Goal: Task Accomplishment & Management: Complete application form

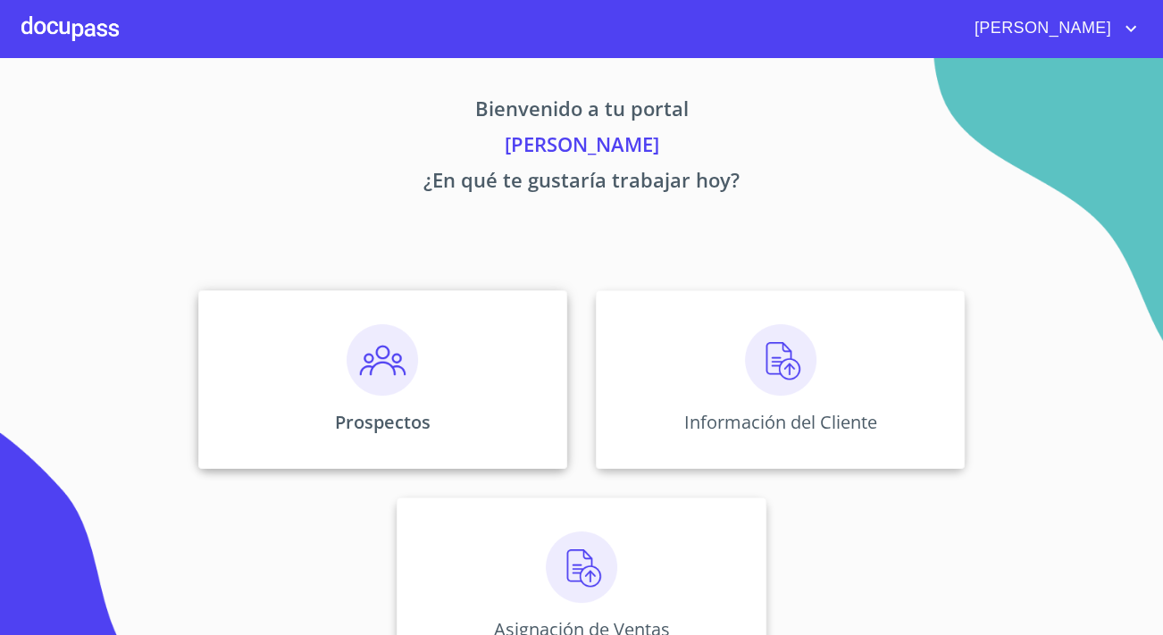
click at [434, 370] on div "Prospectos" at bounding box center [382, 379] width 369 height 179
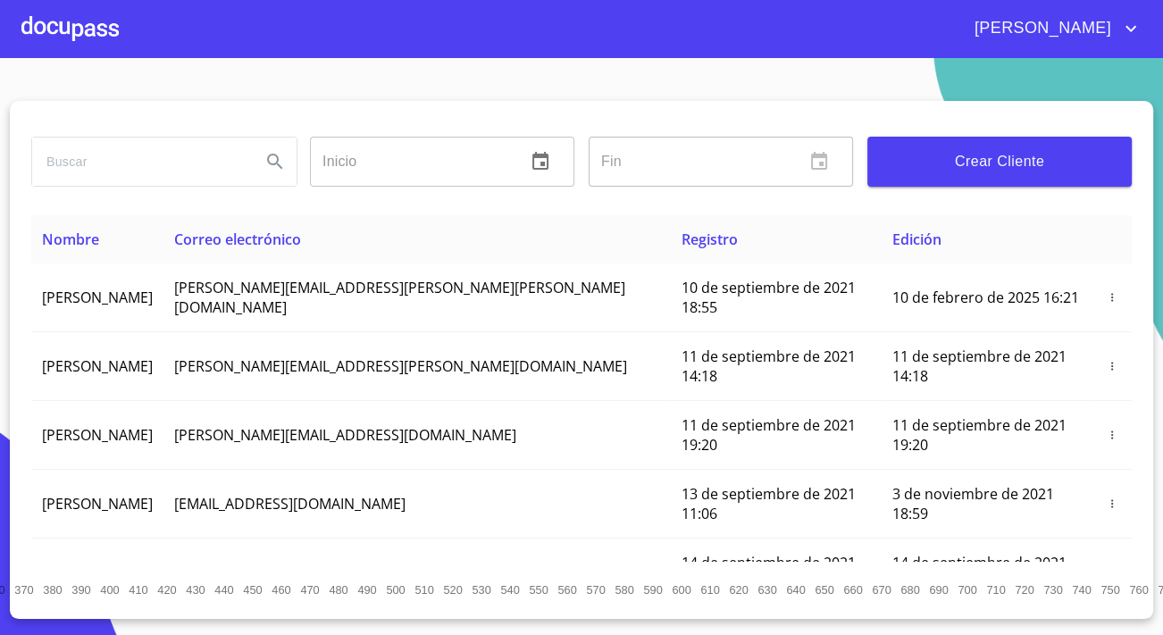
click at [1086, 149] on span "Crear Cliente" at bounding box center [999, 161] width 236 height 25
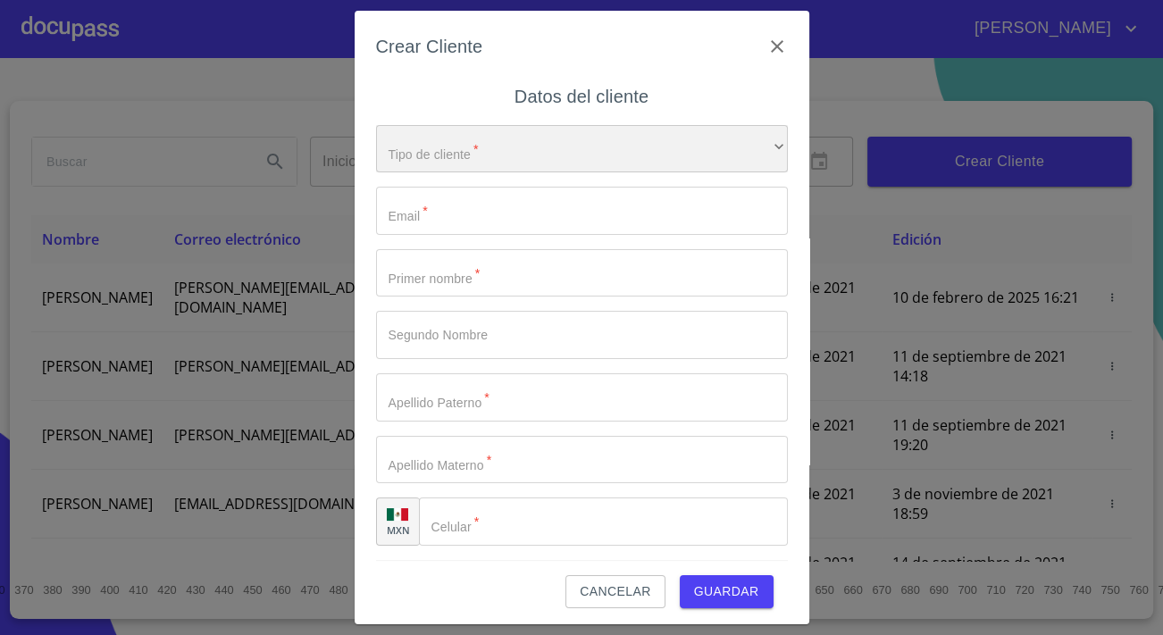
click at [541, 134] on div "​" at bounding box center [582, 149] width 412 height 48
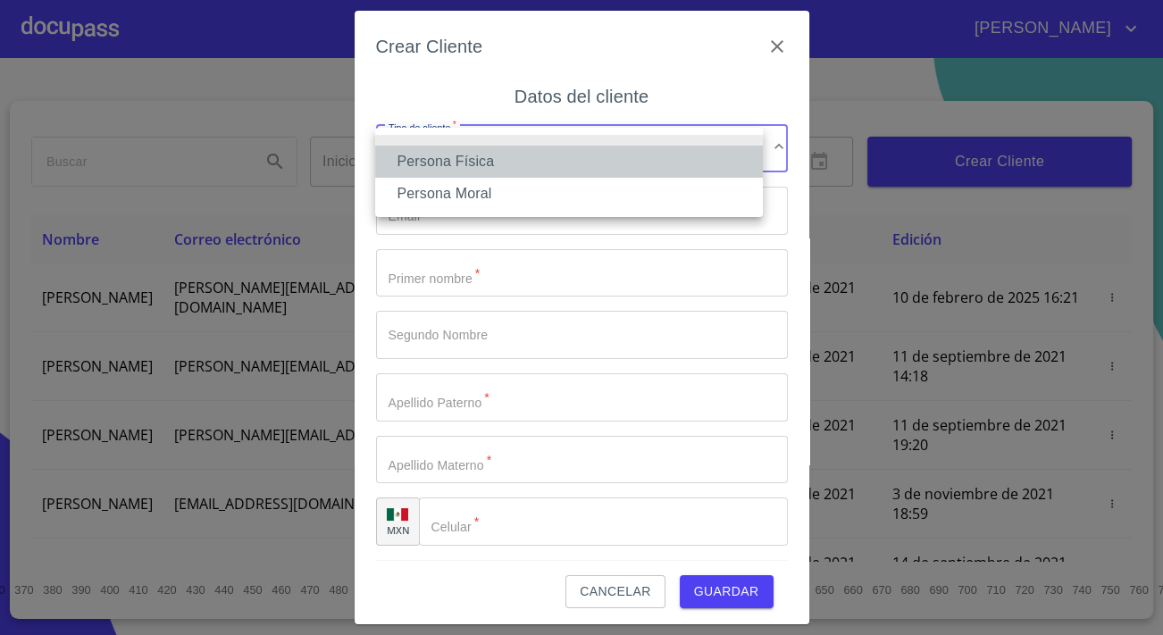
click at [530, 161] on li "Persona Física" at bounding box center [569, 162] width 388 height 32
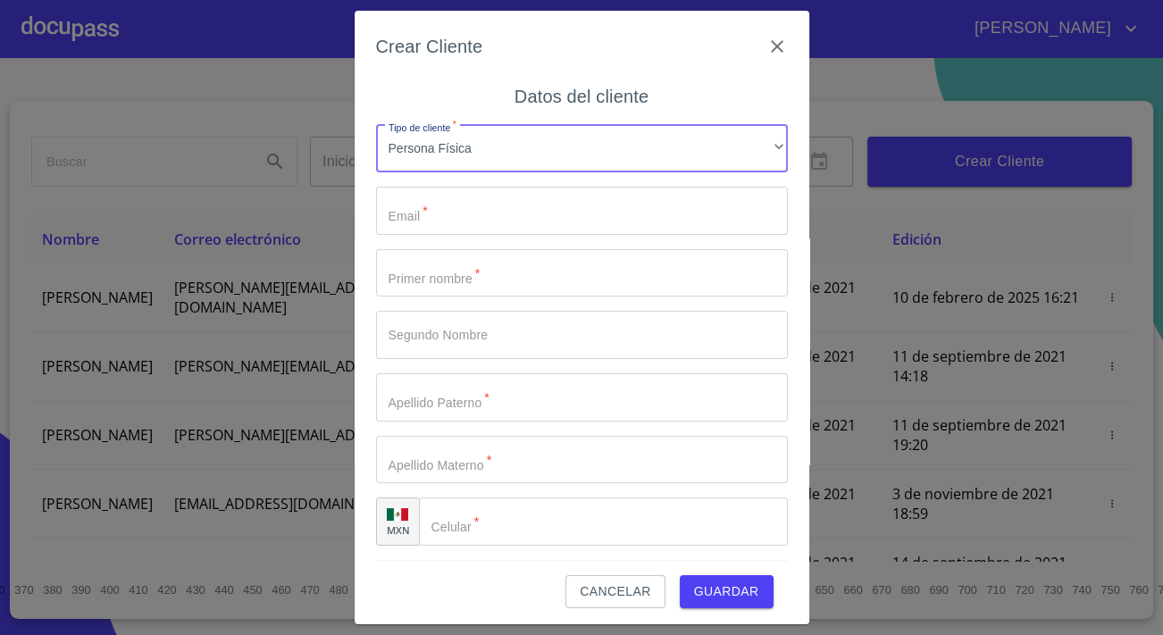
click at [544, 210] on input "Tipo de cliente   *" at bounding box center [582, 211] width 412 height 48
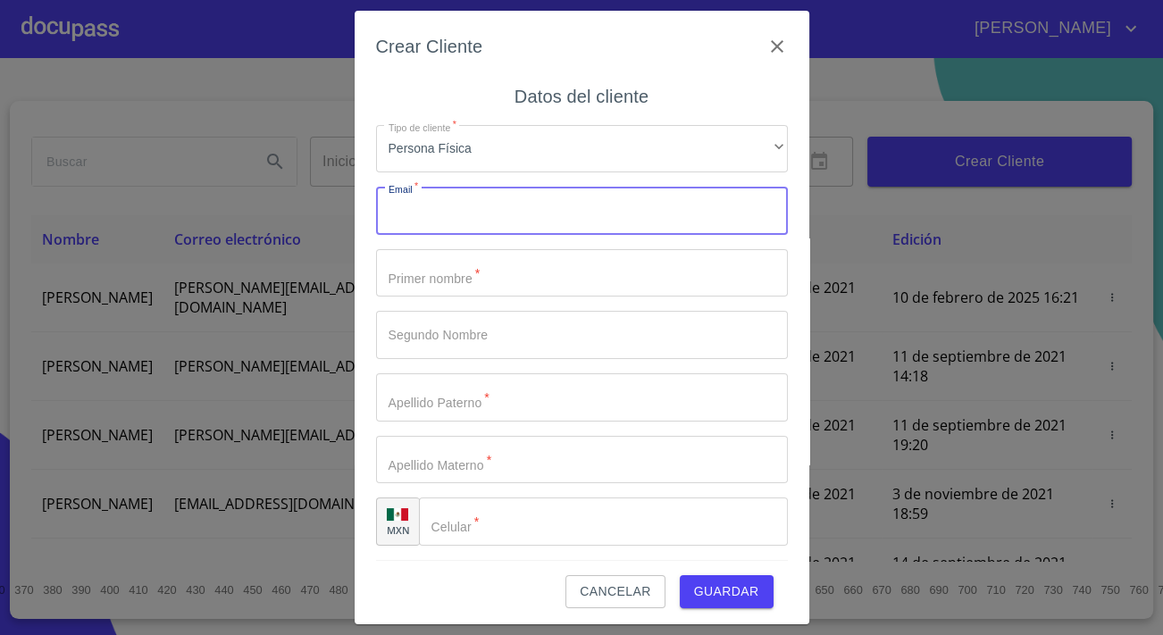
paste input "[EMAIL_ADDRESS][DOMAIN_NAME]"
type input "[EMAIL_ADDRESS][DOMAIN_NAME]"
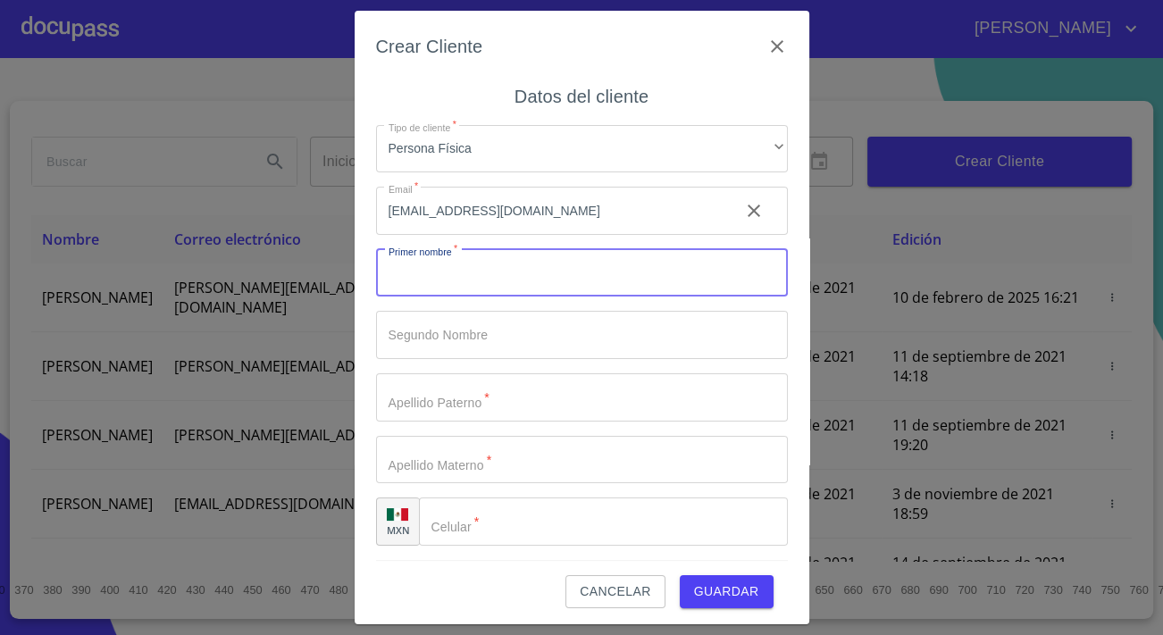
click at [544, 273] on input "Tipo de cliente   *" at bounding box center [582, 273] width 412 height 48
type input "[PERSON_NAME]"
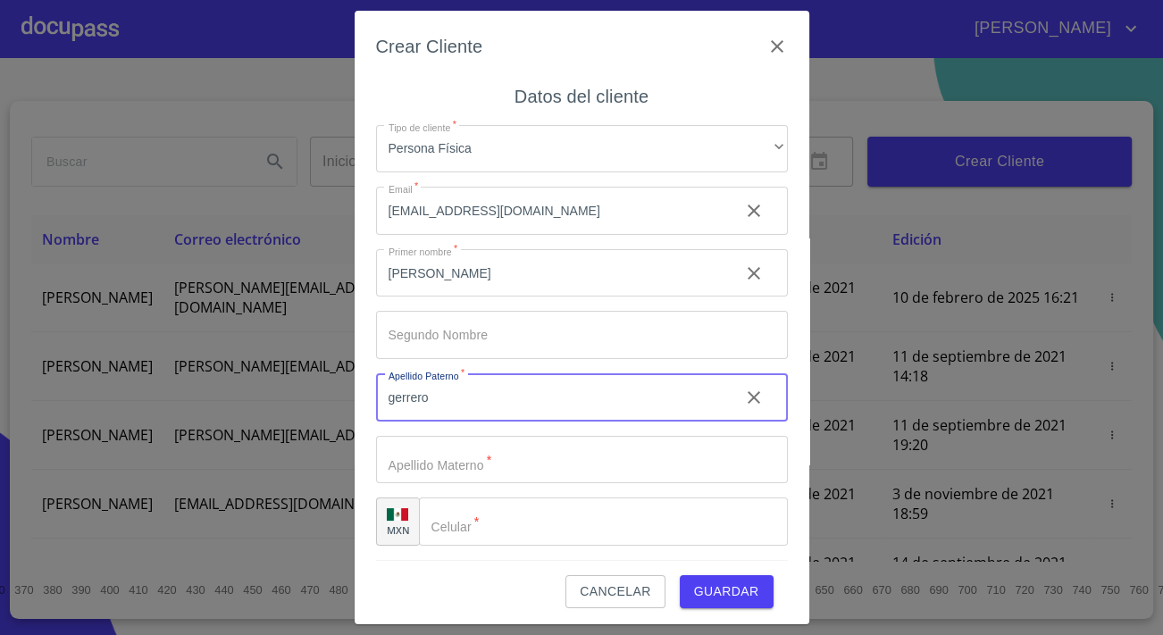
type input "gerrero"
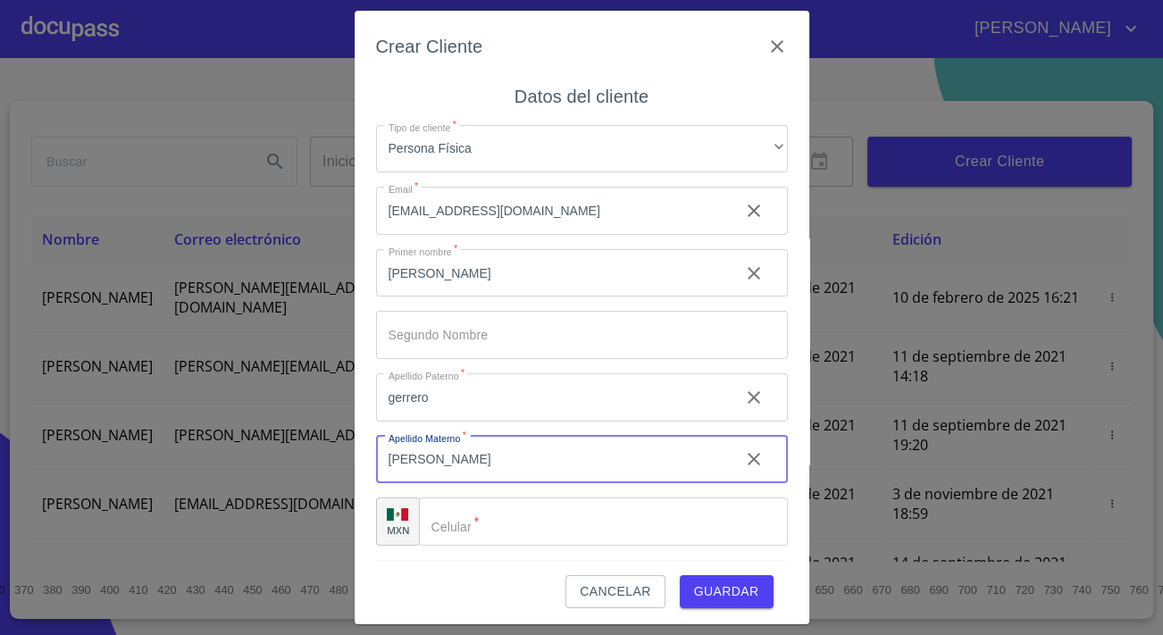
type input "torres"
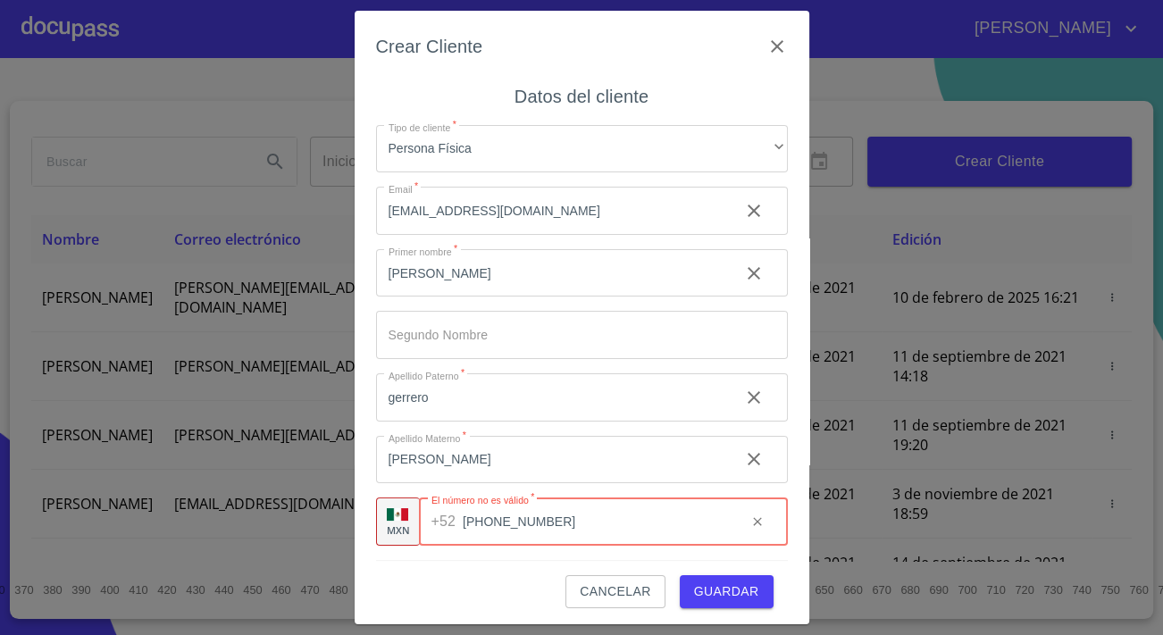
scroll to position [4, 0]
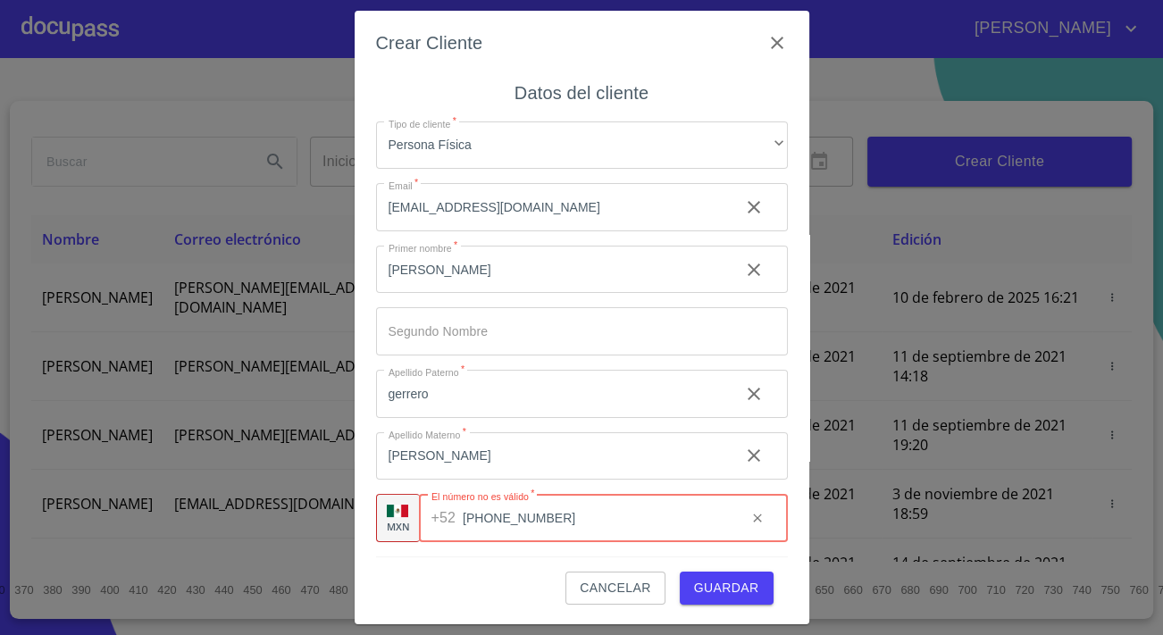
type input "[PHONE_NUMBER]"
click at [685, 579] on button "Guardar" at bounding box center [726, 587] width 94 height 33
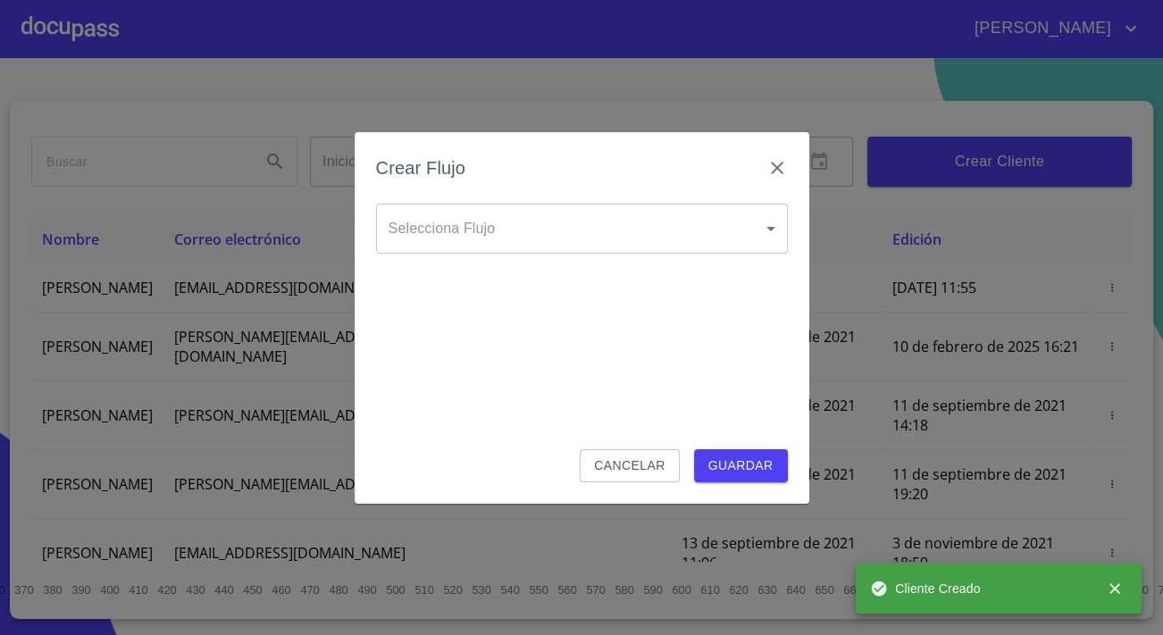
click at [665, 229] on body "Jonathan Emanuel Inicio ​ Fin ​ Crear Cliente Nombre Correo electrónico Registr…" at bounding box center [581, 317] width 1163 height 635
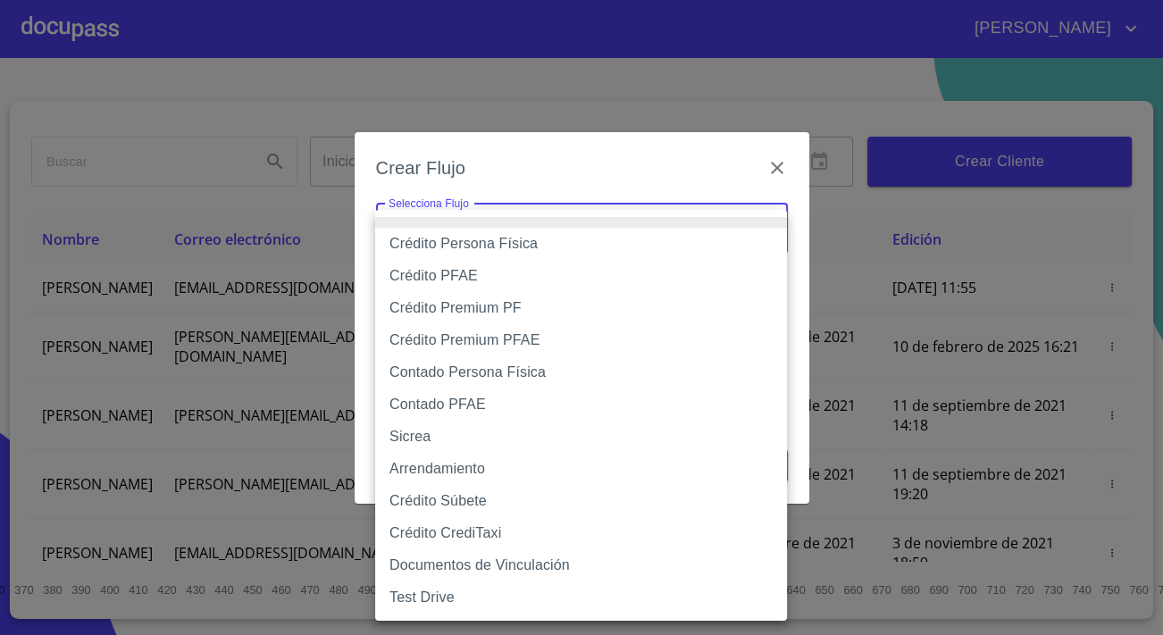
click at [531, 249] on li "Crédito Persona Física" at bounding box center [581, 244] width 412 height 32
type input "6009fb3c7d1714eb8809aa97"
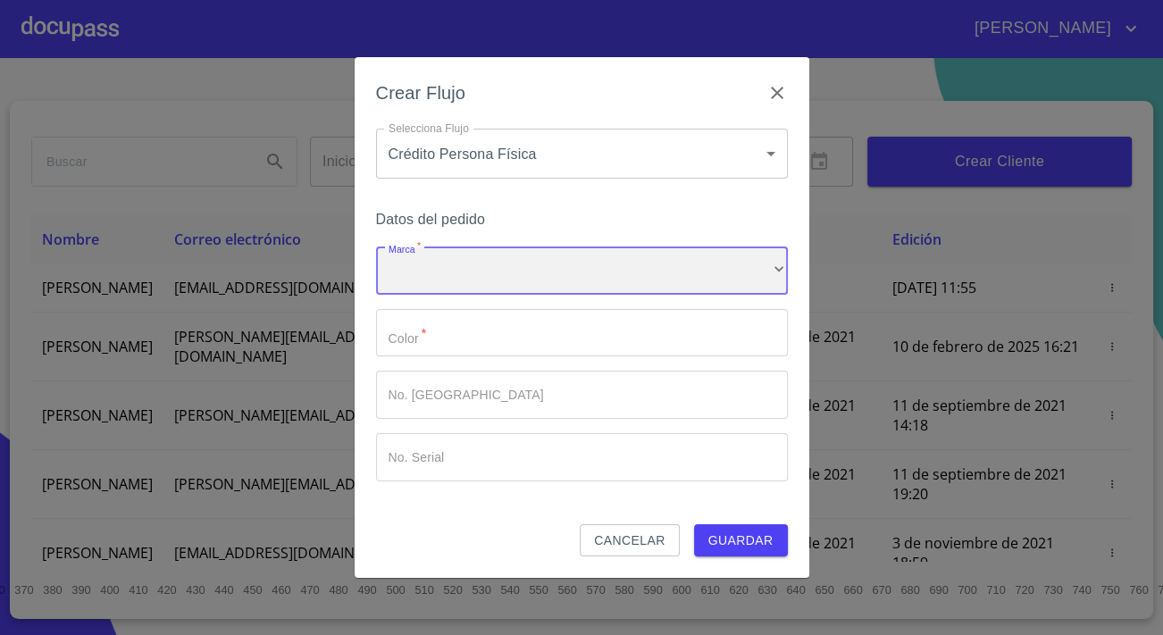
click at [537, 263] on div "​" at bounding box center [582, 270] width 412 height 48
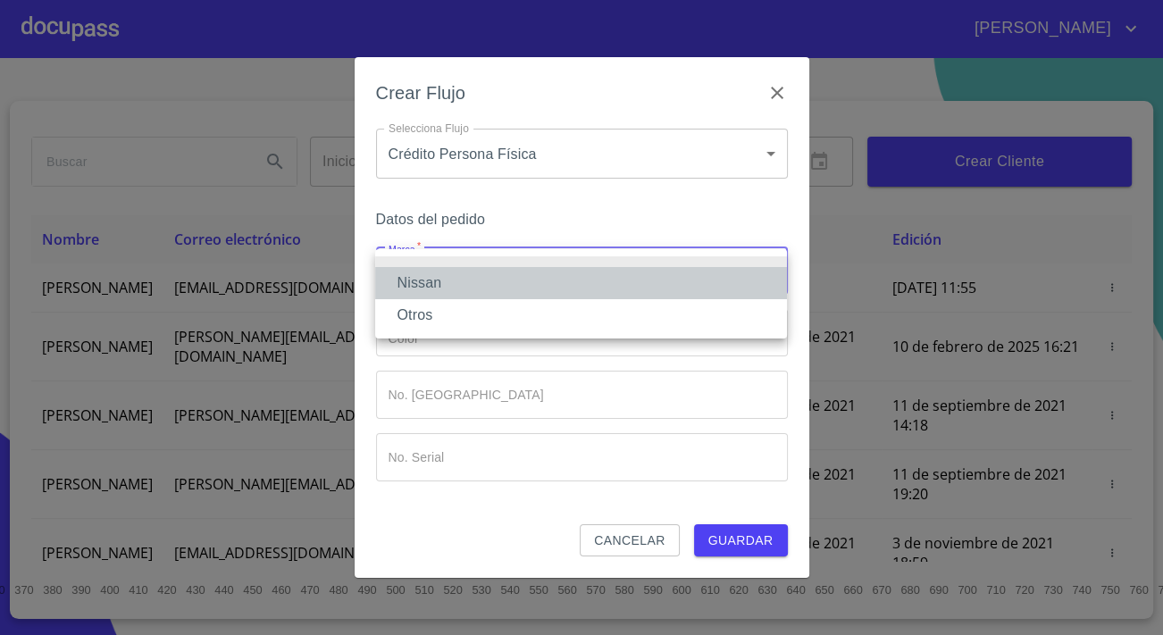
click at [413, 285] on li "Nissan" at bounding box center [581, 283] width 412 height 32
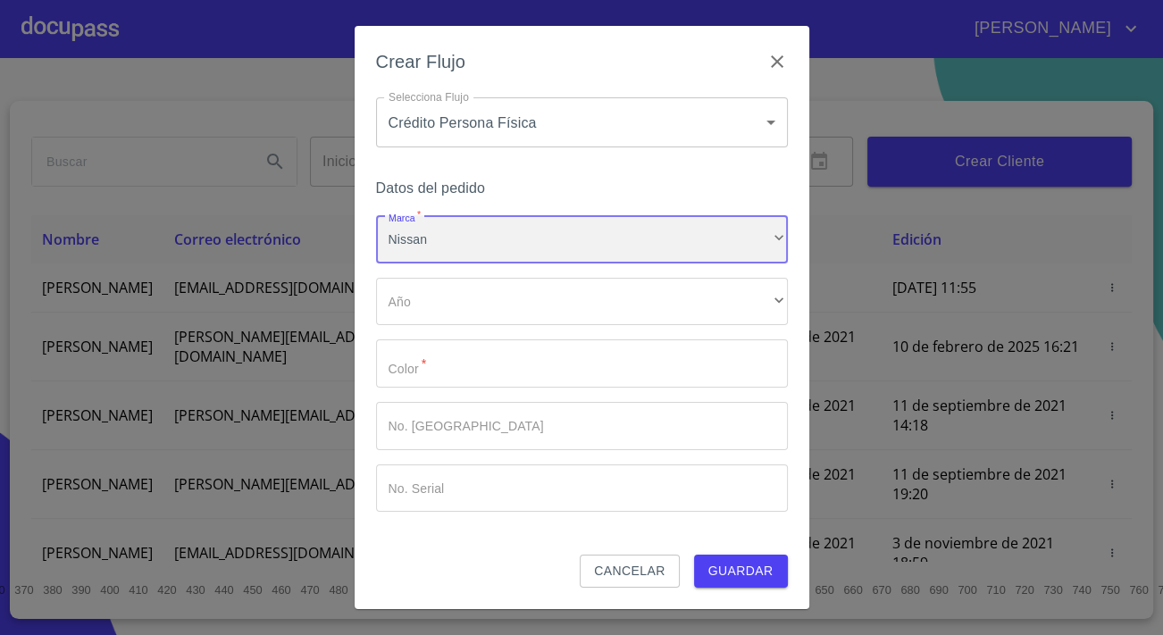
click at [431, 251] on div "Nissan" at bounding box center [582, 239] width 412 height 48
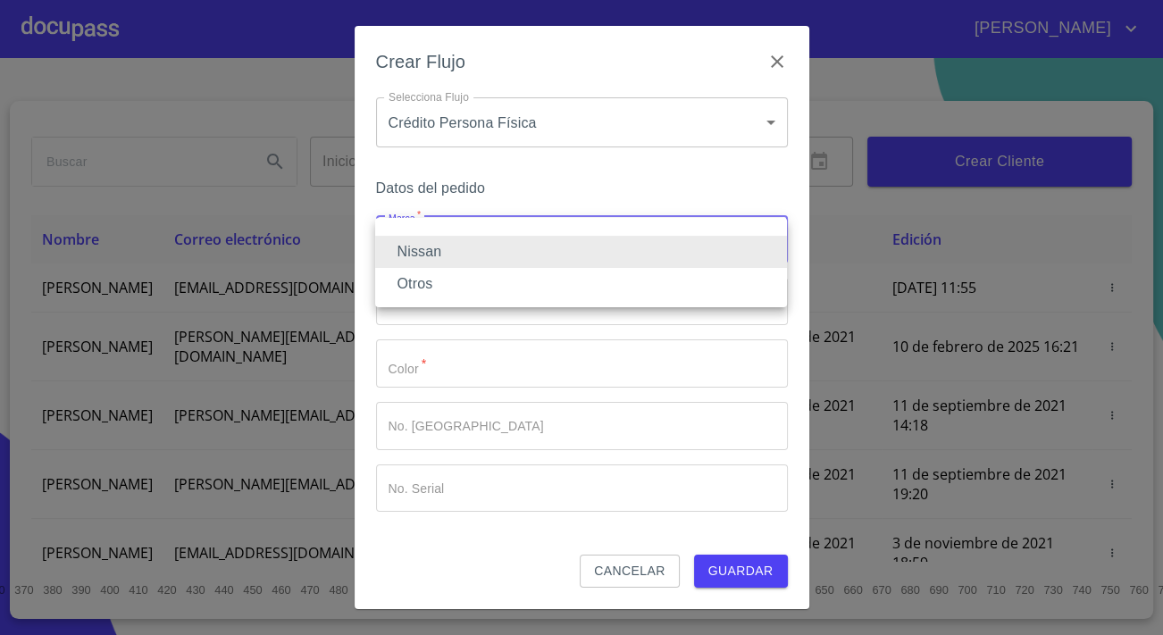
click at [446, 274] on li "Otros" at bounding box center [581, 284] width 412 height 32
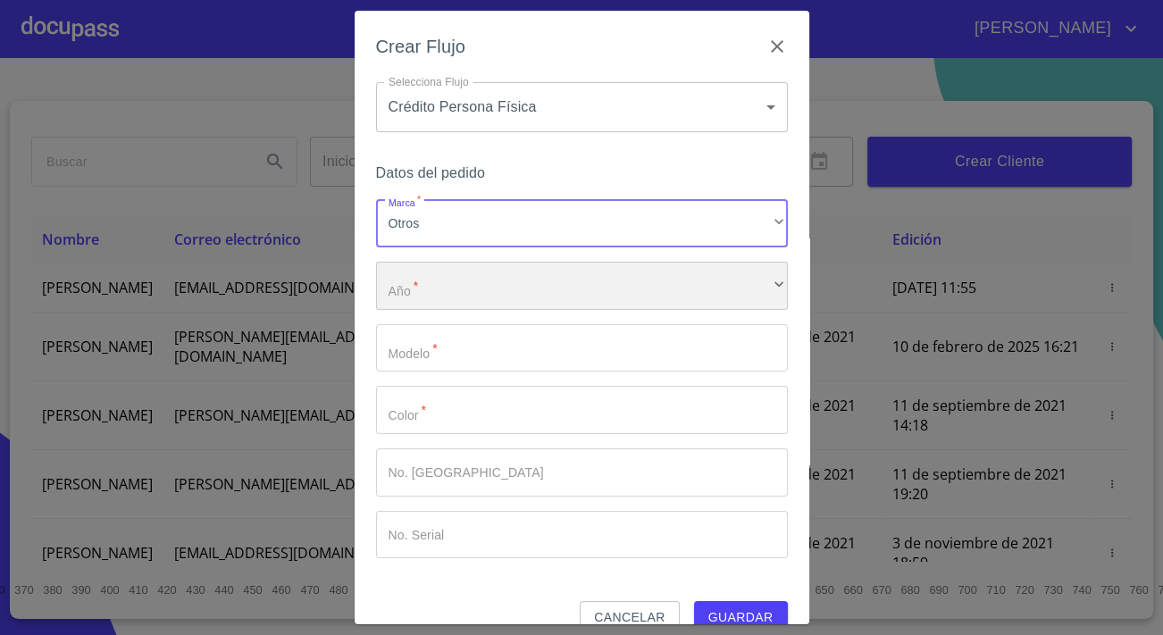
click at [446, 288] on div "​" at bounding box center [582, 286] width 412 height 48
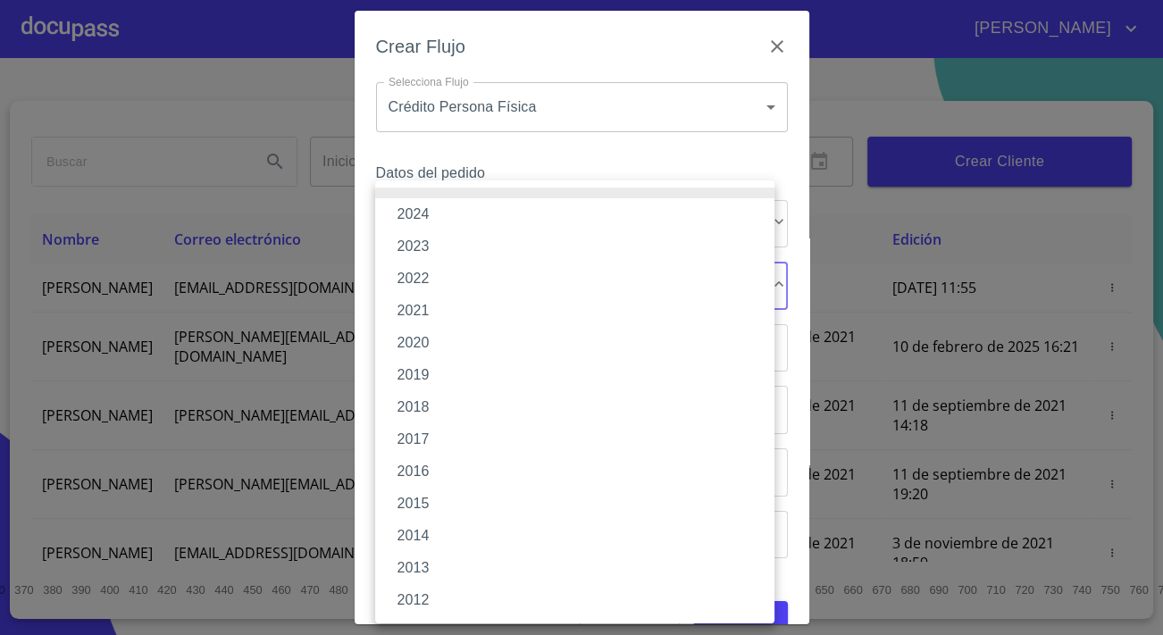
click at [433, 333] on li "2020" at bounding box center [574, 343] width 399 height 32
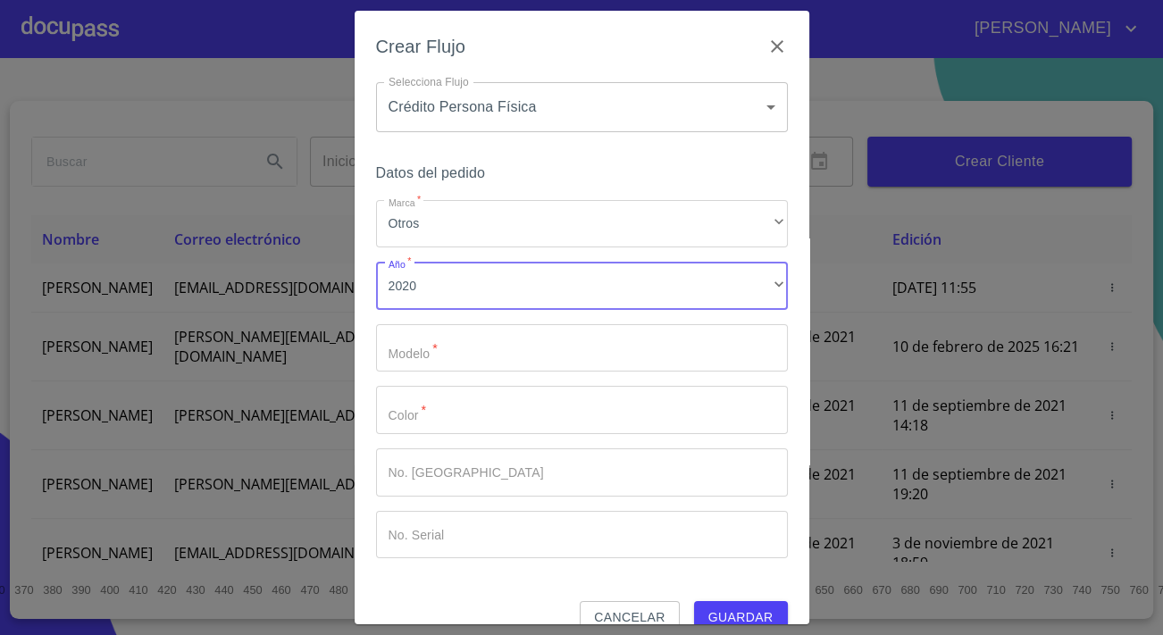
click at [439, 332] on input "Marca   *" at bounding box center [582, 348] width 412 height 48
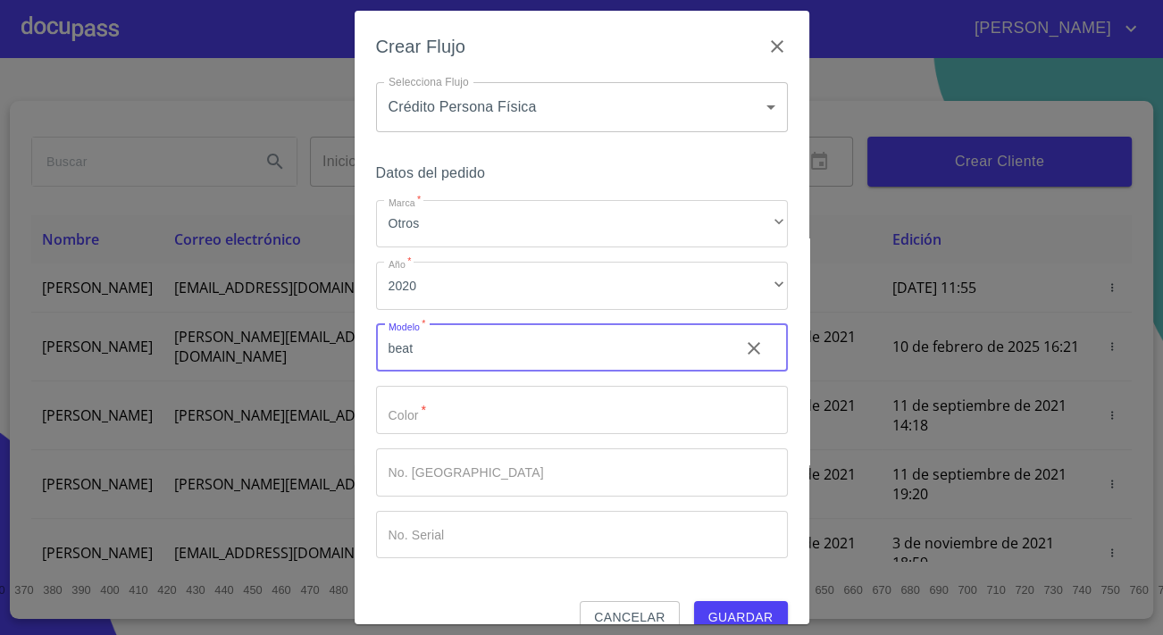
type input "beat"
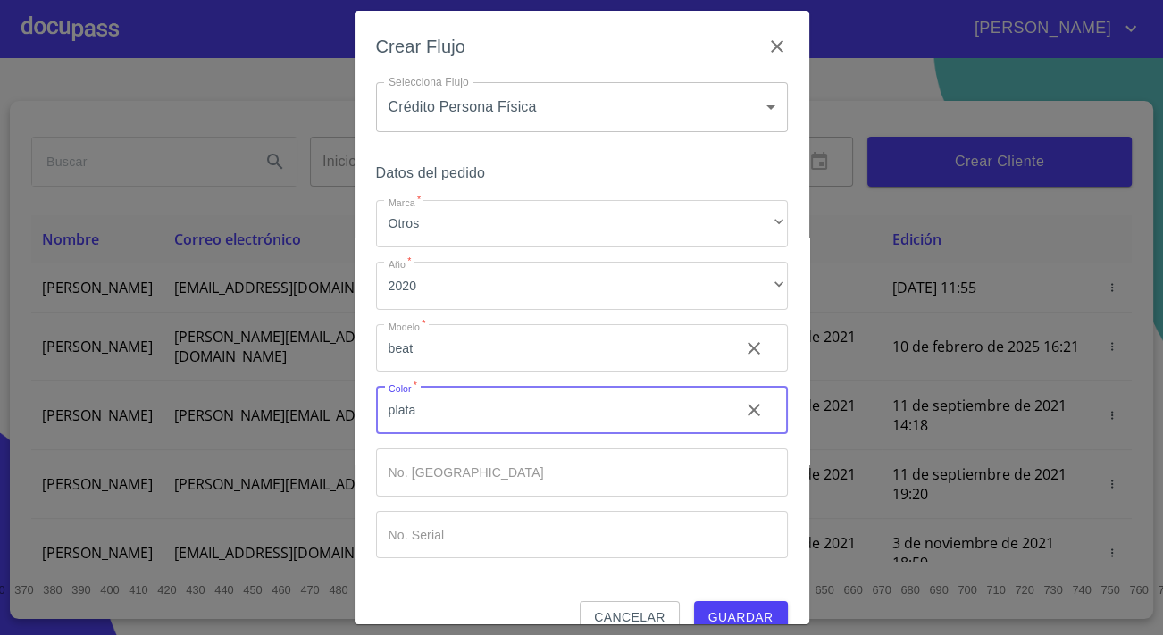
type input "plata"
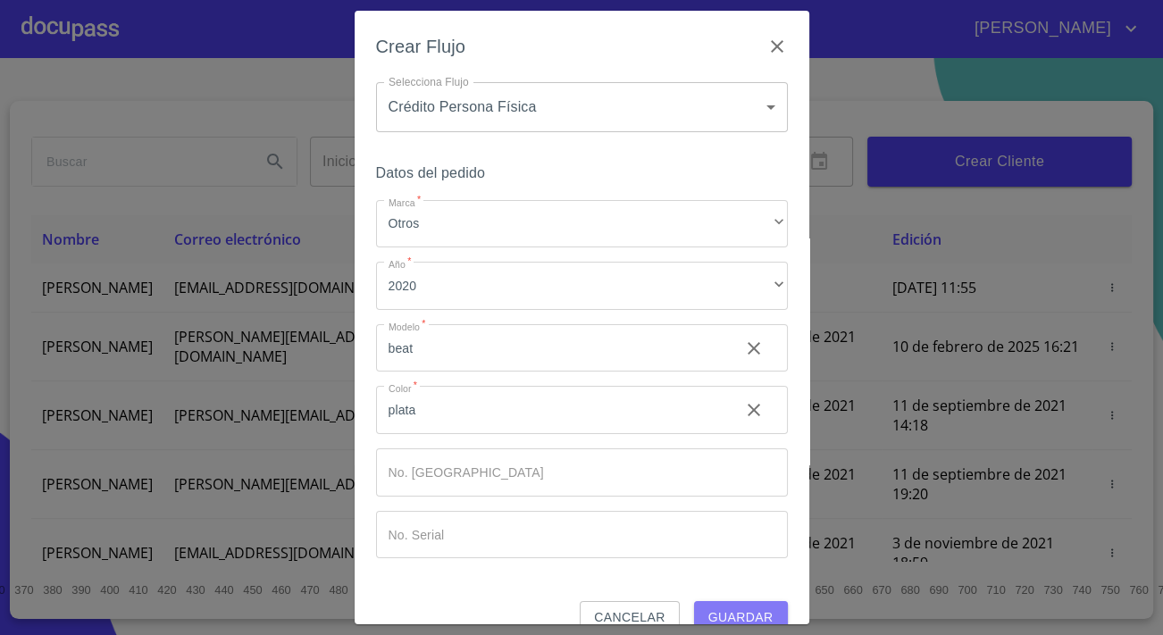
click at [737, 615] on span "Guardar" at bounding box center [740, 617] width 65 height 22
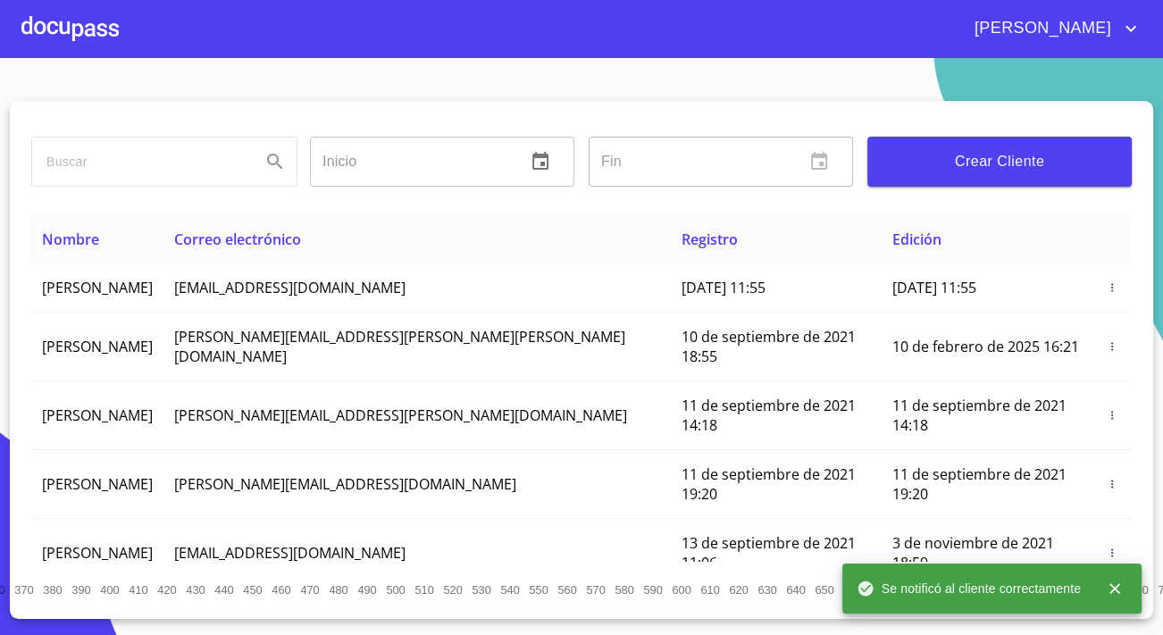
click at [79, 14] on div at bounding box center [69, 28] width 97 height 57
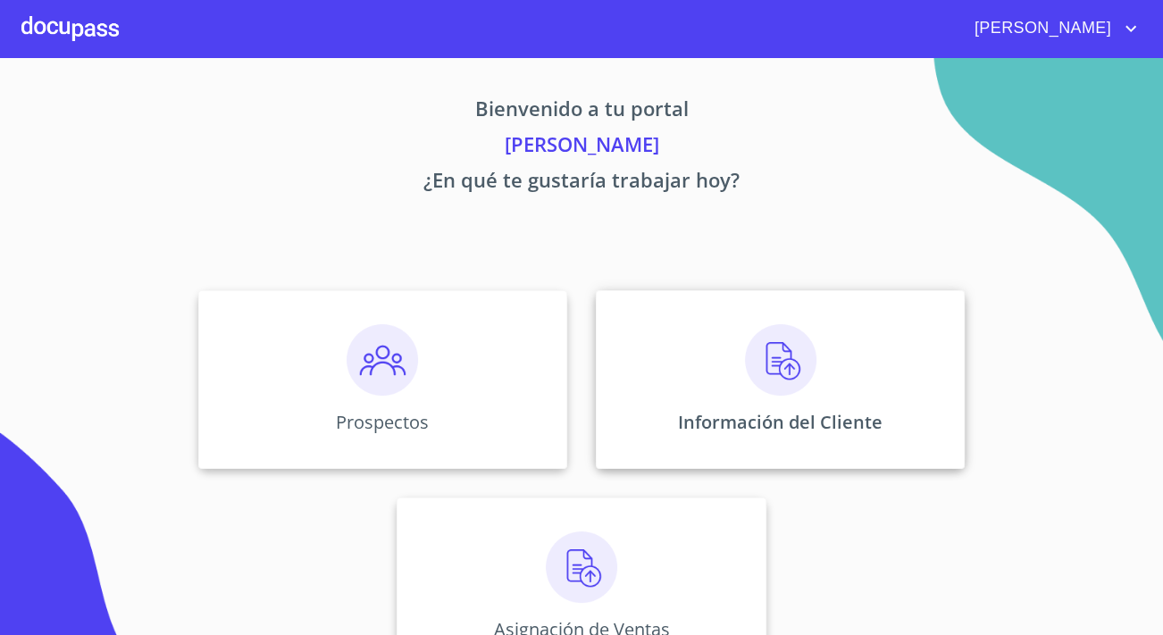
click at [662, 312] on div "Información del Cliente" at bounding box center [780, 379] width 369 height 179
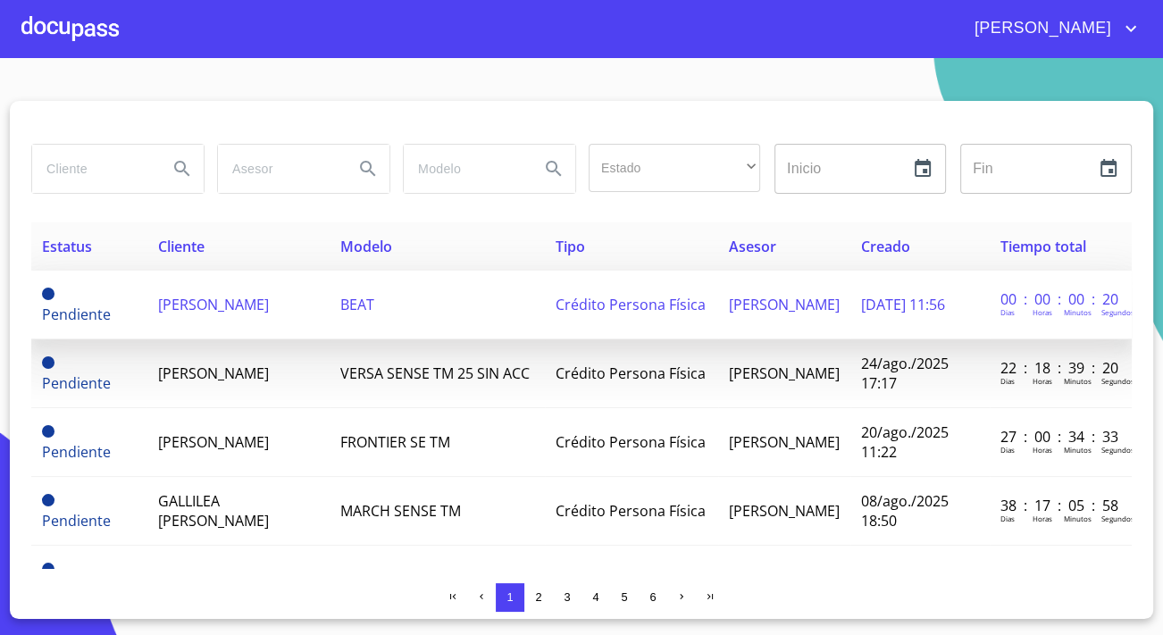
click at [260, 311] on td "[PERSON_NAME]" at bounding box center [237, 305] width 183 height 69
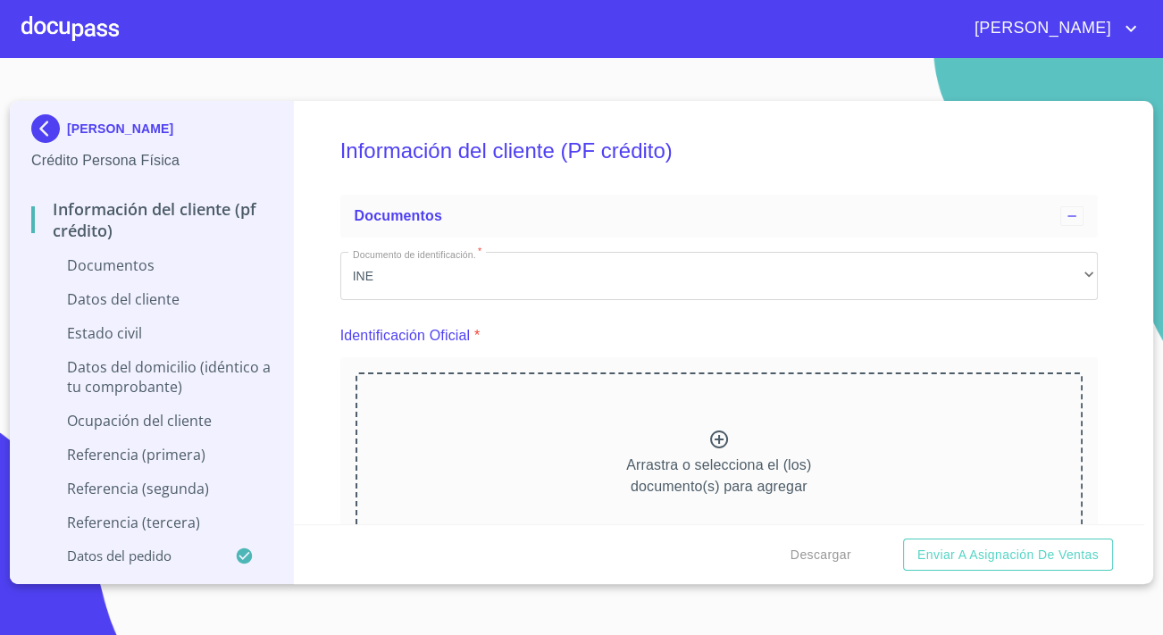
click at [493, 463] on div "Arrastra o selecciona el (los) documento(s) para agregar" at bounding box center [718, 463] width 727 height 182
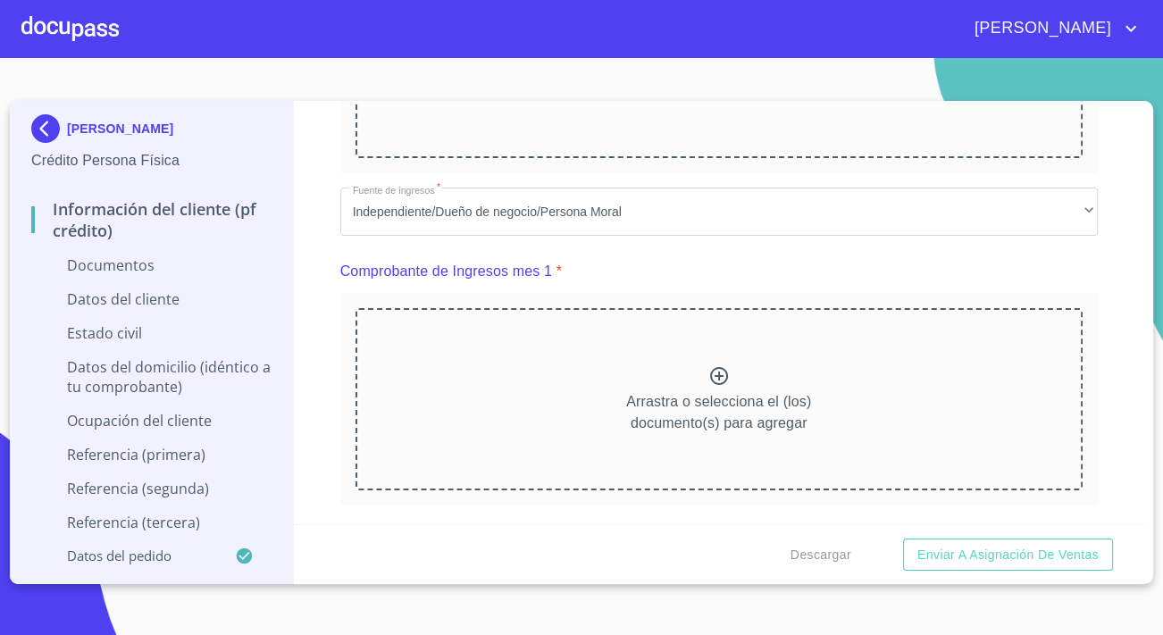
scroll to position [1217, 0]
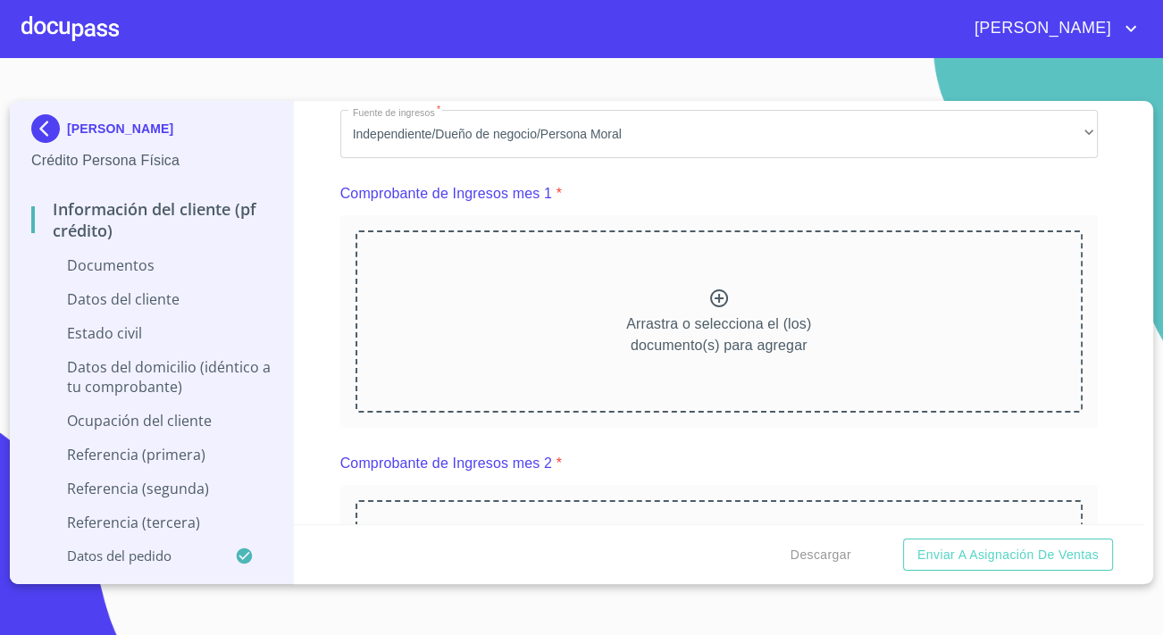
click at [621, 306] on div "Arrastra o selecciona el (los) documento(s) para agregar" at bounding box center [718, 321] width 727 height 182
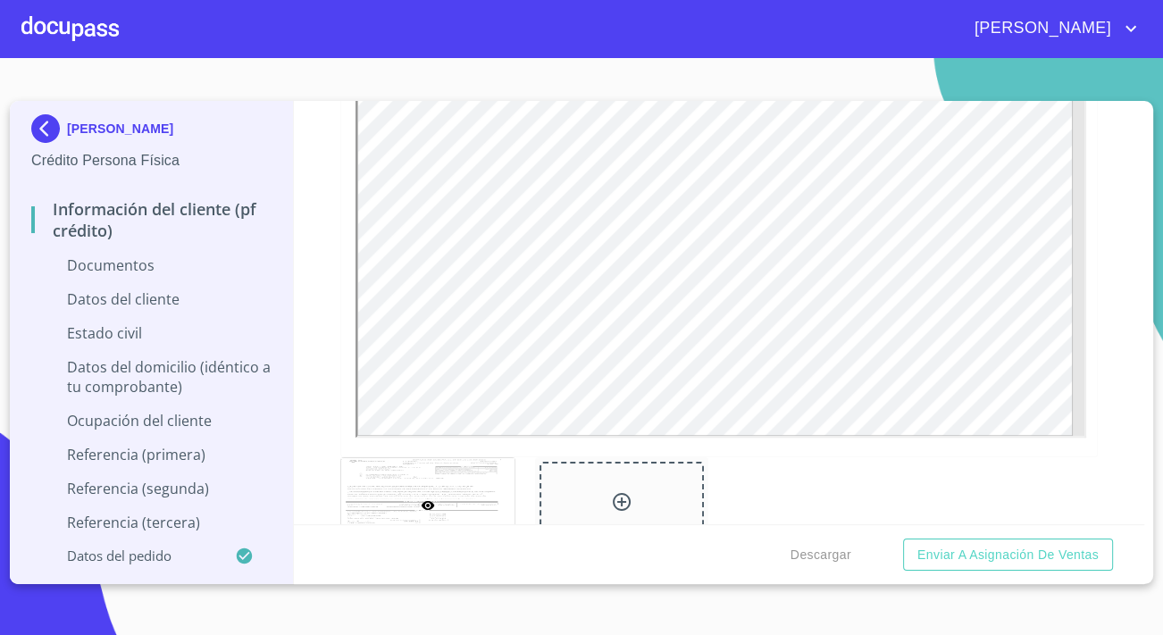
scroll to position [1542, 0]
click at [620, 487] on icon at bounding box center [621, 497] width 21 height 21
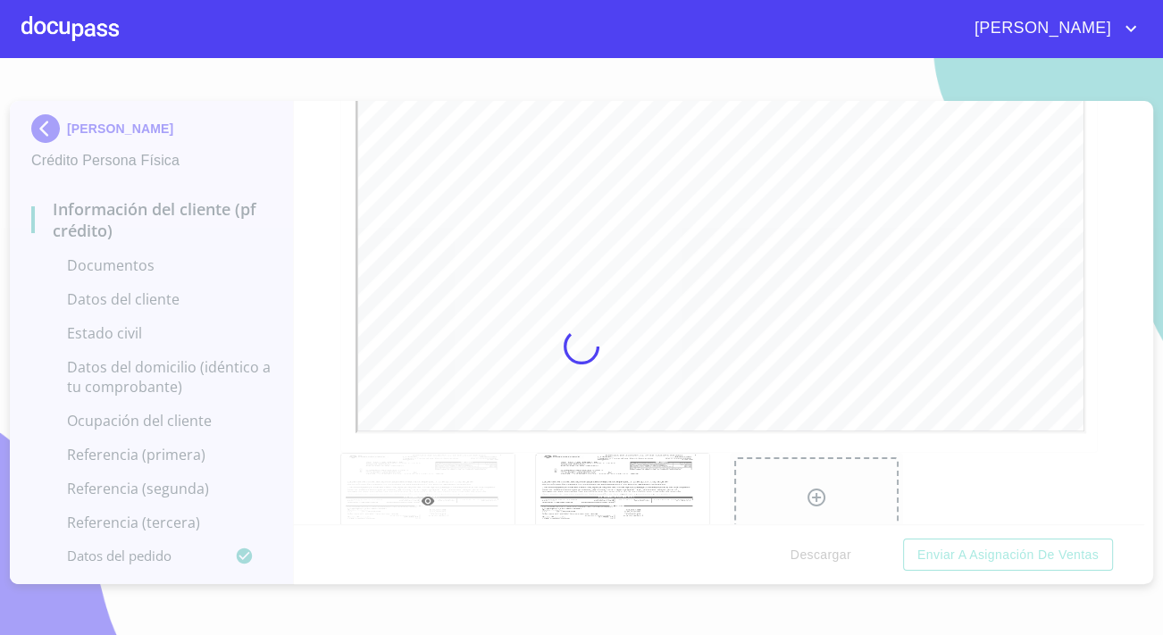
scroll to position [0, 0]
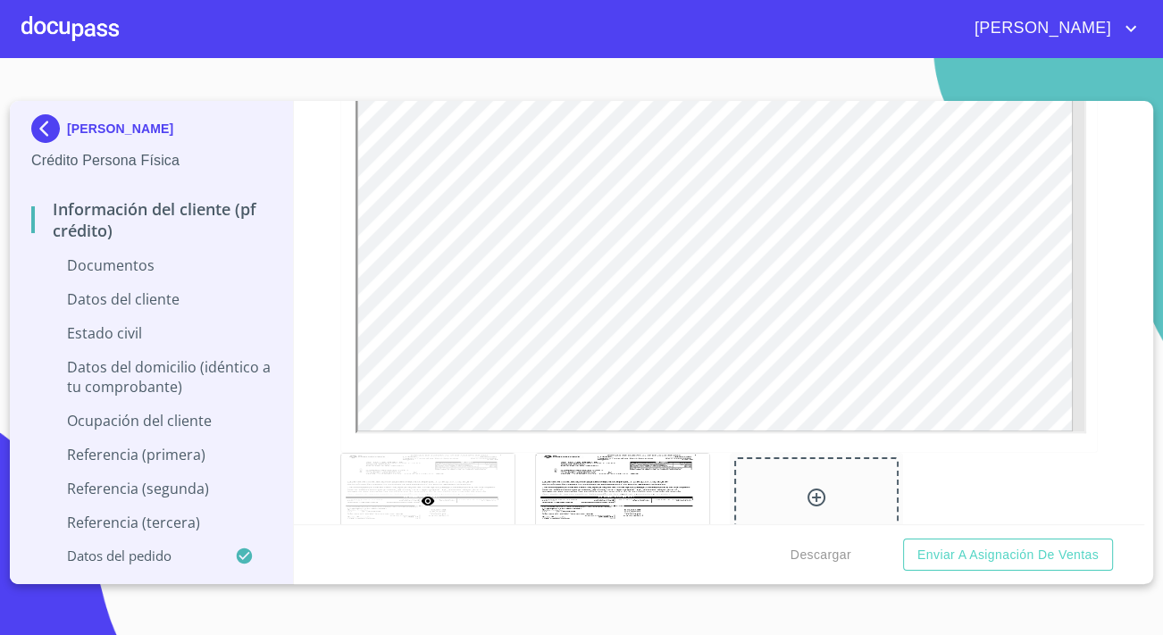
click at [335, 442] on div "Comprobante de Ingresos mes 1" at bounding box center [426, 525] width 195 height 166
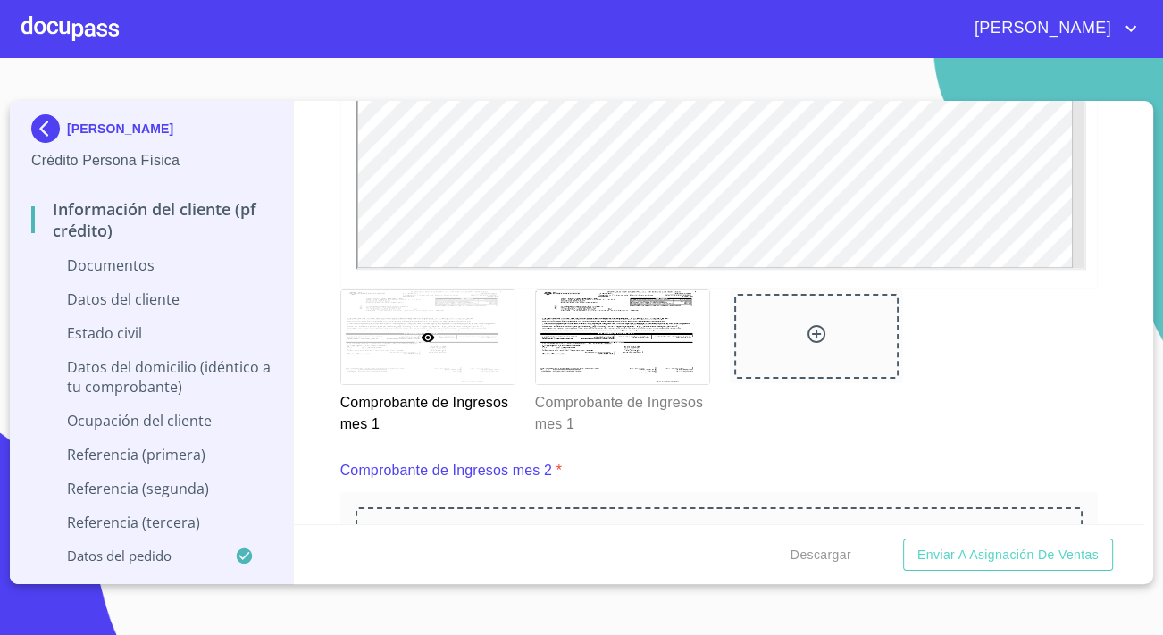
scroll to position [1866, 0]
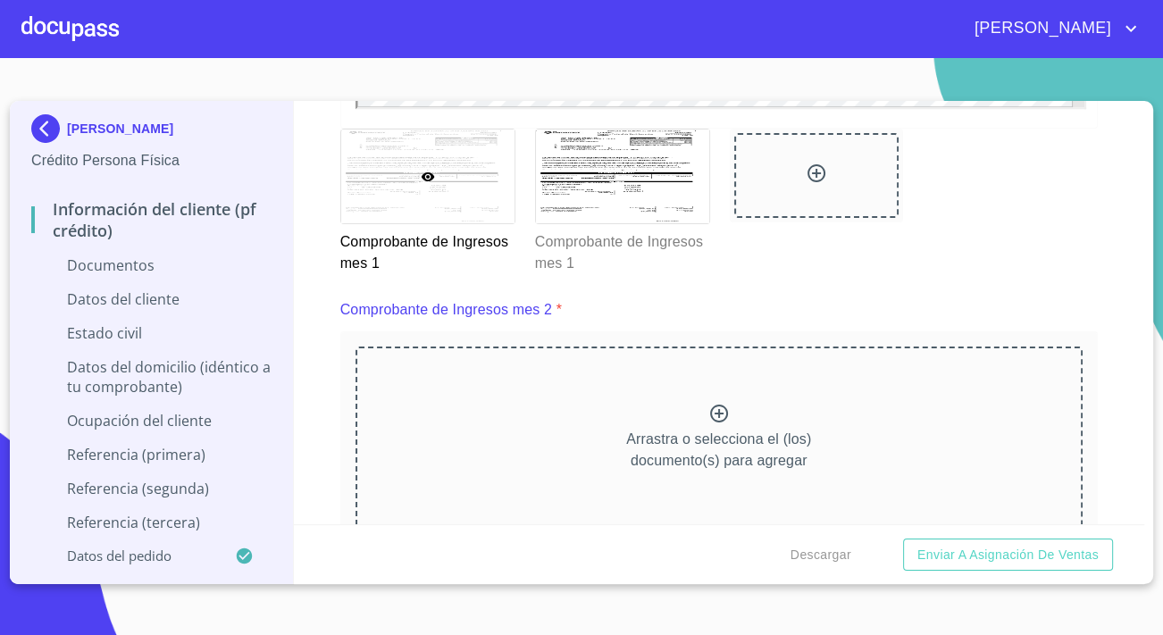
click at [634, 421] on div "Arrastra o selecciona el (los) documento(s) para agregar" at bounding box center [718, 437] width 727 height 182
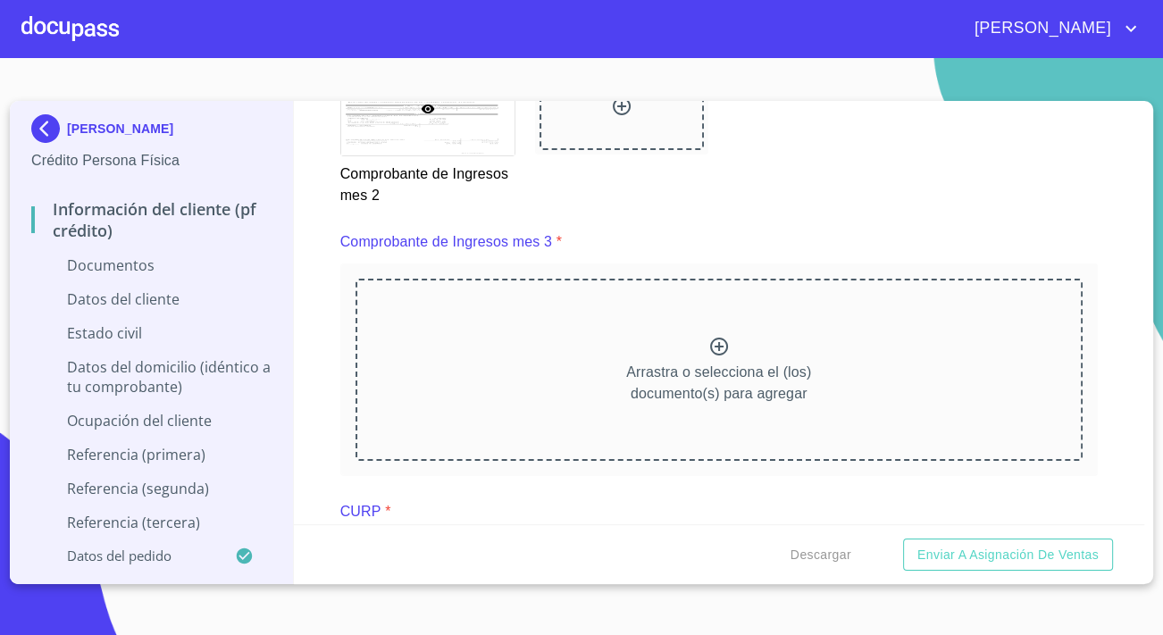
scroll to position [2759, 0]
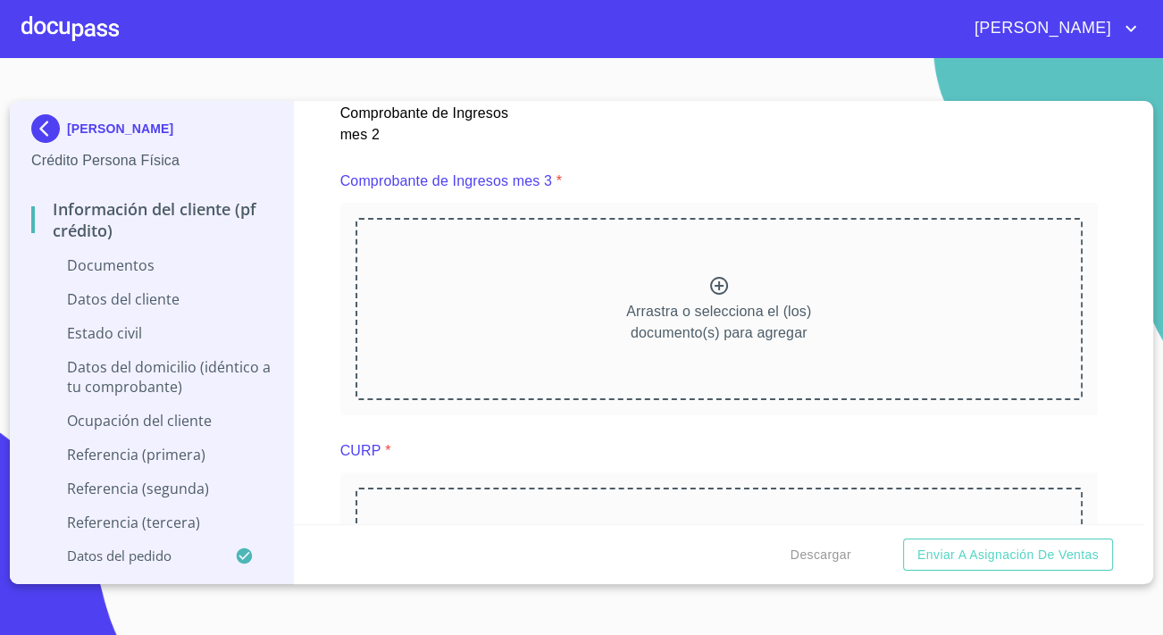
click at [565, 354] on div "Arrastra o selecciona el (los) documento(s) para agregar" at bounding box center [718, 309] width 727 height 182
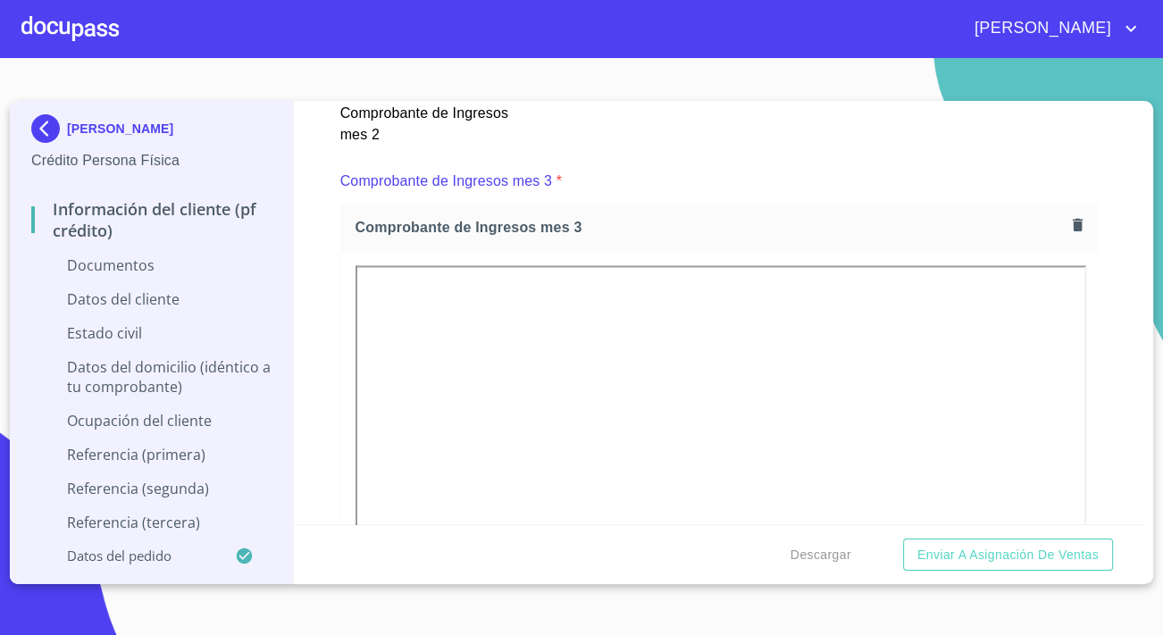
click at [338, 425] on div "Información del cliente (PF crédito) Documentos Documento de identificación.   …" at bounding box center [719, 312] width 851 height 423
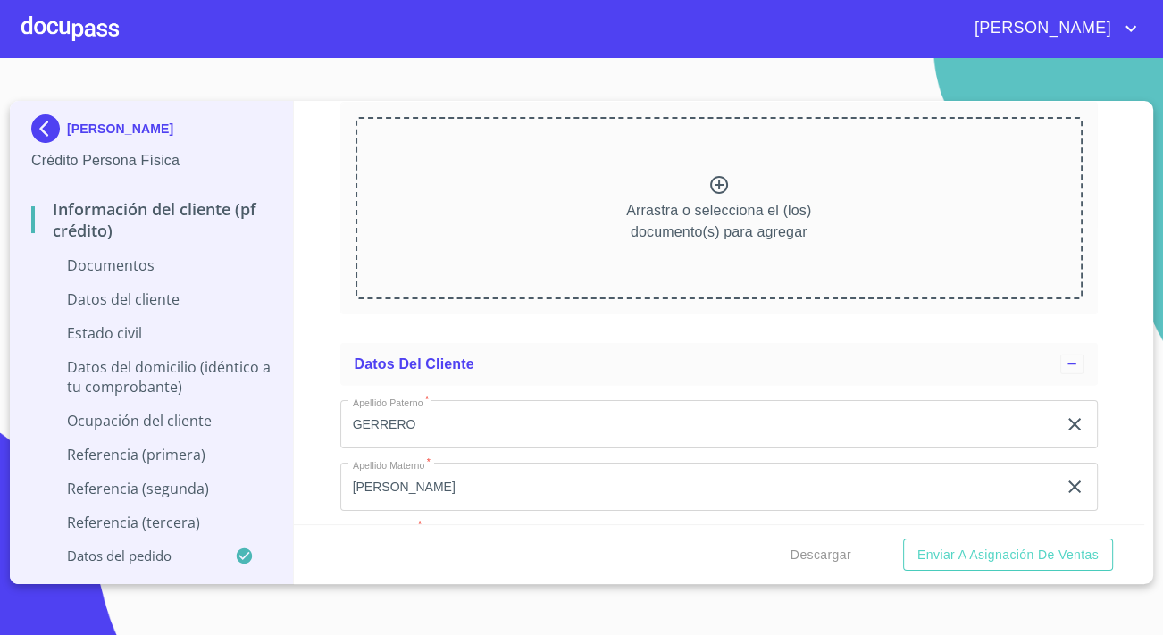
scroll to position [3896, 0]
click at [443, 215] on div "Arrastra o selecciona el (los) documento(s) para agregar" at bounding box center [718, 207] width 727 height 182
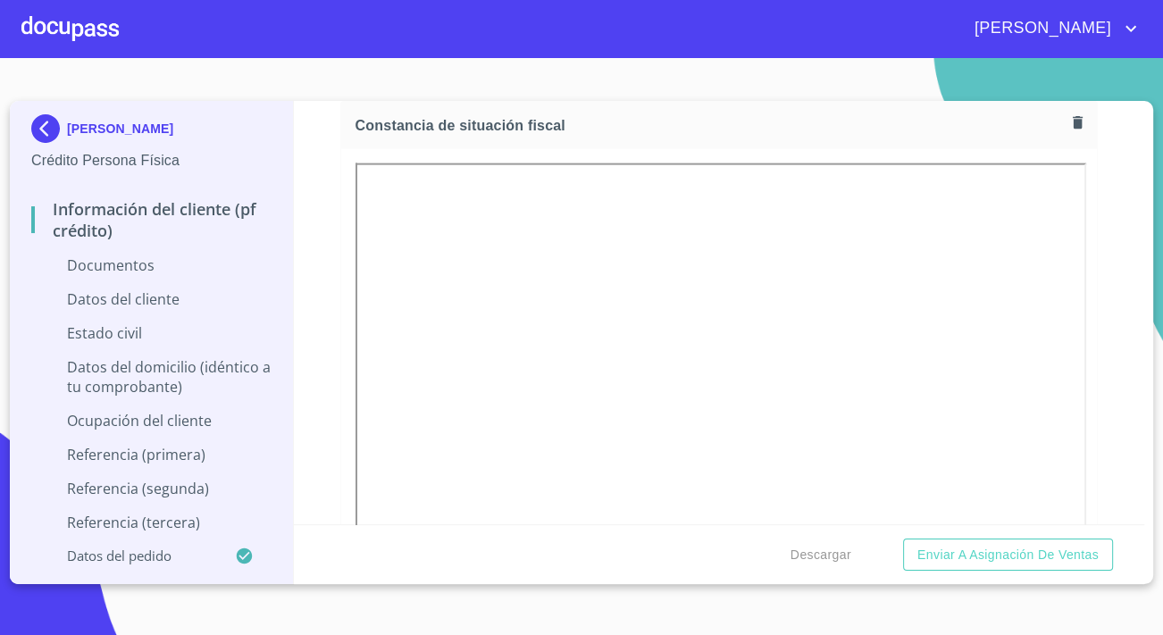
click at [313, 381] on div "Información del cliente (PF crédito) Documentos Documento de identificación.   …" at bounding box center [719, 312] width 851 height 423
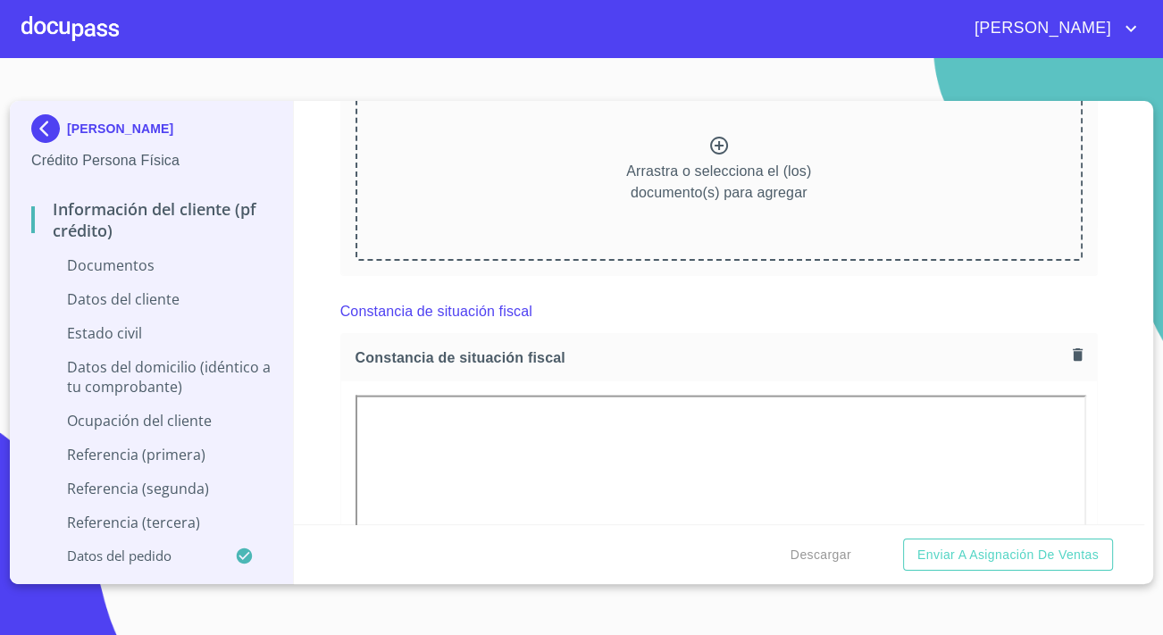
scroll to position [3572, 0]
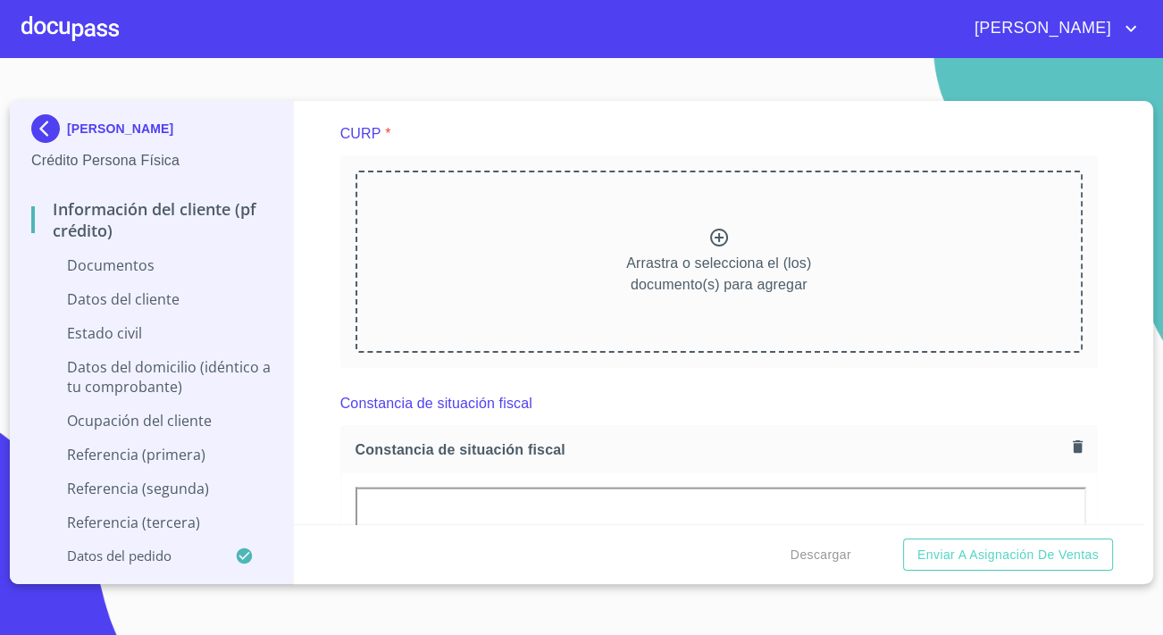
click at [453, 274] on div "Arrastra o selecciona el (los) documento(s) para agregar" at bounding box center [718, 262] width 727 height 182
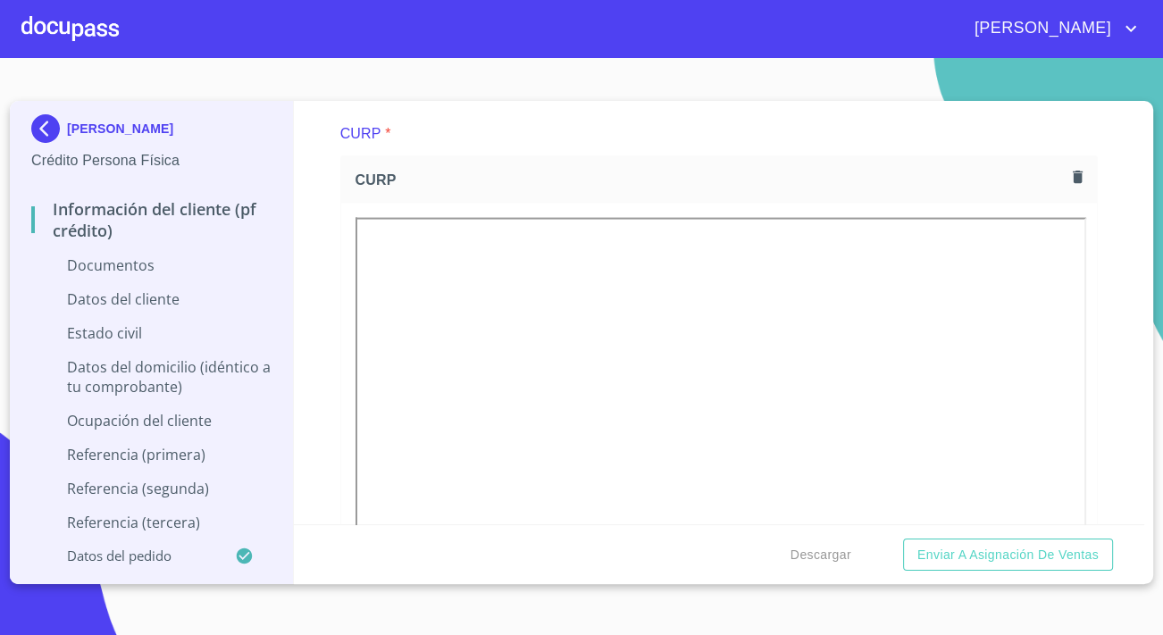
click at [338, 194] on div "Información del cliente (PF crédito) Documentos Documento de identificación.   …" at bounding box center [719, 312] width 851 height 423
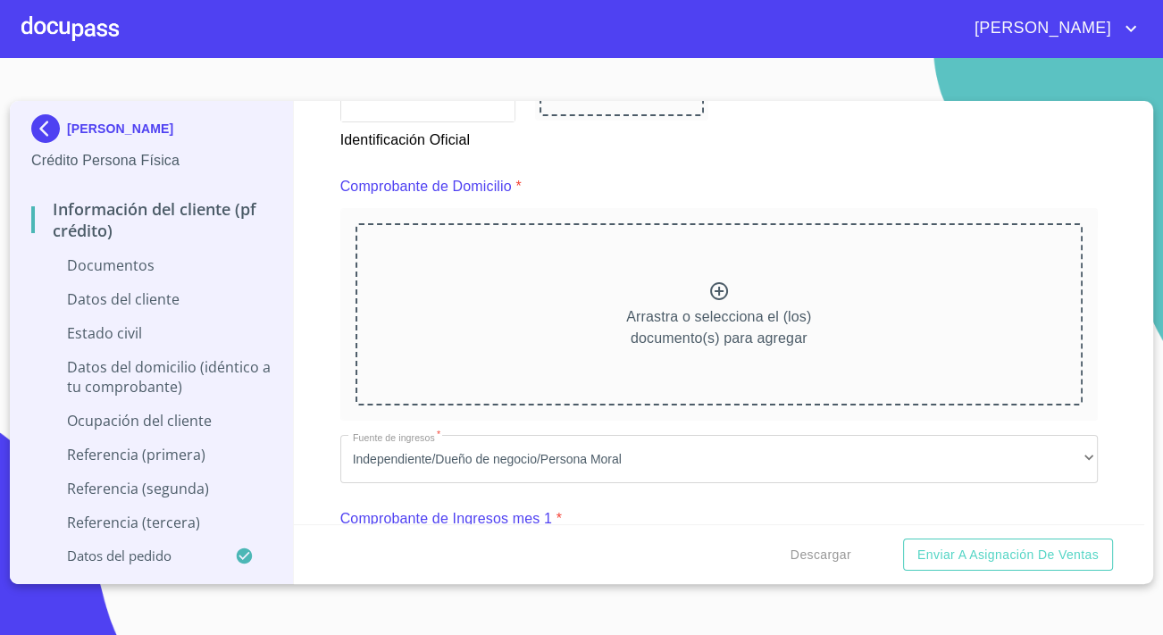
scroll to position [893, 0]
click at [445, 347] on div "Arrastra o selecciona el (los) documento(s) para agregar" at bounding box center [718, 313] width 727 height 182
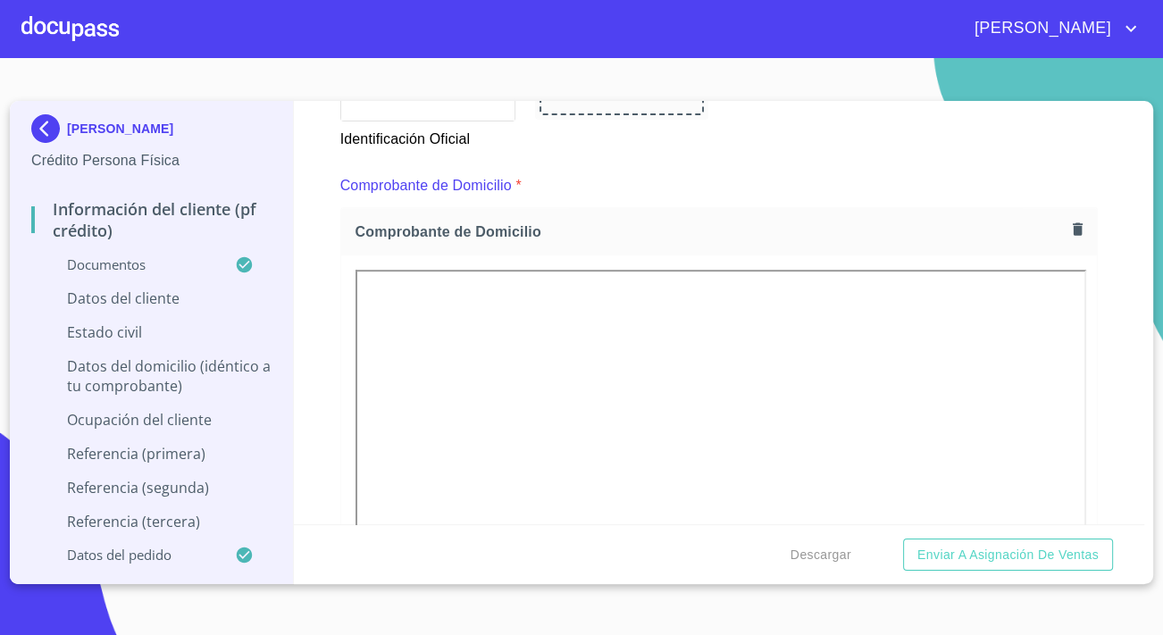
click at [318, 403] on div "Información del cliente (PF crédito) Documentos Documento de identificación.   …" at bounding box center [719, 312] width 851 height 423
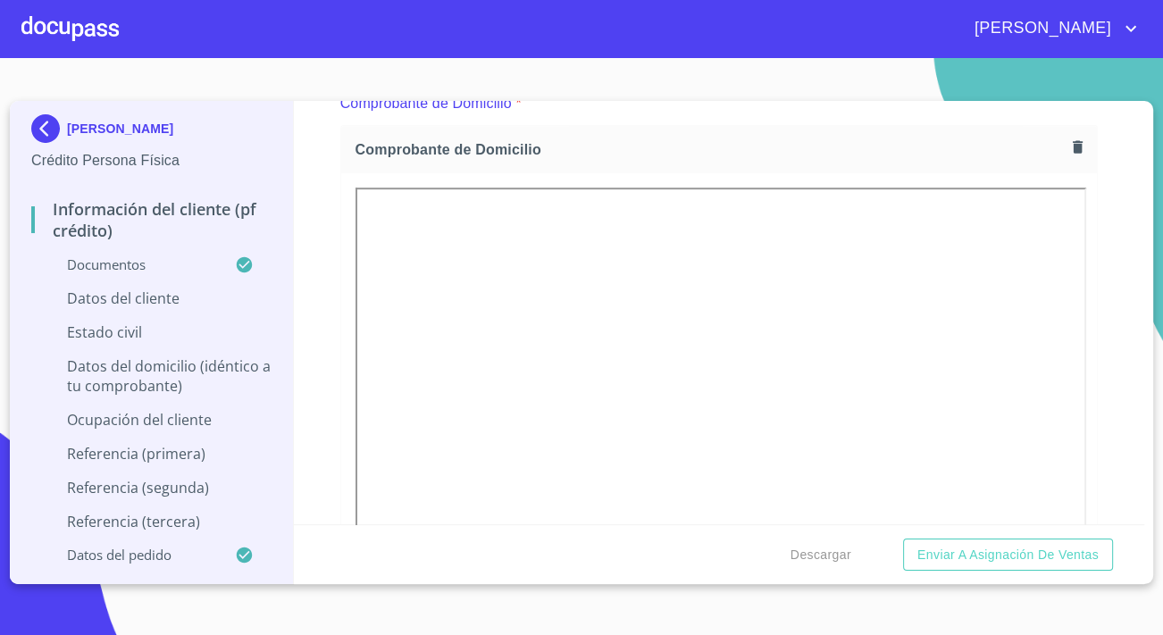
scroll to position [1136, 0]
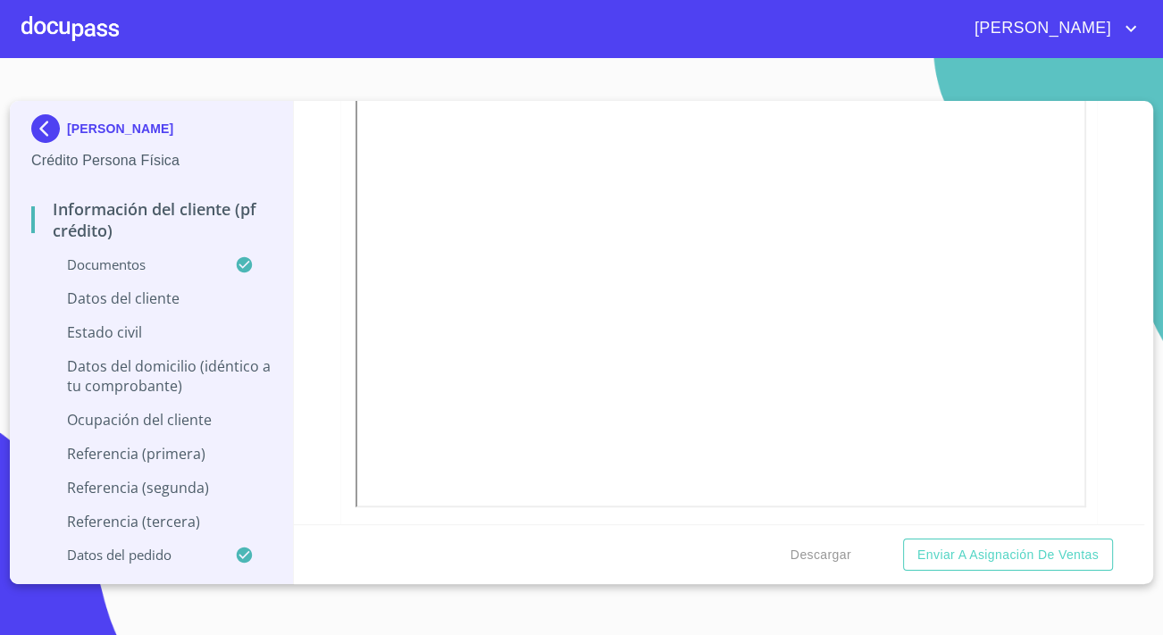
click at [220, 379] on p "Datos del domicilio (idéntico a tu comprobante)" at bounding box center [151, 375] width 240 height 39
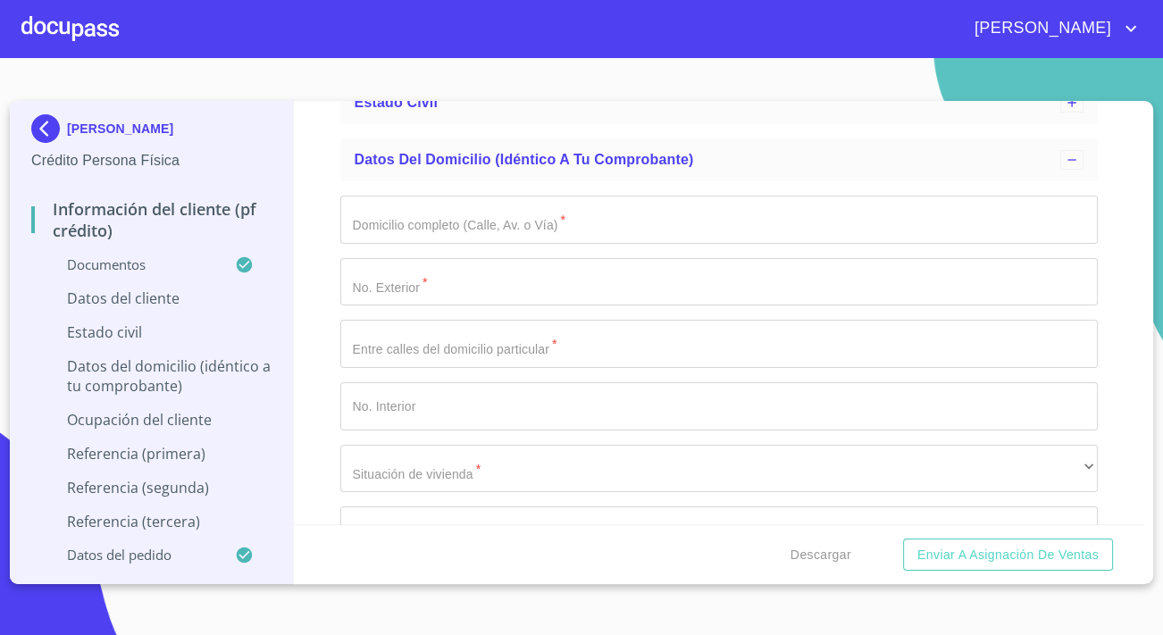
scroll to position [226, 0]
click at [361, 241] on input "Domicilio completo (Calle, Av. o Vía)   *" at bounding box center [718, 221] width 757 height 48
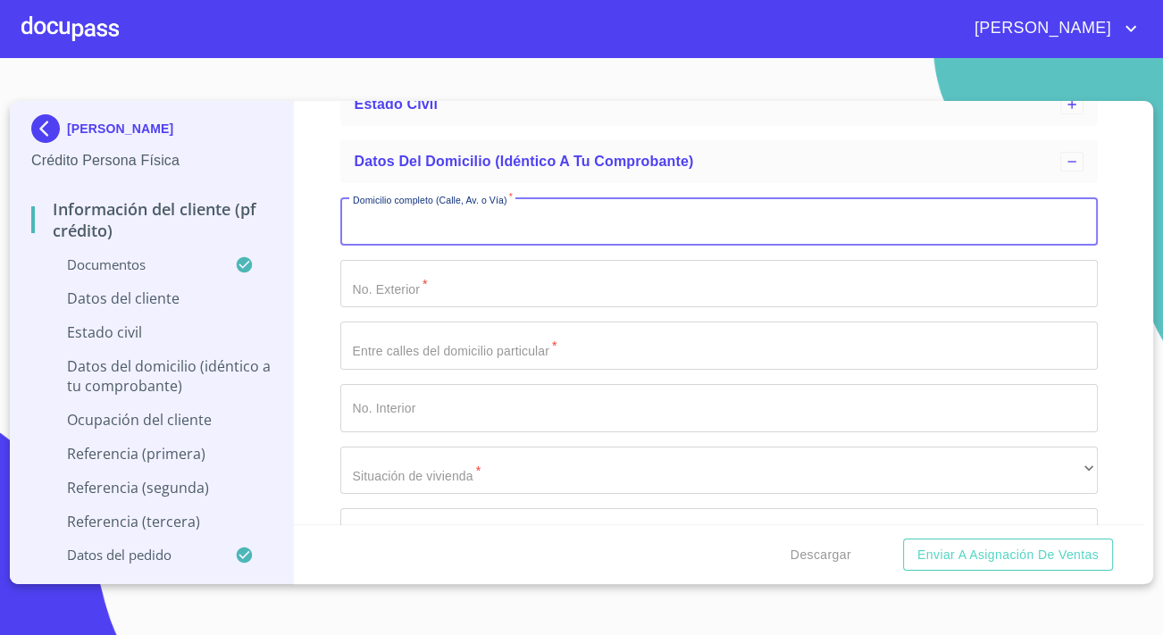
paste input "[PERSON_NAME][GEOGRAPHIC_DATA]"
type input "[PERSON_NAME][GEOGRAPHIC_DATA]"
click at [379, 268] on input "Domicilio completo (Calle, Av. o Vía)   *" at bounding box center [718, 284] width 757 height 48
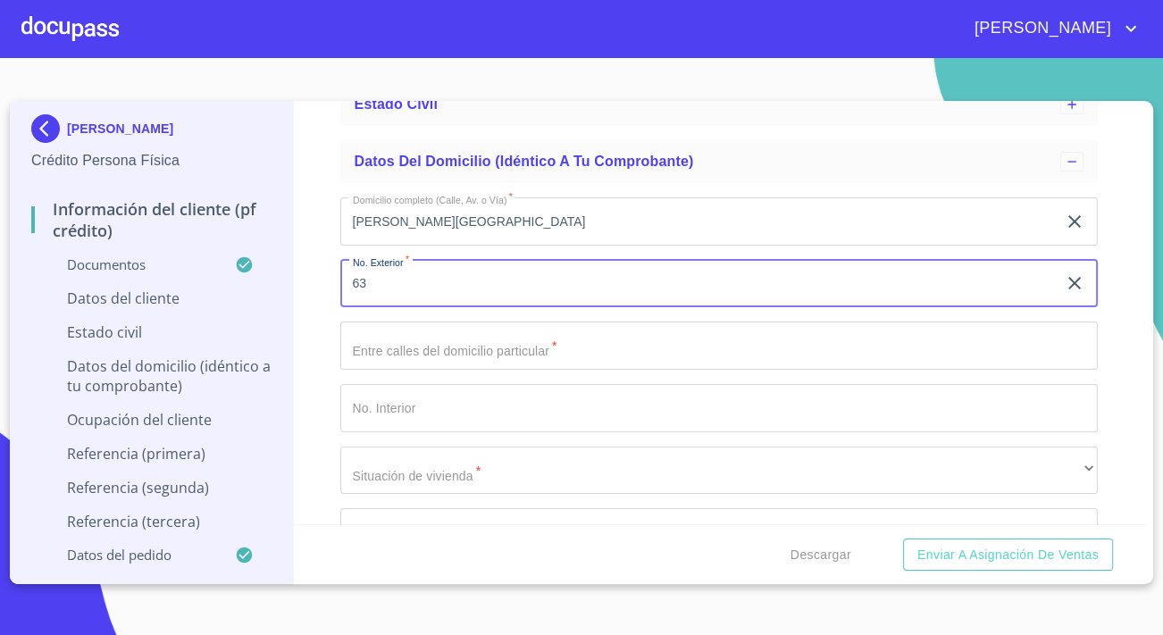
type input "63"
click at [480, 337] on input "Domicilio completo (Calle, Av. o Vía)   *" at bounding box center [718, 345] width 757 height 48
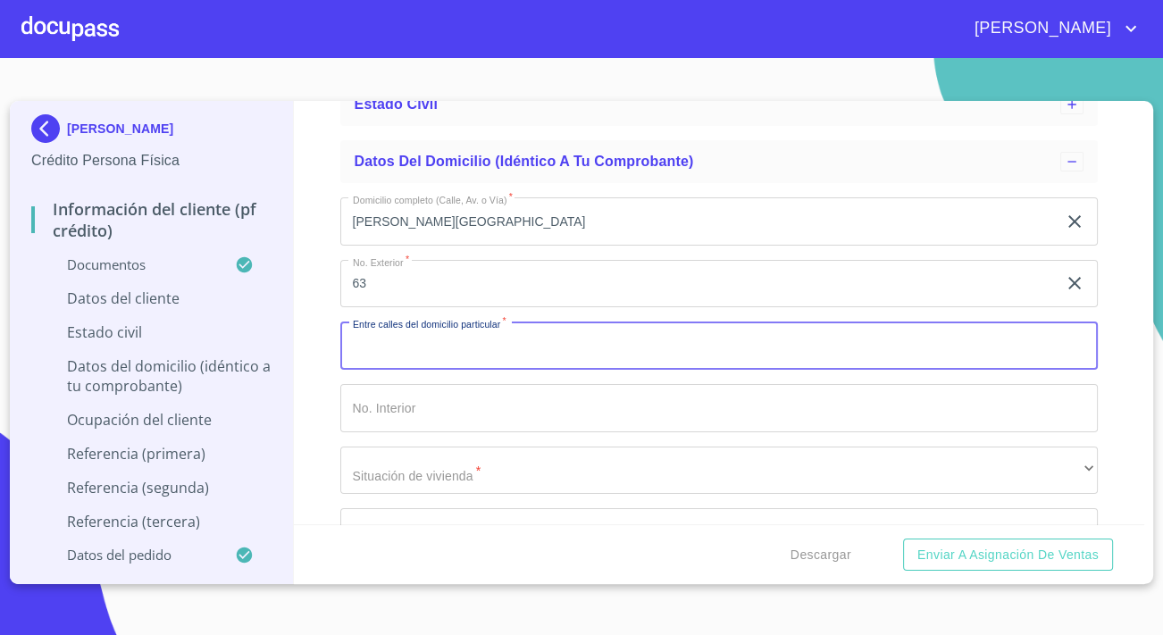
paste input "[PERSON_NAME] DE LOS AHUEHUETES Y [PERSON_NAME] DE LOS CERESOS"
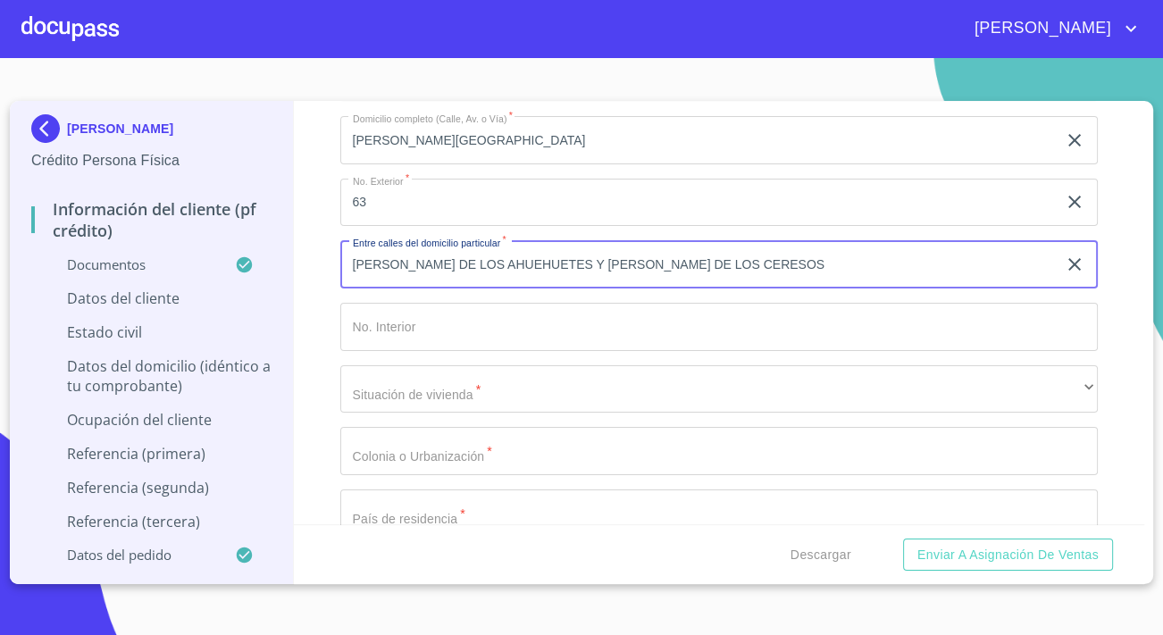
type input "[PERSON_NAME] DE LOS AHUEHUETES Y [PERSON_NAME] DE LOS CERESOS"
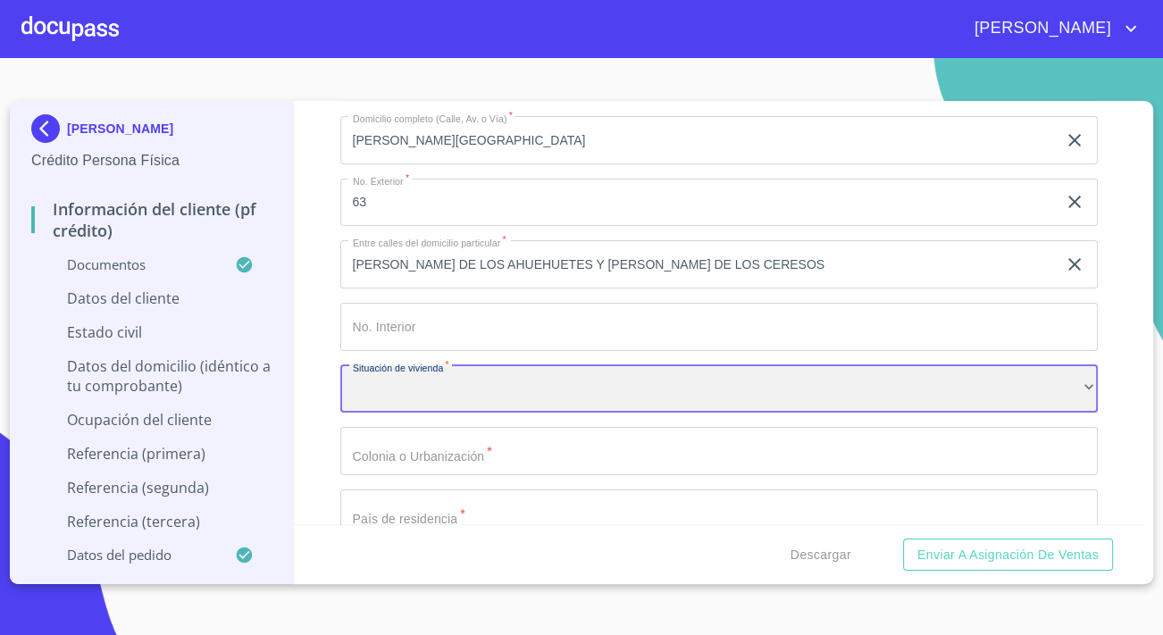
click at [395, 387] on div "​" at bounding box center [718, 389] width 757 height 48
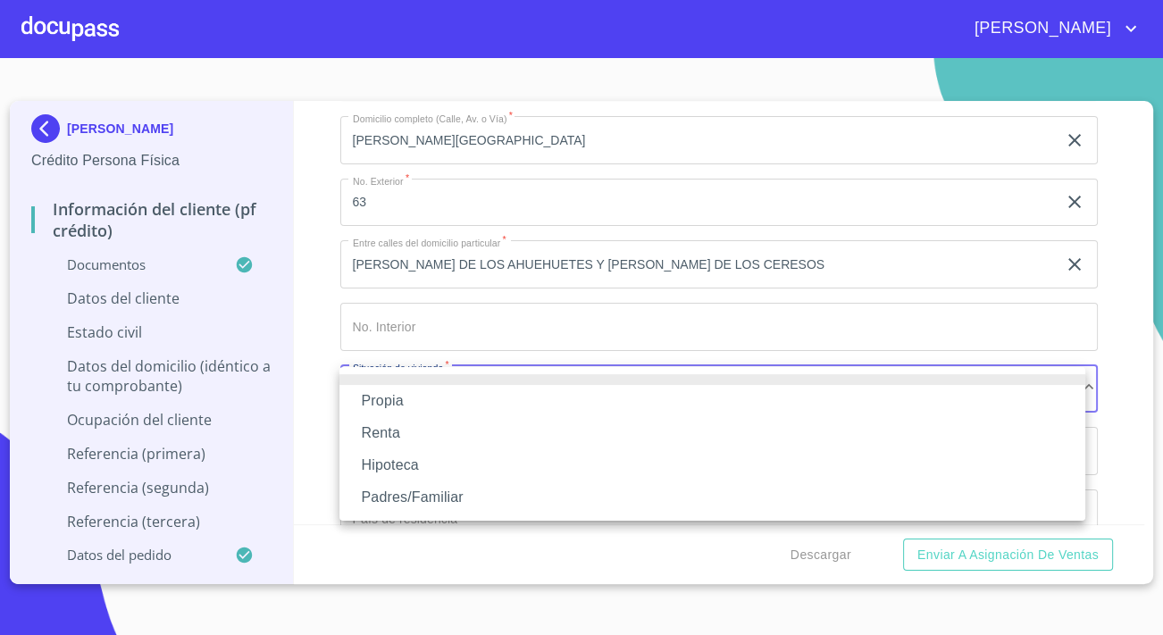
click at [392, 400] on li "Propia" at bounding box center [712, 401] width 746 height 32
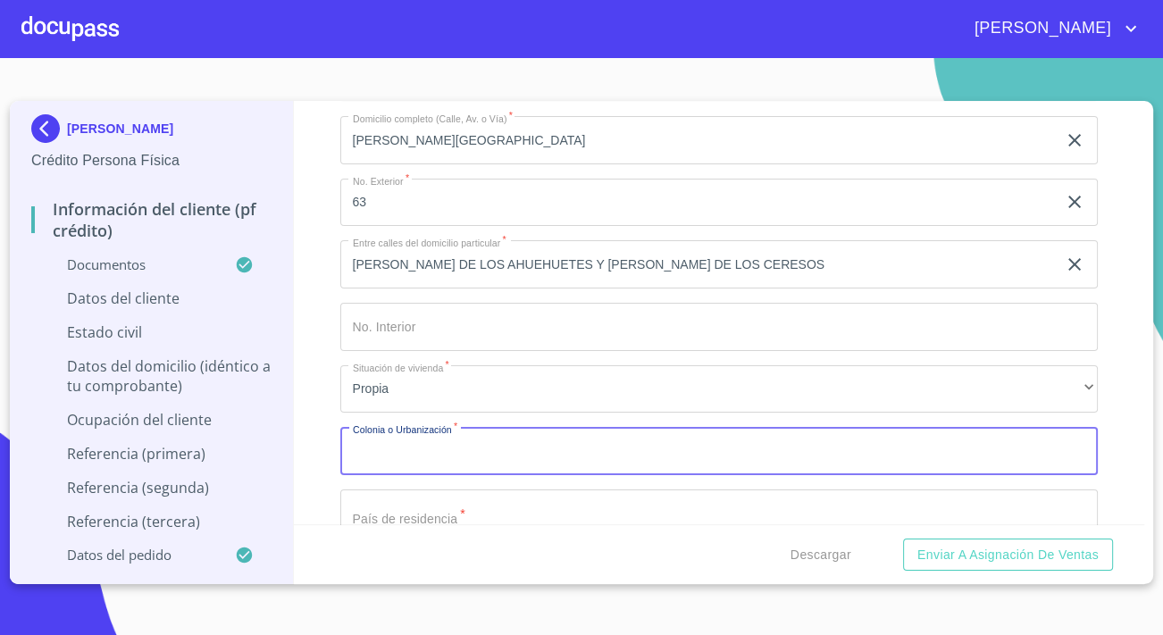
click at [401, 453] on div "Domicilio completo (Calle, Av. o Vía)   * VALLE DE LAS HAYAS ​ No. Exterior   …" at bounding box center [718, 451] width 757 height 698
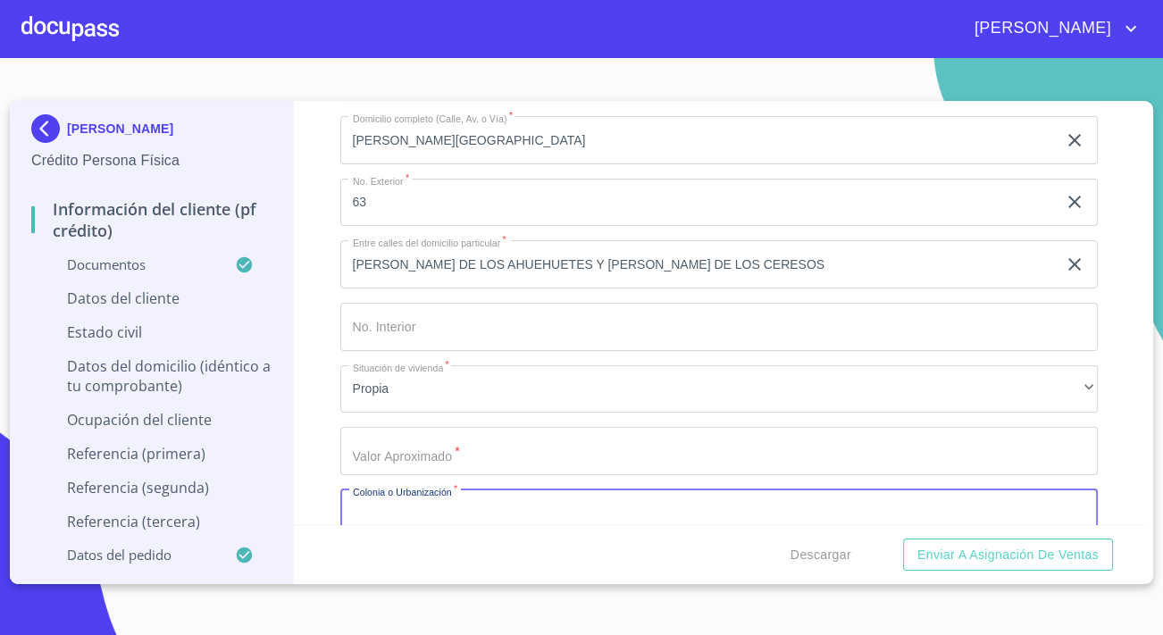
click at [401, 453] on input "Domicilio completo (Calle, Av. o Vía)   *" at bounding box center [718, 451] width 757 height 48
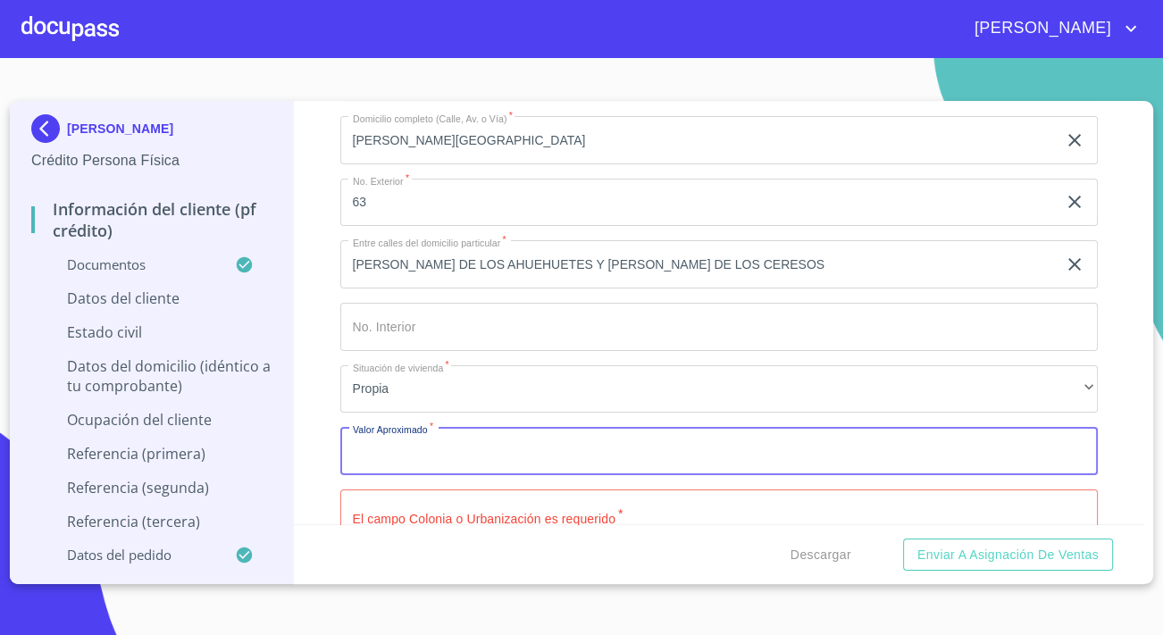
click at [412, 331] on input "Domicilio completo (Calle, Av. o Vía)   *" at bounding box center [718, 327] width 757 height 48
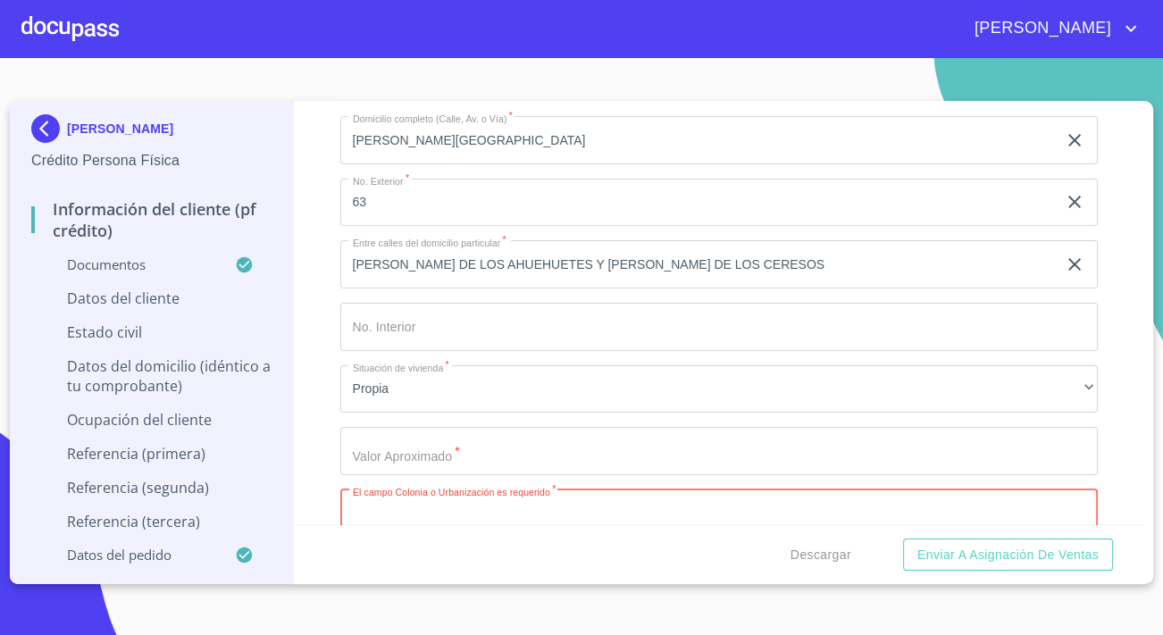
click at [405, 504] on input "Domicilio completo (Calle, Av. o Vía)   *" at bounding box center [718, 513] width 757 height 48
paste input "HACIENDA [GEOGRAPHIC_DATA]"
type input "HACIENDA [GEOGRAPHIC_DATA]"
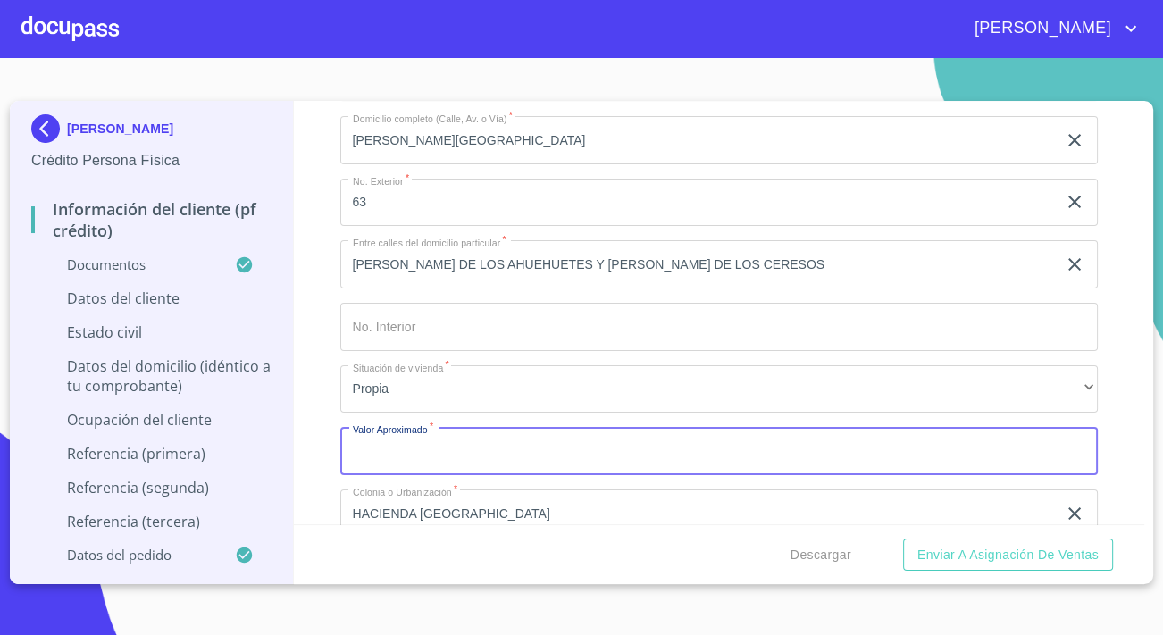
click at [426, 455] on input "Domicilio completo (Calle, Av. o Vía)   *" at bounding box center [718, 451] width 757 height 48
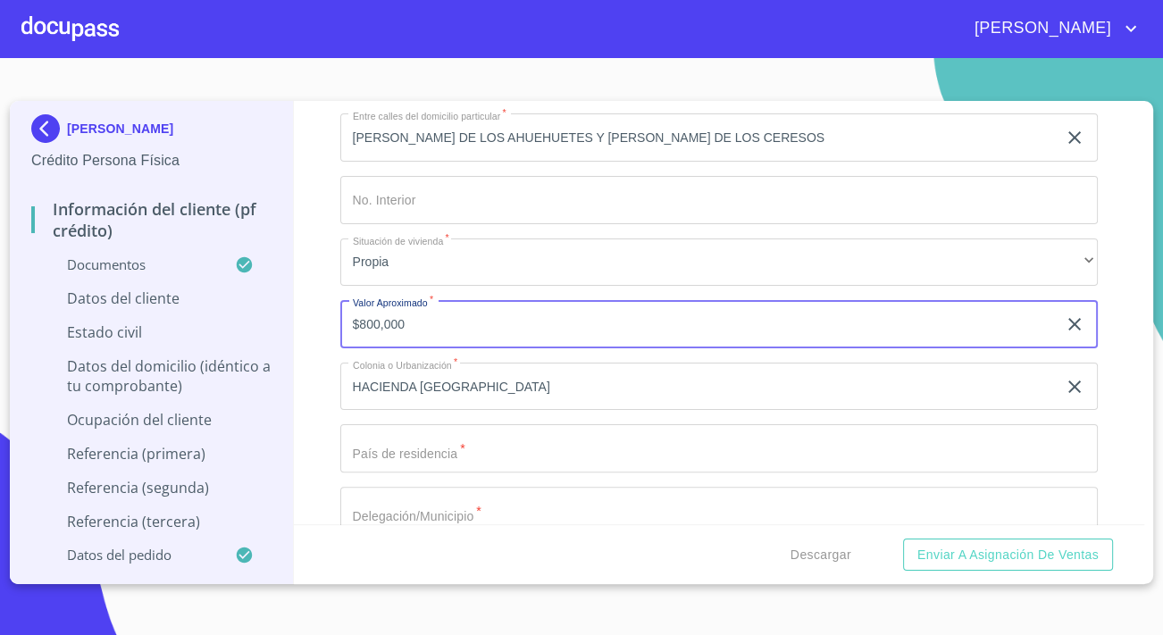
scroll to position [470, 0]
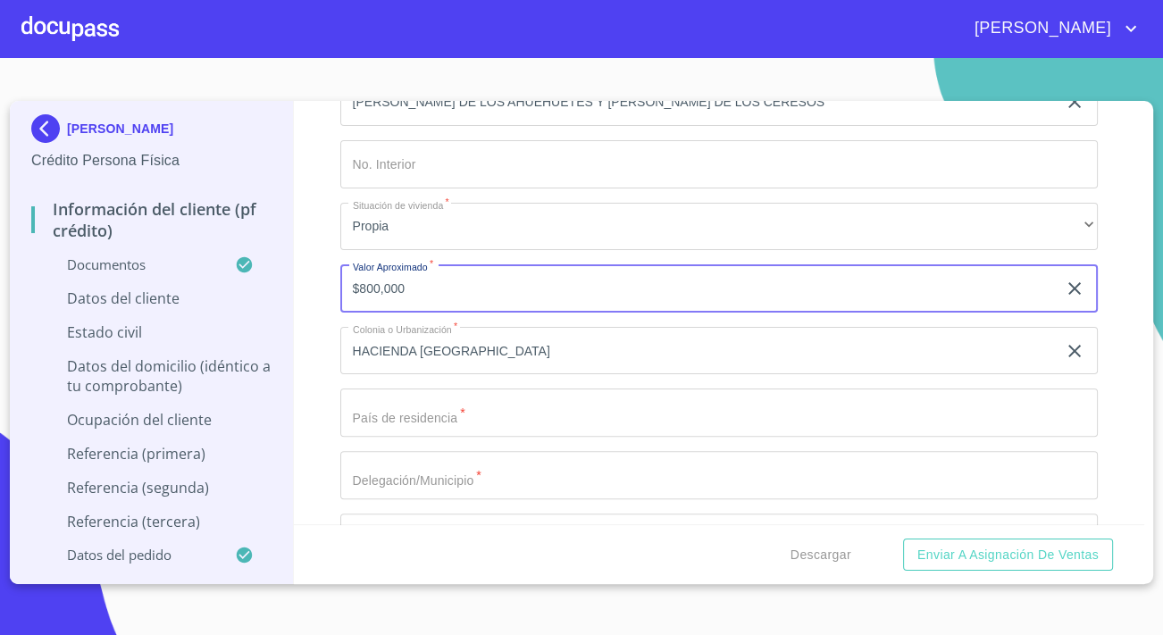
type input "$800,000"
click at [518, 402] on input "Domicilio completo (Calle, Av. o Vía)   *" at bounding box center [718, 412] width 757 height 48
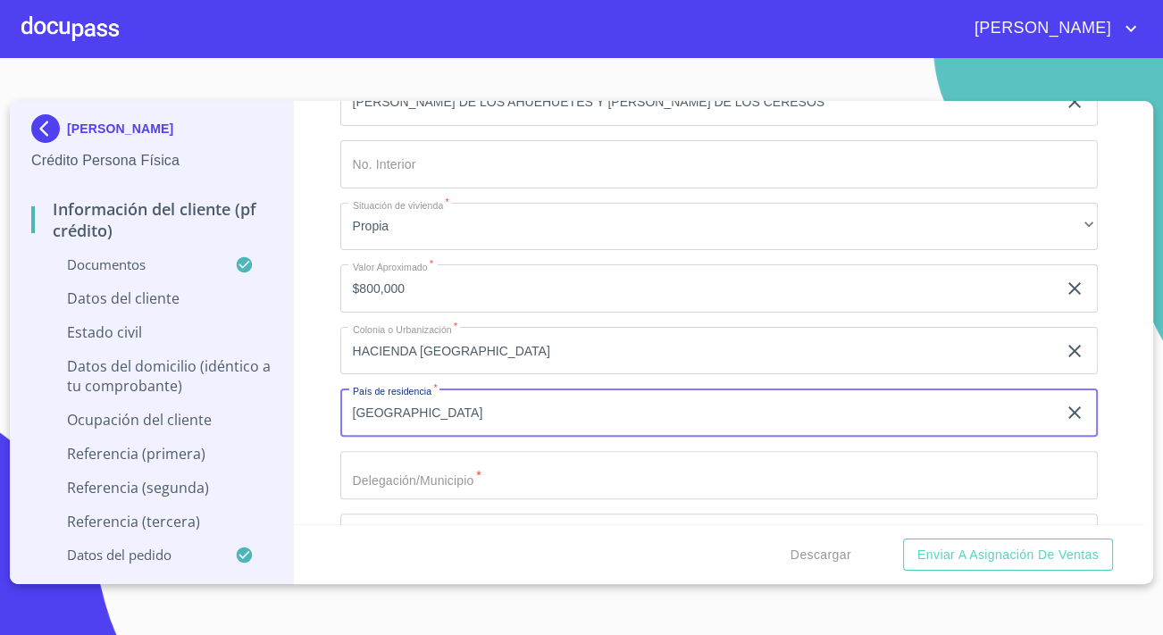
type input "[GEOGRAPHIC_DATA]"
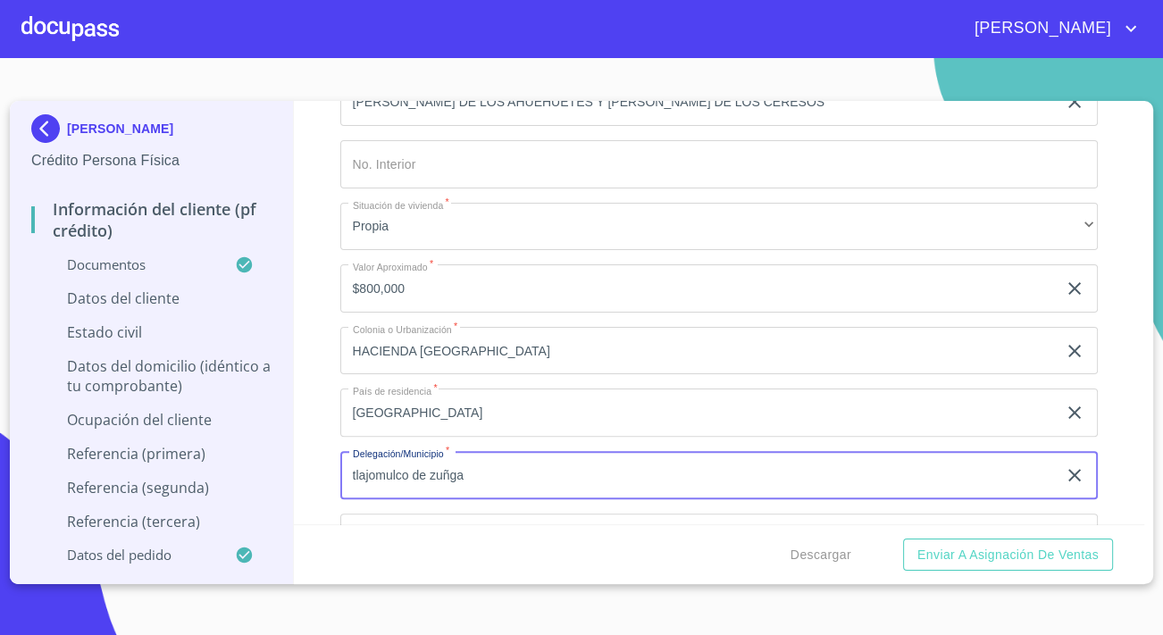
type input "tlajomulco de zuñga"
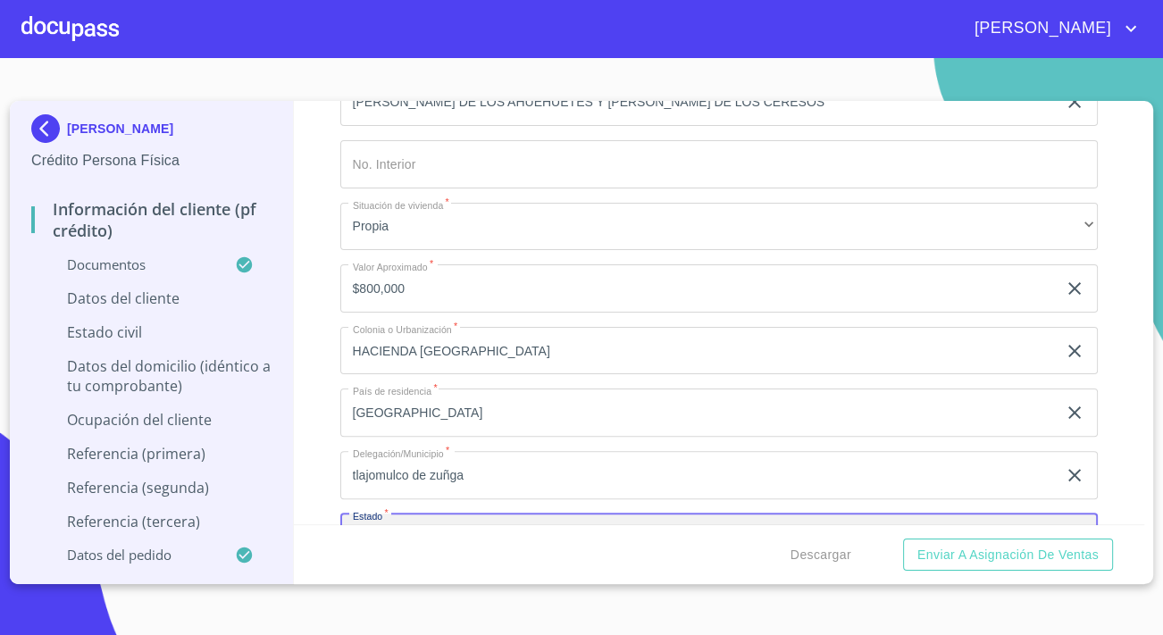
scroll to position [506, 0]
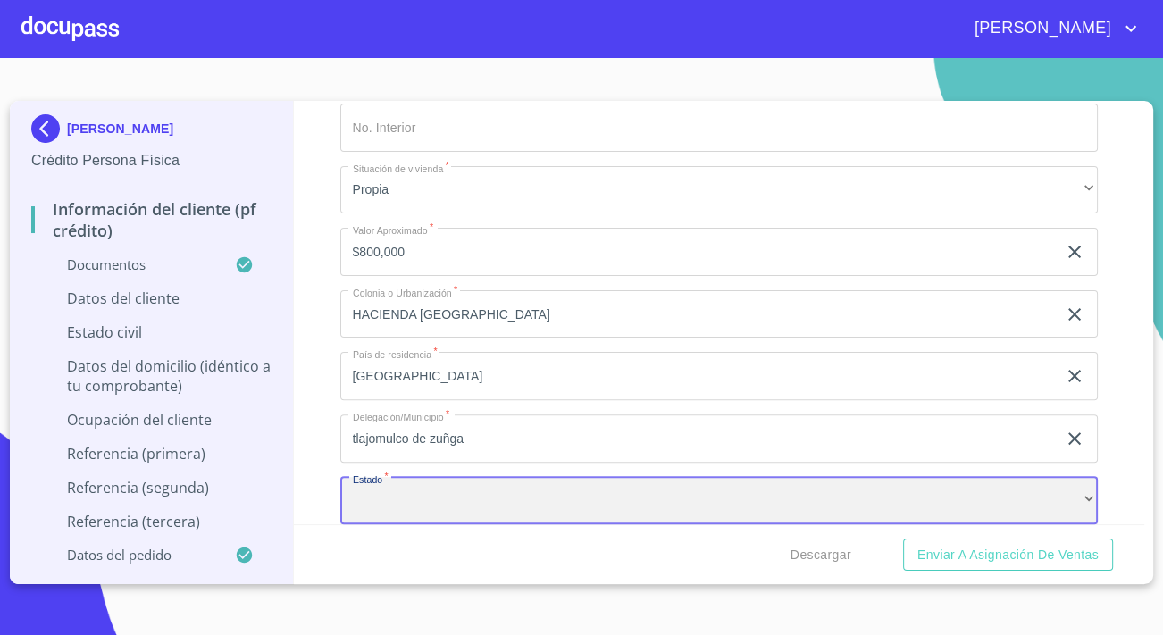
click at [428, 499] on div "​" at bounding box center [718, 501] width 757 height 48
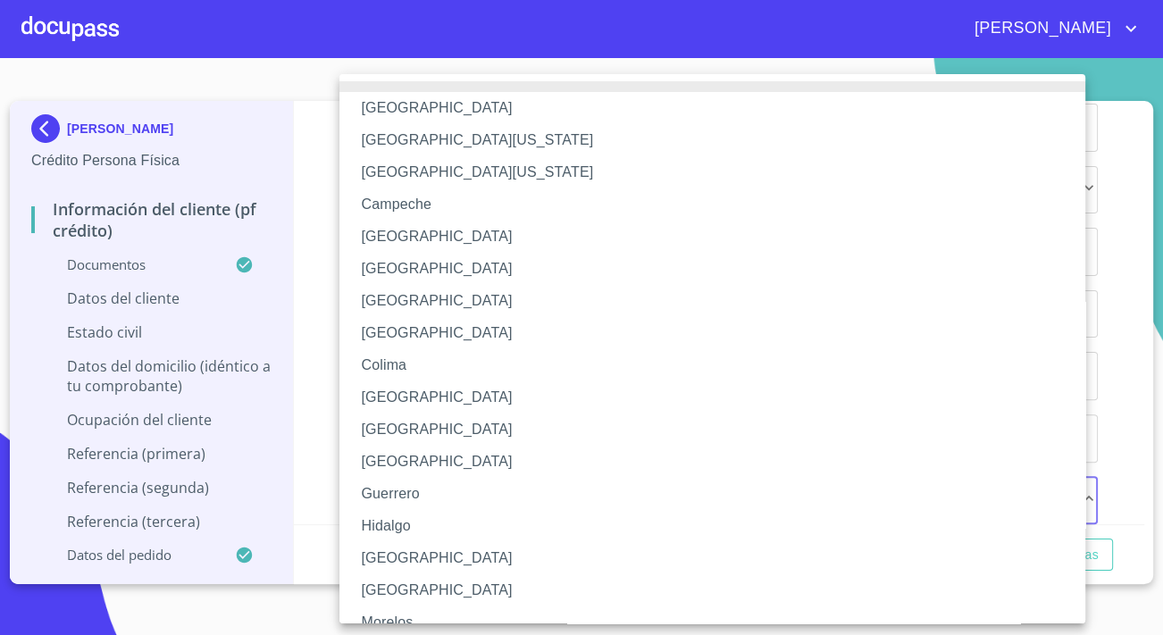
click at [392, 551] on li "[GEOGRAPHIC_DATA]" at bounding box center [718, 558] width 758 height 32
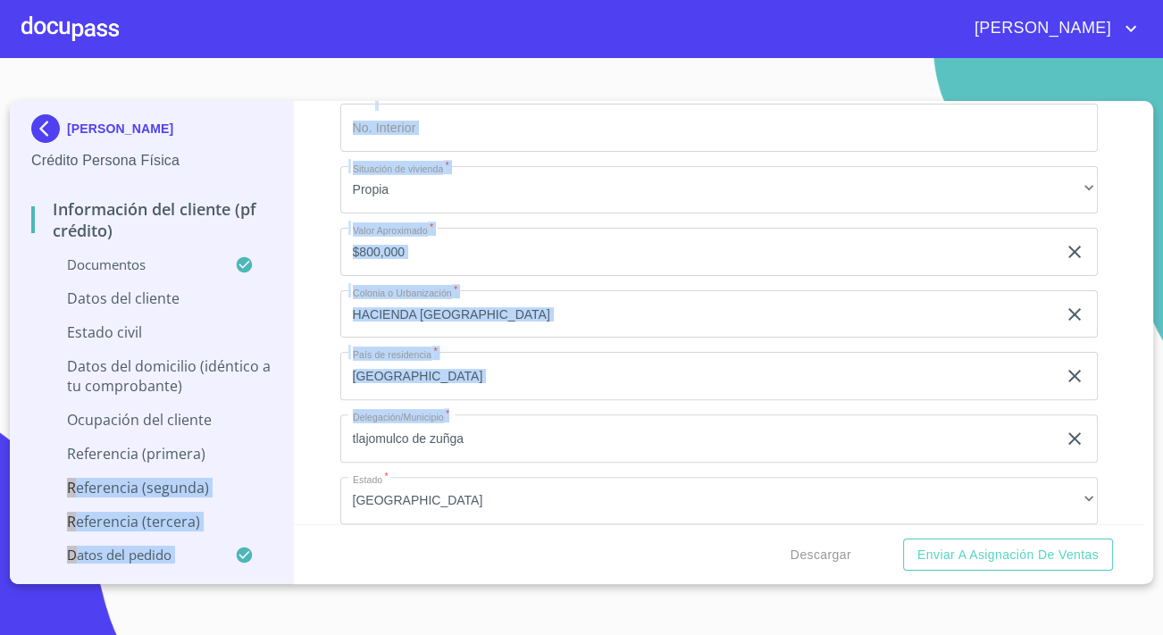
click at [293, 450] on div "FERNANDO GERRERO TORRES Crédito Persona Física Información del cliente (PF créd…" at bounding box center [577, 342] width 1134 height 483
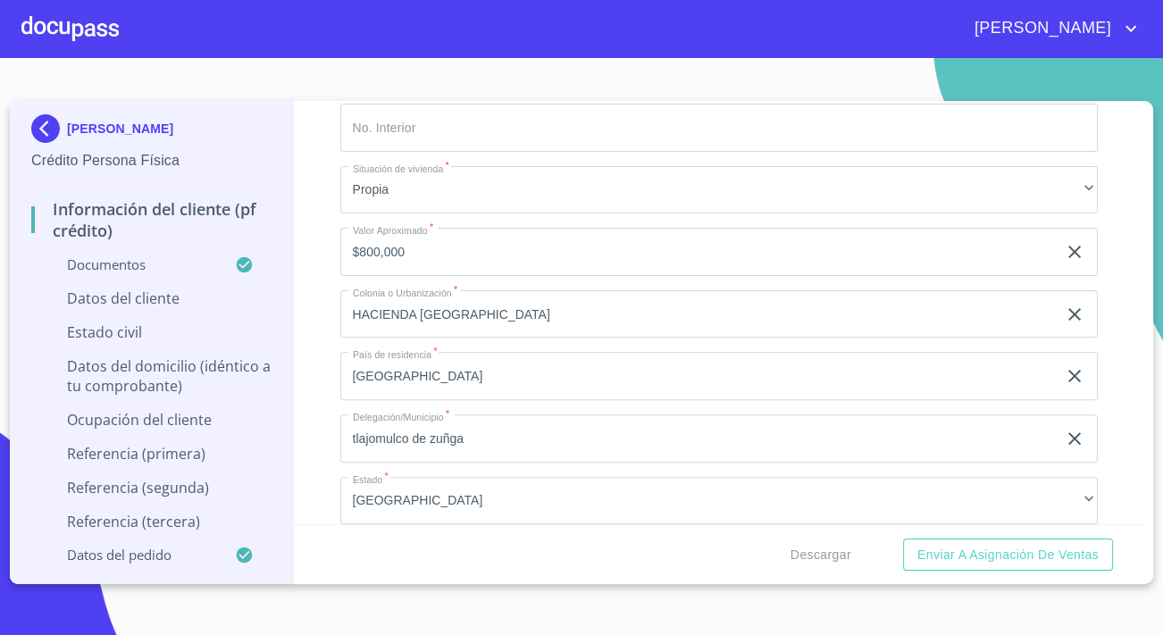
drag, startPoint x: 293, startPoint y: 450, endPoint x: 312, endPoint y: 469, distance: 26.5
click at [312, 469] on div "Información del cliente (PF crédito) Documentos Datos del cliente Estado Civil …" at bounding box center [719, 312] width 851 height 423
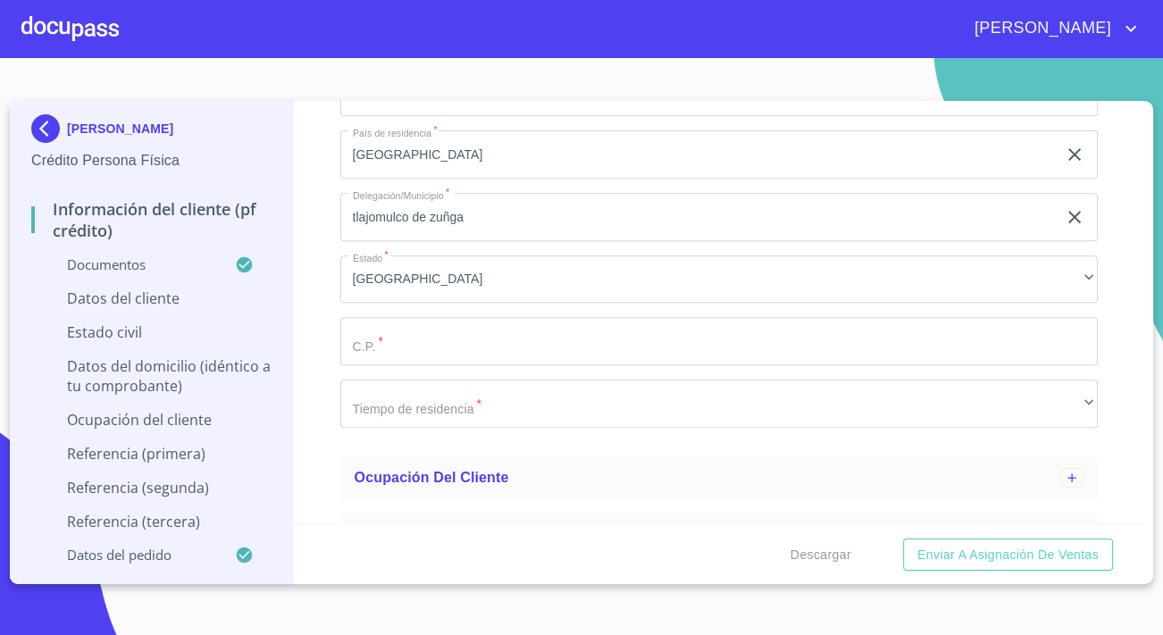
scroll to position [750, 0]
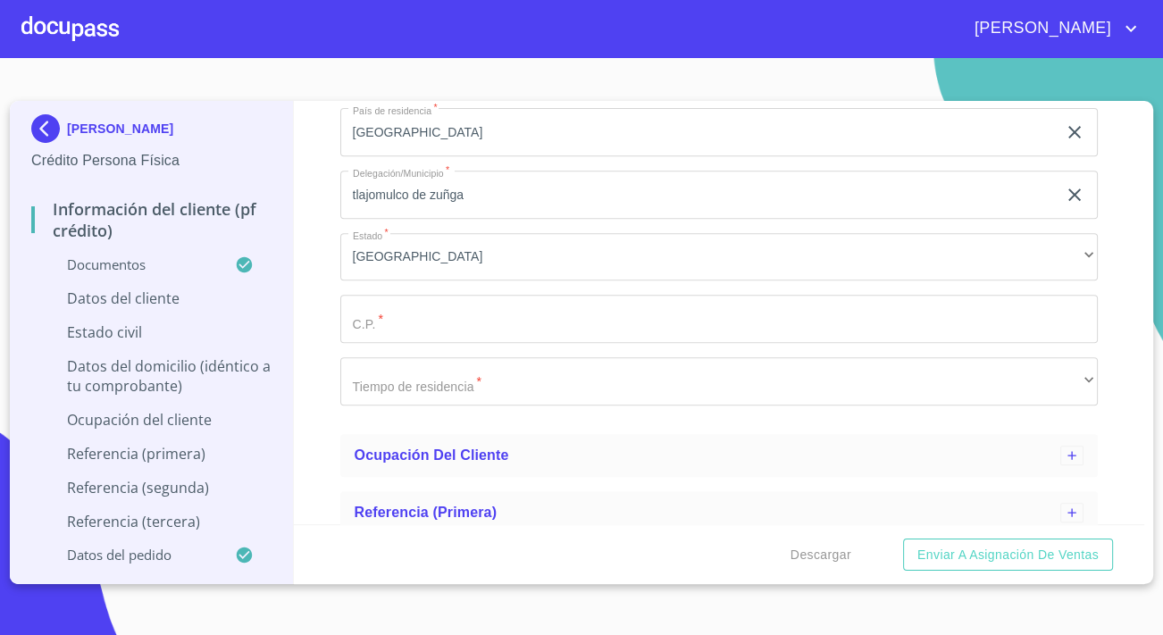
click at [381, 313] on input "Domicilio completo (Calle, Av. o Vía)   *" at bounding box center [718, 319] width 757 height 48
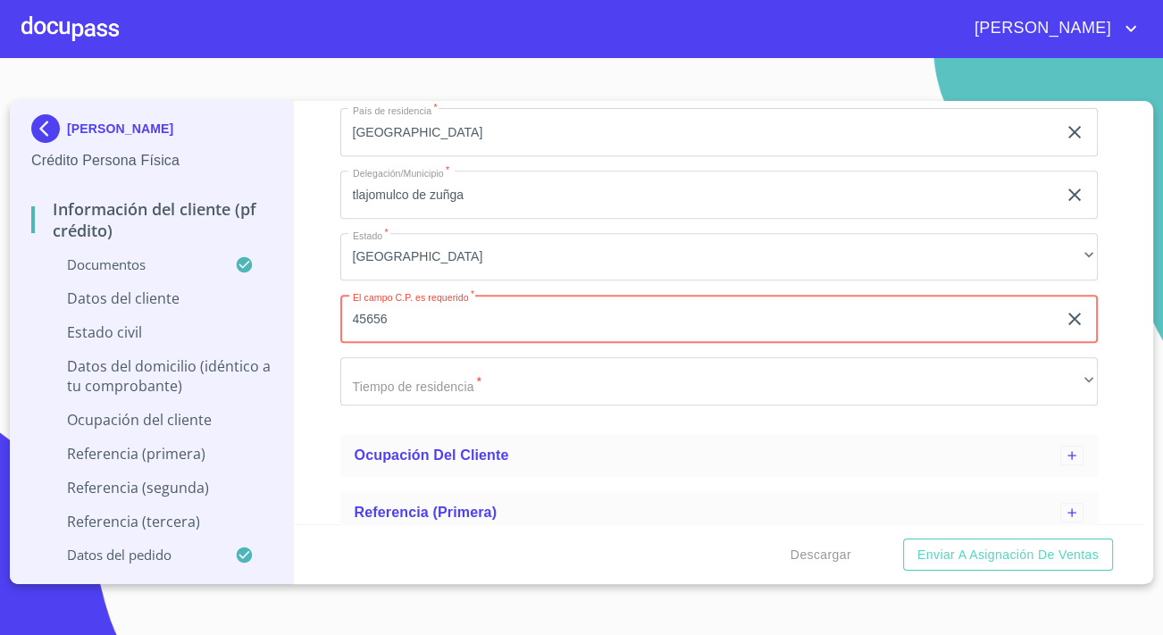
type input "45656"
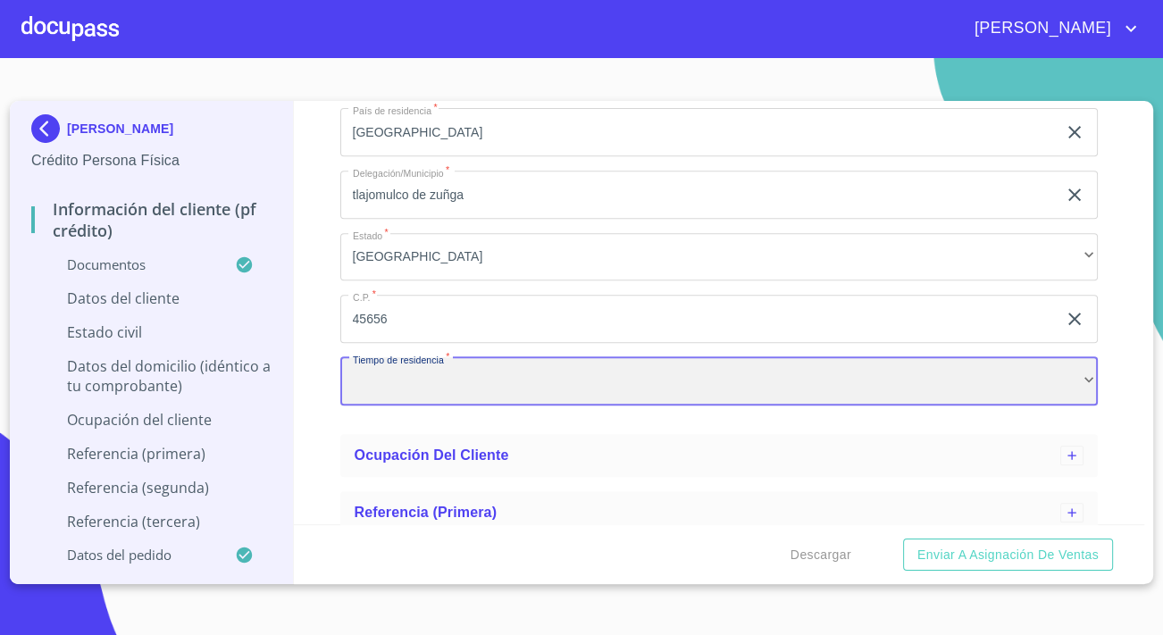
click at [403, 388] on div "​" at bounding box center [718, 381] width 757 height 48
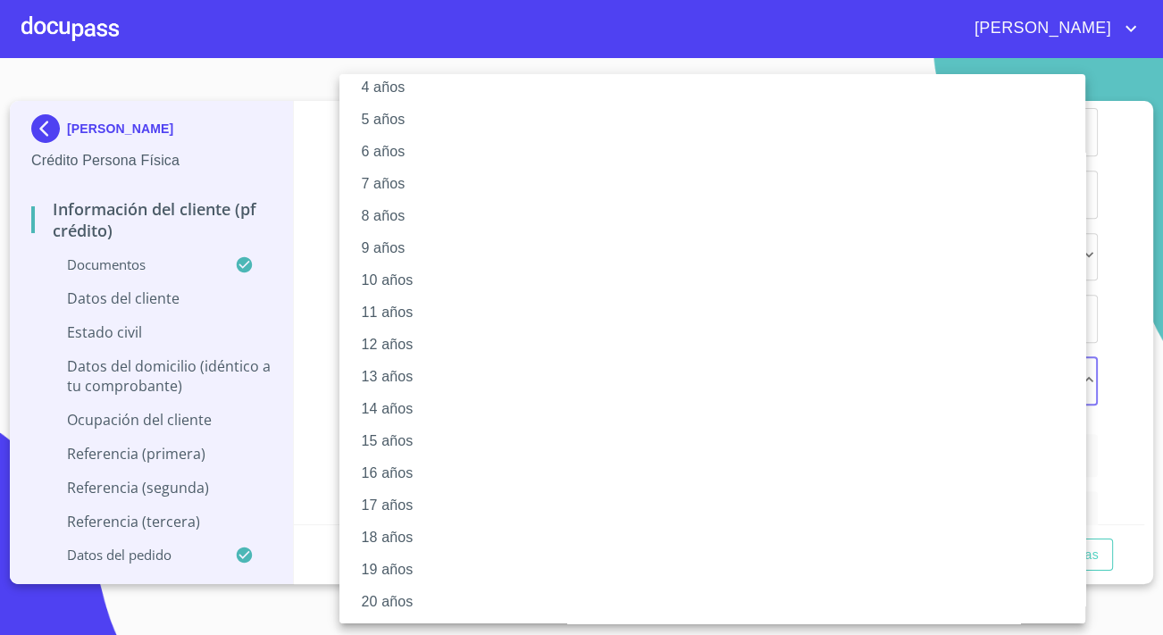
scroll to position [150, 0]
click at [398, 431] on li "15 años" at bounding box center [718, 440] width 758 height 32
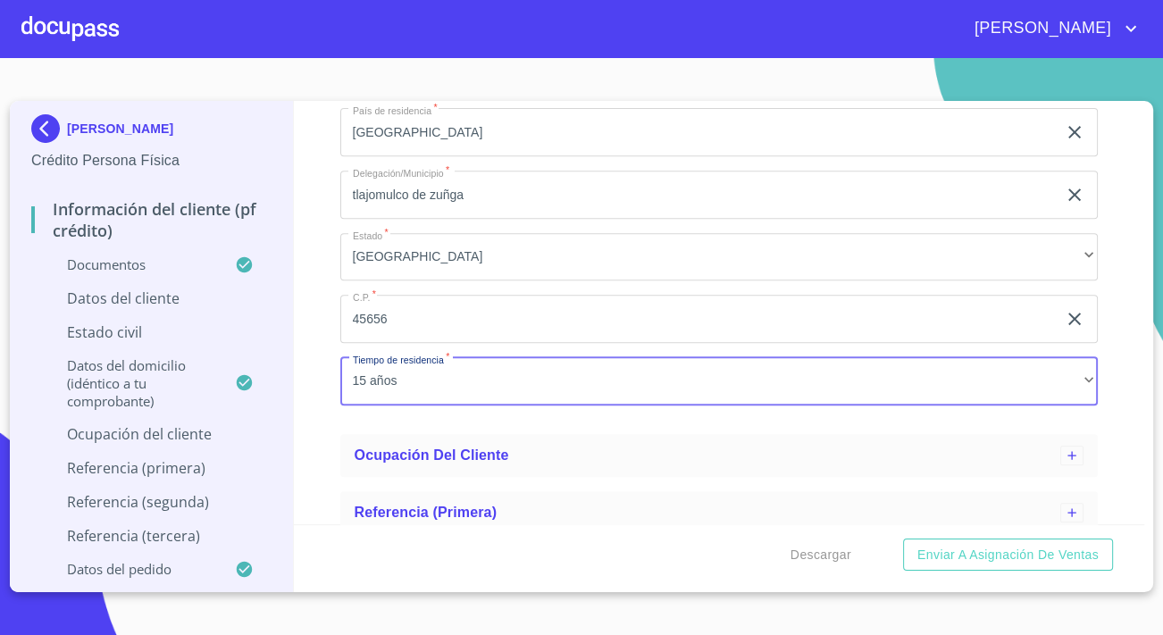
click at [329, 426] on div "Información del cliente (PF crédito) Documentos Datos del cliente Estado Civil …" at bounding box center [719, 312] width 851 height 423
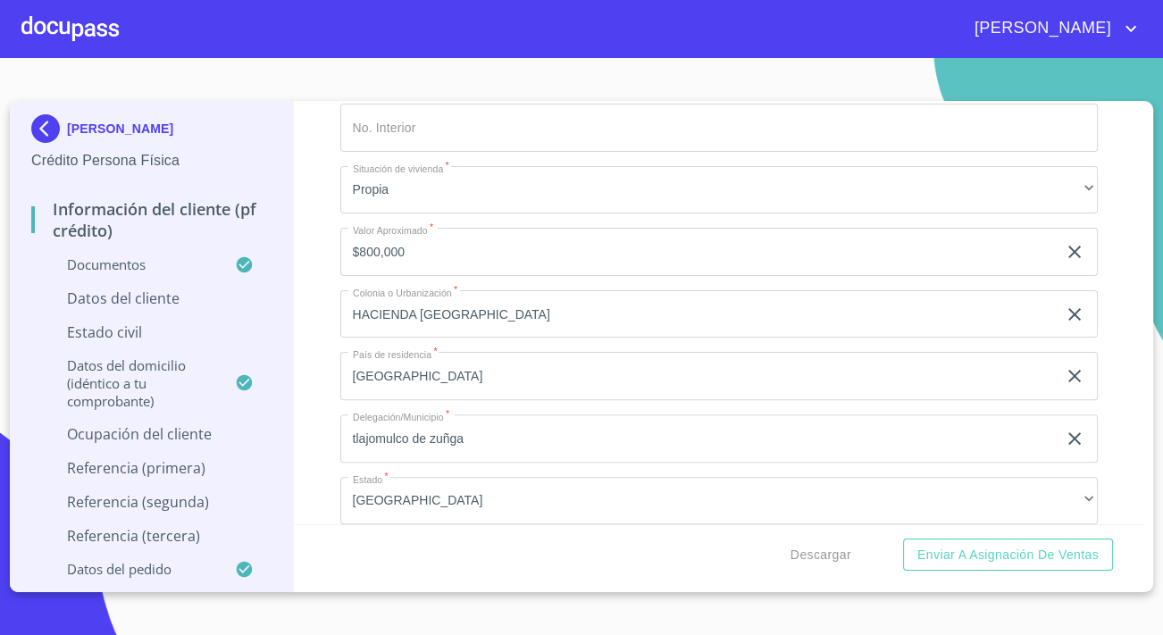
click at [146, 293] on p "Datos del cliente" at bounding box center [151, 298] width 240 height 20
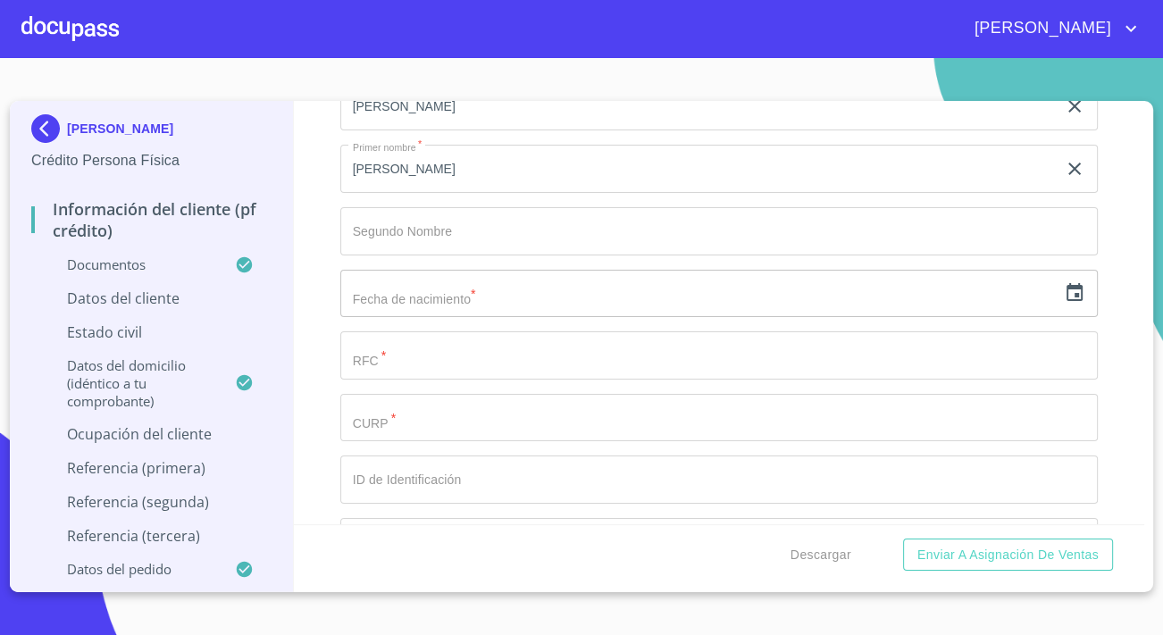
scroll to position [207, 0]
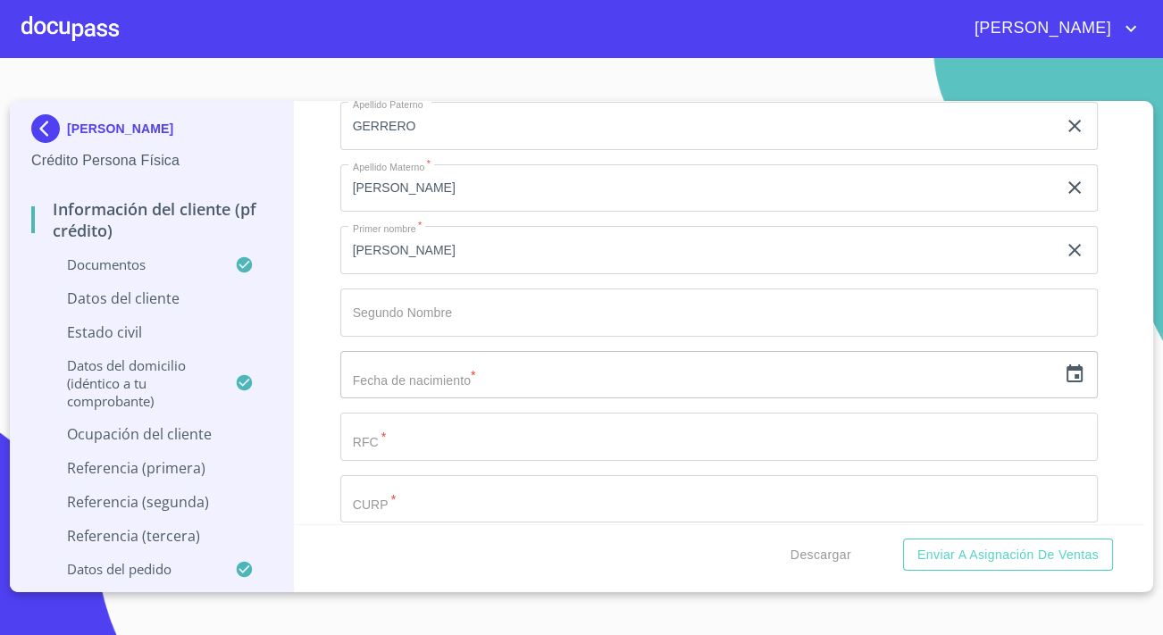
click at [1063, 379] on icon "button" at bounding box center [1073, 373] width 21 height 21
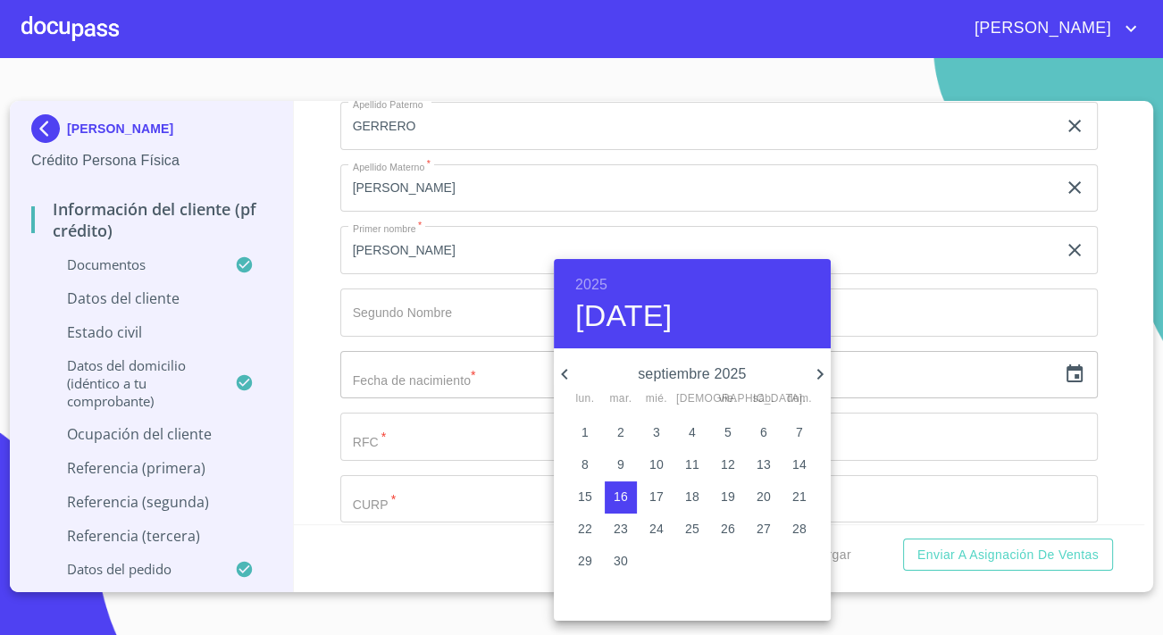
click at [598, 283] on h6 "2025" at bounding box center [591, 284] width 32 height 25
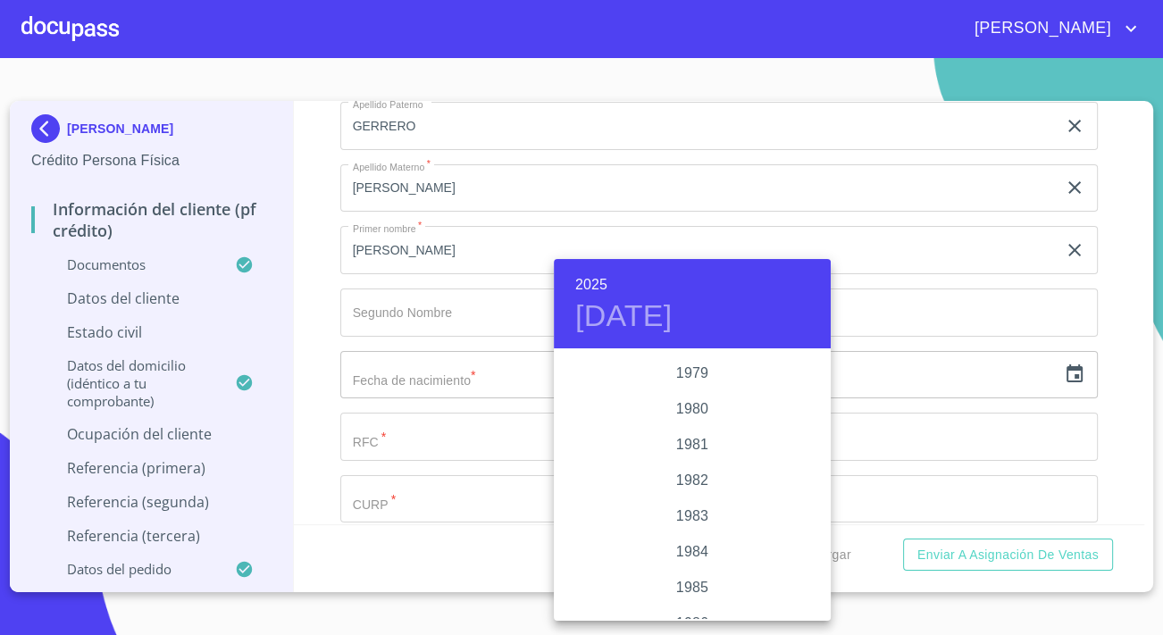
scroll to position [1922, 0]
click at [690, 410] on div "1980" at bounding box center [692, 412] width 277 height 36
type input "16 de sep. de 1980"
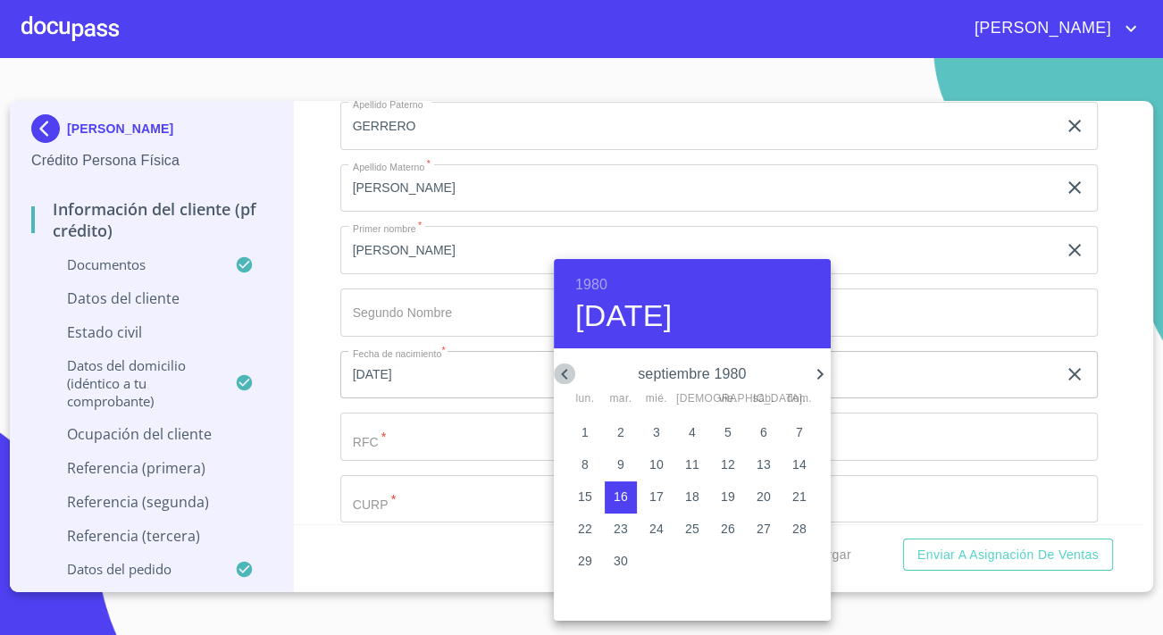
click at [554, 371] on icon "button" at bounding box center [564, 373] width 21 height 21
click at [560, 369] on icon "button" at bounding box center [564, 373] width 21 height 21
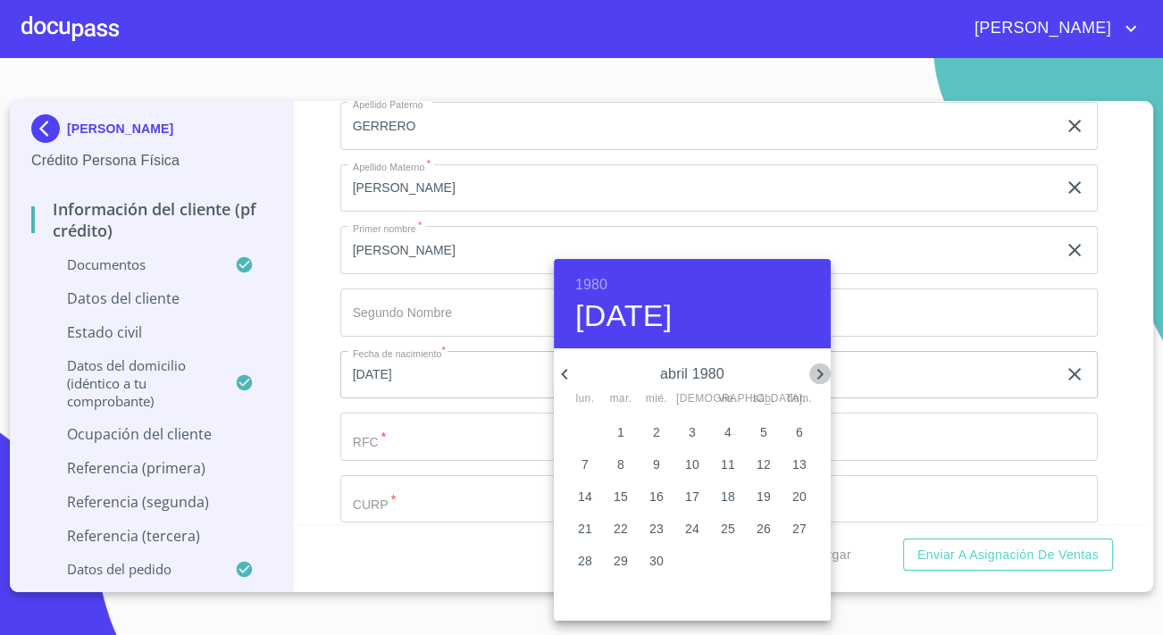
click at [816, 372] on icon "button" at bounding box center [819, 373] width 21 height 21
click at [810, 375] on icon "button" at bounding box center [819, 373] width 21 height 21
click at [695, 464] on p "5" at bounding box center [691, 464] width 7 height 18
type input "5 de jun. de 1980"
click at [438, 421] on div at bounding box center [581, 317] width 1163 height 635
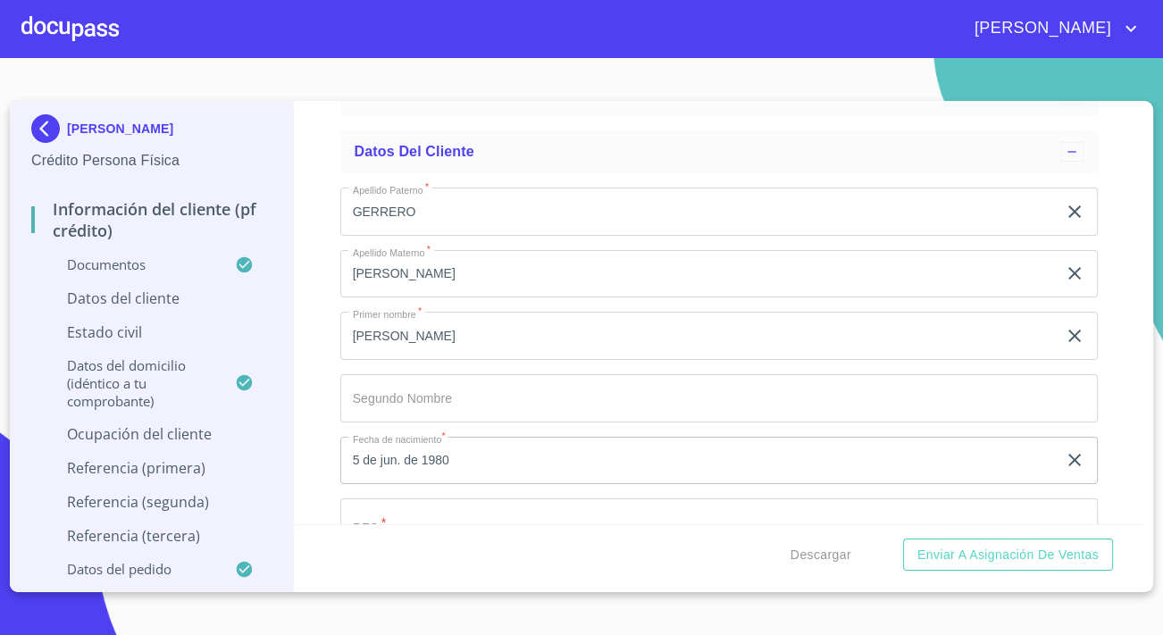
scroll to position [162, 0]
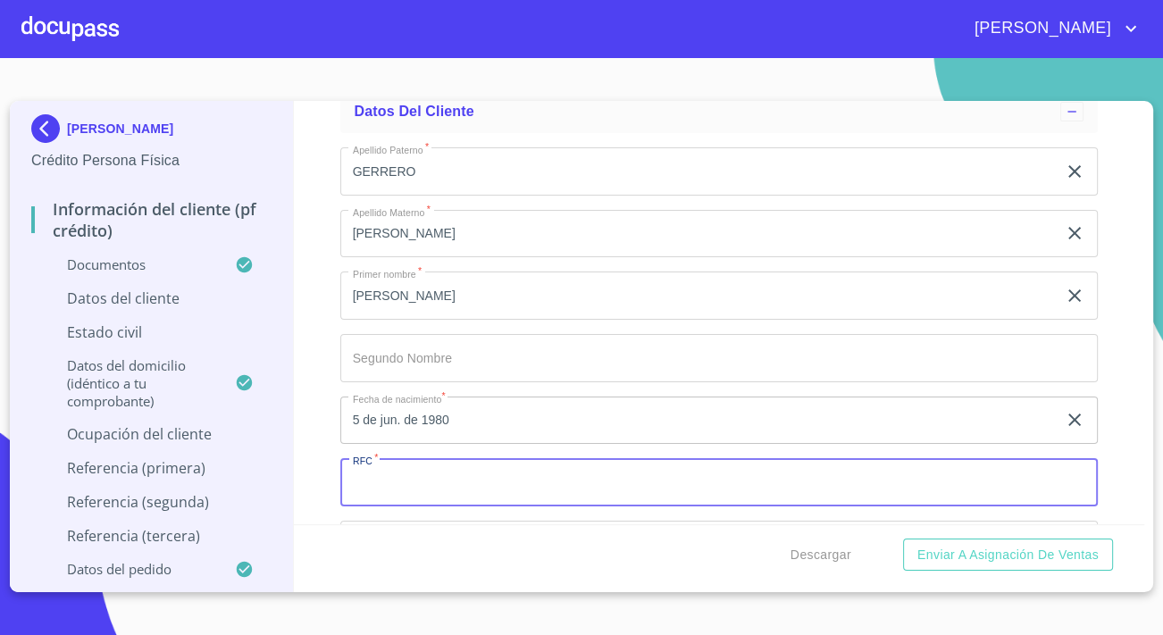
click at [509, 484] on input "Apellido Paterno   *" at bounding box center [718, 482] width 757 height 48
paste input "GUTF7906059D5"
type input "GUTF7906059D5"
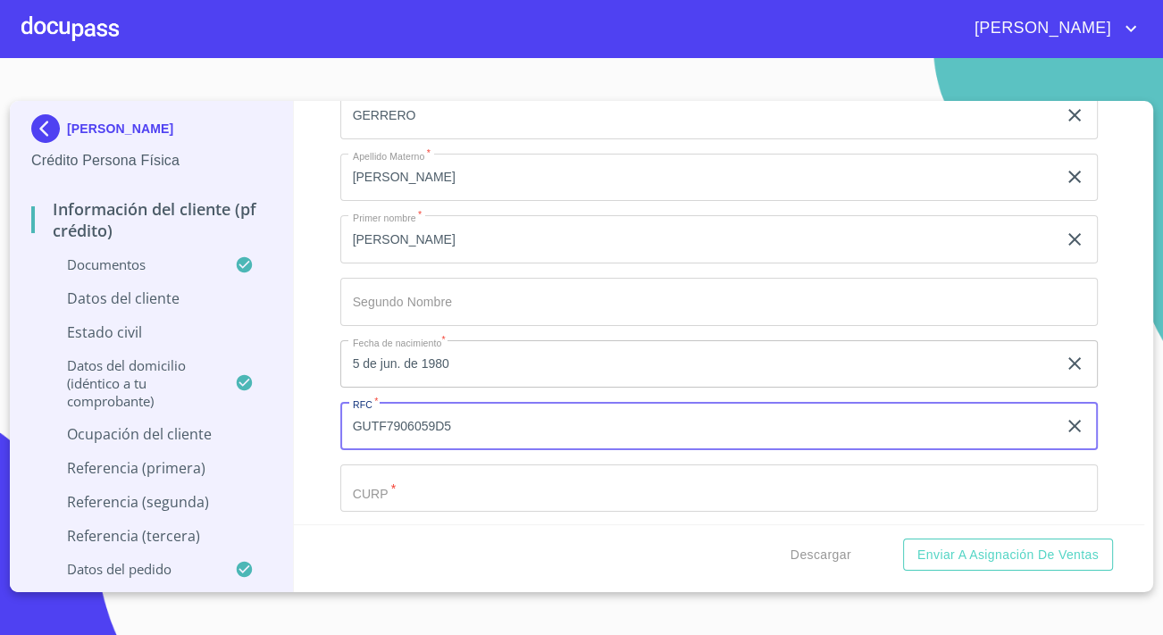
scroll to position [324, 0]
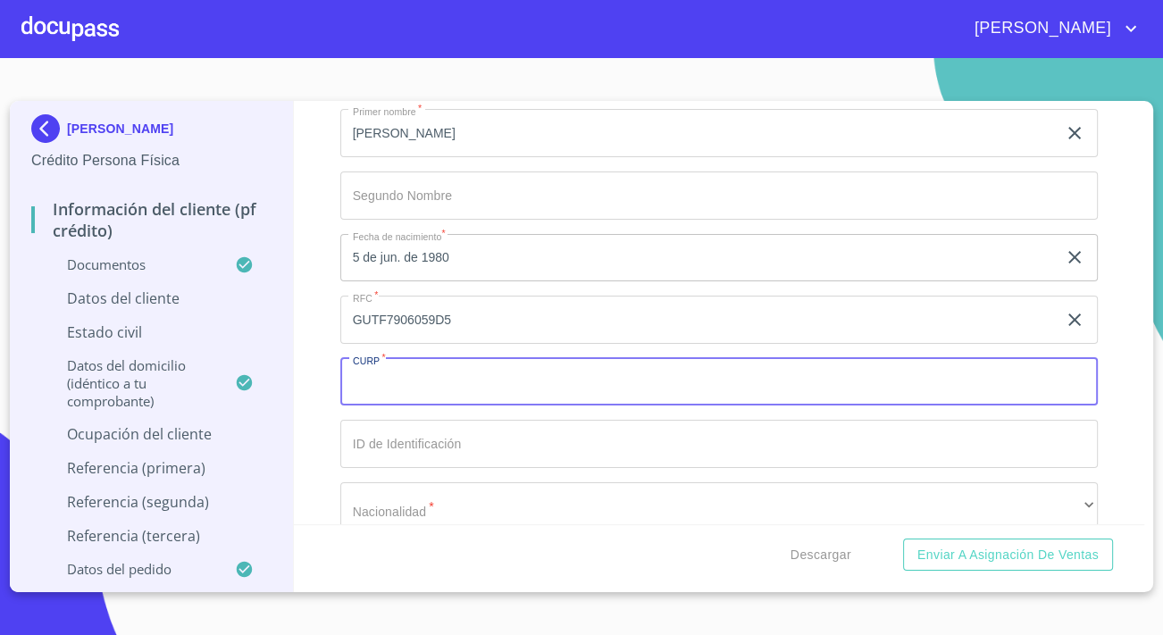
click at [473, 392] on input "Apellido Paterno   *" at bounding box center [718, 382] width 757 height 48
paste input "GUTF790605HJCRRR07"
type input "GUTF790605HJCRRR07"
click at [477, 438] on input "Apellido Paterno   *" at bounding box center [718, 444] width 757 height 48
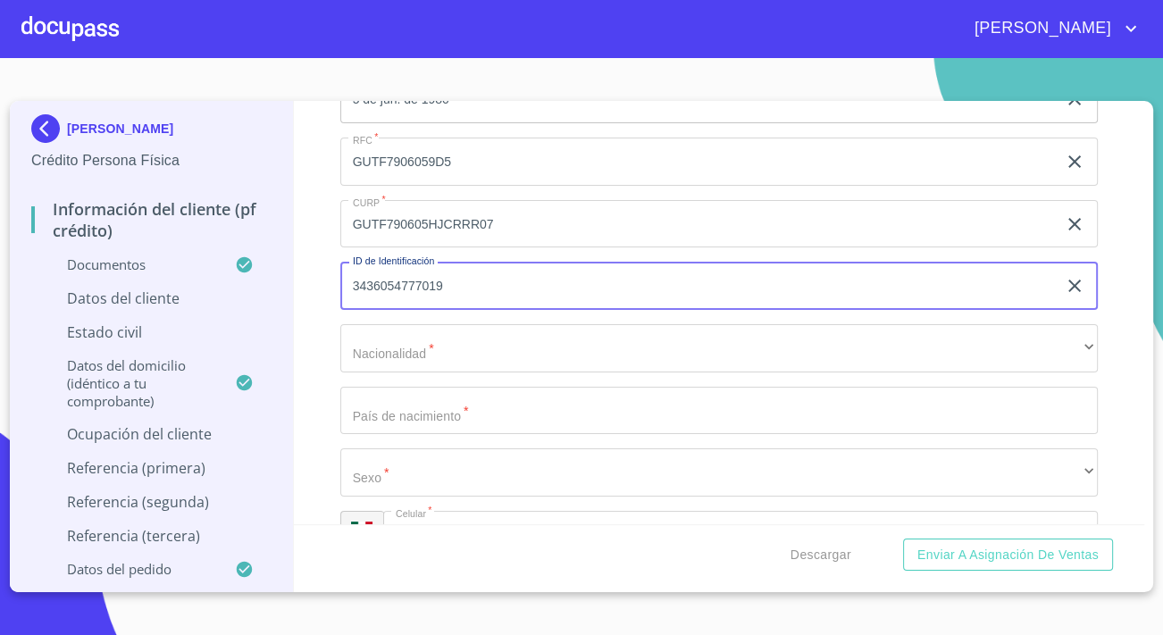
scroll to position [487, 0]
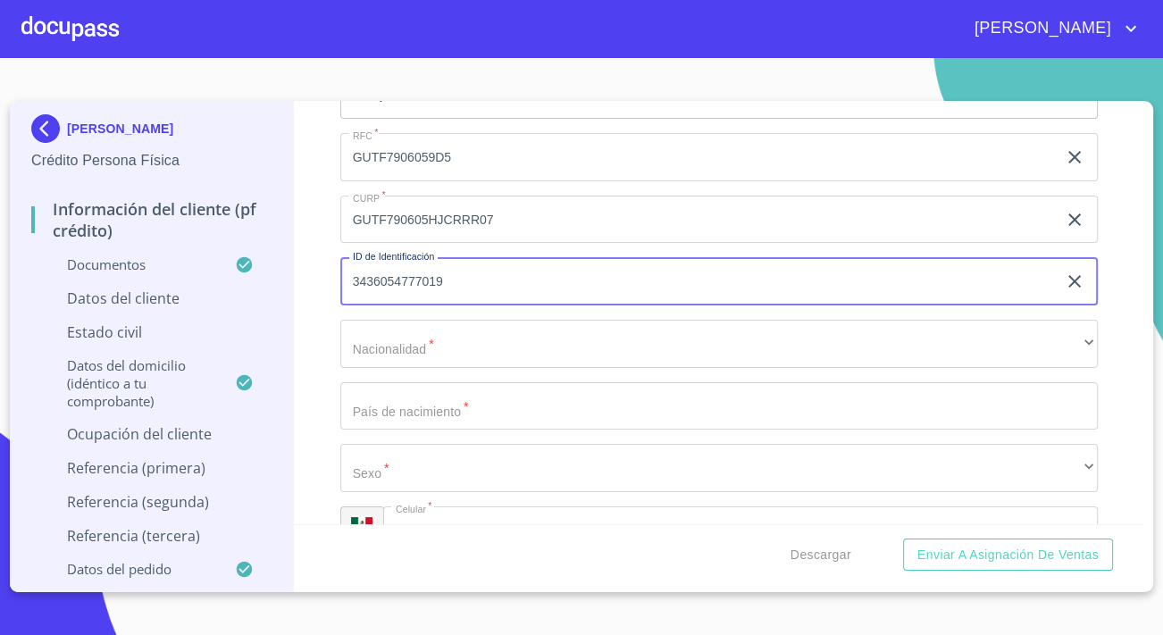
type input "3436054777019"
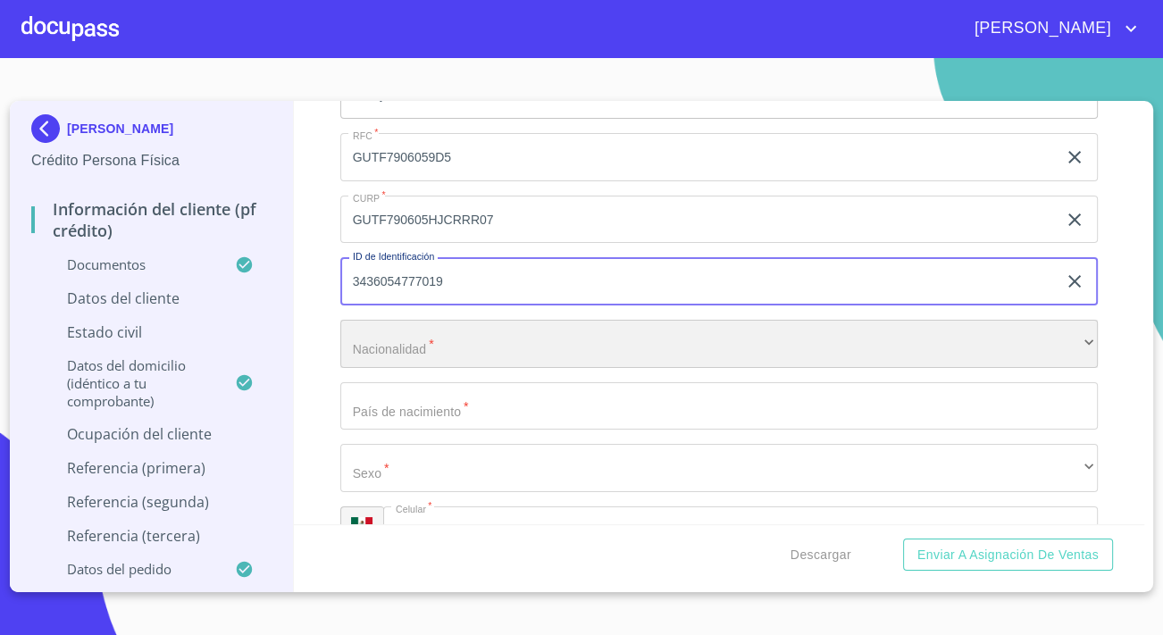
click at [446, 347] on div "​" at bounding box center [718, 344] width 757 height 48
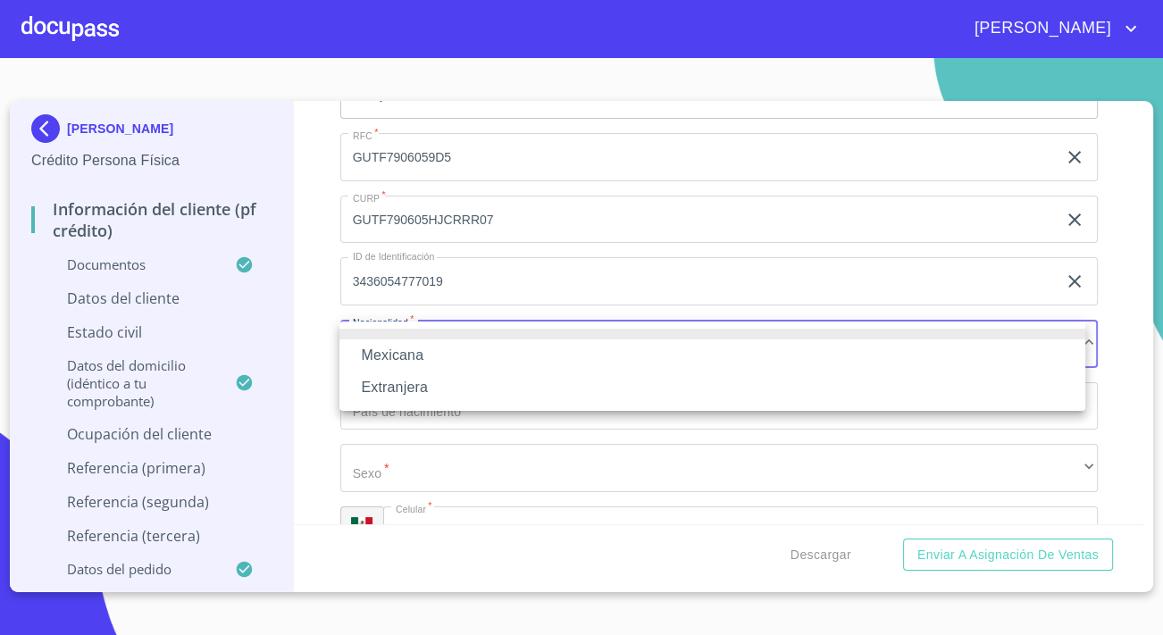
click at [434, 352] on li "Mexicana" at bounding box center [712, 355] width 746 height 32
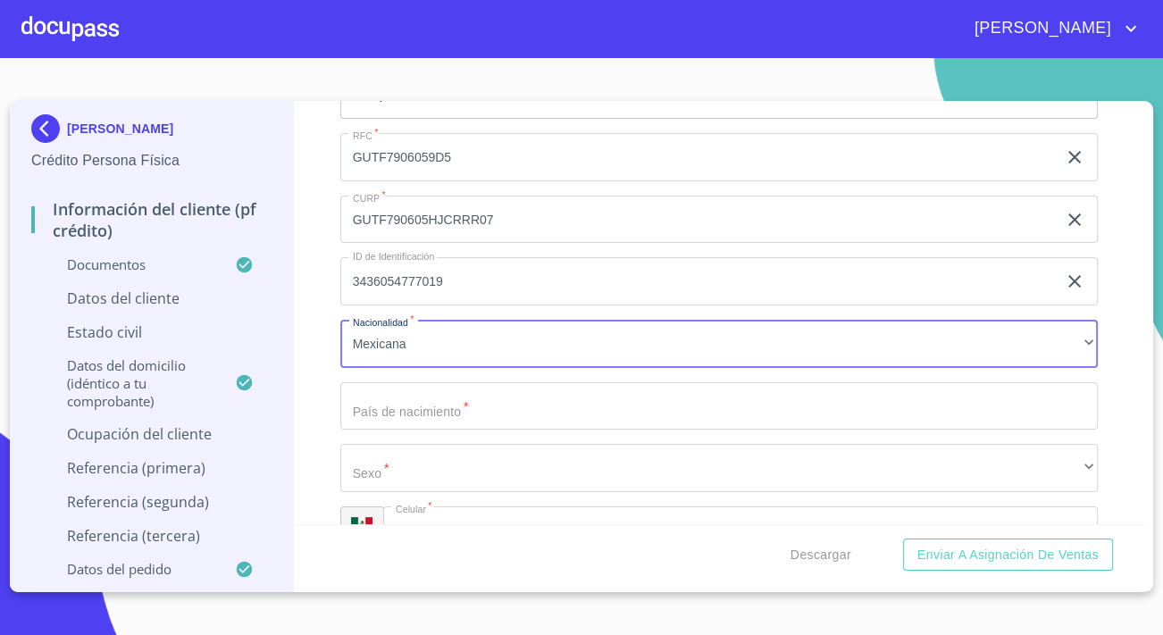
click at [427, 402] on input "Apellido Paterno   *" at bounding box center [718, 406] width 757 height 48
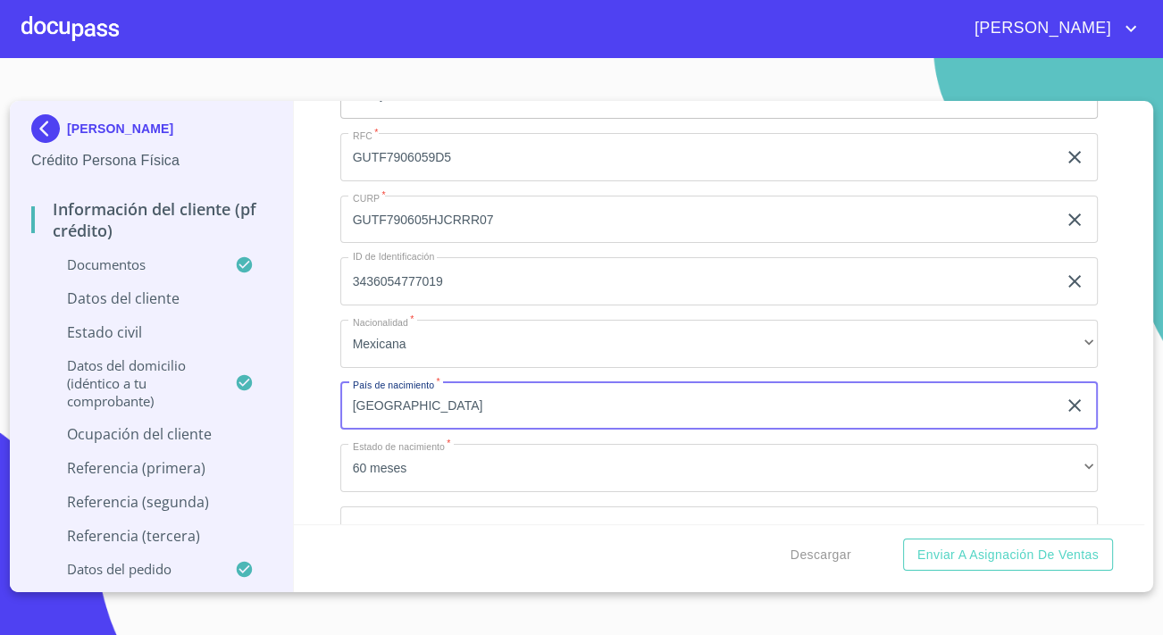
type input "[GEOGRAPHIC_DATA]"
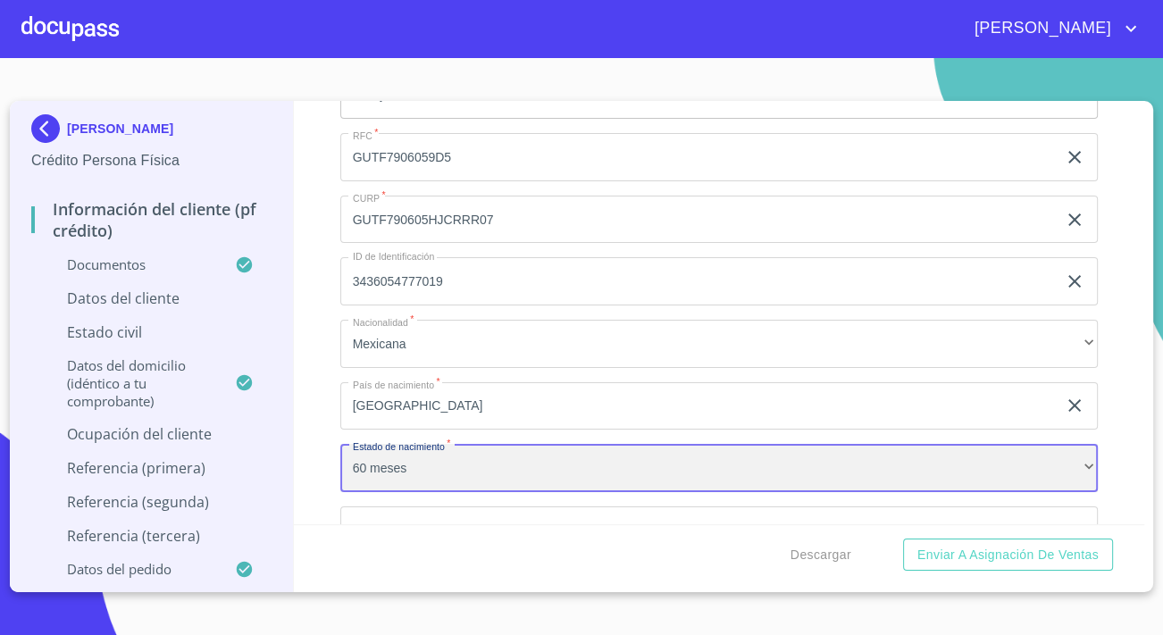
click at [486, 457] on div "60 meses" at bounding box center [718, 468] width 757 height 48
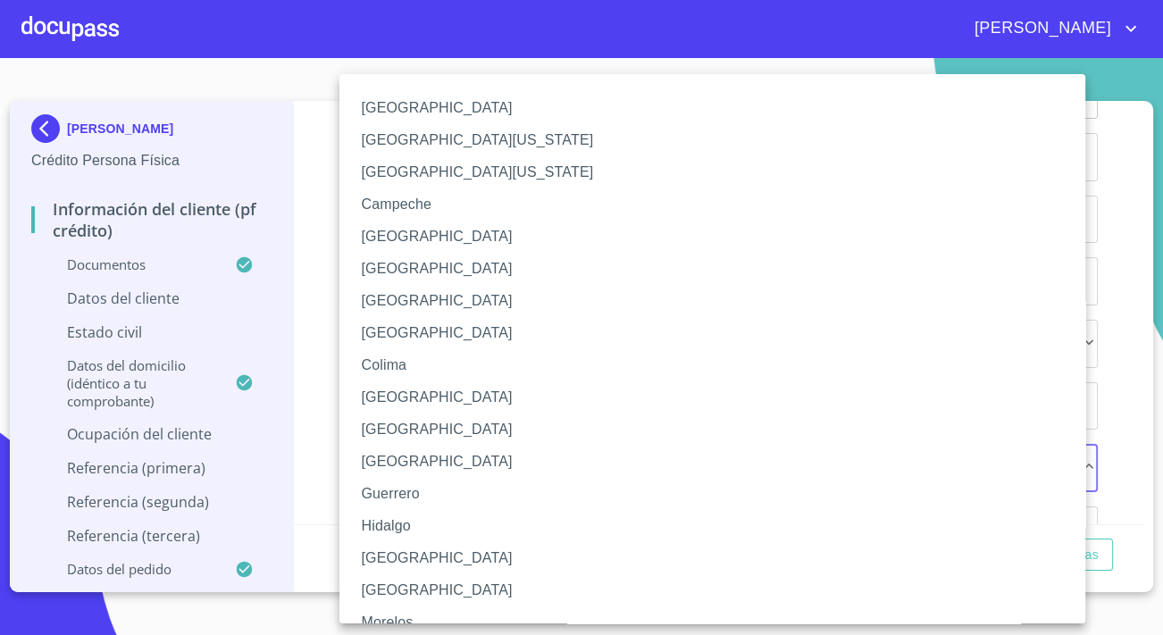
click at [402, 550] on li "[GEOGRAPHIC_DATA]" at bounding box center [718, 558] width 758 height 32
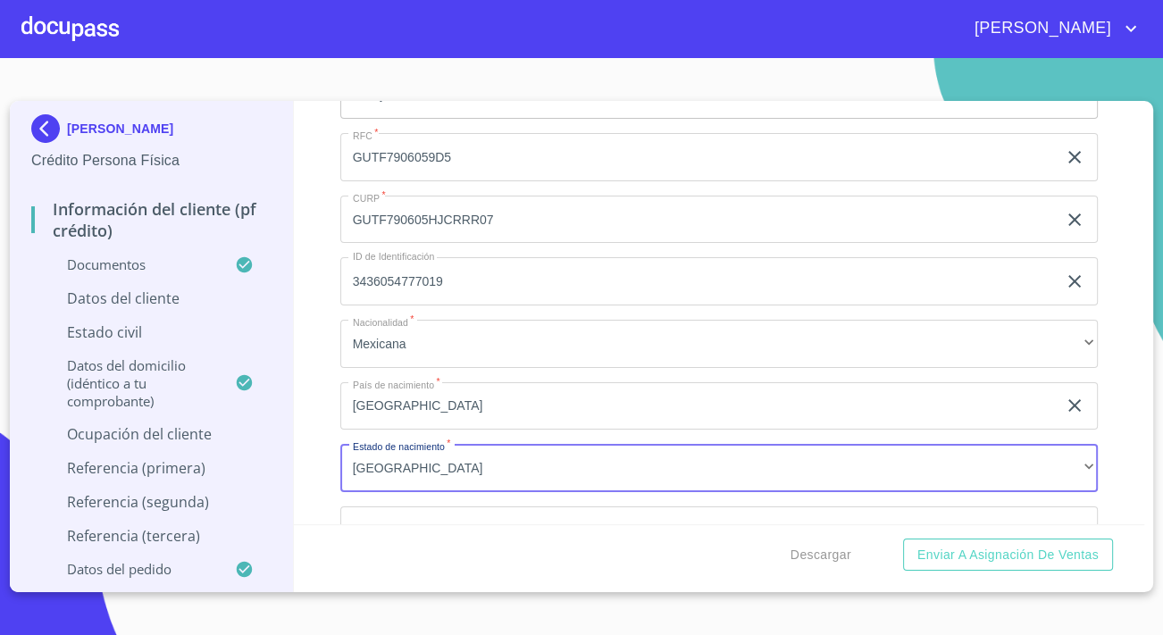
click at [302, 458] on div "Información del cliente (PF crédito) Documentos Datos del cliente Apellido Pate…" at bounding box center [719, 312] width 851 height 423
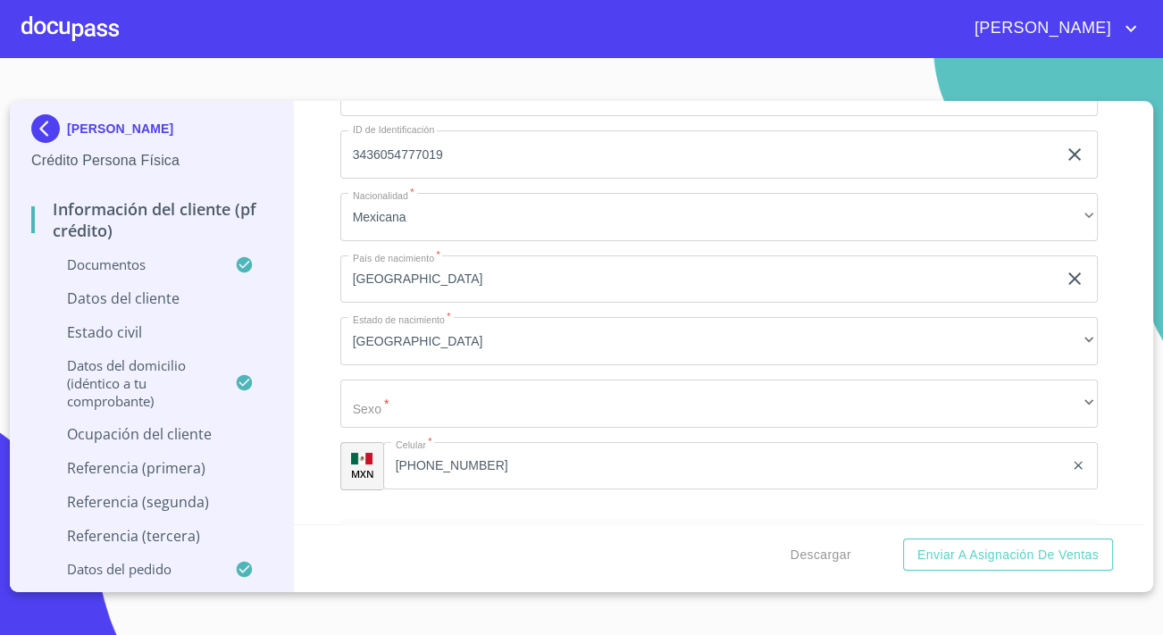
scroll to position [649, 0]
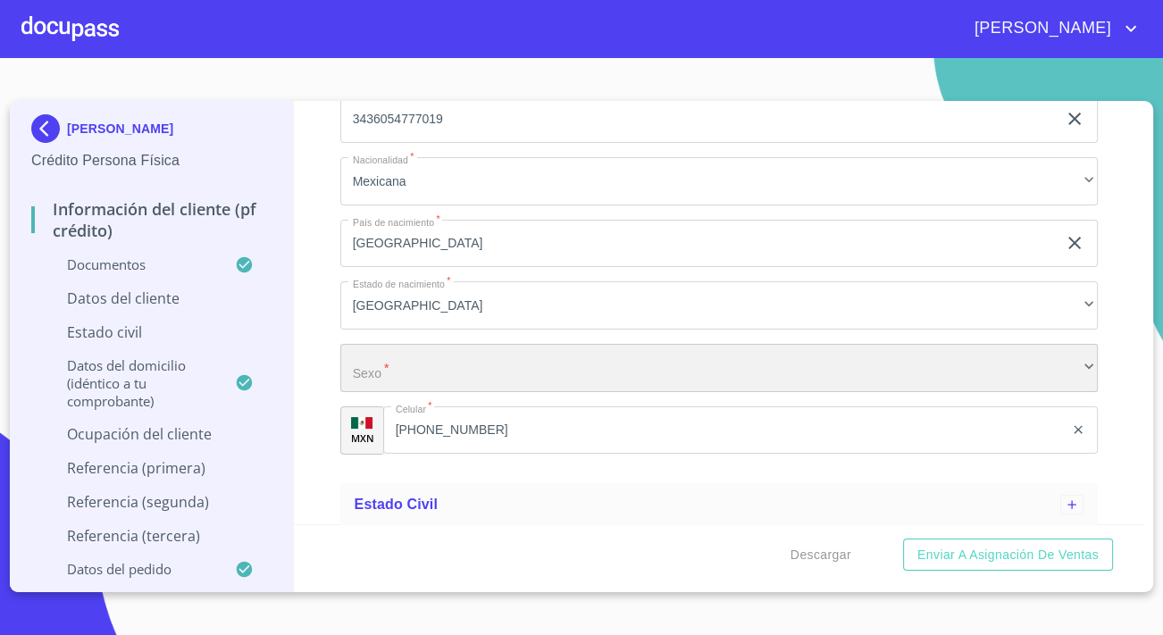
click at [383, 372] on div "​" at bounding box center [718, 368] width 757 height 48
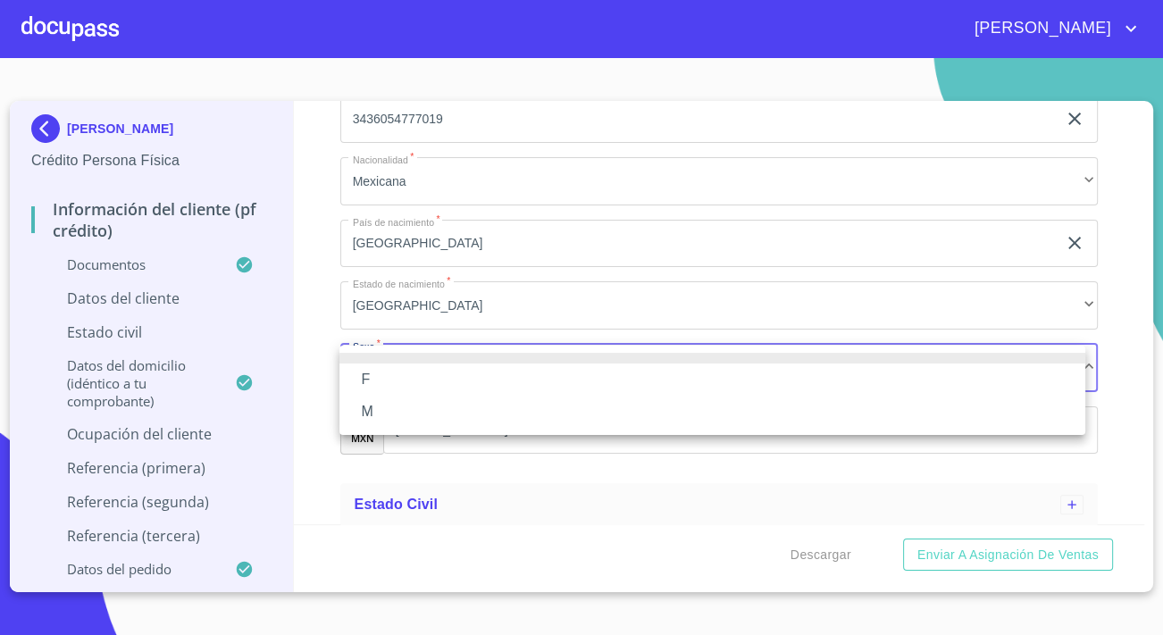
click at [399, 407] on li "M" at bounding box center [712, 412] width 746 height 32
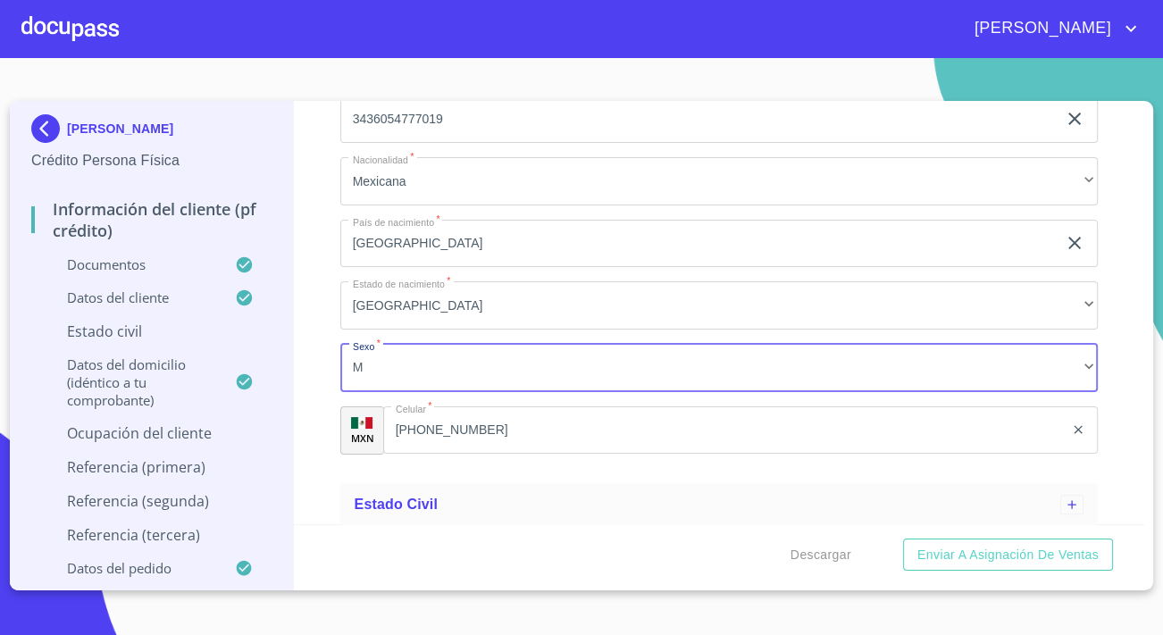
click at [308, 378] on div "Información del cliente (PF crédito) Documentos Datos del cliente Apellido Pate…" at bounding box center [719, 312] width 851 height 423
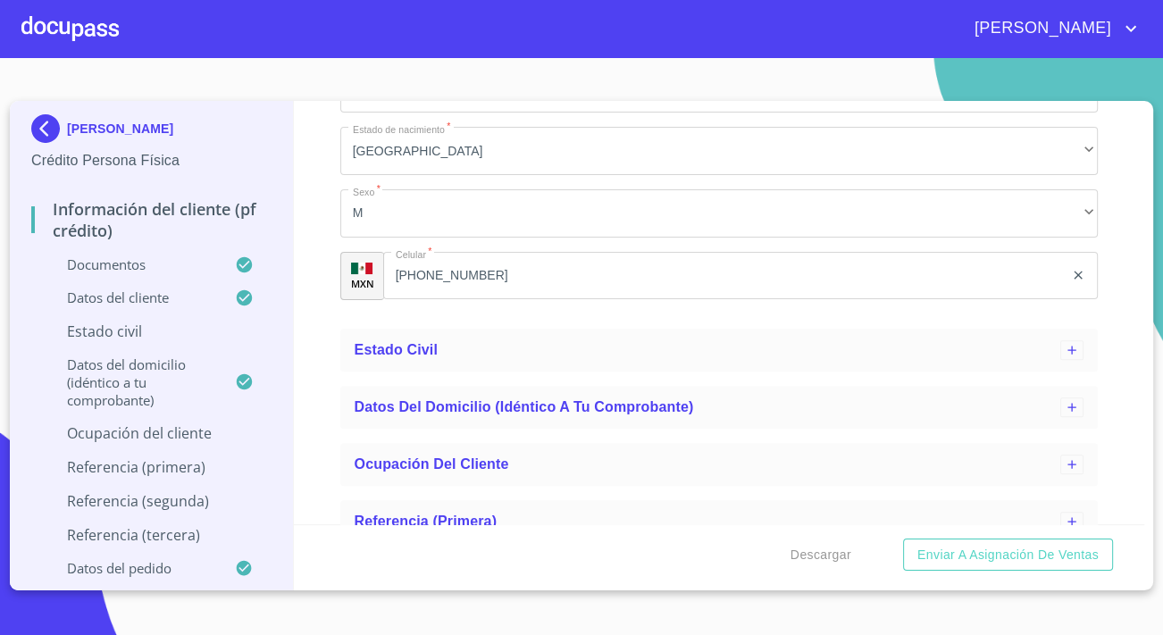
scroll to position [812, 0]
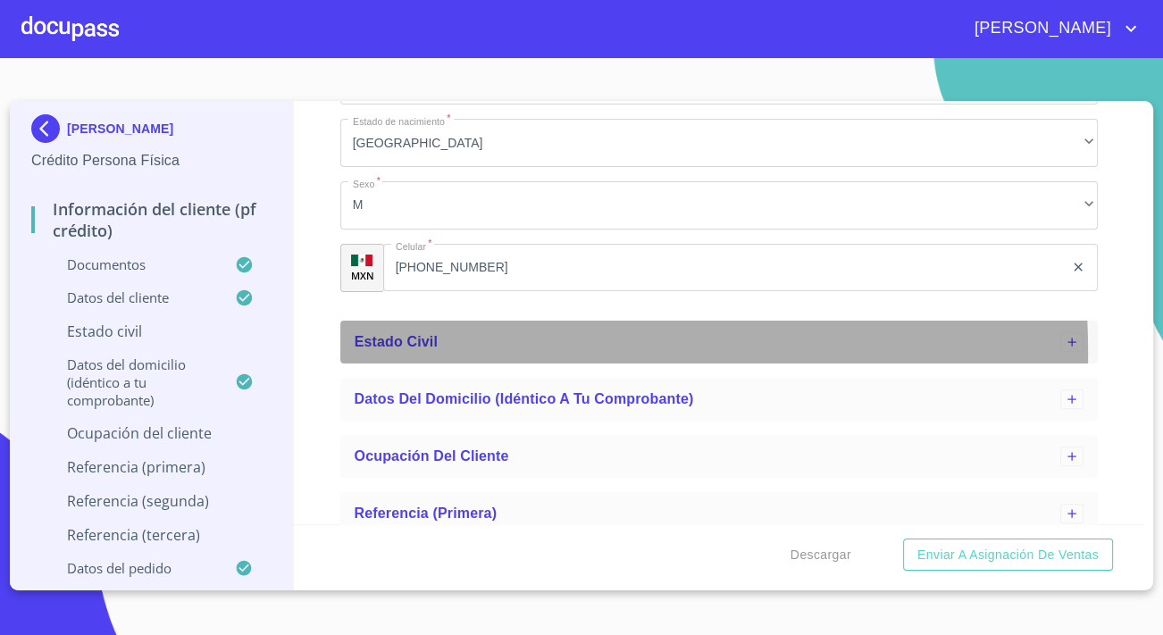
click at [394, 353] on div "Estado Civil" at bounding box center [718, 342] width 757 height 43
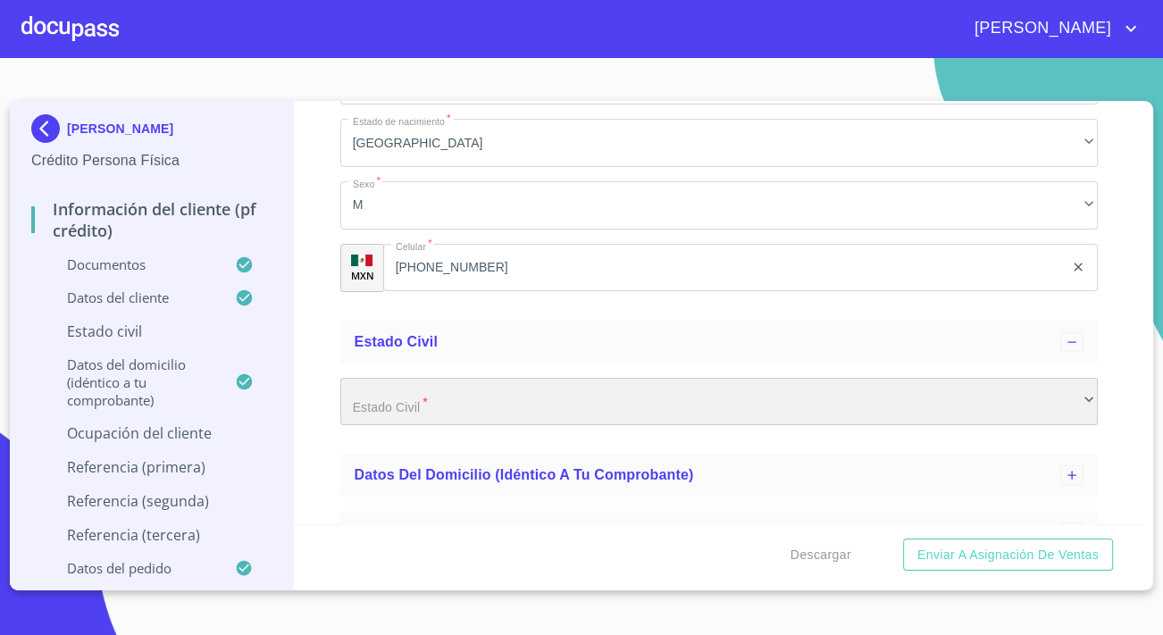
click at [415, 400] on div "​" at bounding box center [718, 402] width 757 height 48
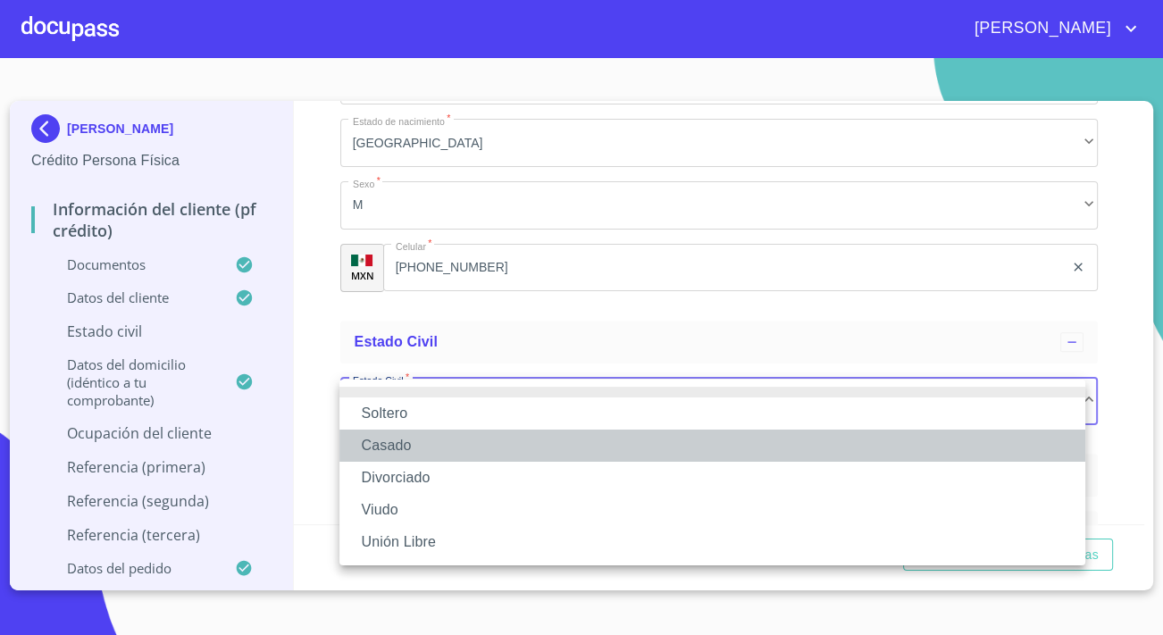
click at [402, 445] on li "Casado" at bounding box center [712, 445] width 746 height 32
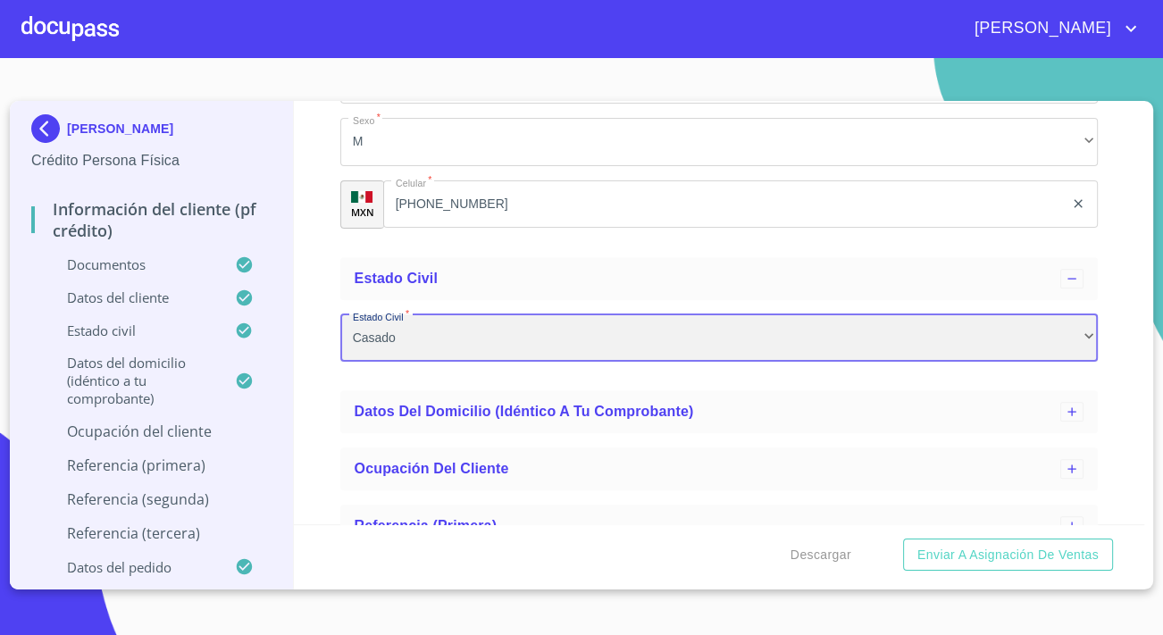
scroll to position [973, 0]
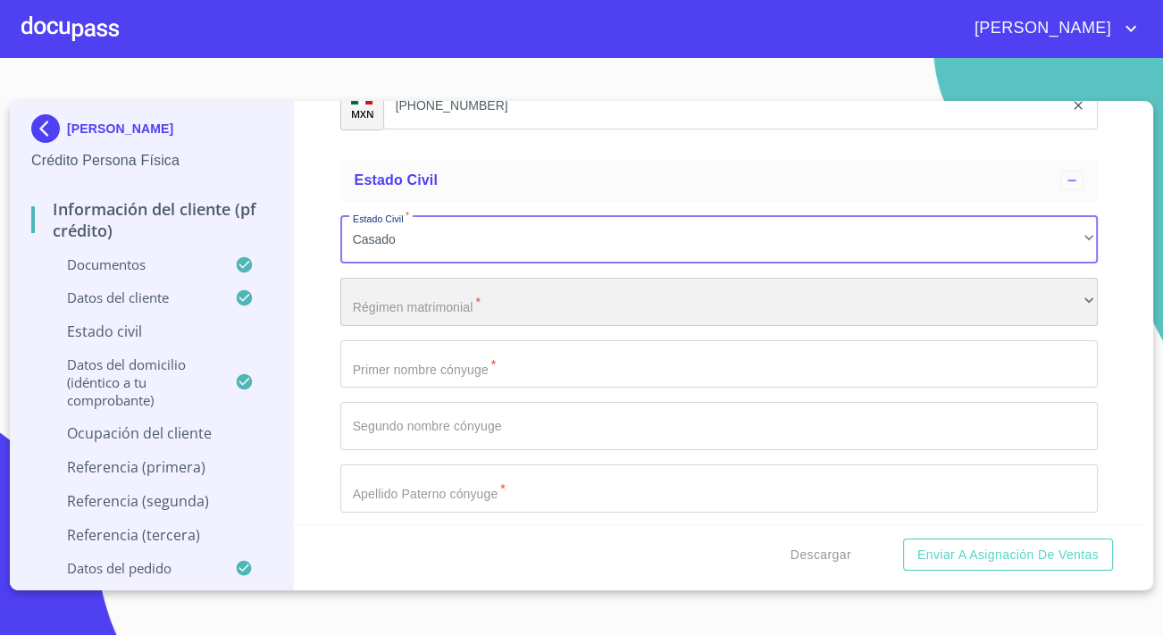
click at [413, 310] on div "​" at bounding box center [718, 302] width 757 height 48
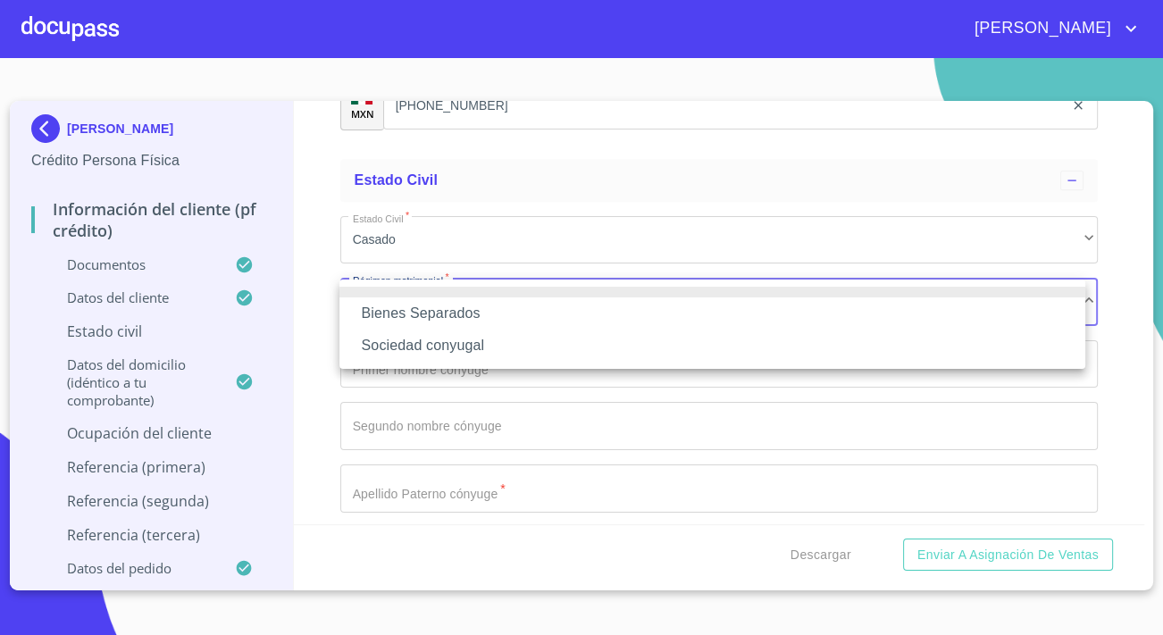
click at [422, 344] on li "Sociedad conyugal" at bounding box center [712, 345] width 746 height 32
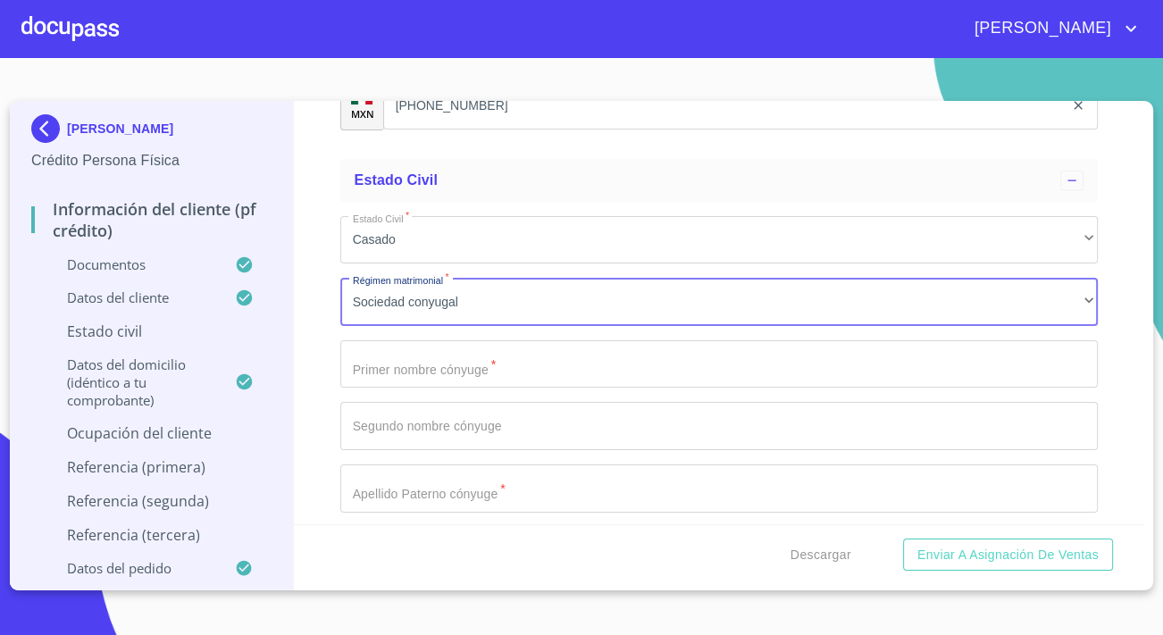
click at [427, 359] on input "Apellido Paterno   *" at bounding box center [718, 364] width 757 height 48
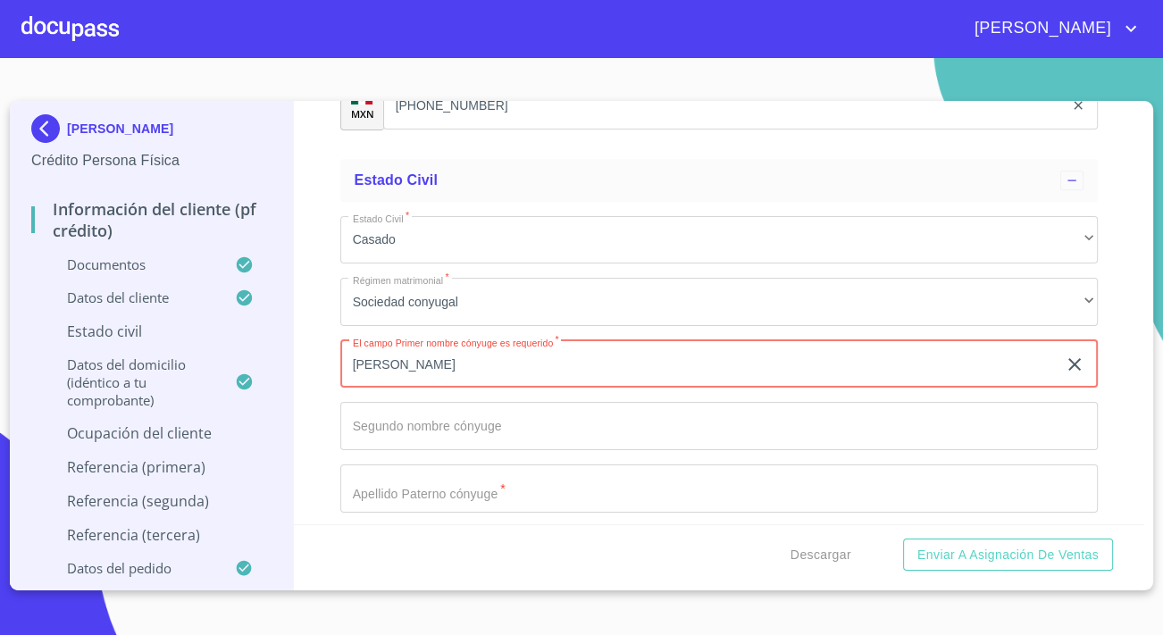
type input "[PERSON_NAME]"
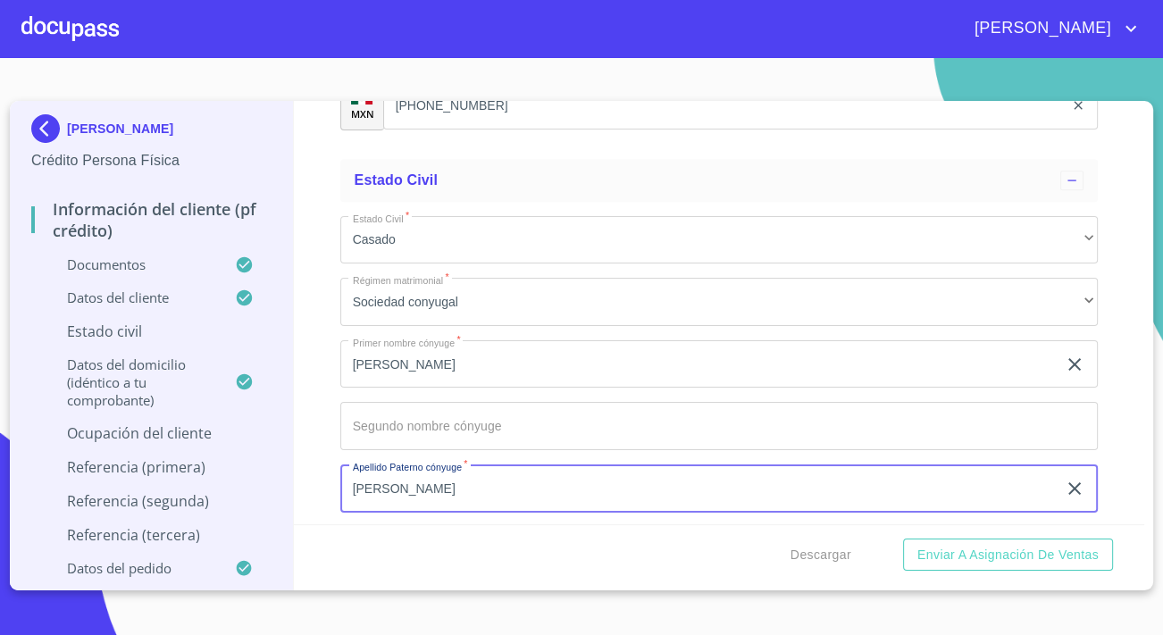
type input "[PERSON_NAME]"
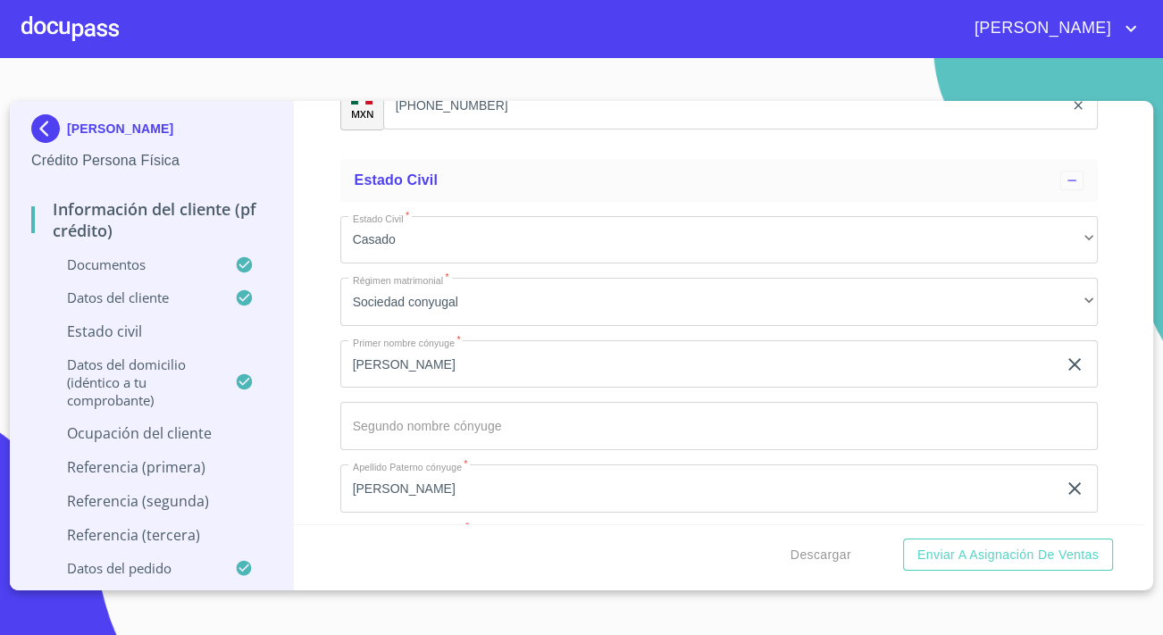
scroll to position [1211, 0]
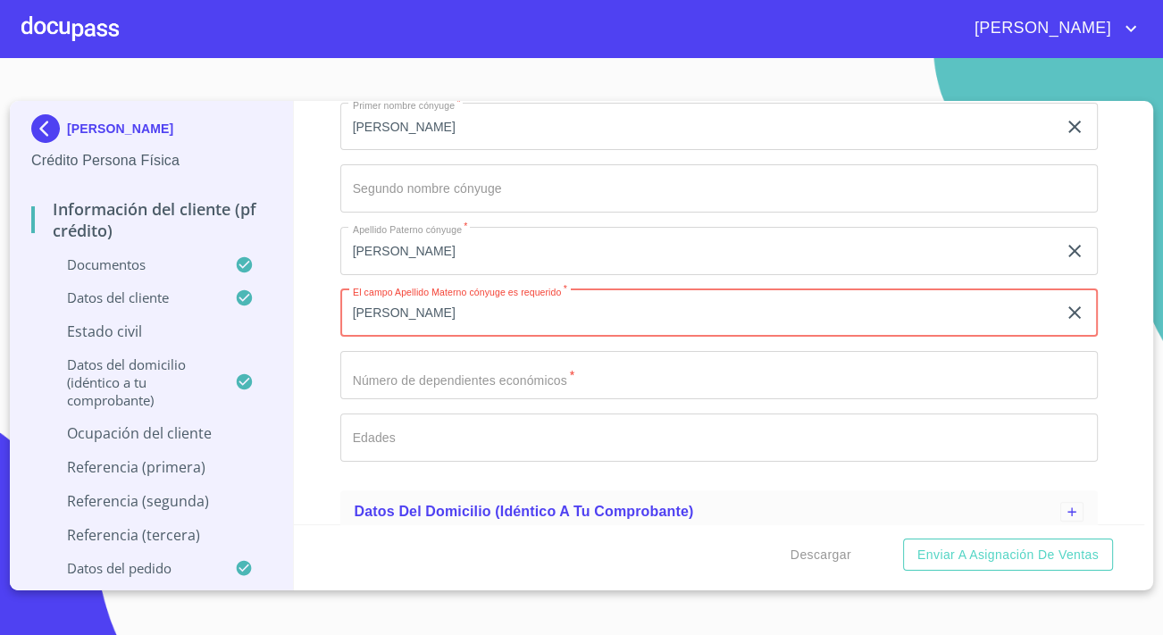
type input "[PERSON_NAME]"
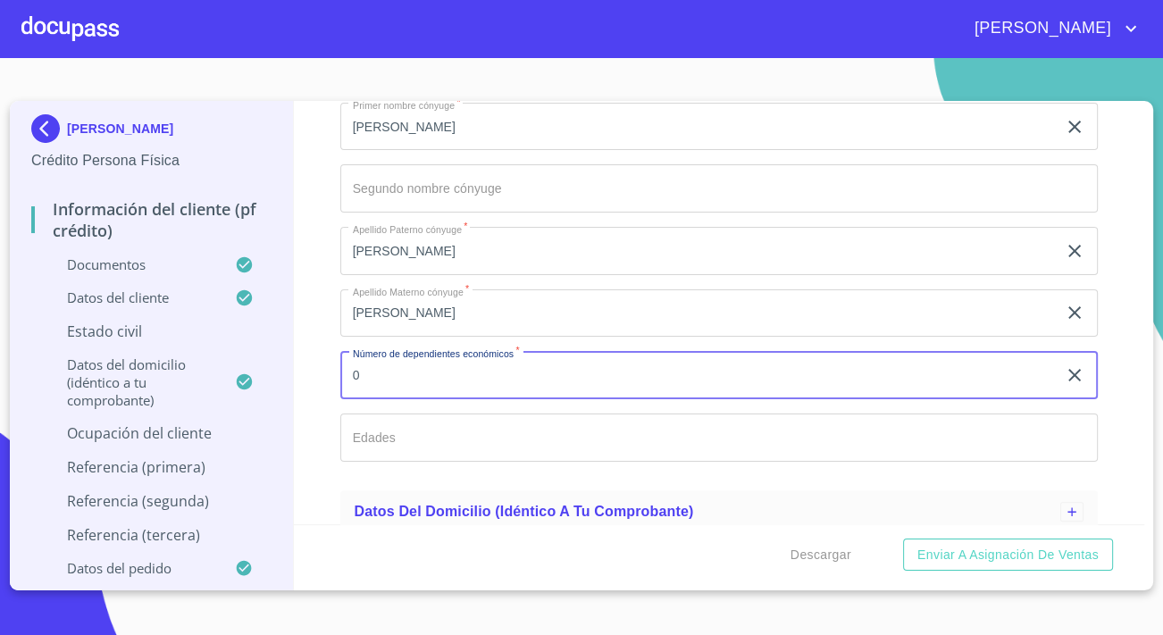
type input "0"
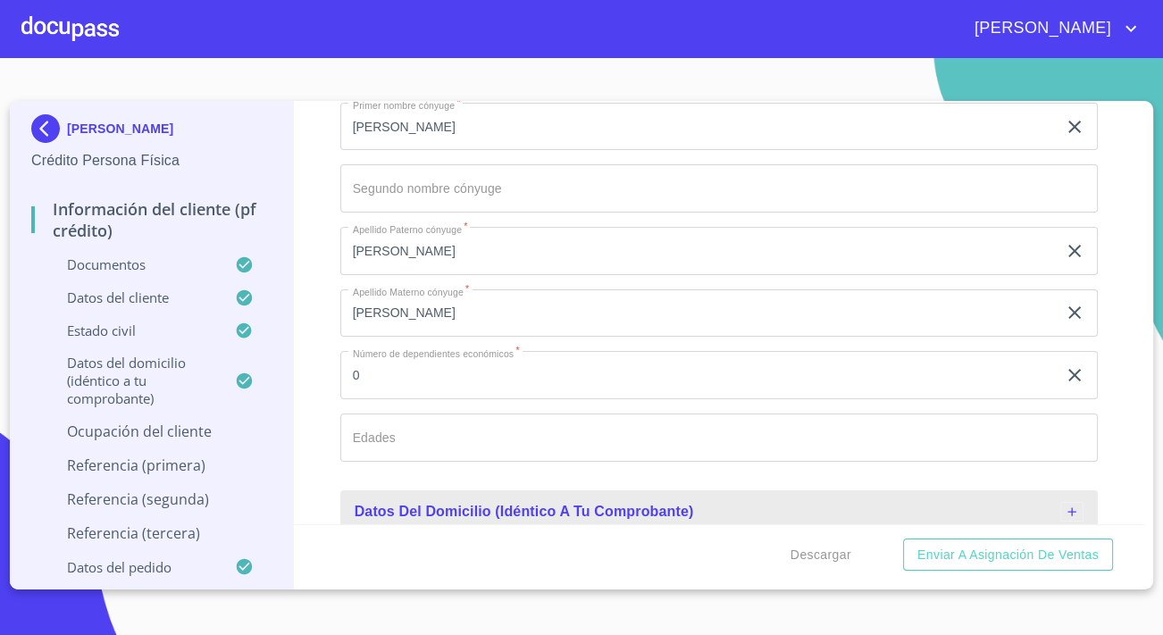
scroll to position [1219, 0]
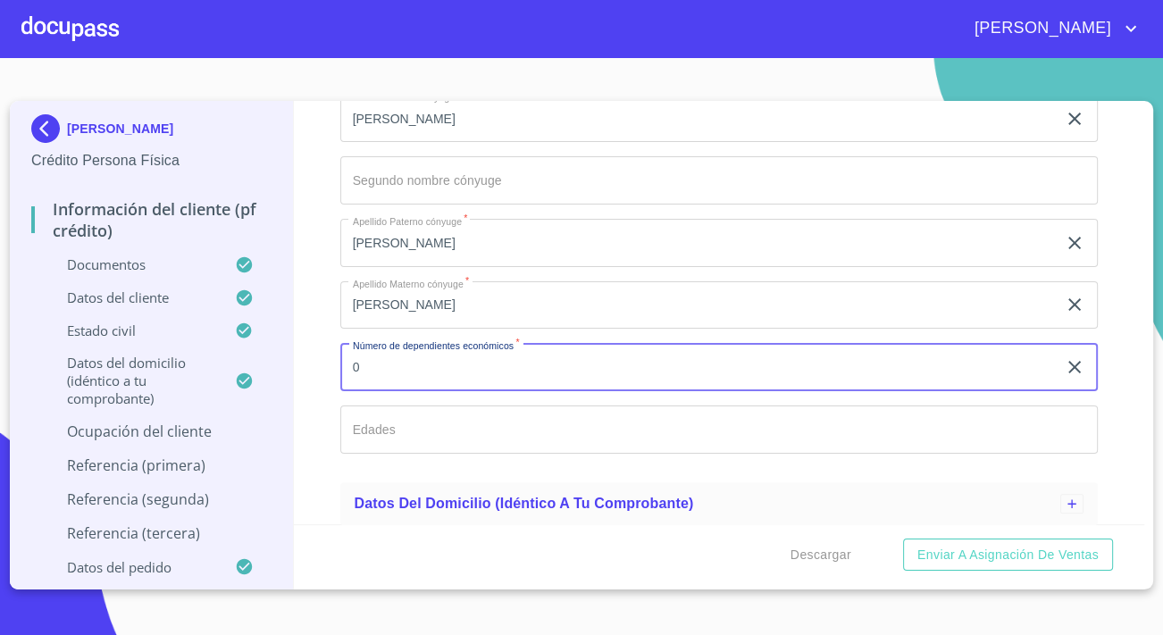
drag, startPoint x: 439, startPoint y: 352, endPoint x: 394, endPoint y: 367, distance: 48.0
click at [394, 367] on input "0" at bounding box center [698, 367] width 716 height 48
type input "1"
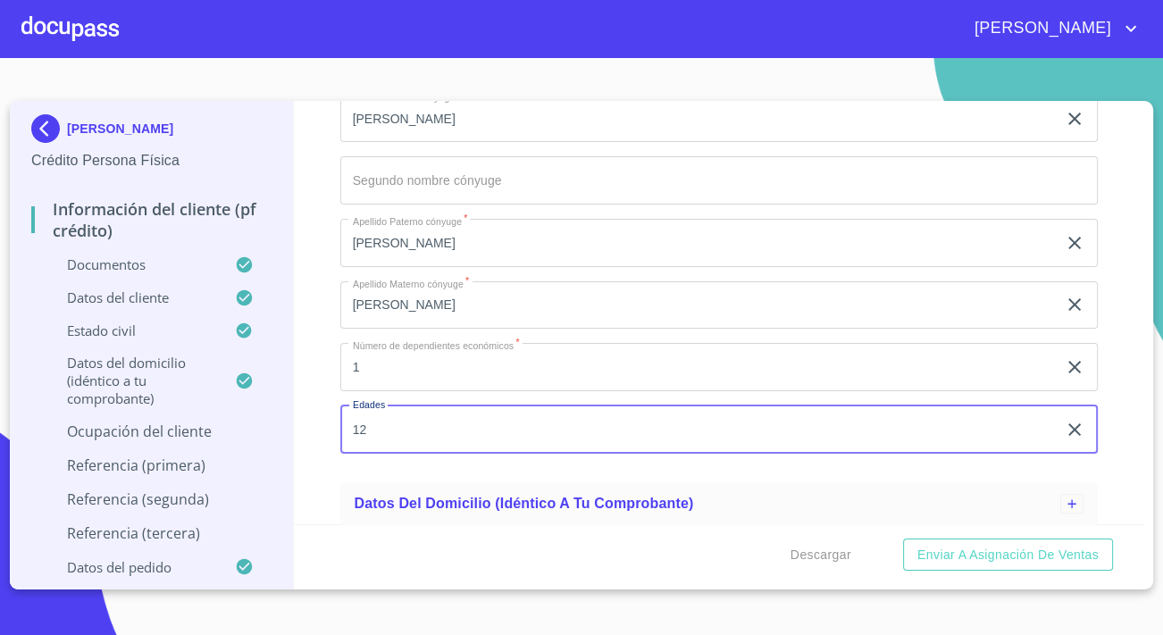
type input "12"
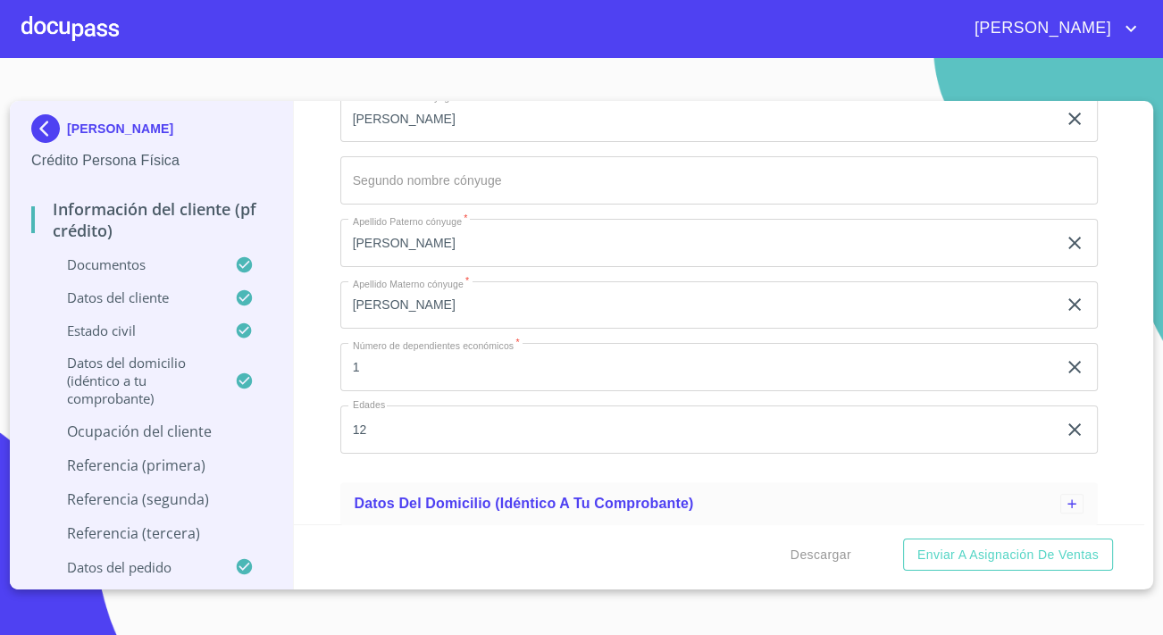
click at [329, 398] on div "Información del cliente (PF crédito) Documentos Datos del cliente Apellido Pate…" at bounding box center [719, 312] width 851 height 423
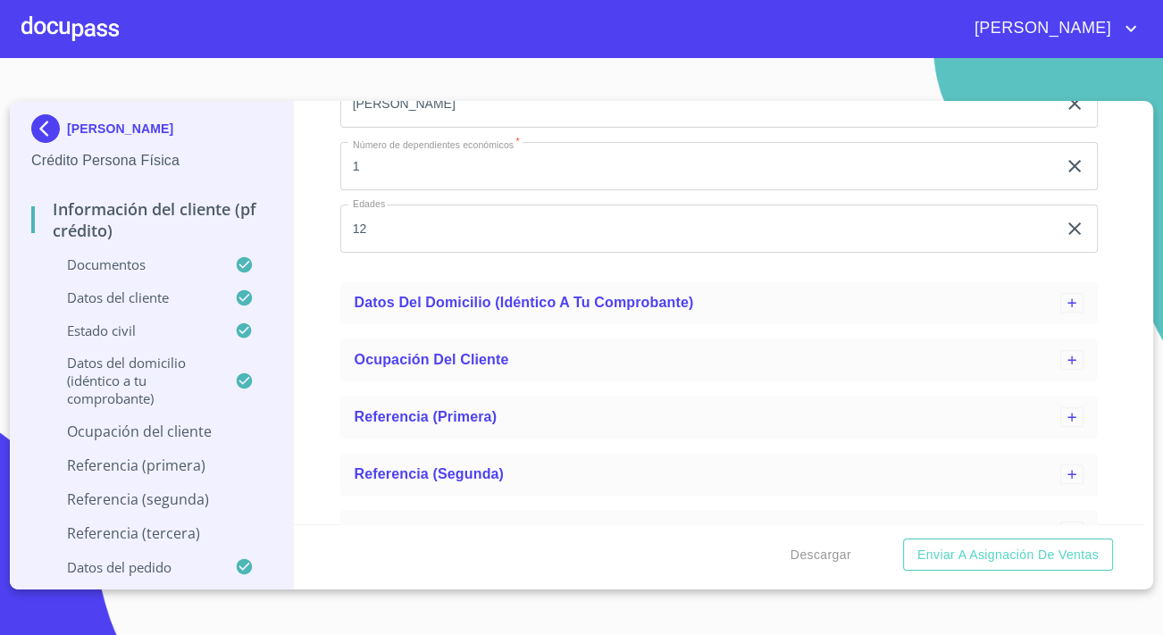
scroll to position [1463, 0]
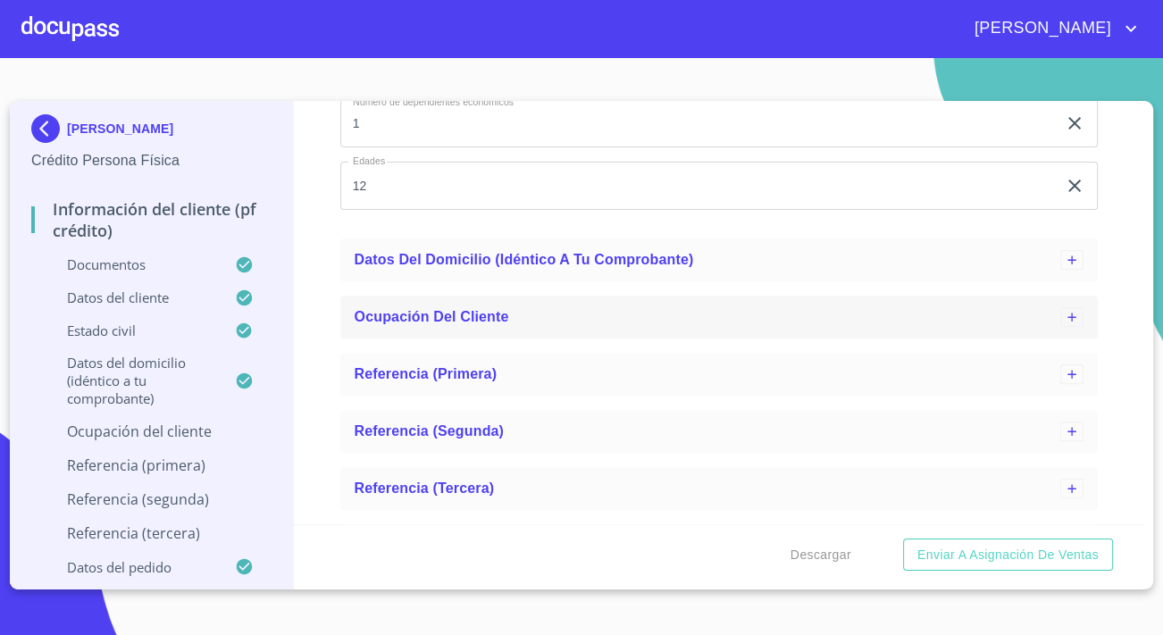
click at [415, 314] on span "Ocupación del Cliente" at bounding box center [431, 316] width 154 height 15
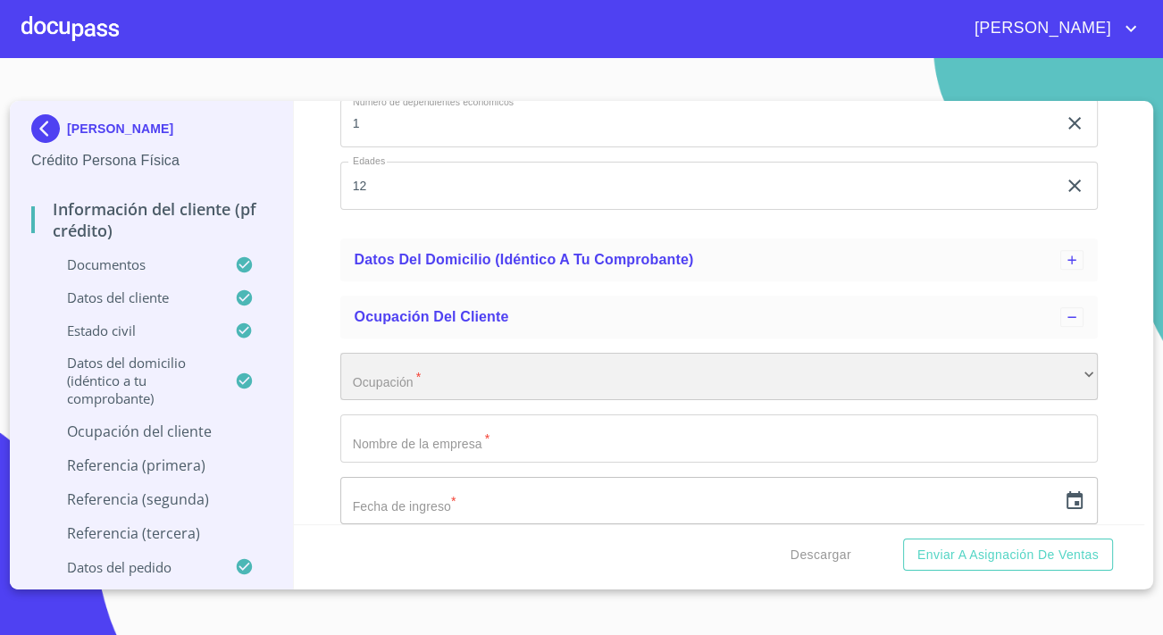
click at [454, 369] on div "​" at bounding box center [718, 377] width 757 height 48
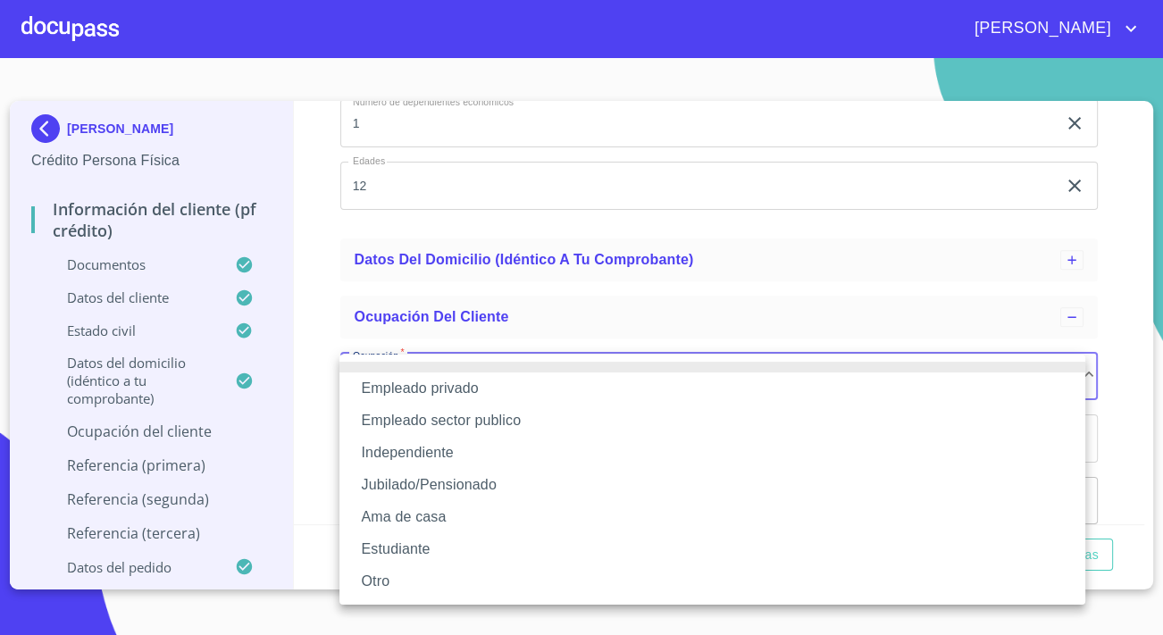
click at [399, 392] on li "Empleado privado" at bounding box center [712, 388] width 746 height 32
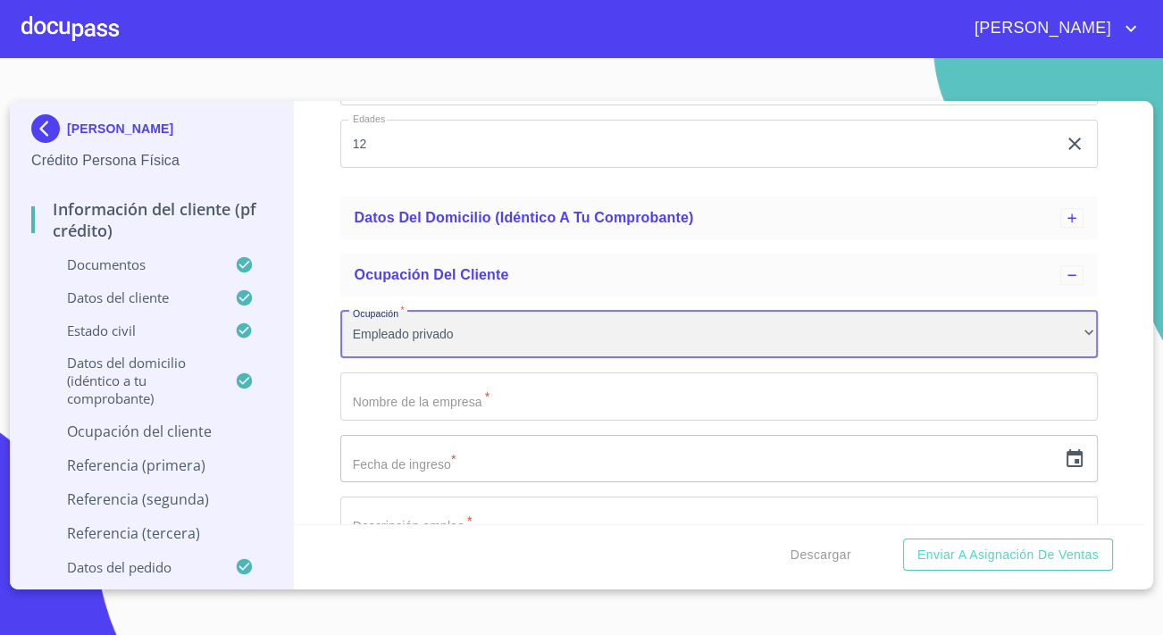
scroll to position [1544, 0]
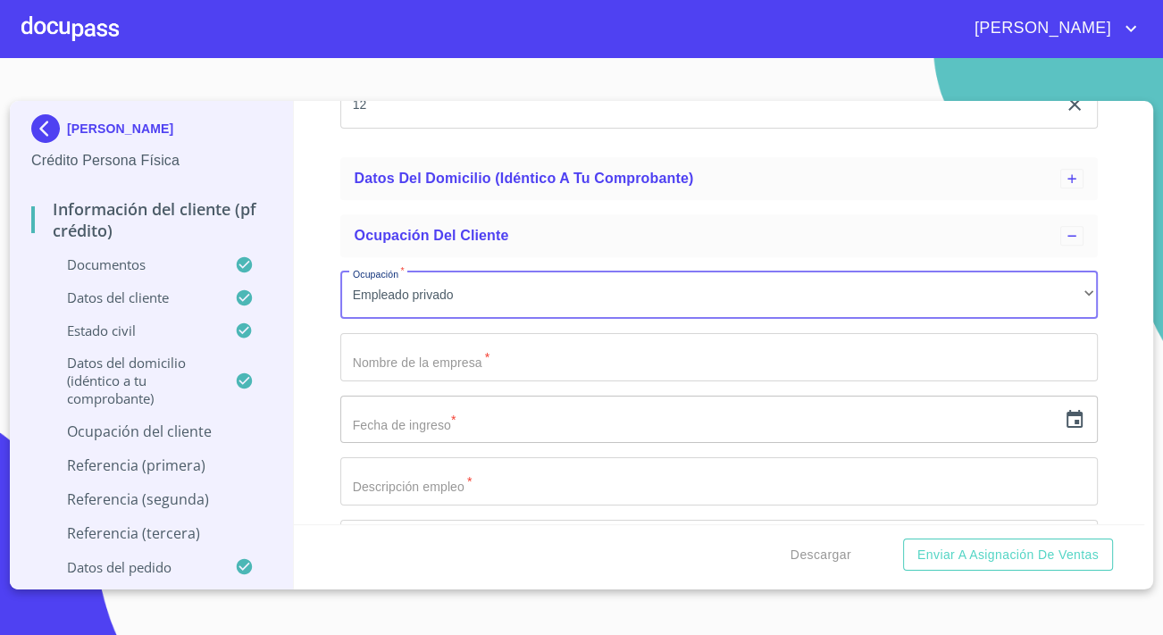
click at [410, 361] on input "Apellido Paterno   *" at bounding box center [718, 357] width 757 height 48
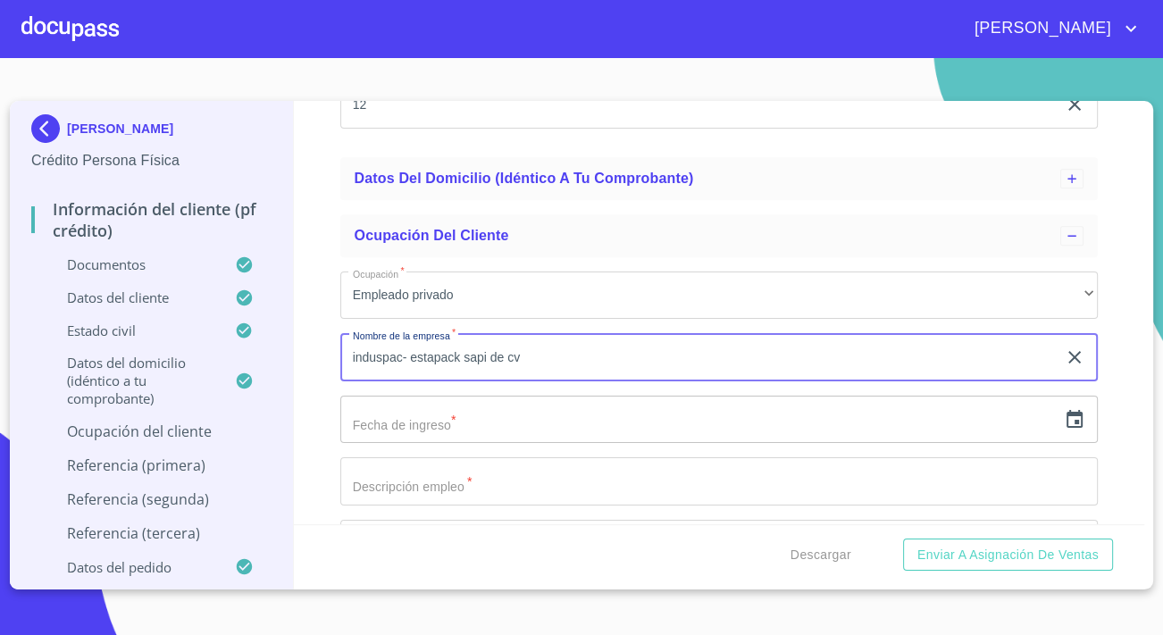
type input "induspac- estapack sapi de cv"
click at [477, 418] on input "text" at bounding box center [698, 420] width 716 height 48
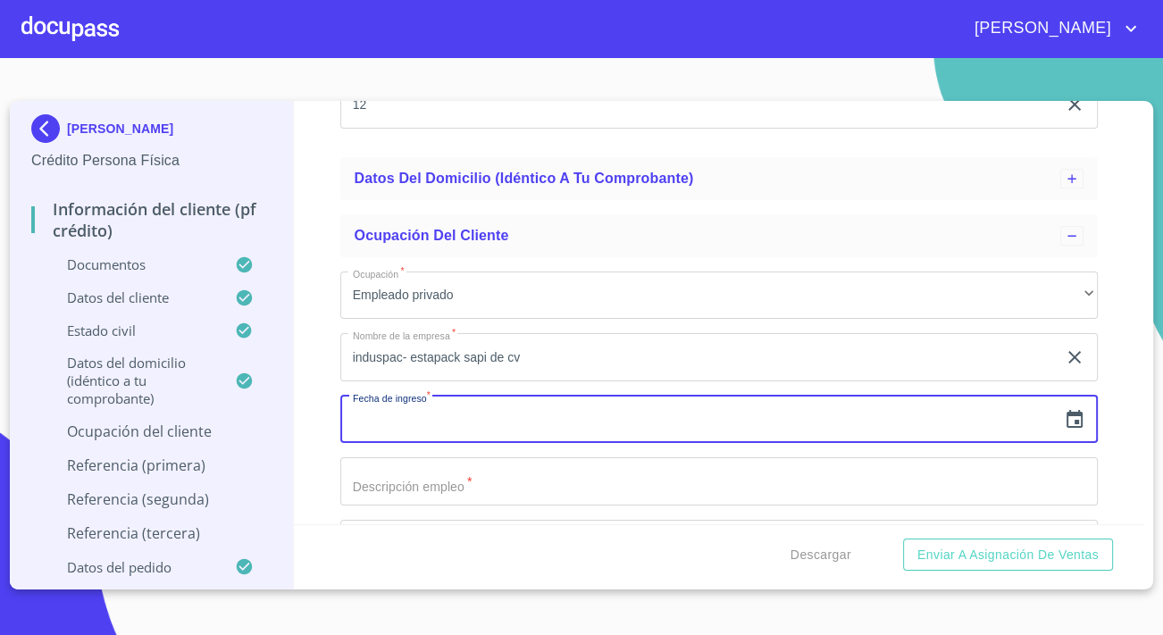
scroll to position [1625, 0]
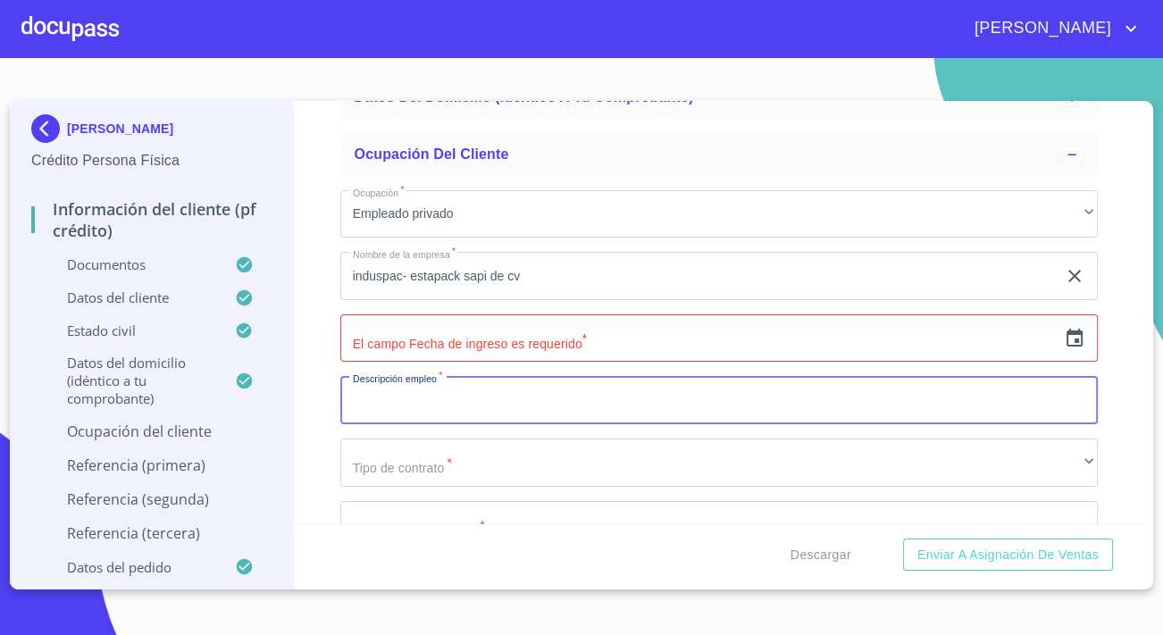
click at [462, 410] on input "Apellido Paterno   *" at bounding box center [718, 400] width 757 height 48
type input "tecnico de mantenimiento"
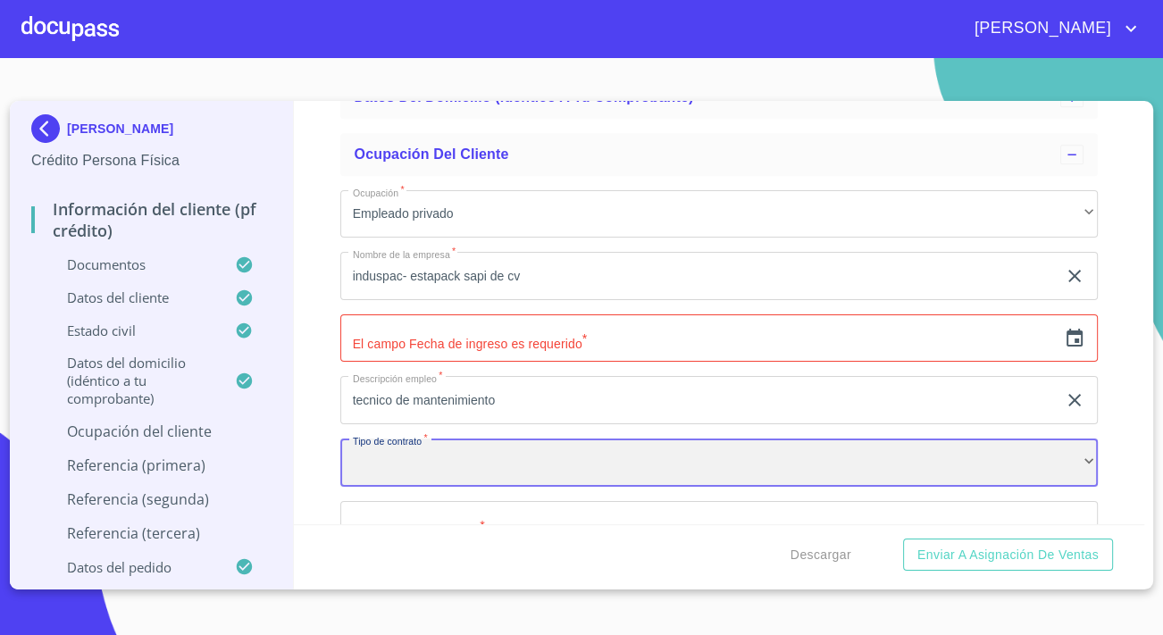
click at [629, 449] on div "​" at bounding box center [718, 462] width 757 height 48
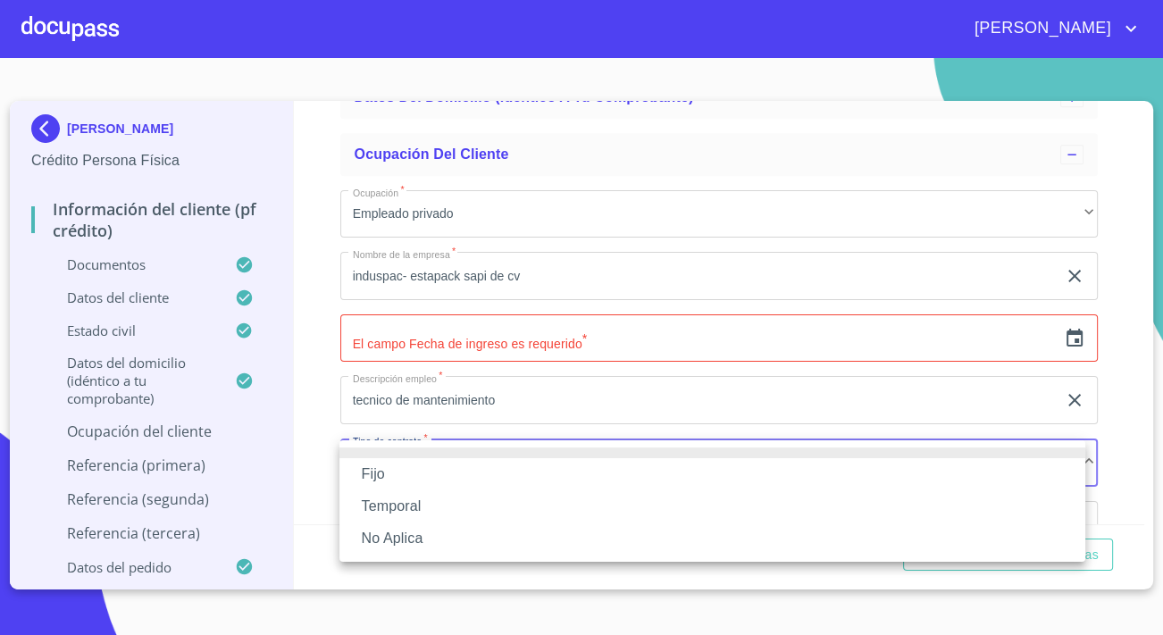
drag, startPoint x: 362, startPoint y: 477, endPoint x: 347, endPoint y: 454, distance: 26.5
click at [363, 477] on li "Fijo" at bounding box center [712, 474] width 746 height 32
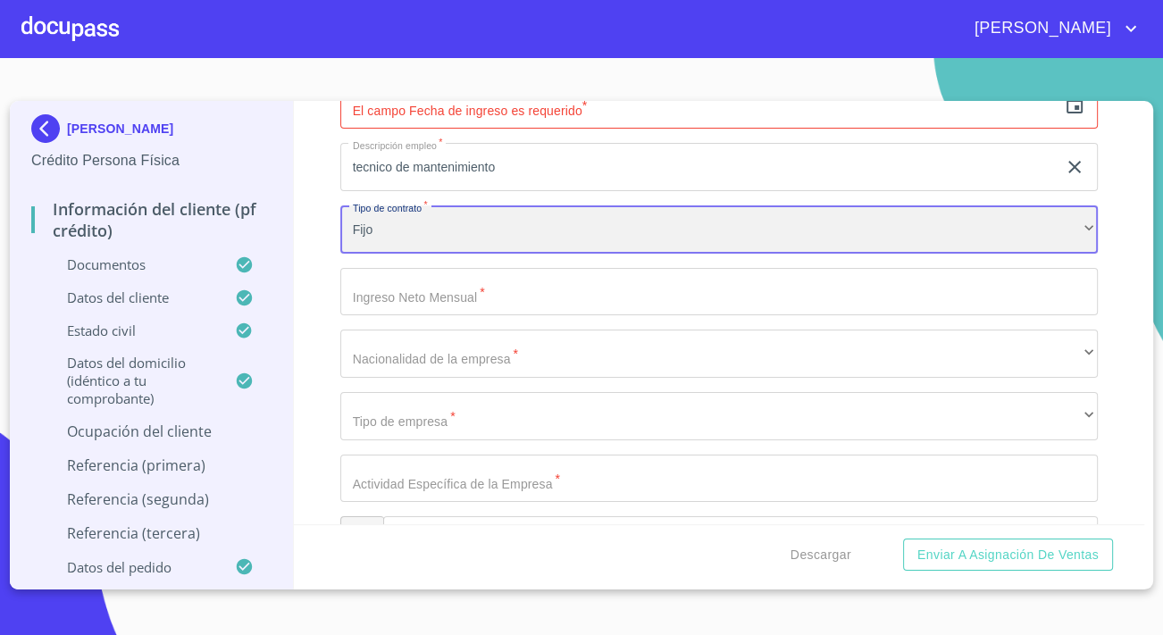
scroll to position [1868, 0]
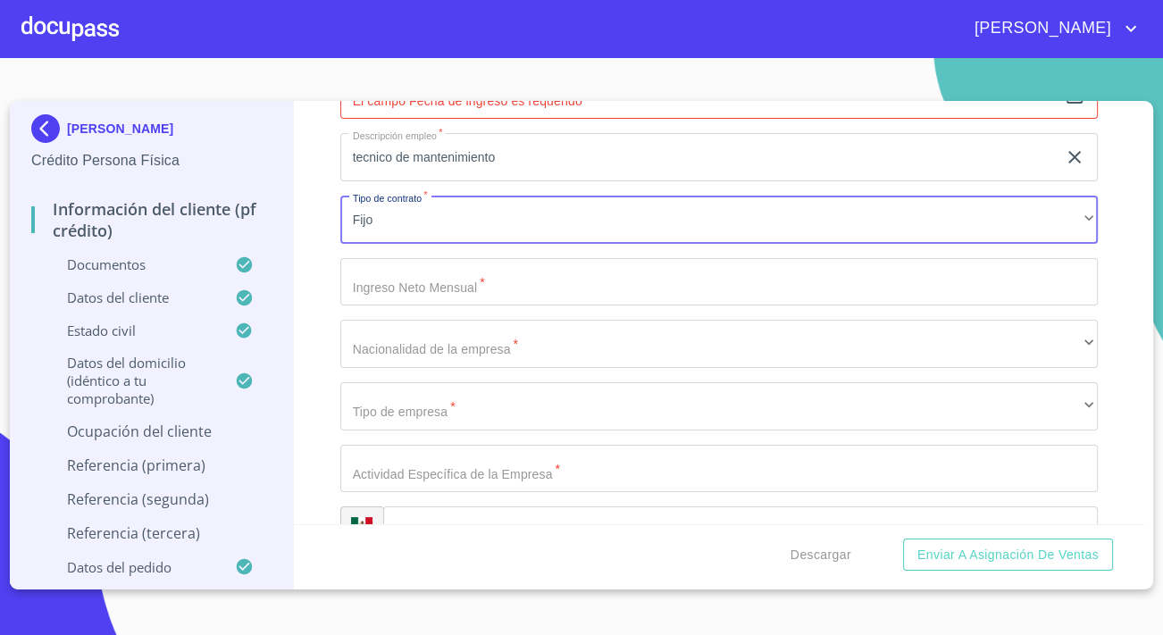
click at [366, 295] on input "Apellido Paterno   *" at bounding box center [718, 282] width 757 height 48
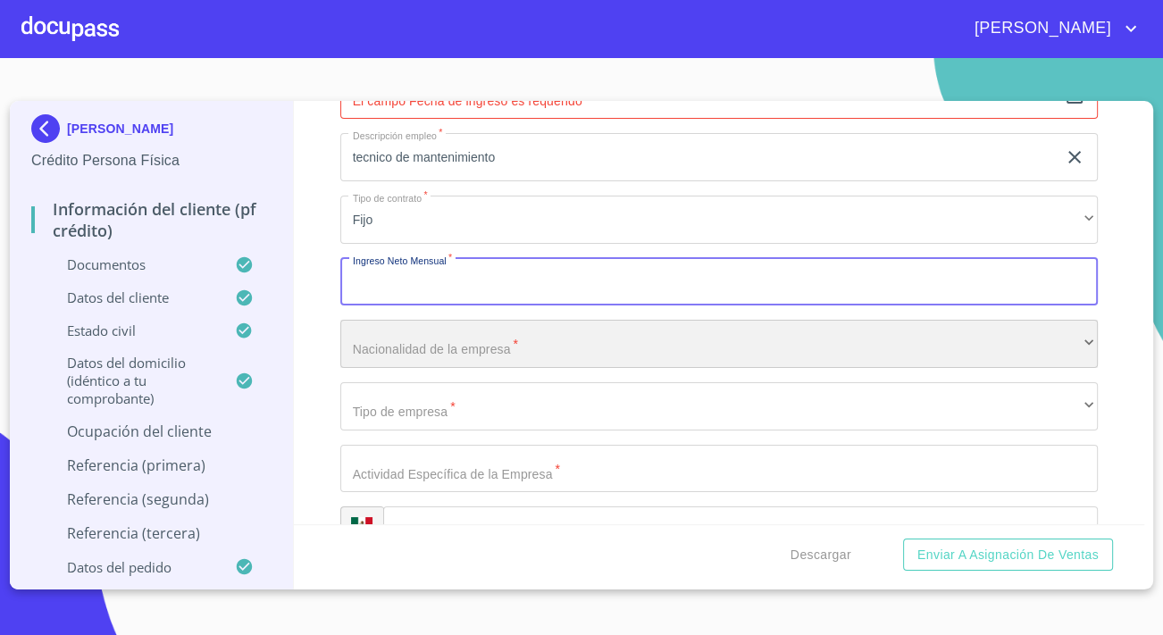
click at [403, 343] on div "​" at bounding box center [718, 344] width 757 height 48
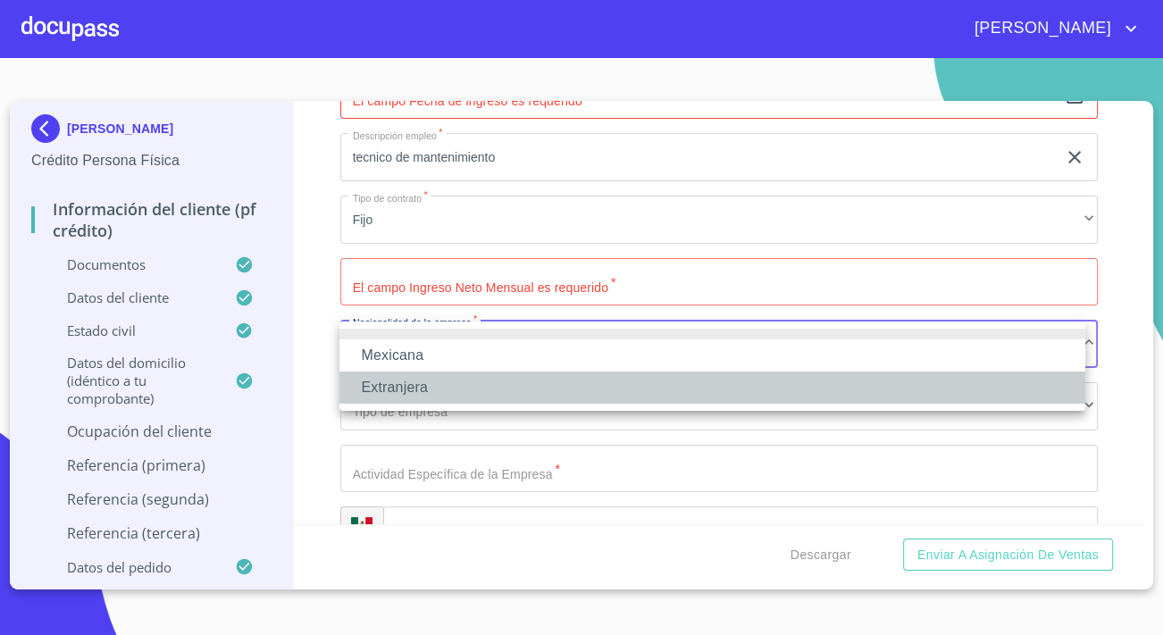
click at [410, 386] on li "Extranjera" at bounding box center [712, 387] width 746 height 32
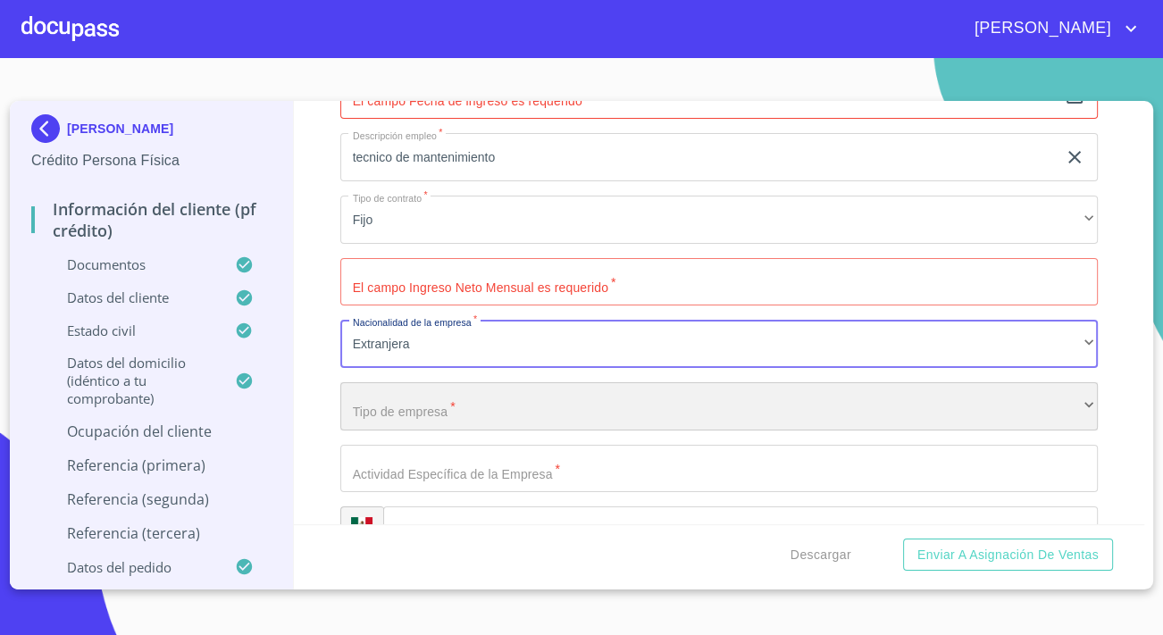
click at [425, 410] on div "​" at bounding box center [718, 406] width 757 height 48
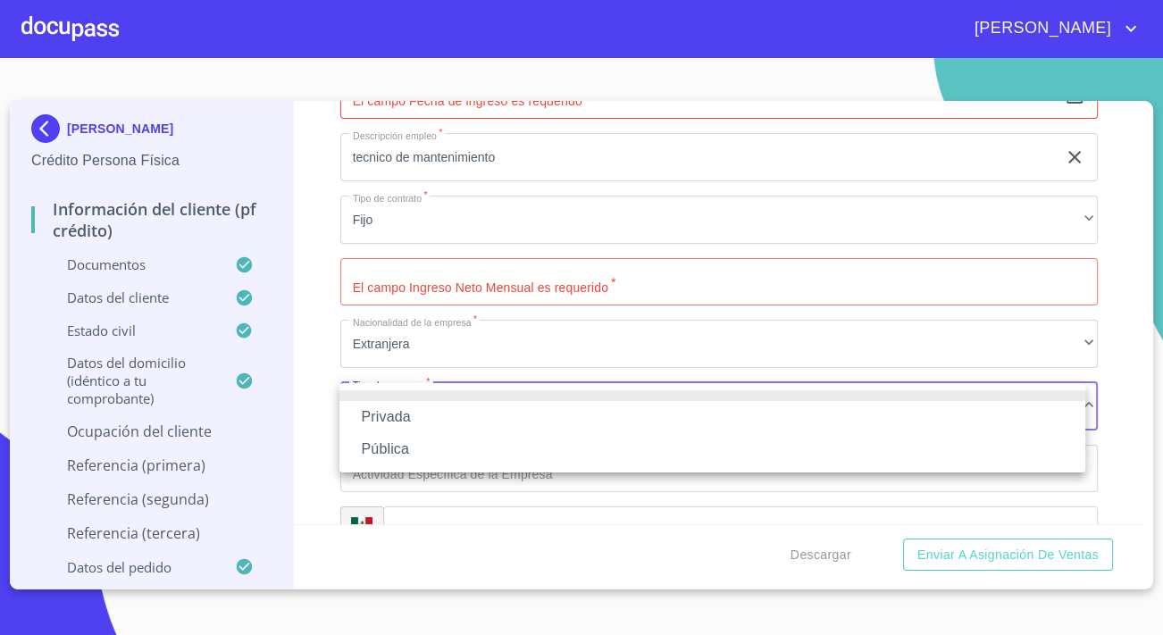
click at [402, 419] on li "Privada" at bounding box center [712, 417] width 746 height 32
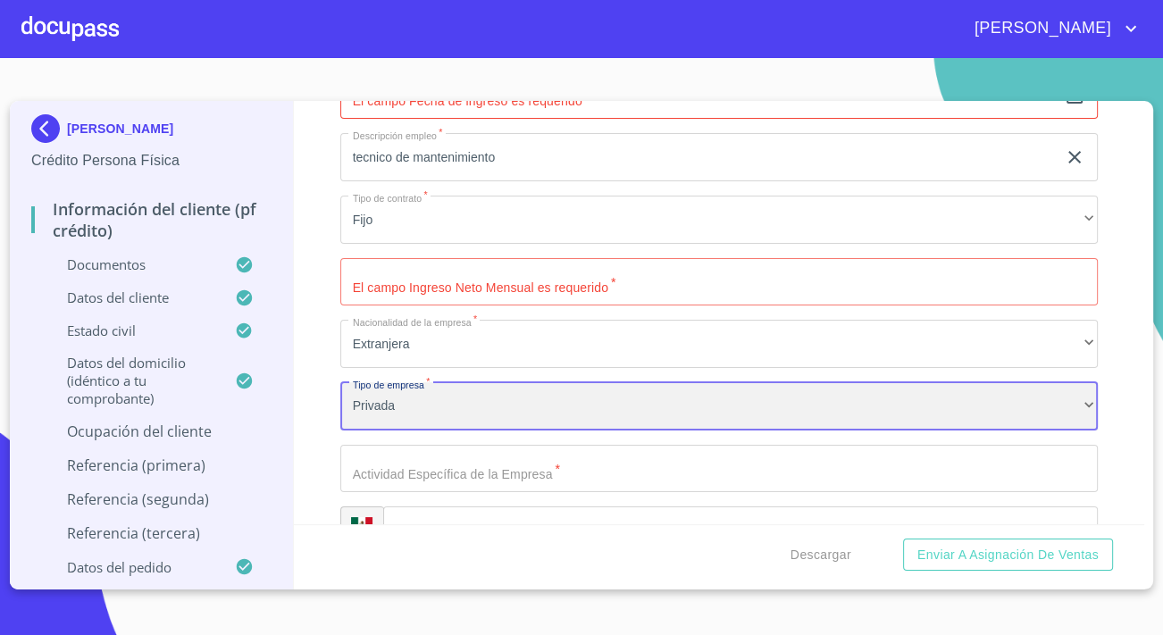
scroll to position [1949, 0]
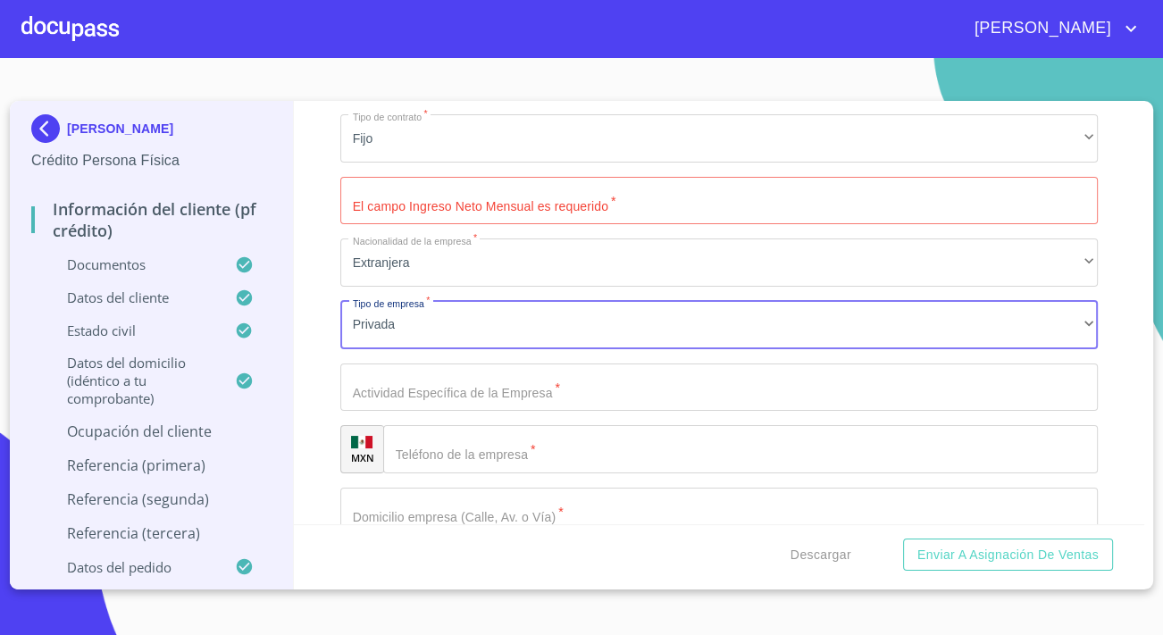
click at [408, 390] on input "Apellido Paterno   *" at bounding box center [718, 387] width 757 height 48
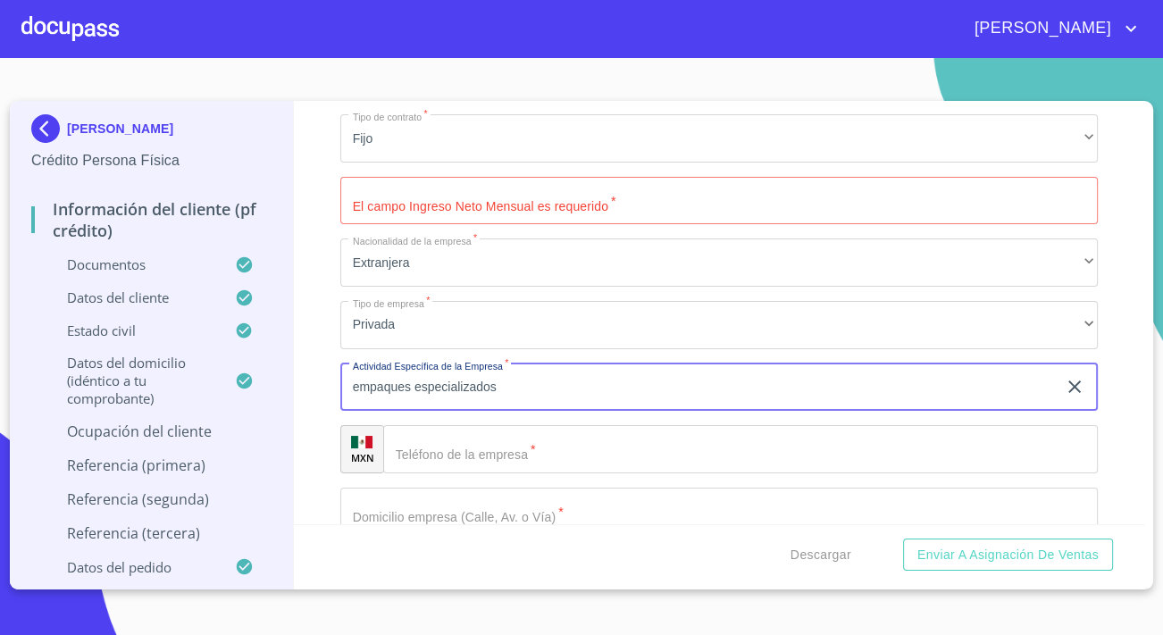
type input "empaques especializados"
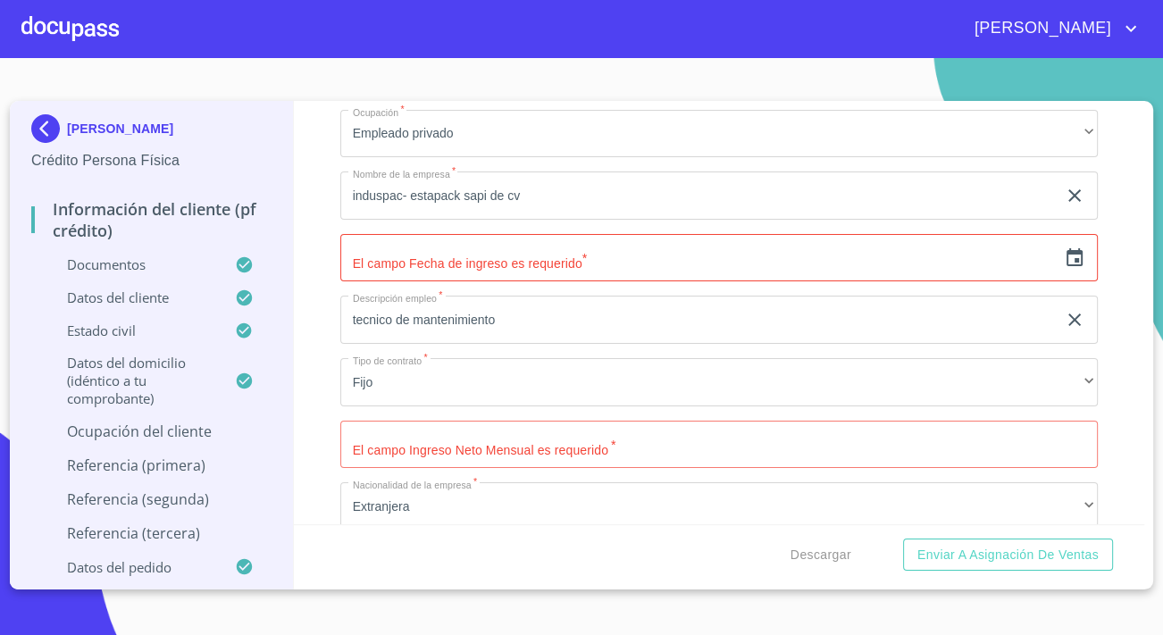
scroll to position [1625, 0]
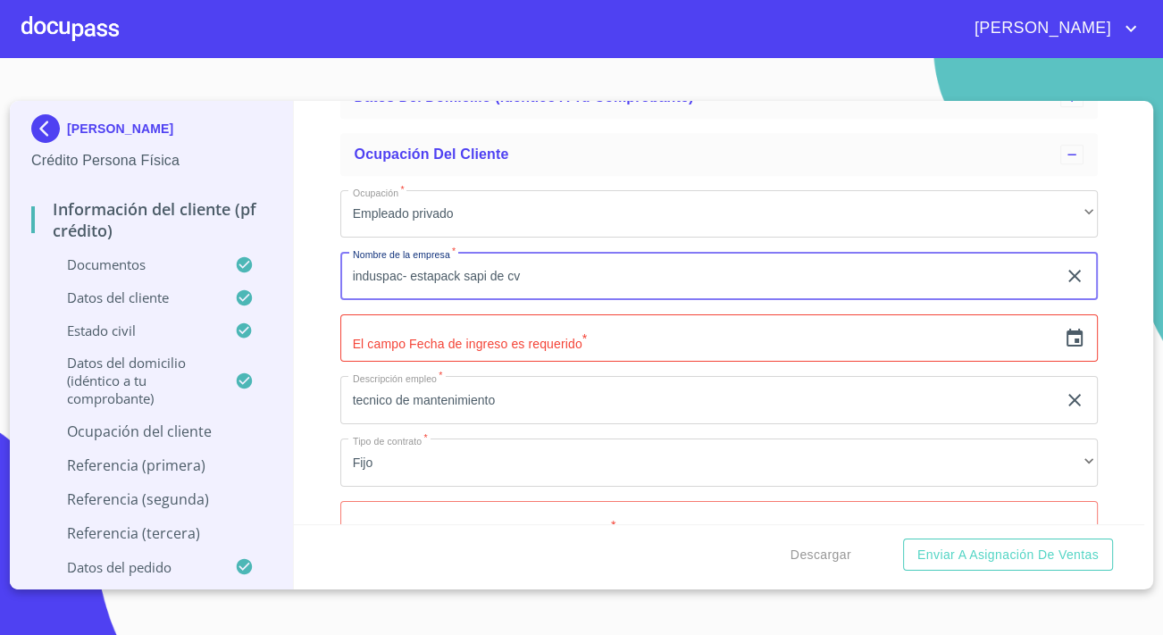
drag, startPoint x: 398, startPoint y: 281, endPoint x: 376, endPoint y: 284, distance: 22.5
click at [376, 284] on input "induspac- estapack sapi de cv" at bounding box center [698, 276] width 716 height 48
drag, startPoint x: 401, startPoint y: 276, endPoint x: 313, endPoint y: 284, distance: 88.8
click at [313, 284] on div "Información del cliente (PF crédito) Documentos Datos del cliente Apellido Pate…" at bounding box center [719, 312] width 851 height 423
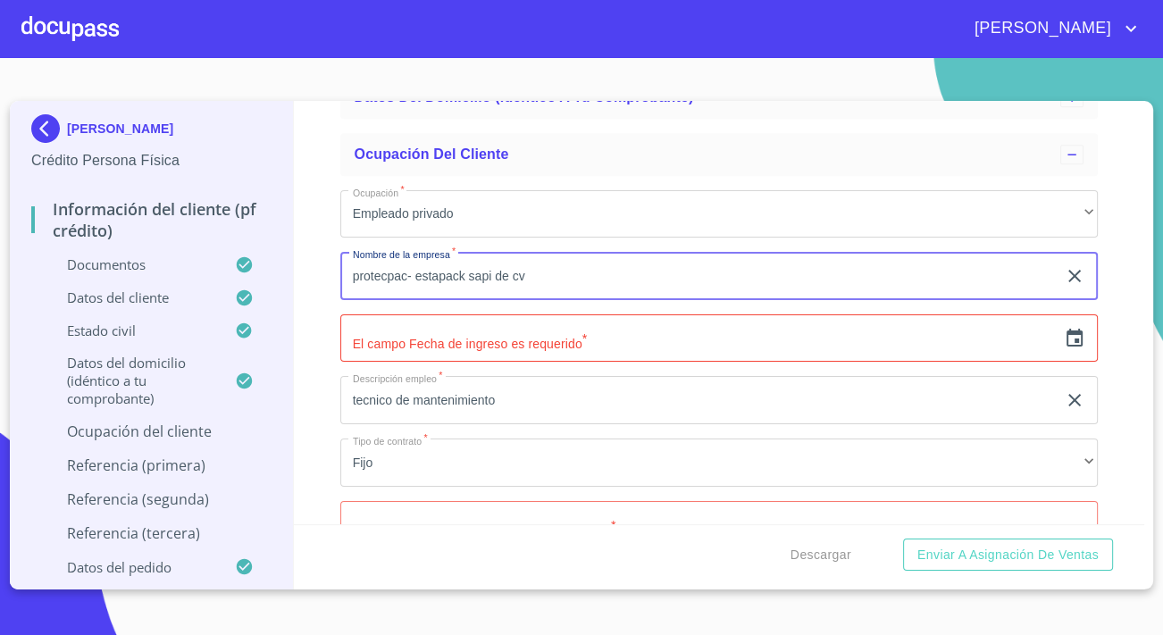
type input "protecpac- estapack sapi de cv"
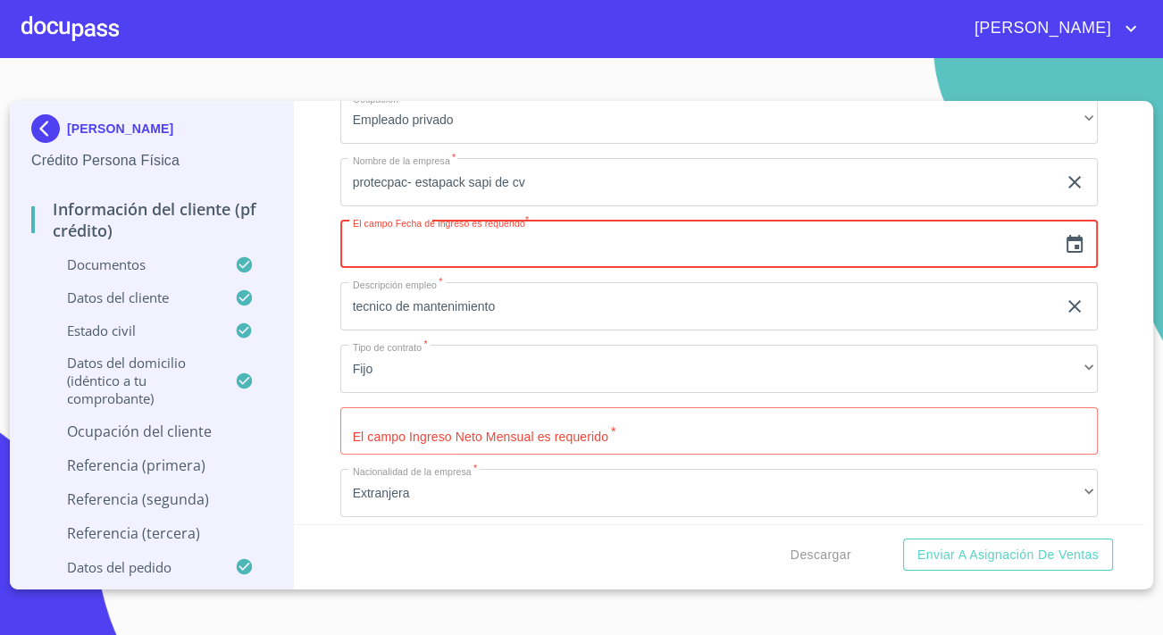
scroll to position [1787, 0]
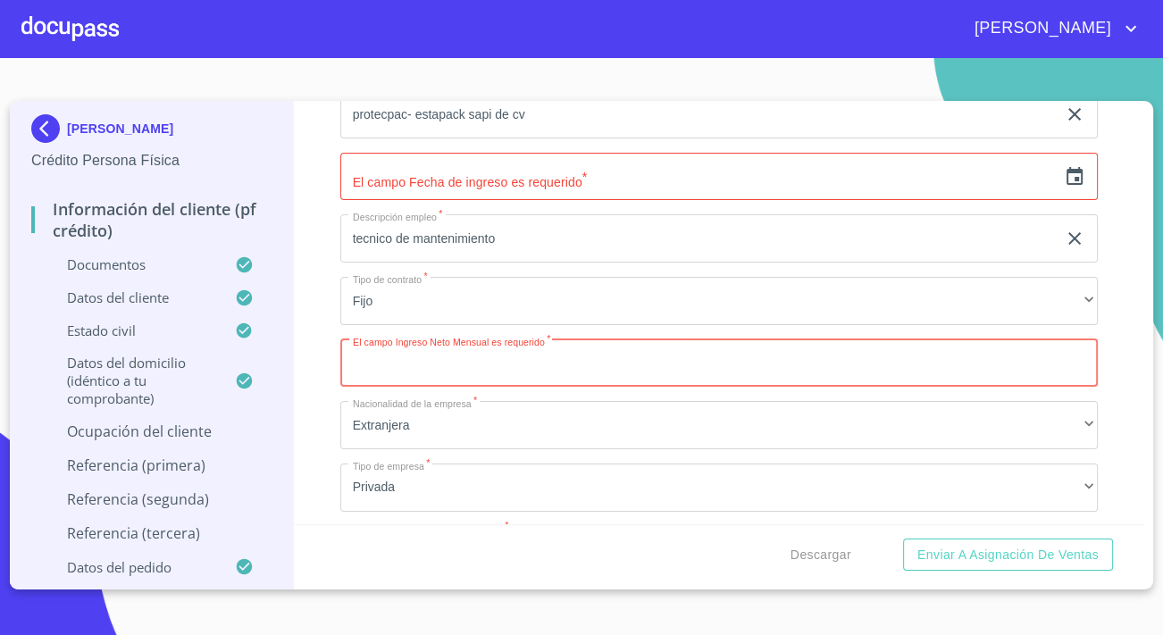
click at [446, 360] on input "Apellido Paterno   *" at bounding box center [718, 363] width 757 height 48
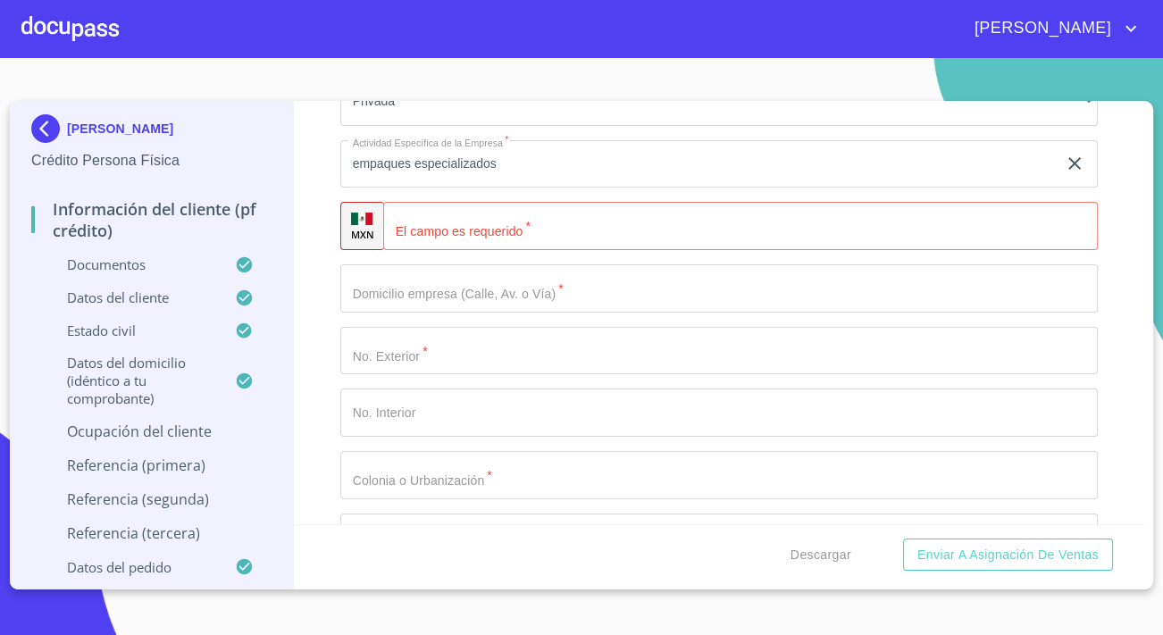
scroll to position [2193, 0]
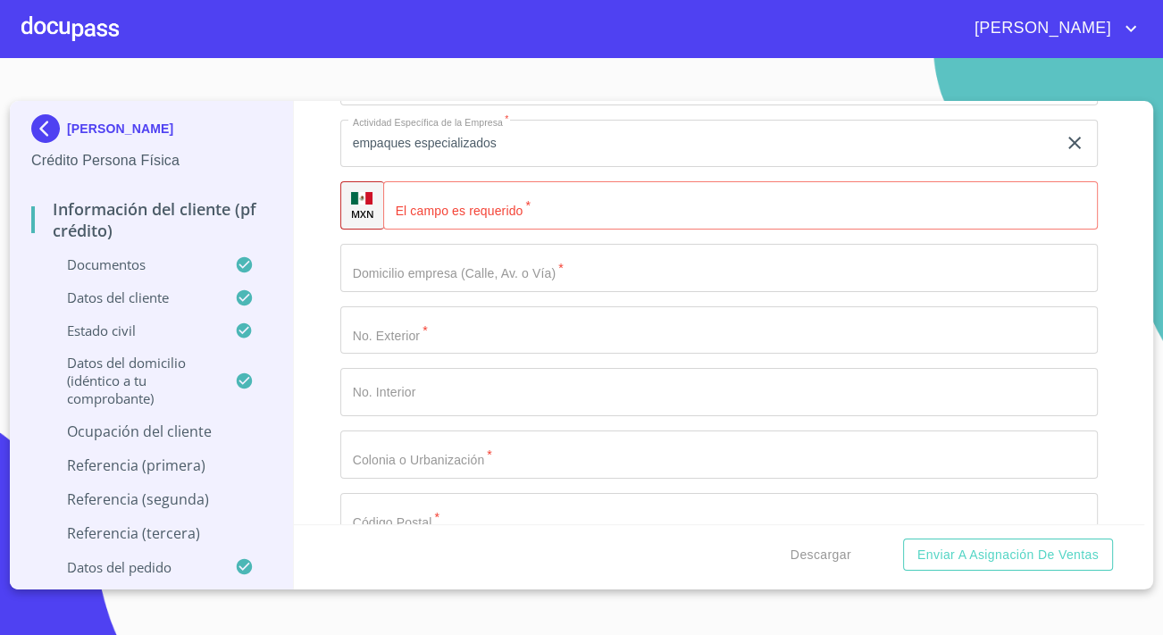
click at [421, 288] on input "Apellido Paterno   *" at bounding box center [718, 268] width 757 height 48
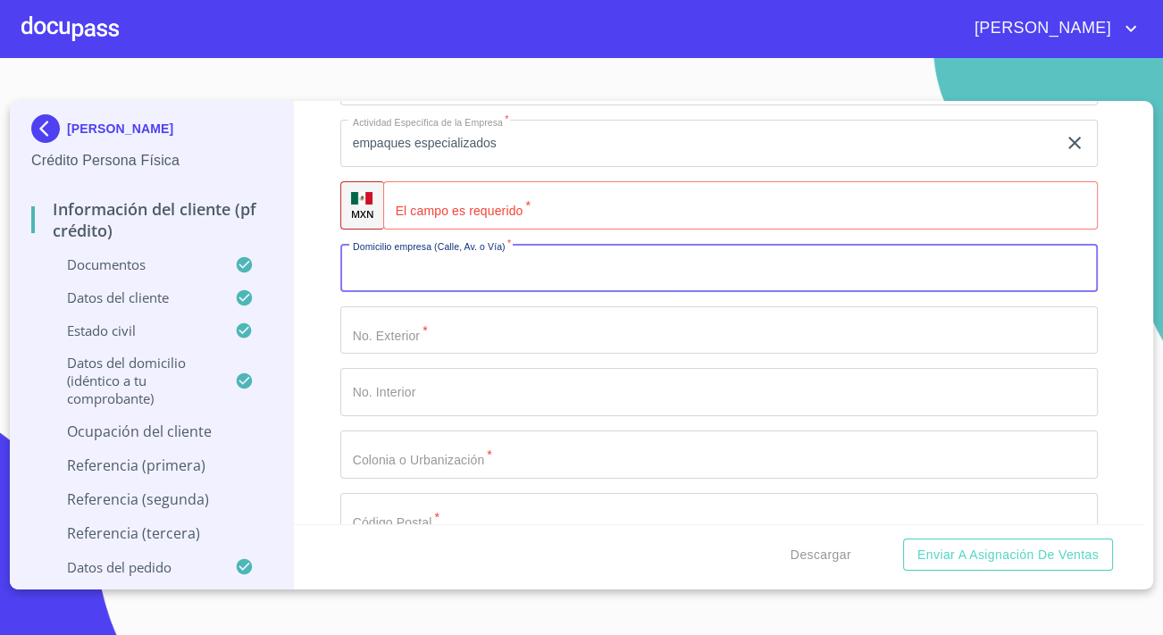
paste input "Av. Cristóbal Colón 6013, Santa María Tequepexpan, 45601 San Pedro Tlaquepaque,…"
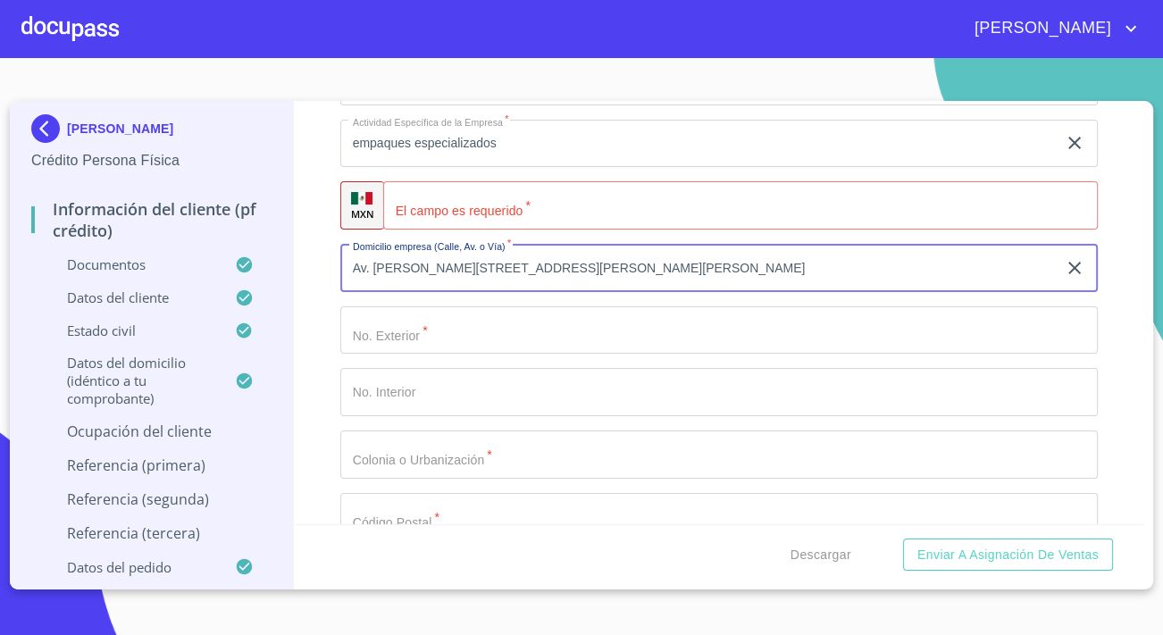
type input "Av. Cristóbal Colón 6013, Santa María Tequepexpan, 45601 San Pedro Tlaquepaque,…"
click at [436, 336] on input "Apellido Paterno   *" at bounding box center [718, 330] width 757 height 48
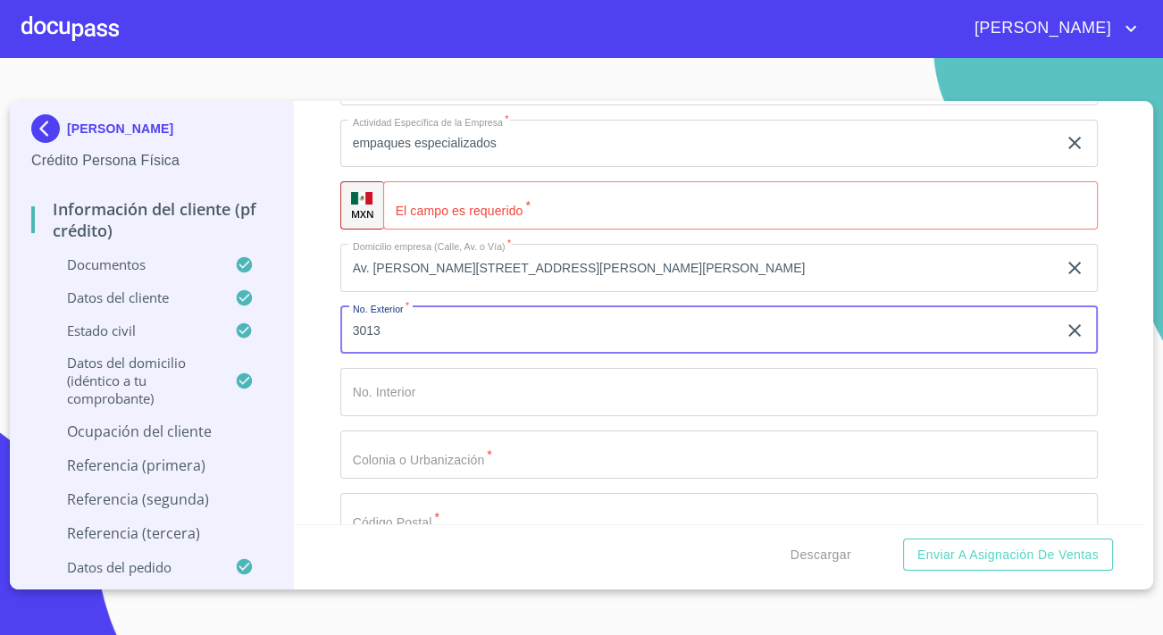
type input "3013"
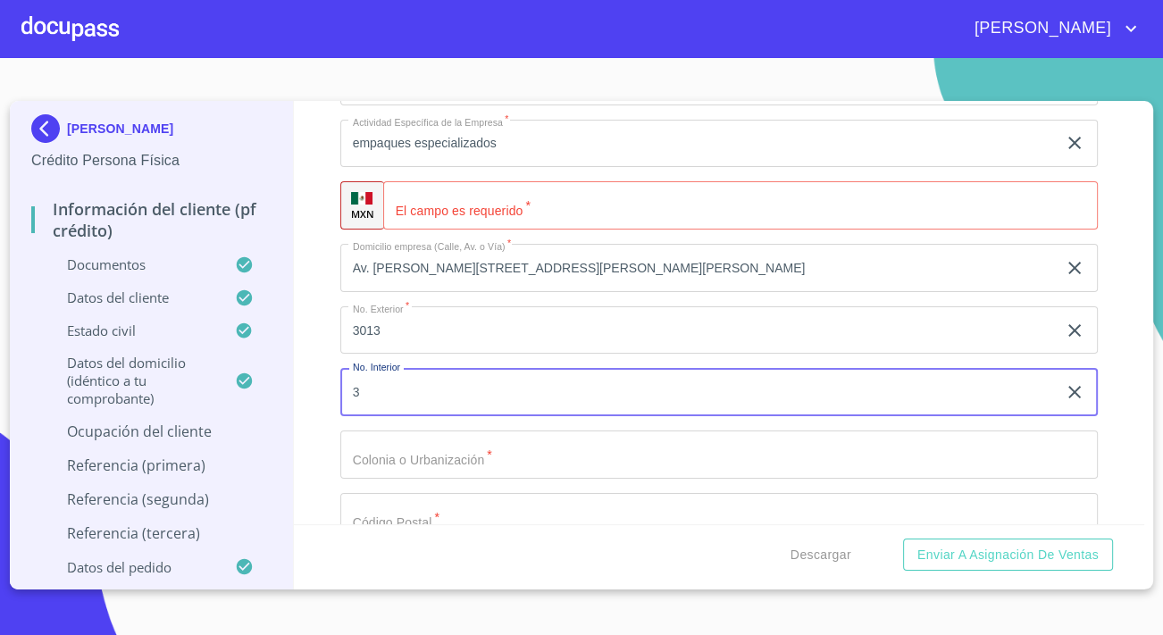
type input "3"
click at [410, 512] on input "Apellido Paterno   *" at bounding box center [718, 517] width 757 height 48
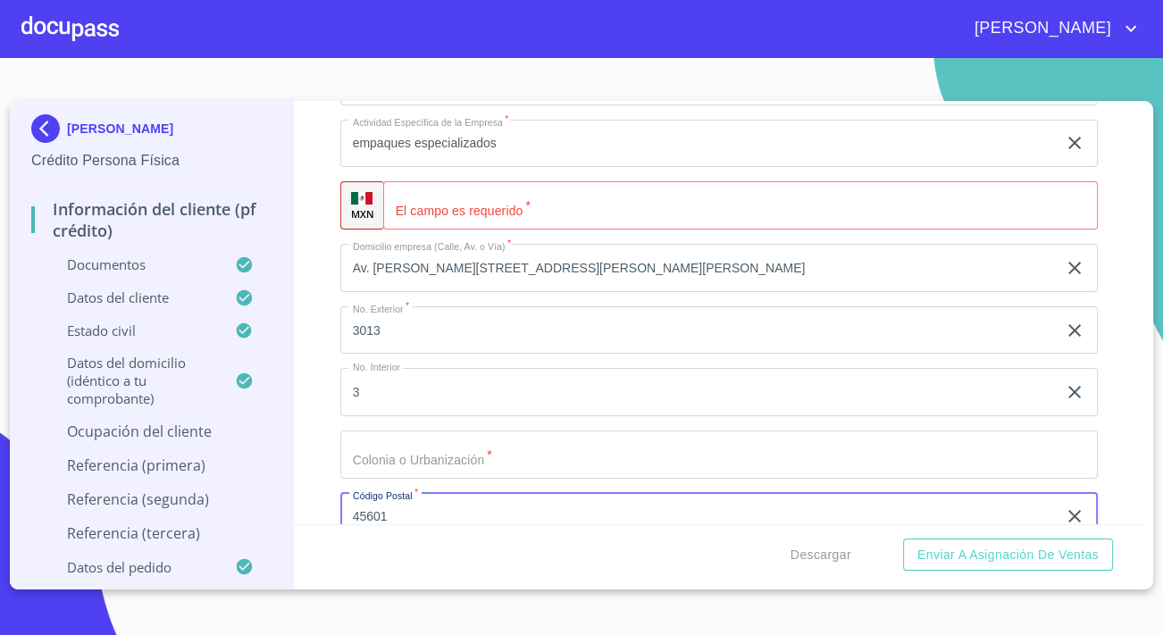
type input "45601"
click at [360, 460] on input "Apellido Paterno   *" at bounding box center [718, 454] width 757 height 48
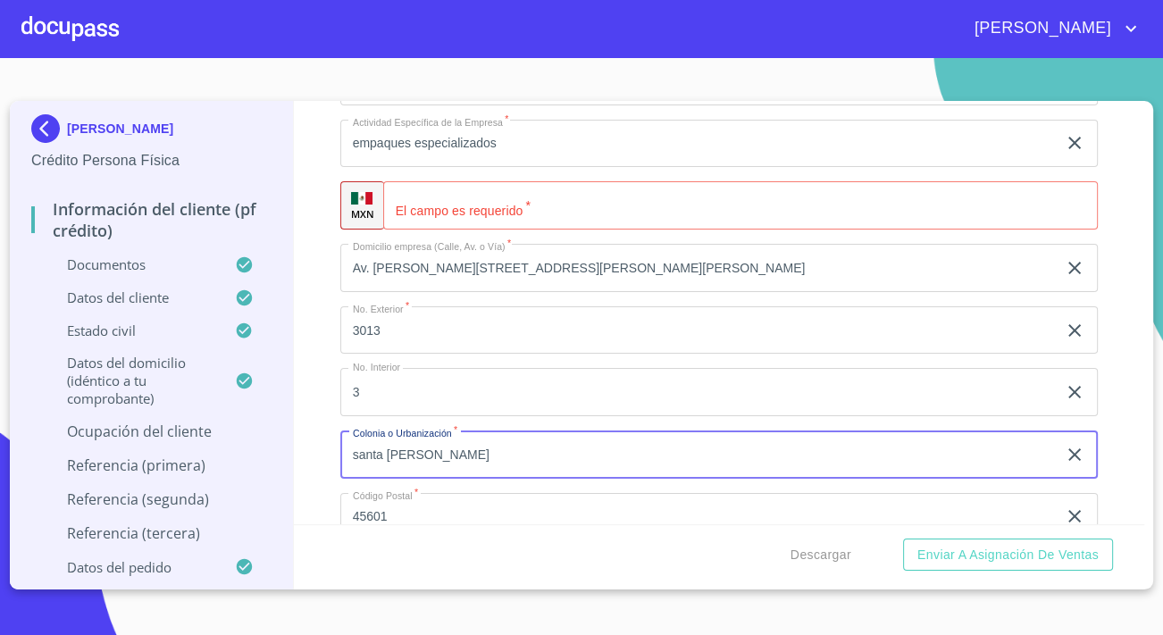
type input "santa [PERSON_NAME] tequepexpan"
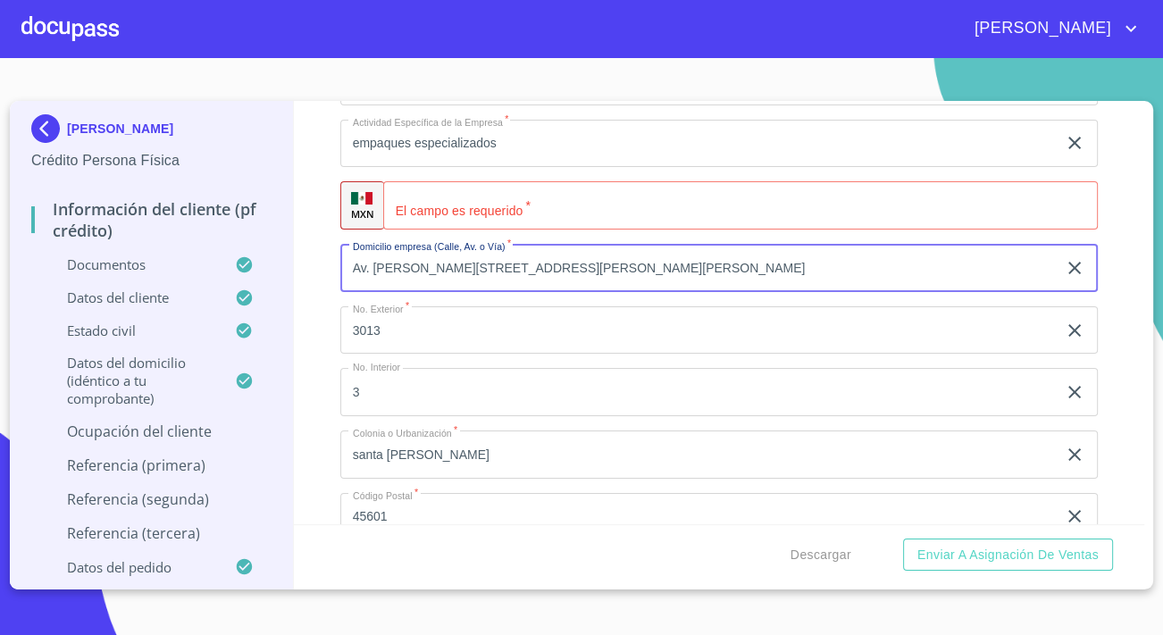
drag, startPoint x: 853, startPoint y: 269, endPoint x: 461, endPoint y: 265, distance: 392.0
click at [461, 265] on input "Av. Cristóbal Colón 6013, Santa María Tequepexpan, 45601 San Pedro Tlaquepaque,…" at bounding box center [698, 268] width 716 height 48
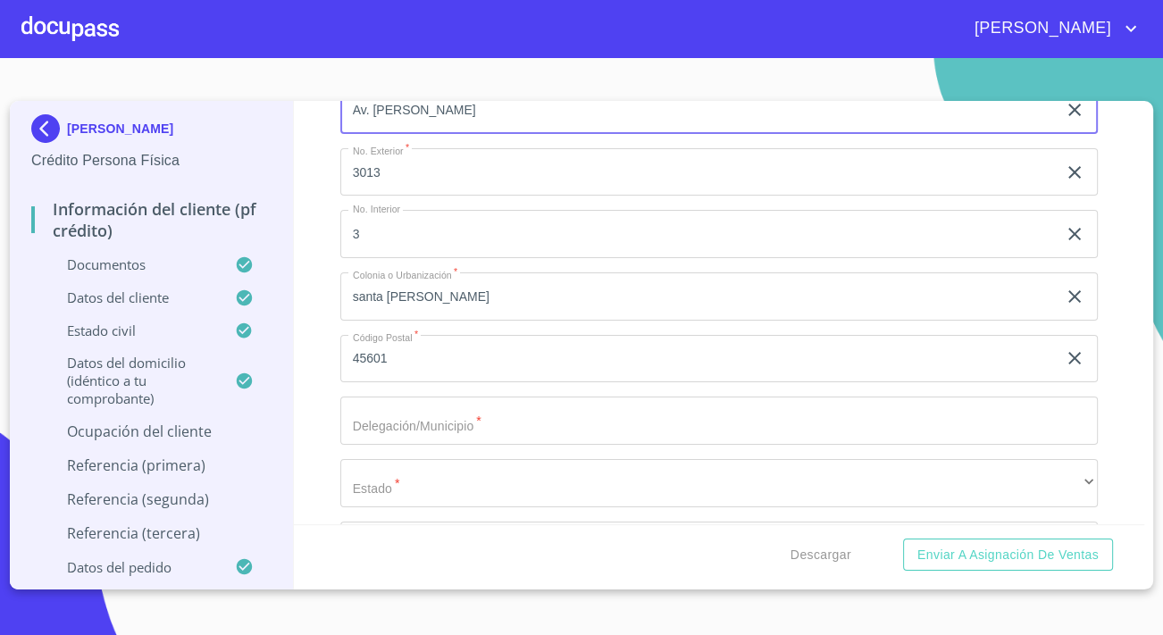
scroll to position [2355, 0]
type input "Av. [PERSON_NAME]"
click at [454, 419] on input "Apellido Paterno   *" at bounding box center [718, 416] width 757 height 48
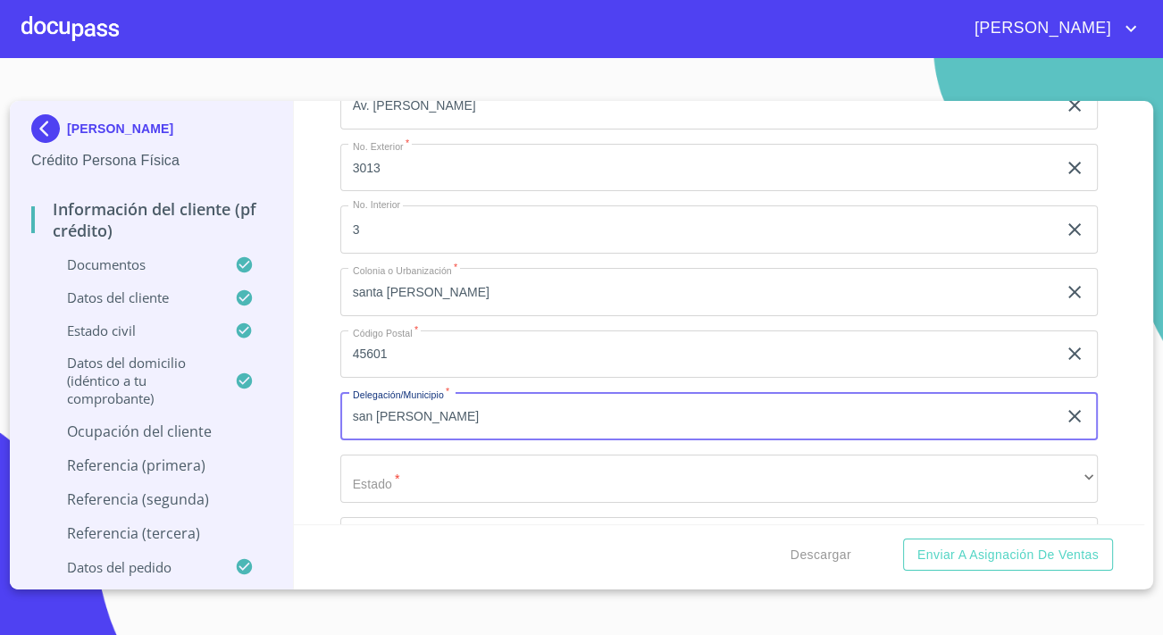
type input "san [PERSON_NAME] tlaquepaque"
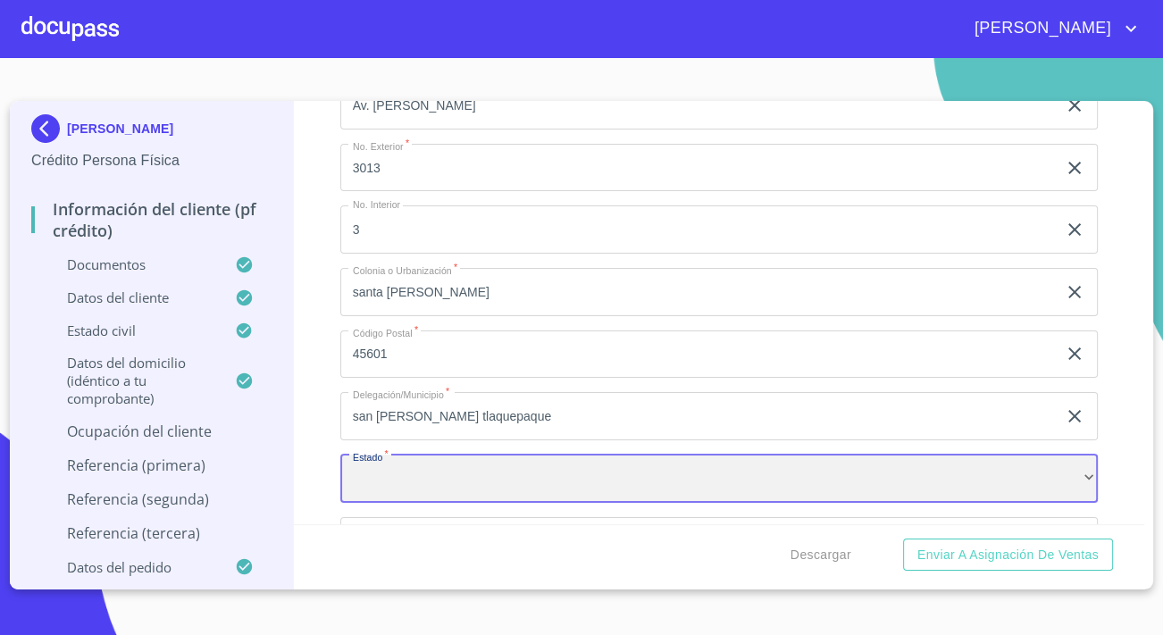
click at [462, 456] on div "​" at bounding box center [718, 478] width 757 height 48
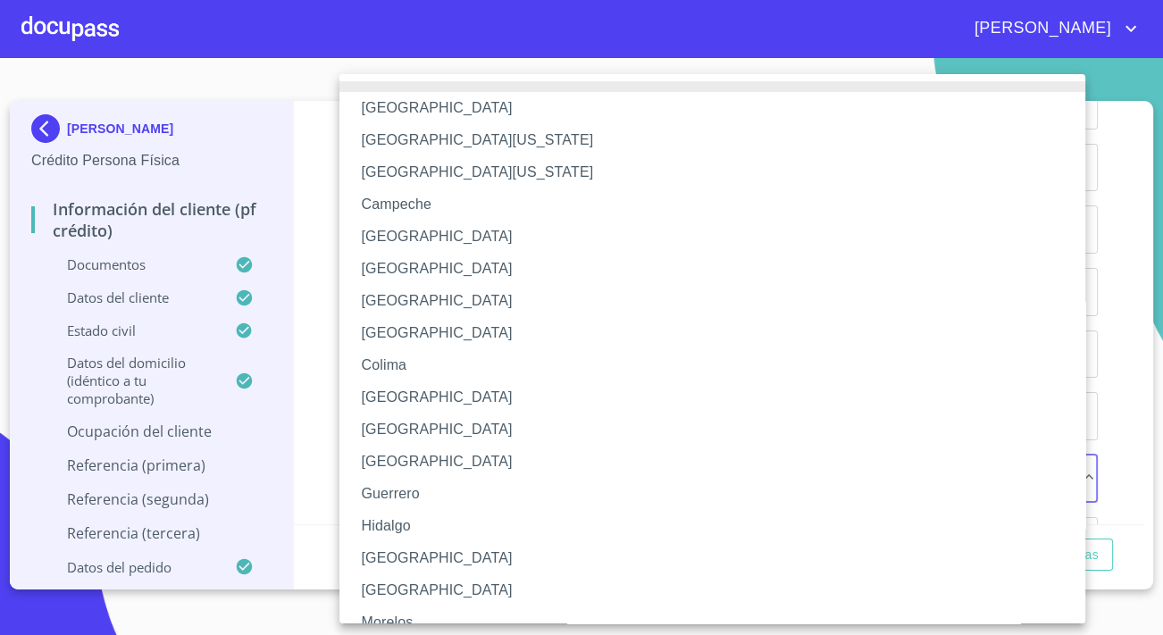
click at [375, 553] on li "[GEOGRAPHIC_DATA]" at bounding box center [718, 558] width 758 height 32
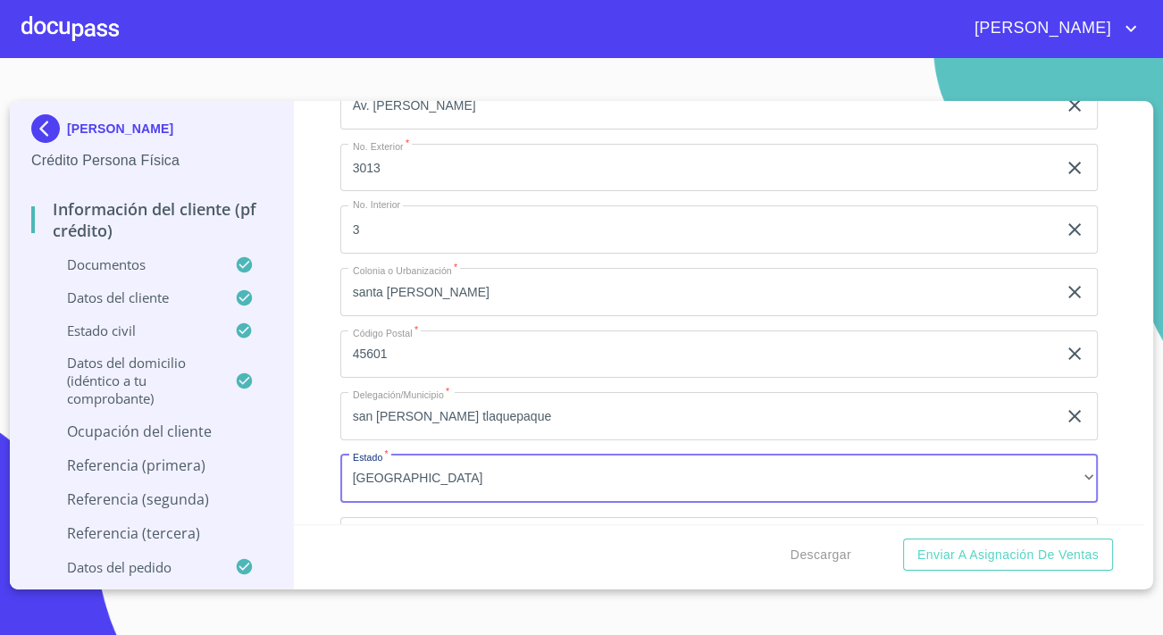
click at [329, 472] on div "Información del cliente (PF crédito) Documentos Datos del cliente Apellido Pate…" at bounding box center [719, 312] width 851 height 423
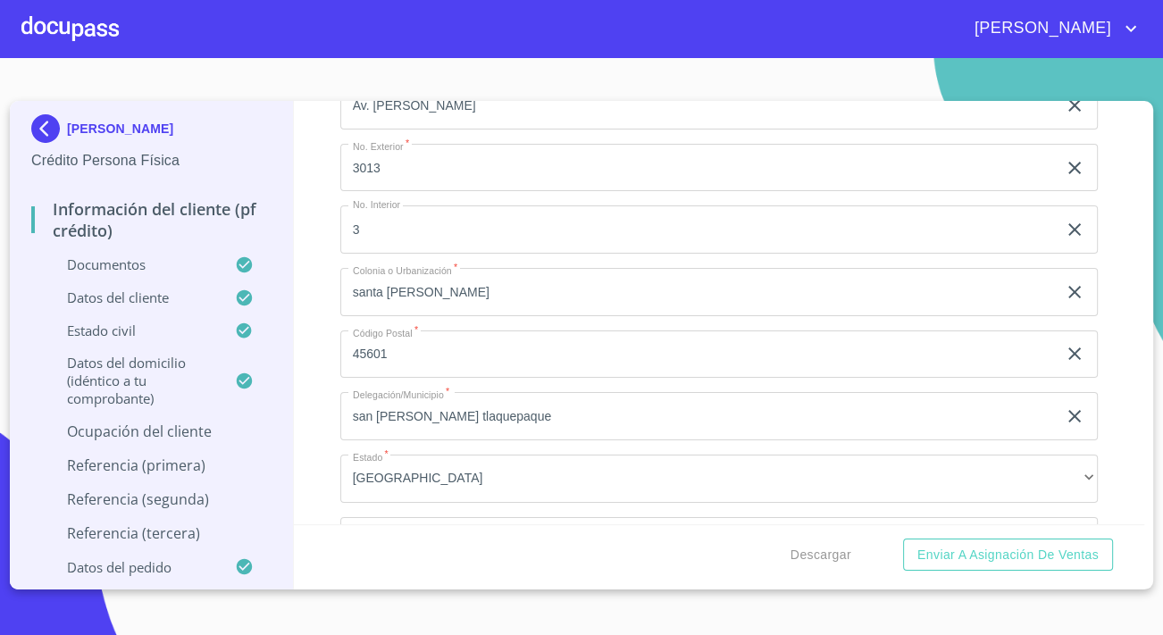
scroll to position [2598, 0]
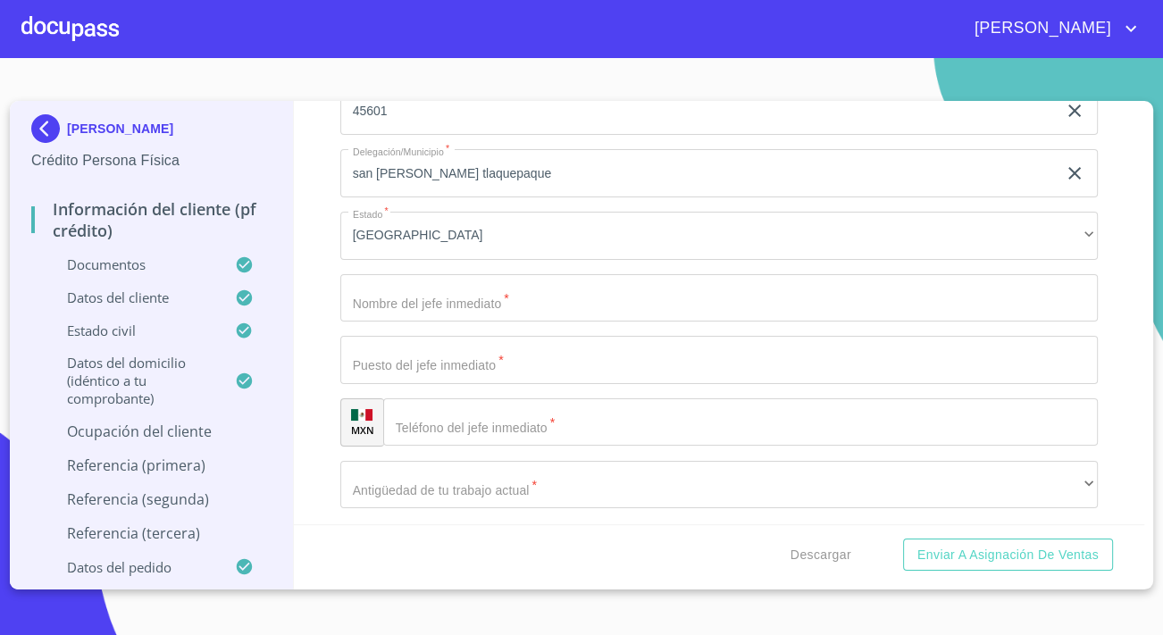
click at [401, 286] on input "Apellido Paterno   *" at bounding box center [718, 298] width 757 height 48
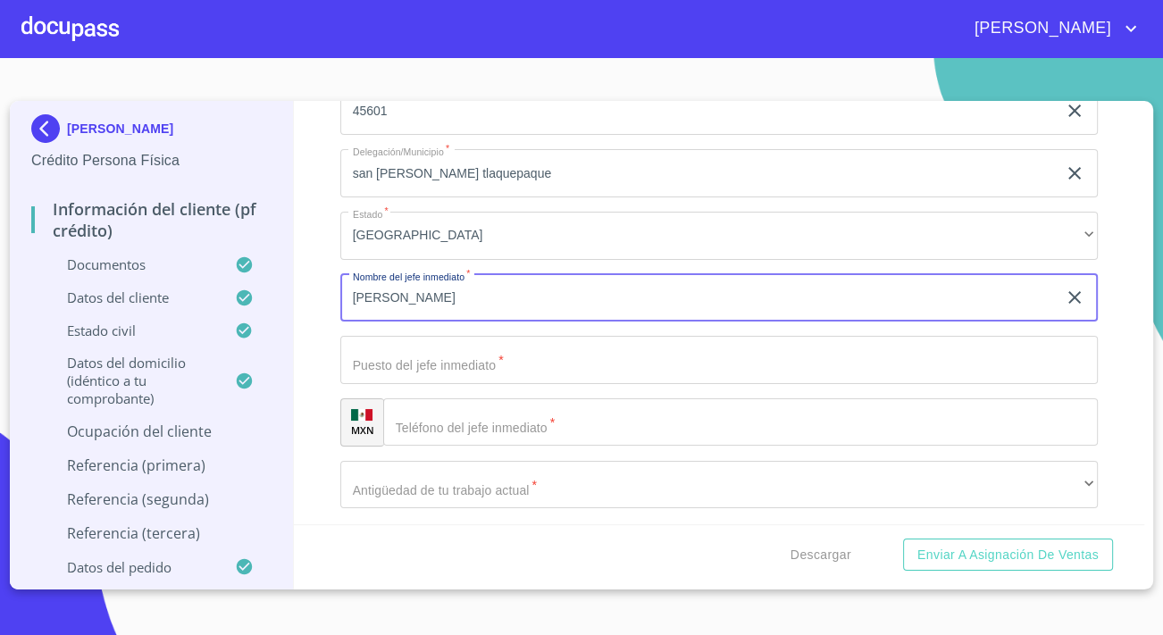
type input "[PERSON_NAME]"
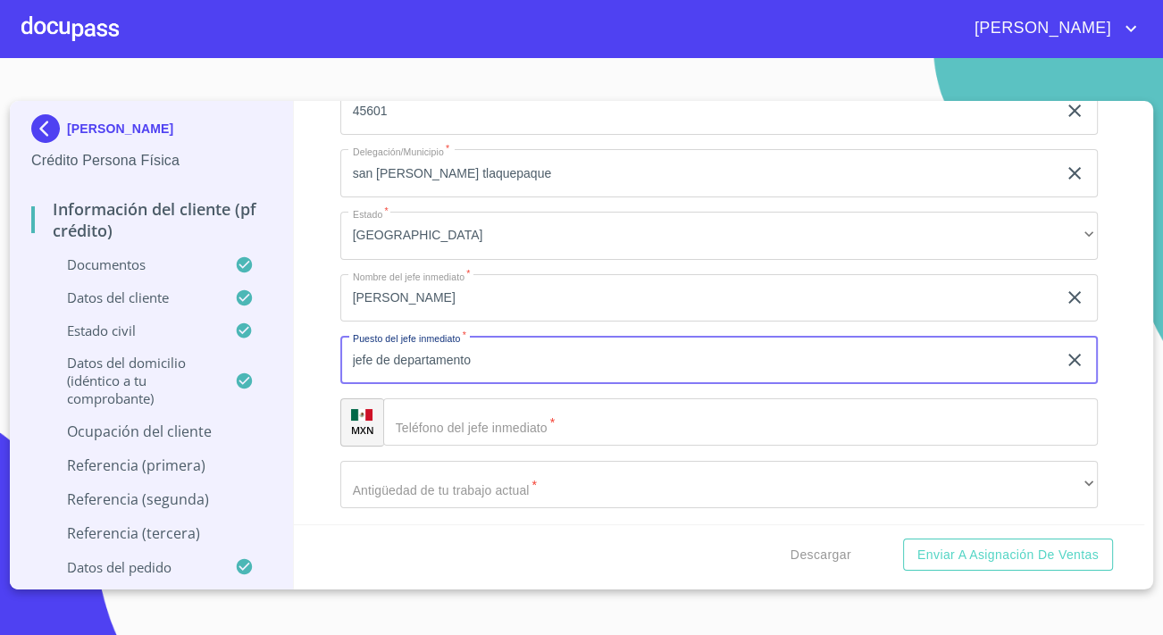
type input "jefe de departamento"
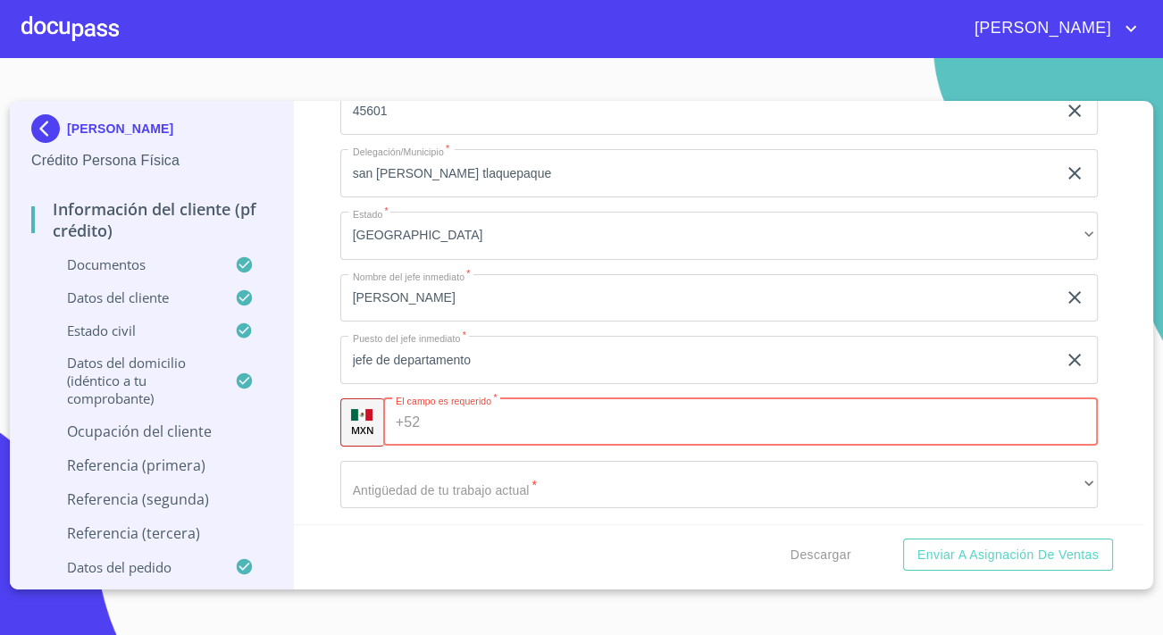
paste input "(+5)2333283171"
click at [453, 421] on input "(+5)2333283171" at bounding box center [745, 422] width 637 height 48
type input "+5"
paste input "(+5)2333283171"
type input "+5"
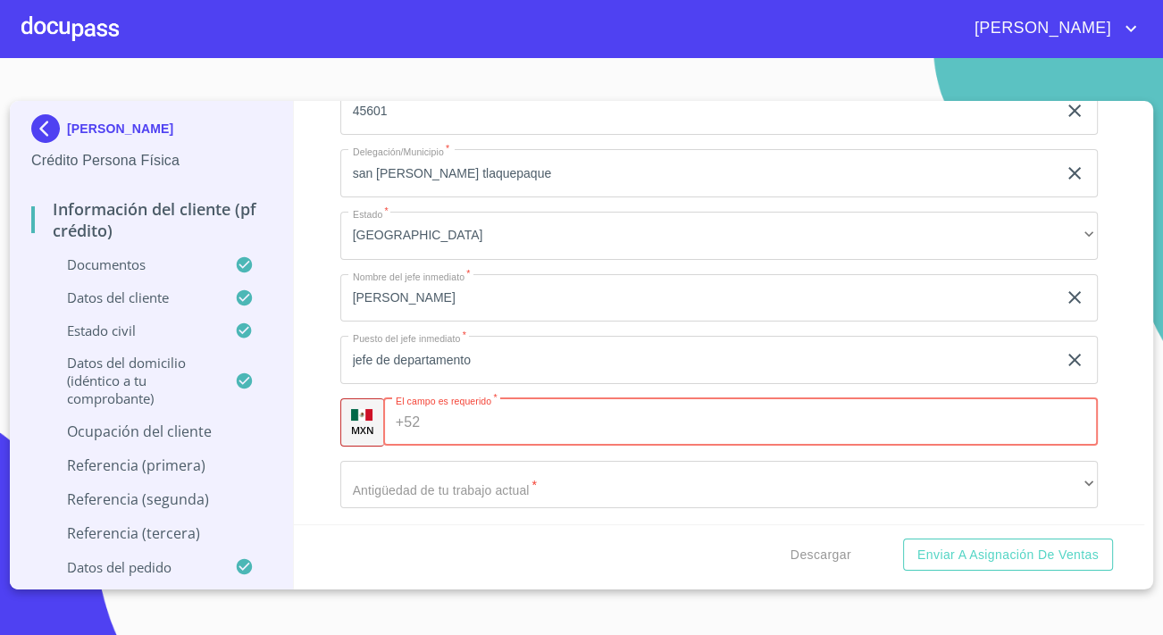
paste input "(33) 3283 1710"
click at [452, 420] on input "(33) 3283 1710" at bounding box center [745, 422] width 637 height 48
type input "[PHONE_NUMBER]"
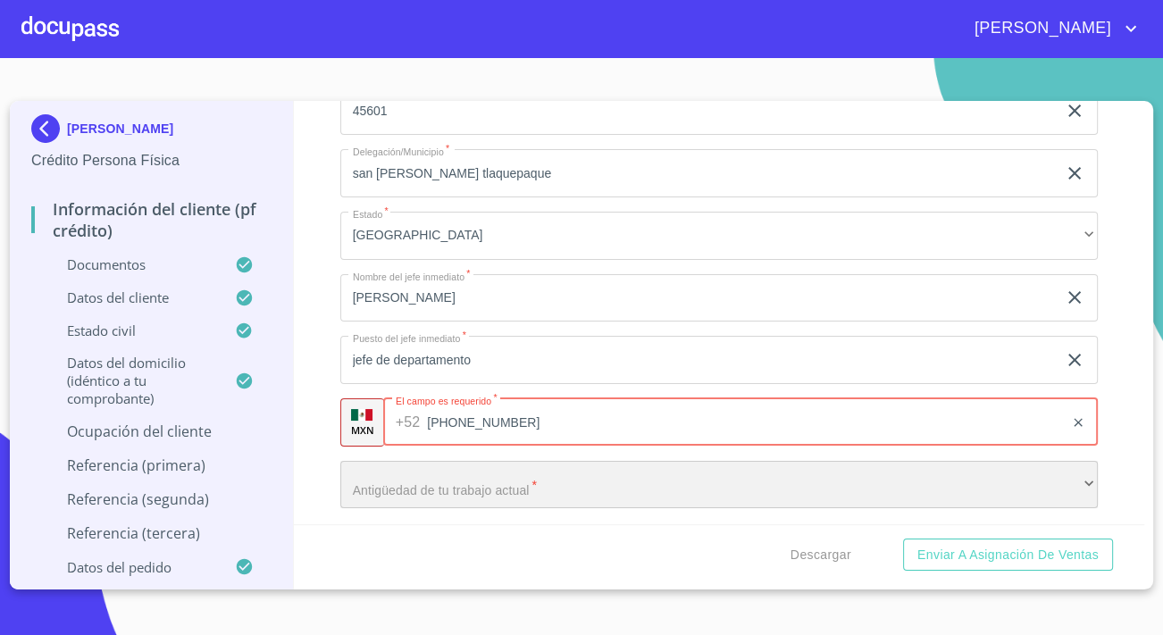
click at [529, 485] on div "​" at bounding box center [718, 485] width 757 height 48
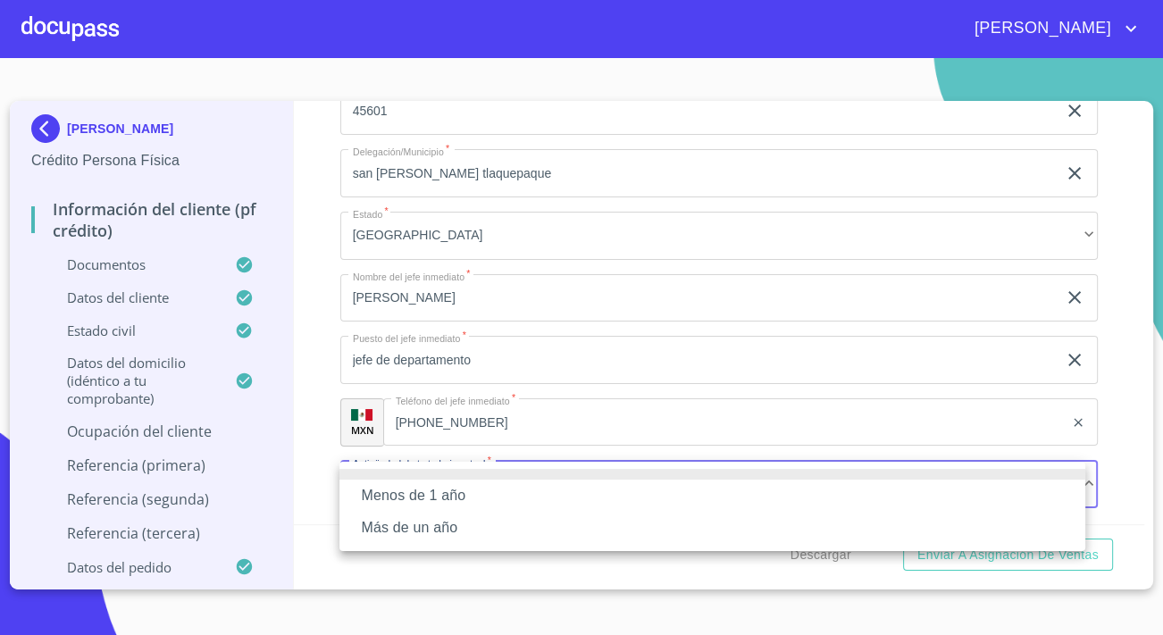
click at [443, 523] on li "Más de un año" at bounding box center [712, 528] width 746 height 32
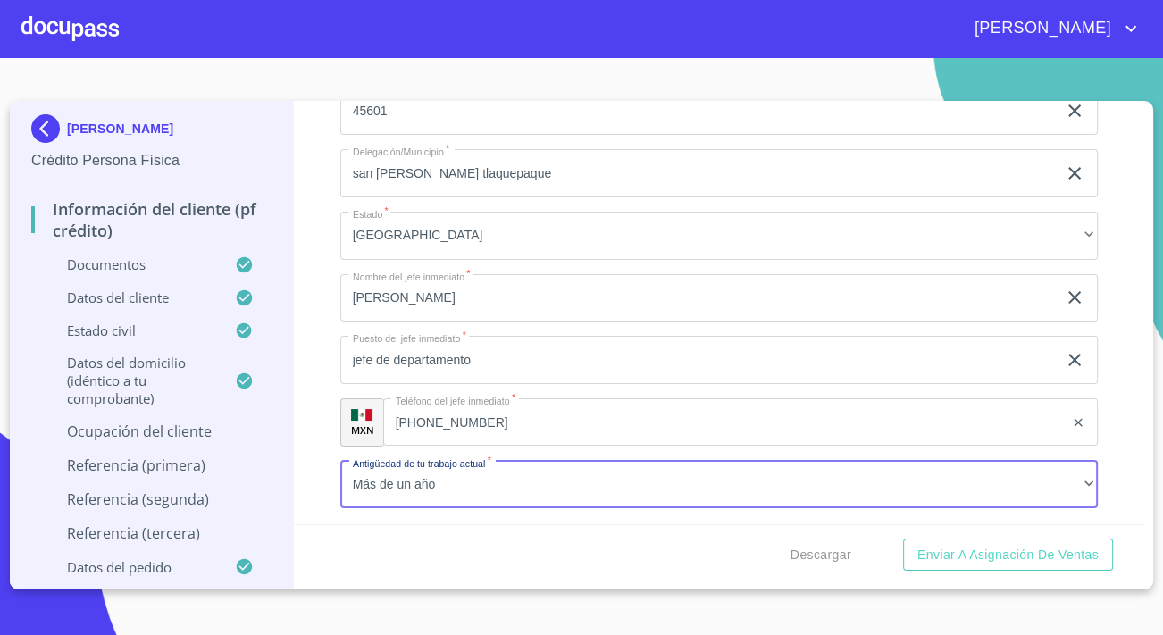
click at [320, 323] on div "Información del cliente (PF crédito) Documentos Datos del cliente Apellido Pate…" at bounding box center [719, 312] width 851 height 423
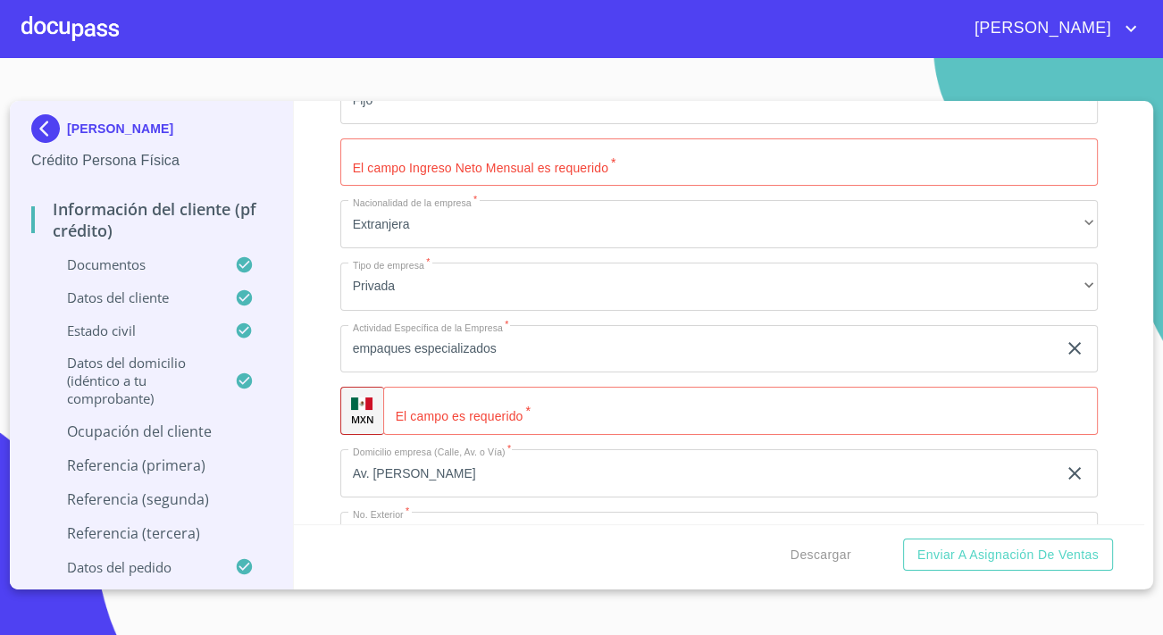
scroll to position [1949, 0]
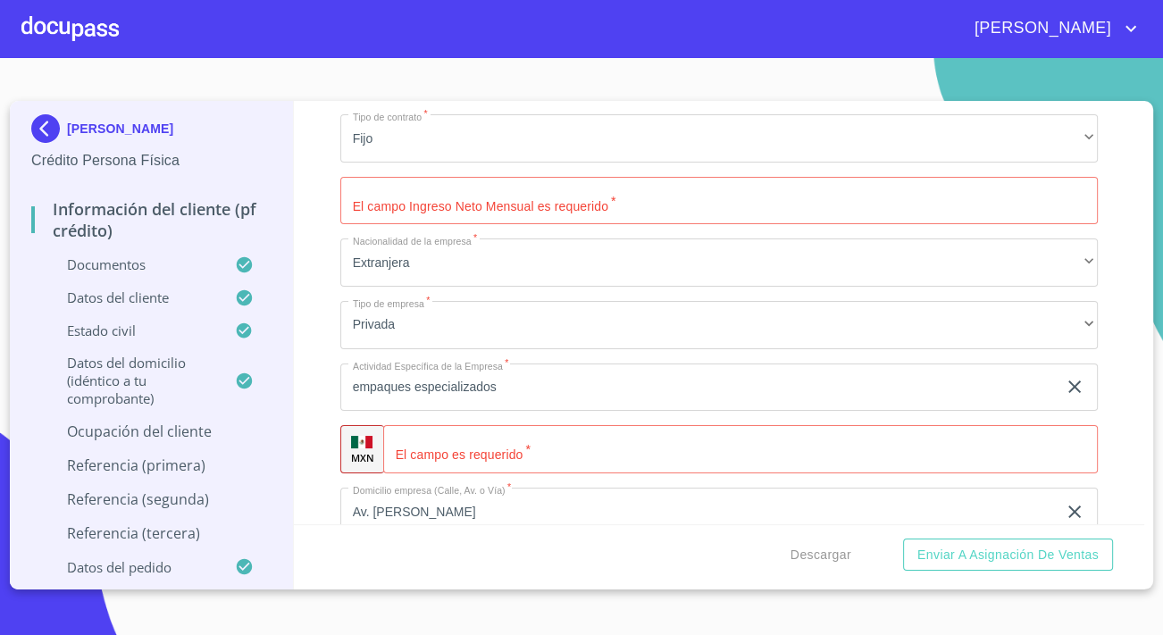
click at [470, 201] on input "Apellido Paterno   *" at bounding box center [718, 201] width 757 height 48
type input "12000"
click at [328, 188] on div "Información del cliente (PF crédito) Documentos Datos del cliente Apellido Pate…" at bounding box center [719, 312] width 851 height 423
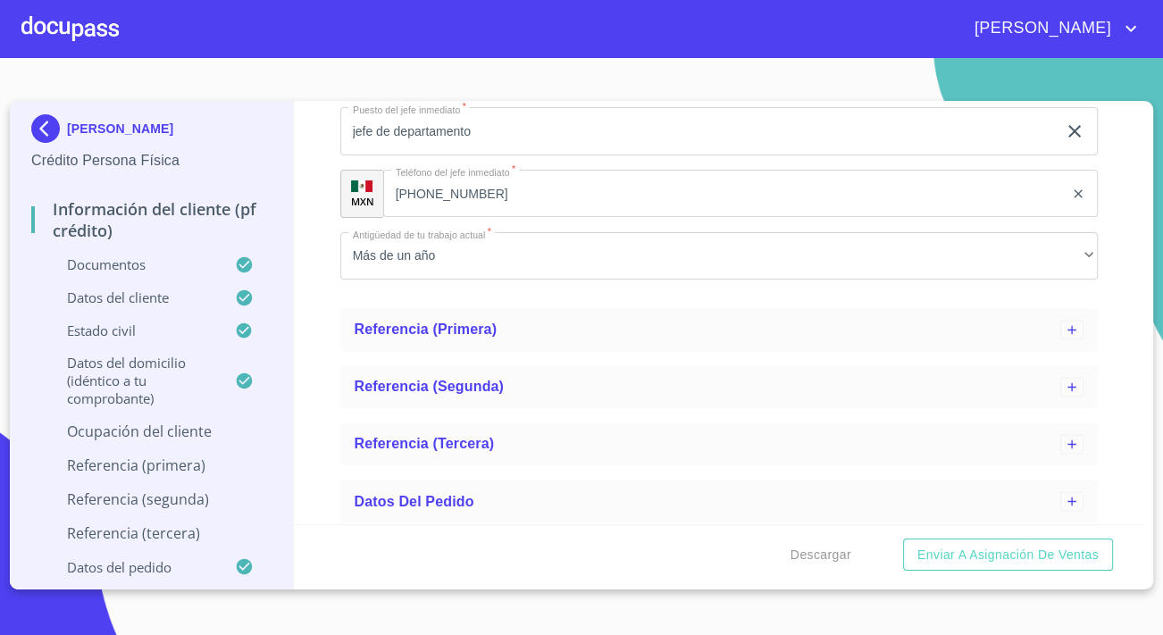
scroll to position [2831, 0]
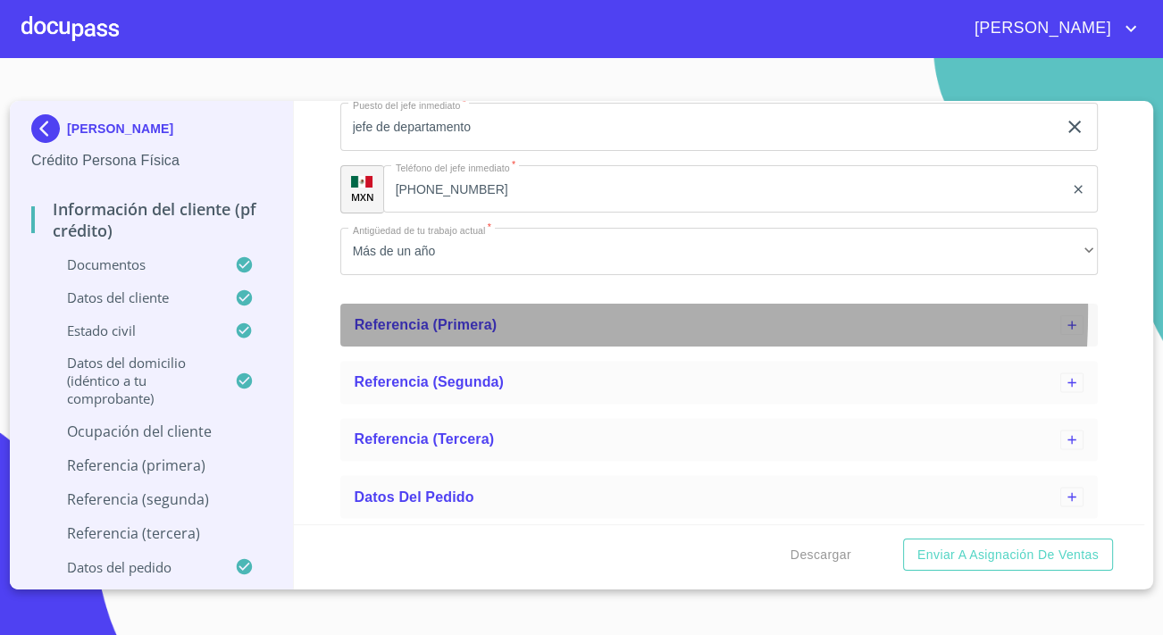
click at [404, 307] on div "Referencia (primera)" at bounding box center [718, 325] width 757 height 43
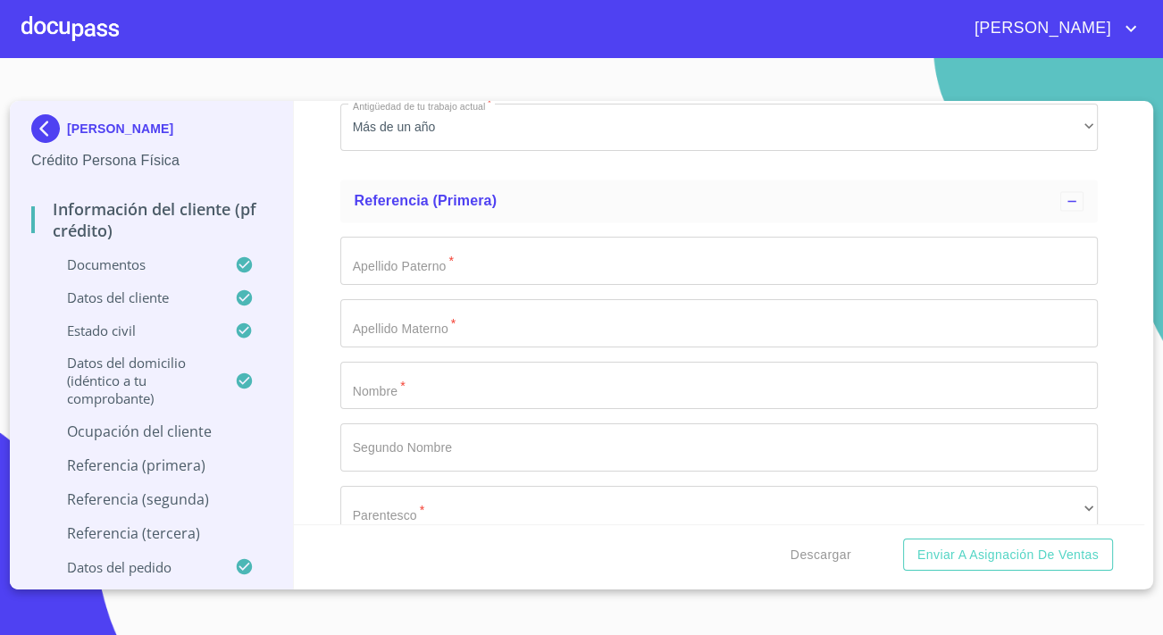
scroll to position [2994, 0]
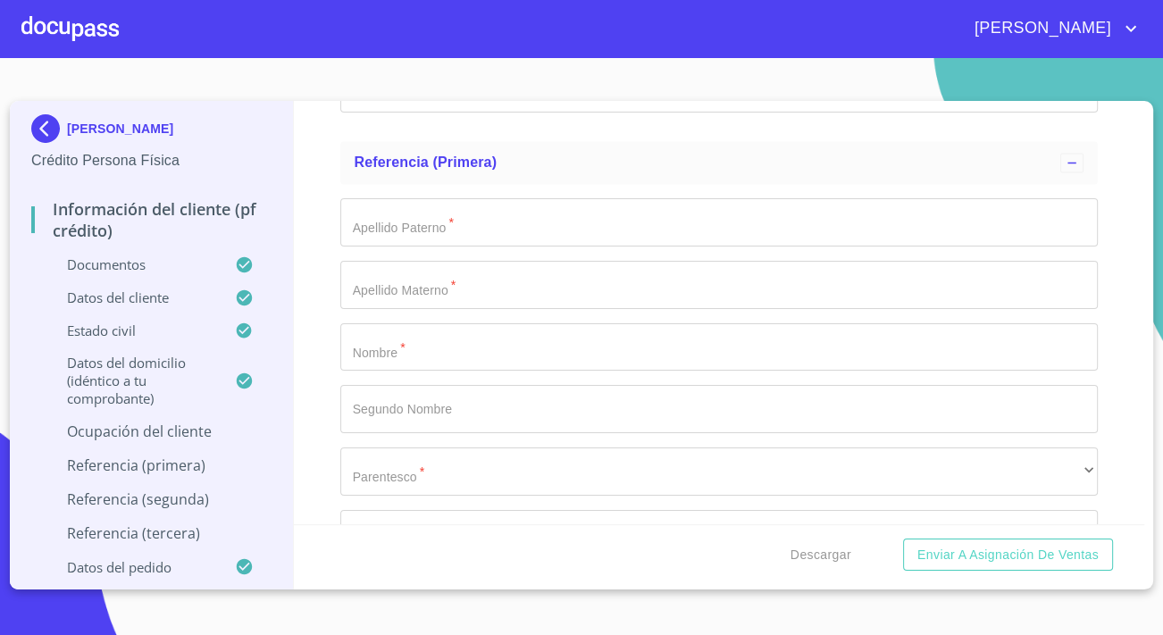
click at [447, 346] on input "Apellido Paterno   *" at bounding box center [718, 347] width 757 height 48
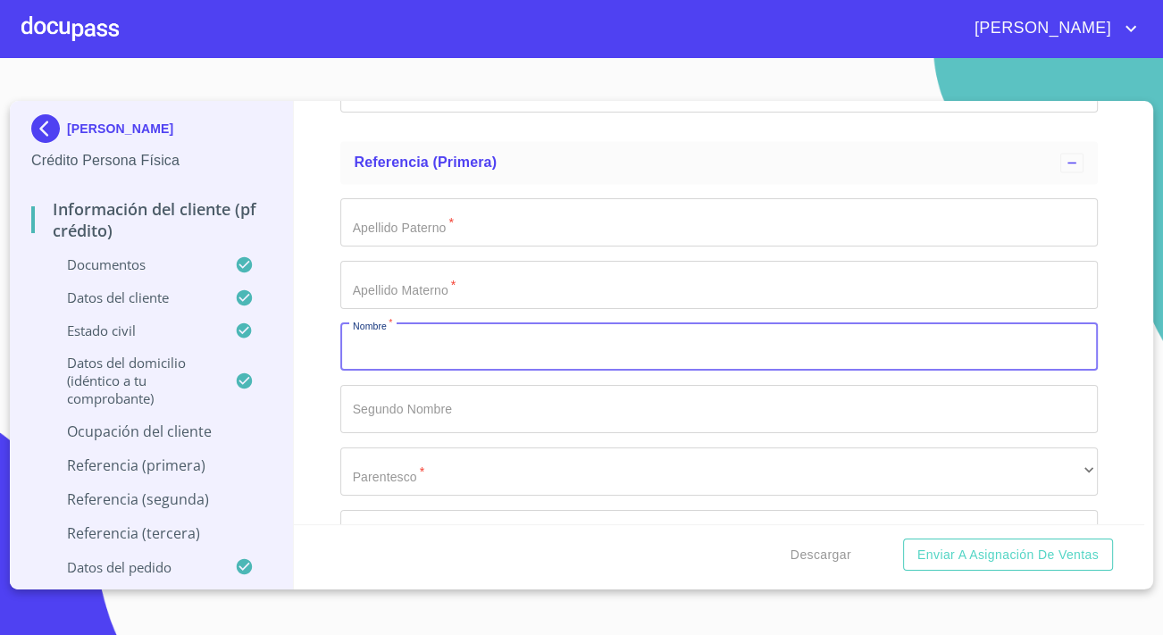
paste input "Loris Yazmín Cervantes Martinez 3342768795"
type input "Loris Yazmín Cervantes Martinez 3342768795"
click at [424, 392] on input "Apellido Paterno   *" at bounding box center [718, 409] width 757 height 48
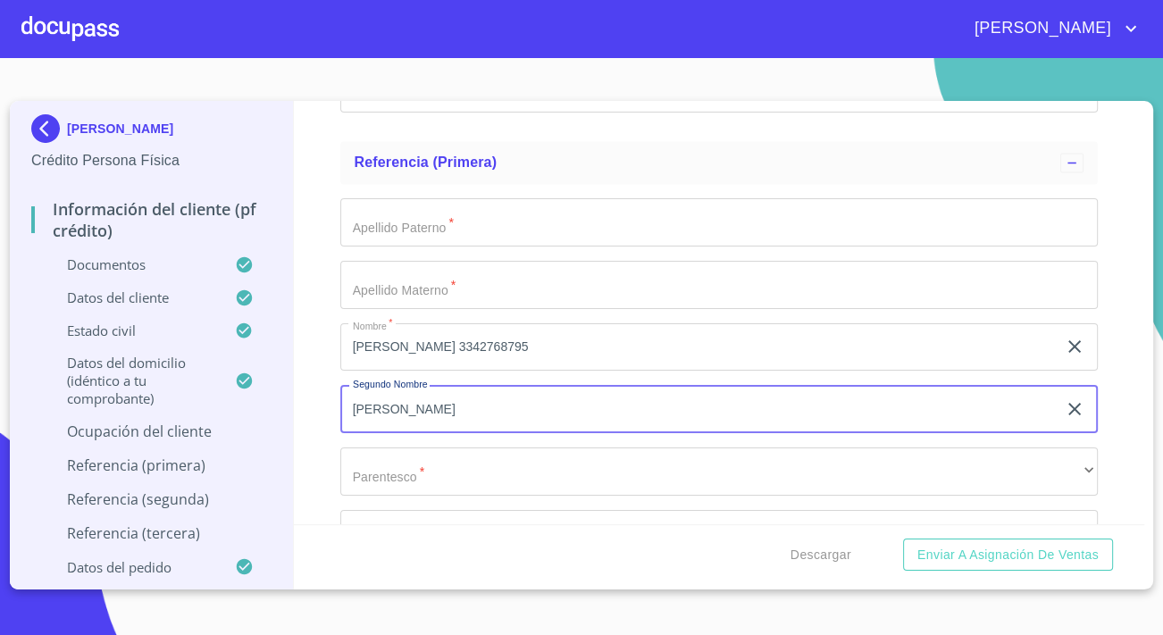
type input "[PERSON_NAME]"
click at [456, 221] on input "Apellido Paterno   *" at bounding box center [718, 222] width 757 height 48
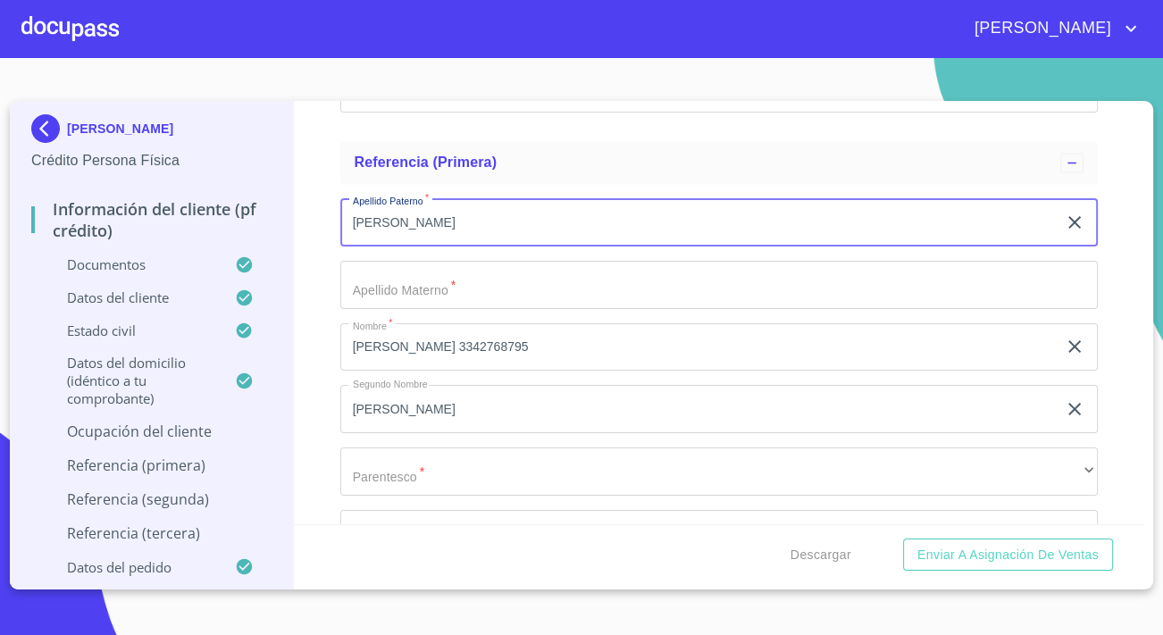
type input "[PERSON_NAME]"
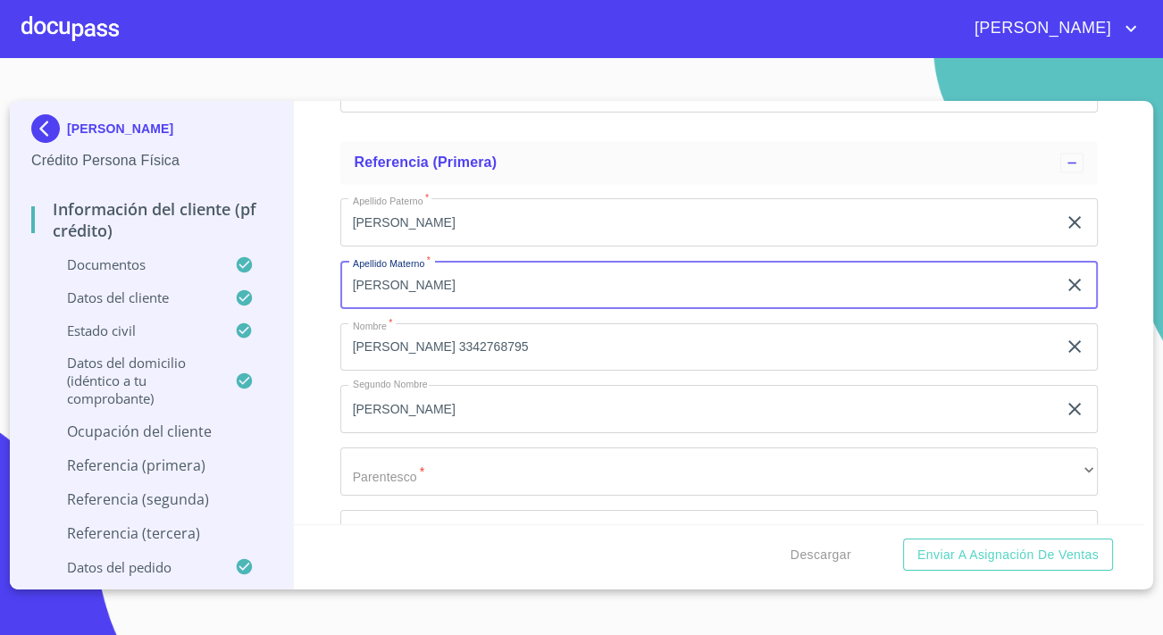
scroll to position [2913, 0]
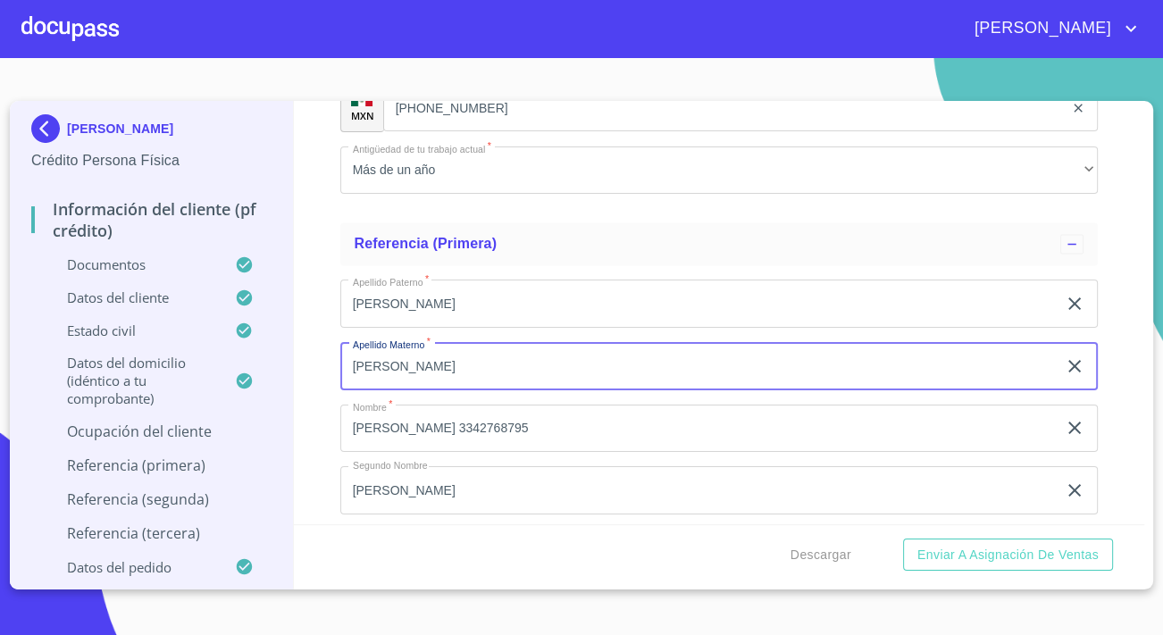
type input "[PERSON_NAME]"
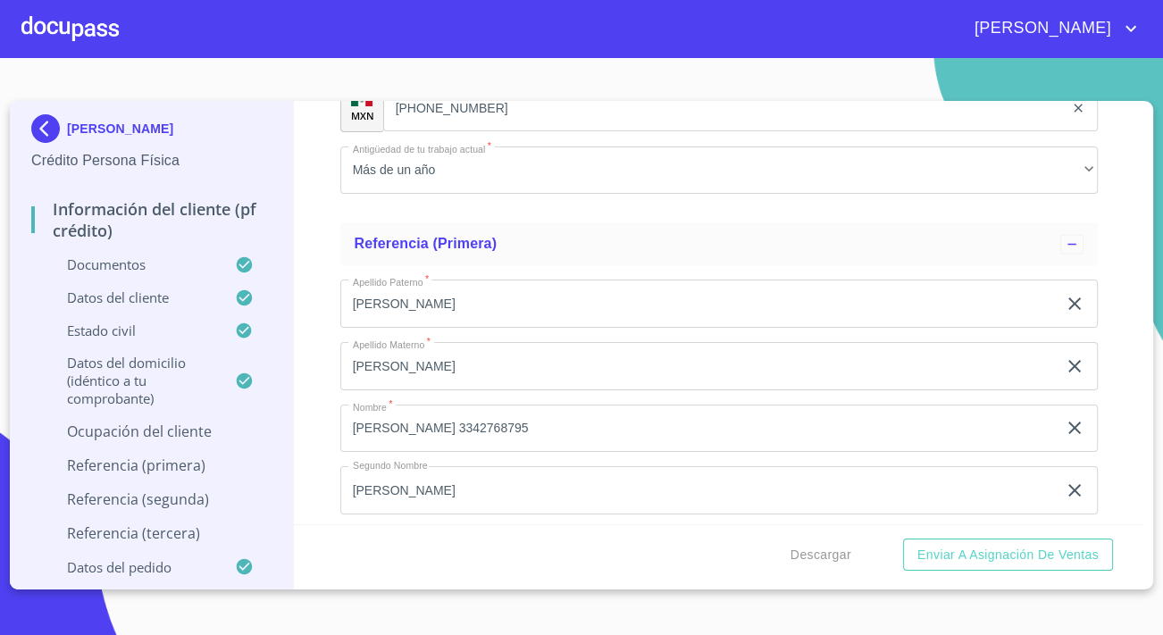
click at [312, 407] on div "Información del cliente (PF crédito) Documentos Datos del cliente Apellido Pate…" at bounding box center [719, 312] width 851 height 423
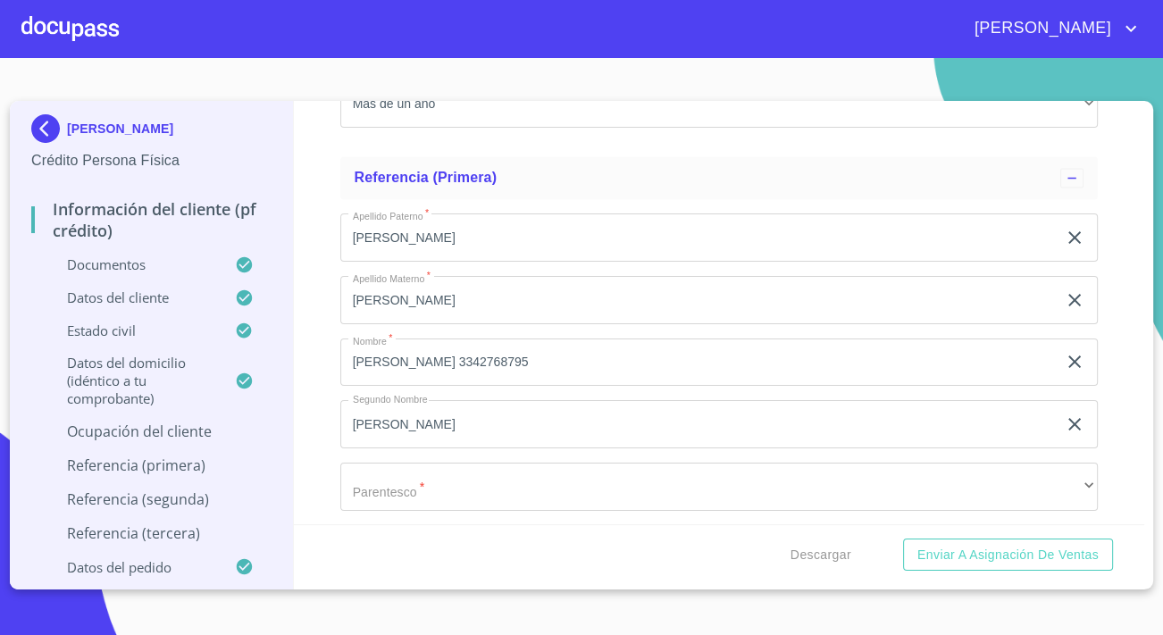
scroll to position [3075, 0]
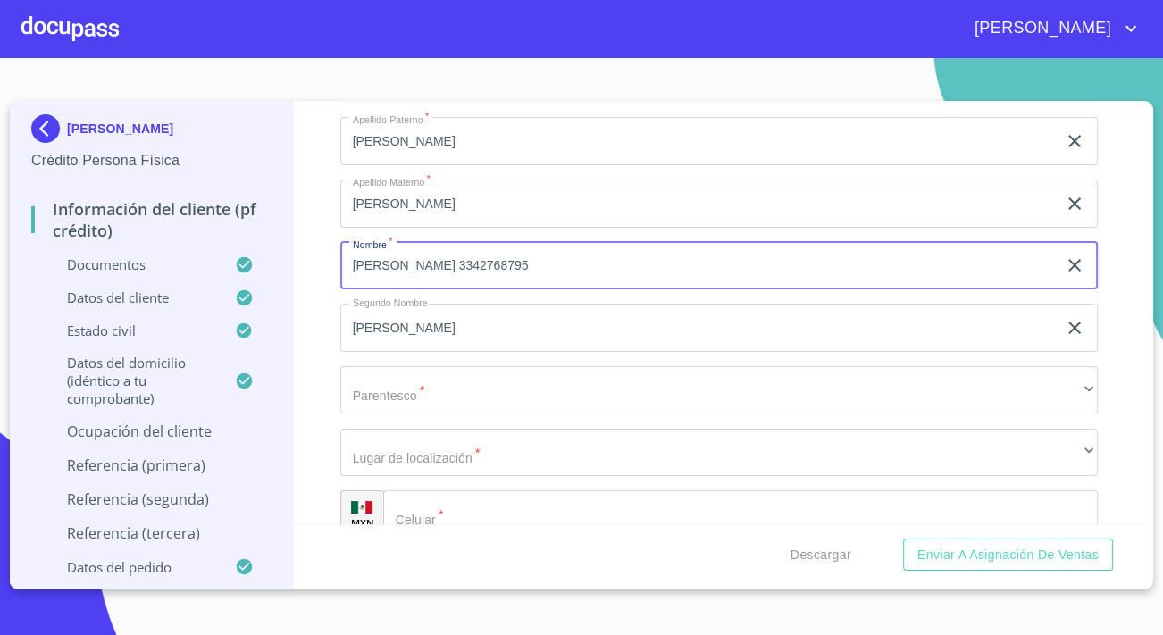
drag, startPoint x: 624, startPoint y: 263, endPoint x: 538, endPoint y: 268, distance: 85.9
click at [538, 268] on input "Loris Yazmín Cervantes Martinez 3342768795" at bounding box center [698, 266] width 716 height 48
type input "Loris Yazmín Cervantes Martinez"
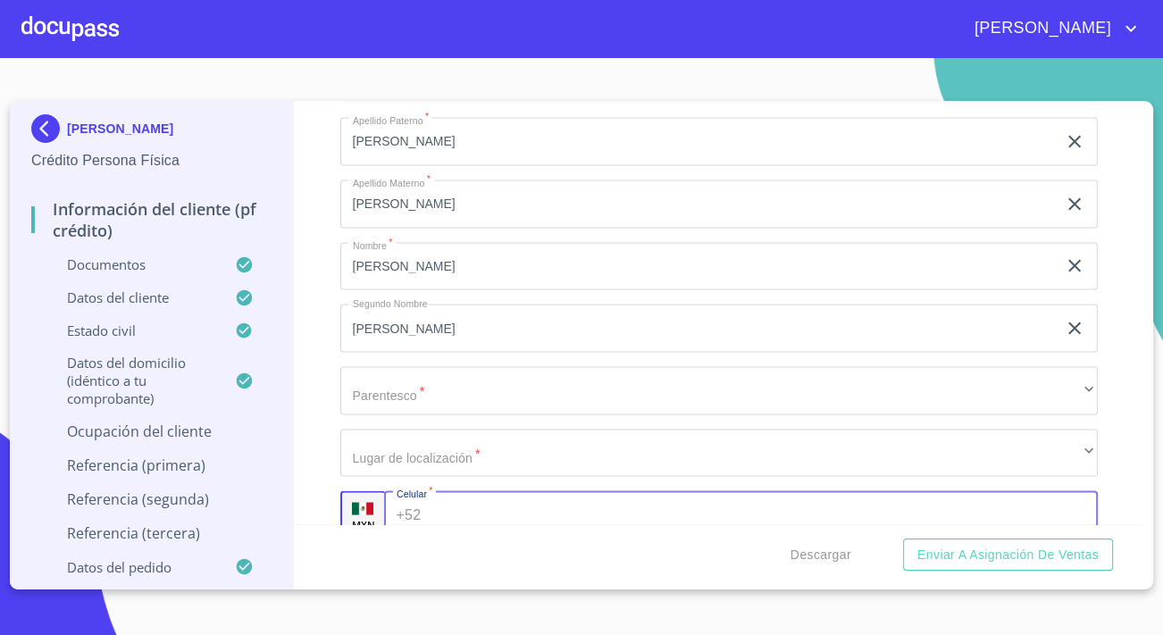
click at [501, 511] on input "Apellido Paterno   *" at bounding box center [763, 514] width 670 height 48
paste input "[PHONE_NUMBER]"
type input "[PHONE_NUMBER]"
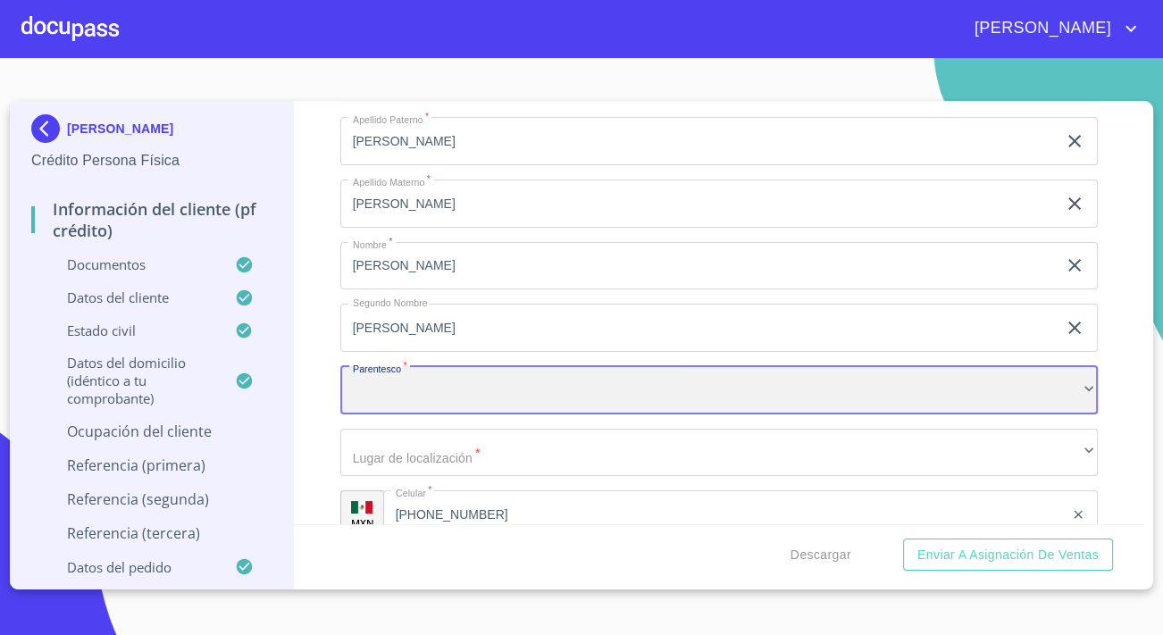
click at [431, 385] on div "​" at bounding box center [718, 390] width 757 height 48
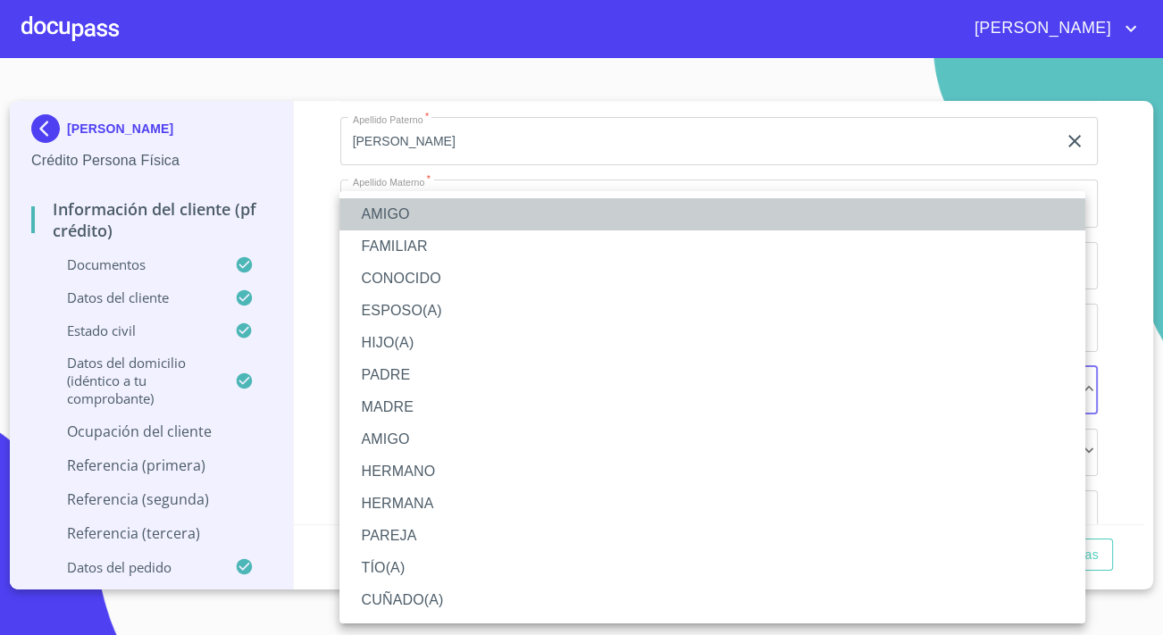
click at [396, 216] on li "AMIGO" at bounding box center [712, 214] width 746 height 32
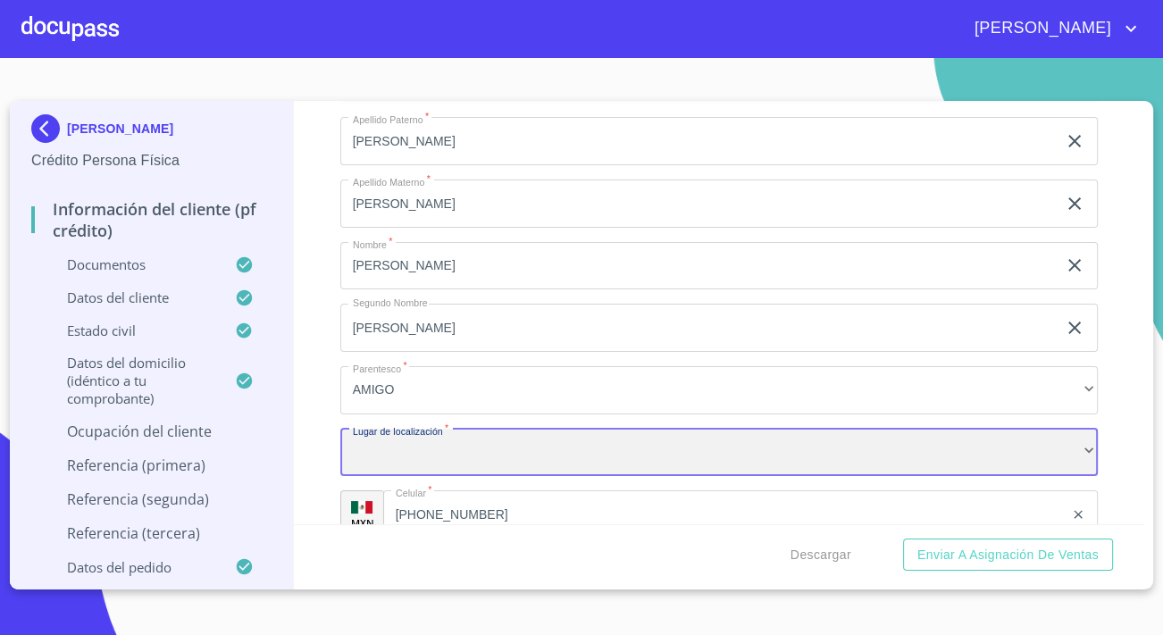
click at [430, 458] on div "​" at bounding box center [718, 453] width 757 height 48
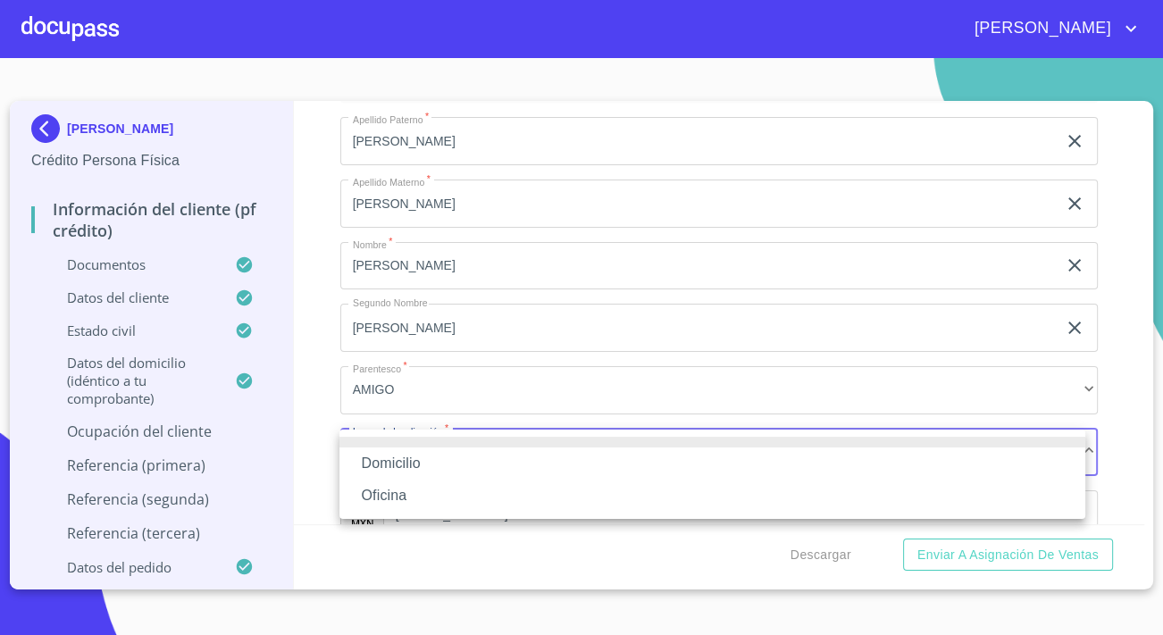
click at [392, 488] on li "Oficina" at bounding box center [712, 495] width 746 height 32
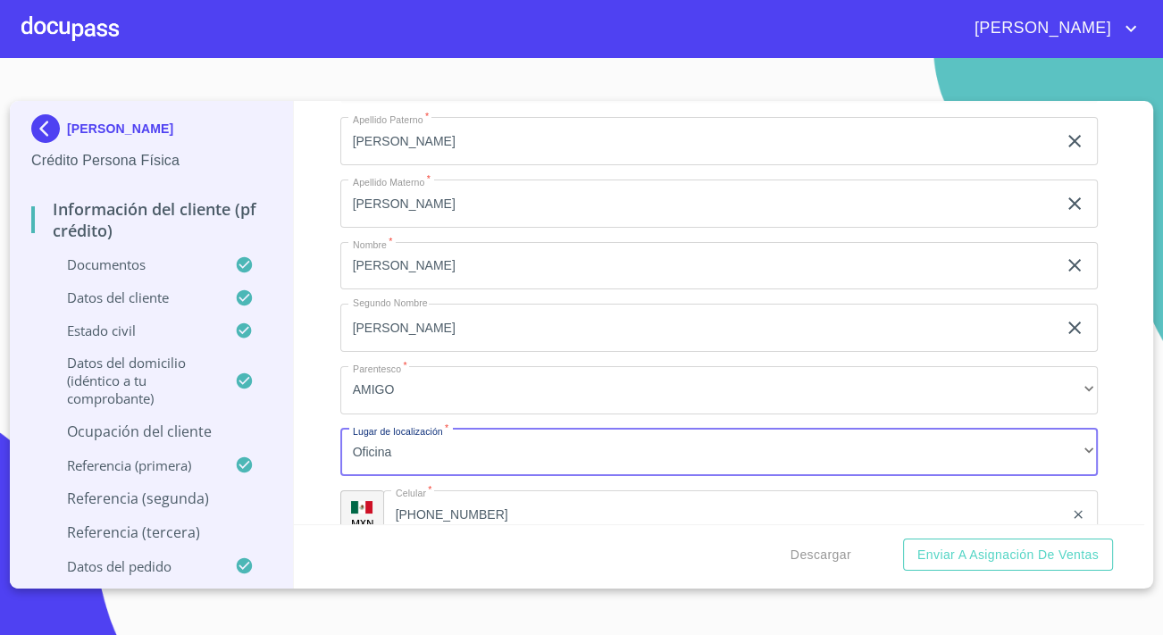
click at [563, 266] on input "Loris Yazmín Cervantes Martinez" at bounding box center [698, 266] width 716 height 48
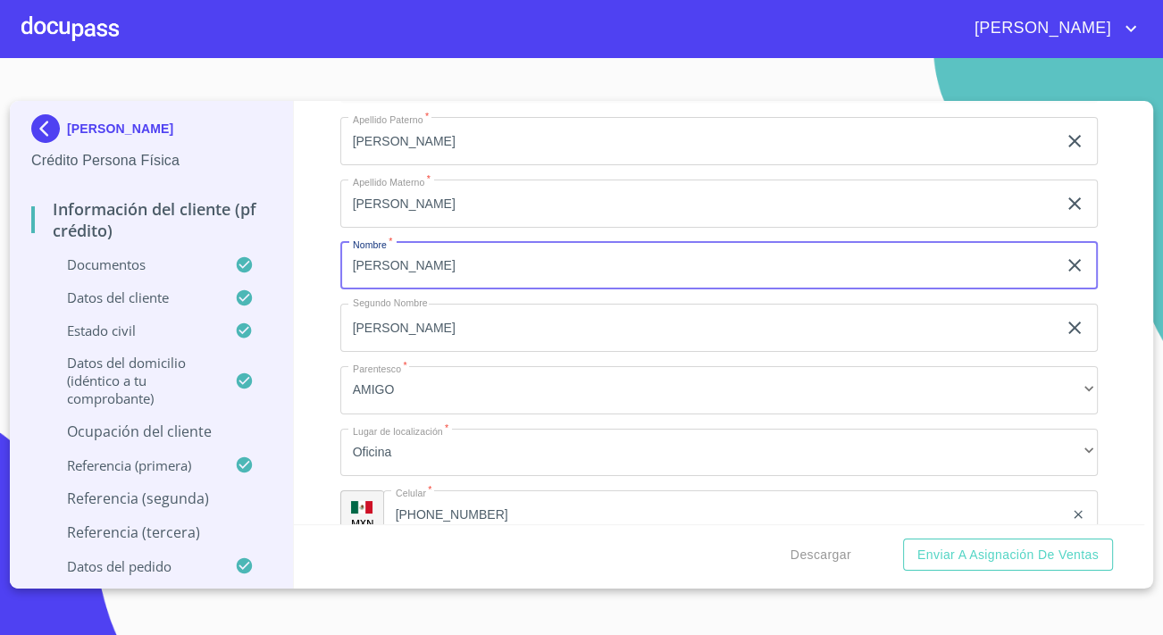
drag, startPoint x: 563, startPoint y: 266, endPoint x: 394, endPoint y: 268, distance: 168.8
click at [394, 268] on input "Loris Yazmín Cervantes Martinez" at bounding box center [698, 266] width 716 height 48
type input "Loris"
click at [320, 443] on div "Información del cliente (PF crédito) Documentos Datos del cliente Apellido Pate…" at bounding box center [719, 312] width 851 height 423
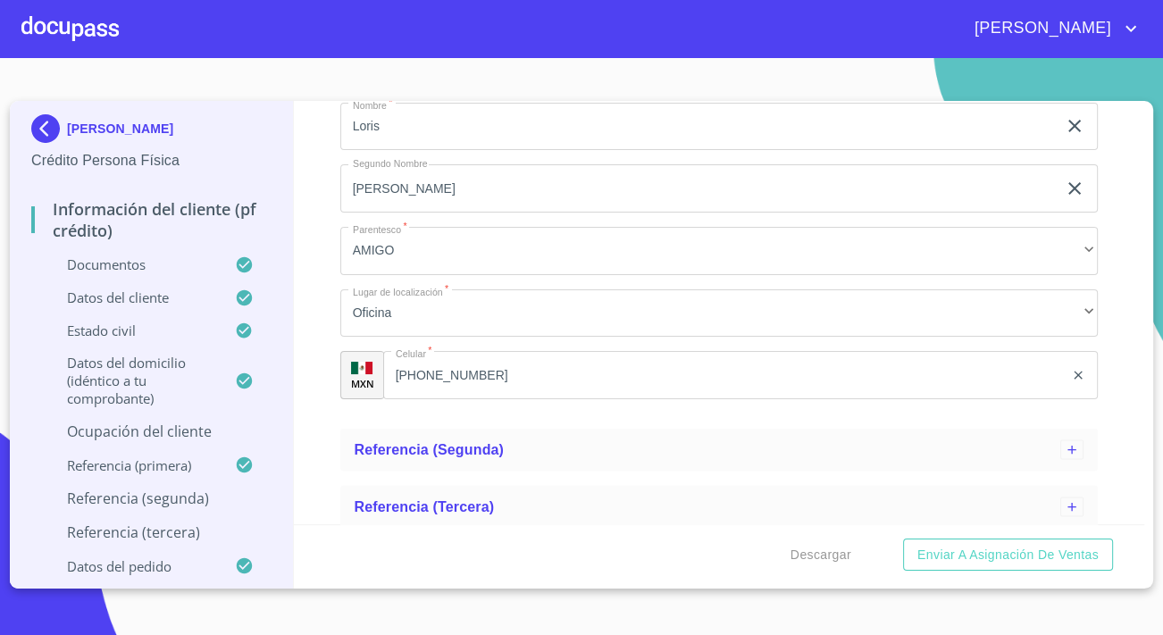
scroll to position [3238, 0]
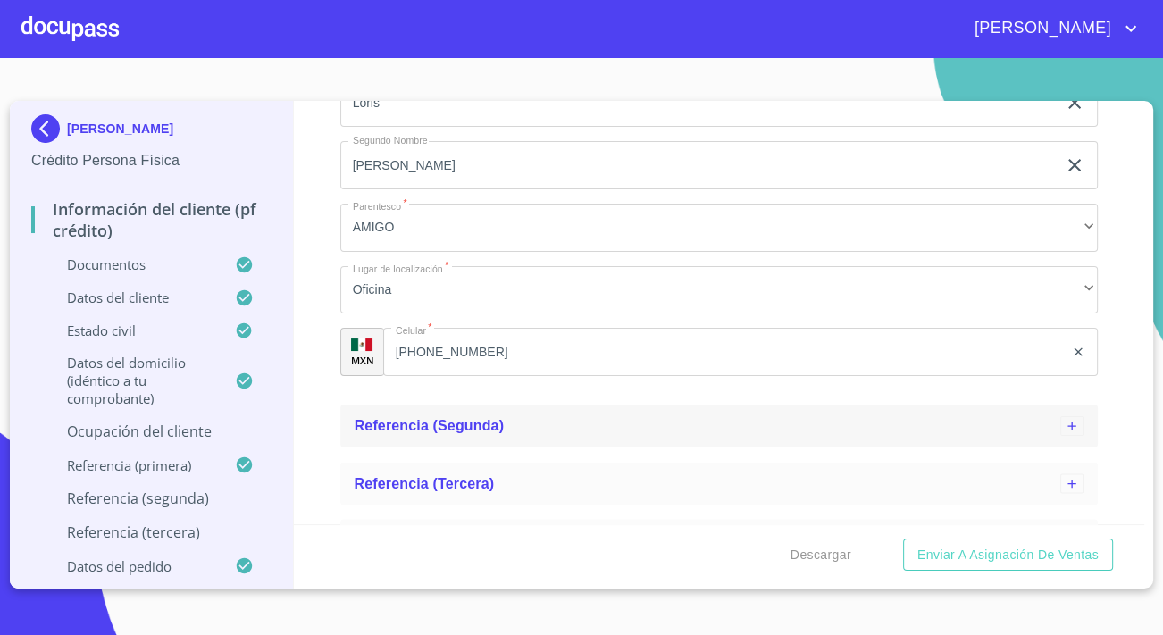
click at [392, 426] on span "Referencia (segunda)" at bounding box center [429, 425] width 150 height 15
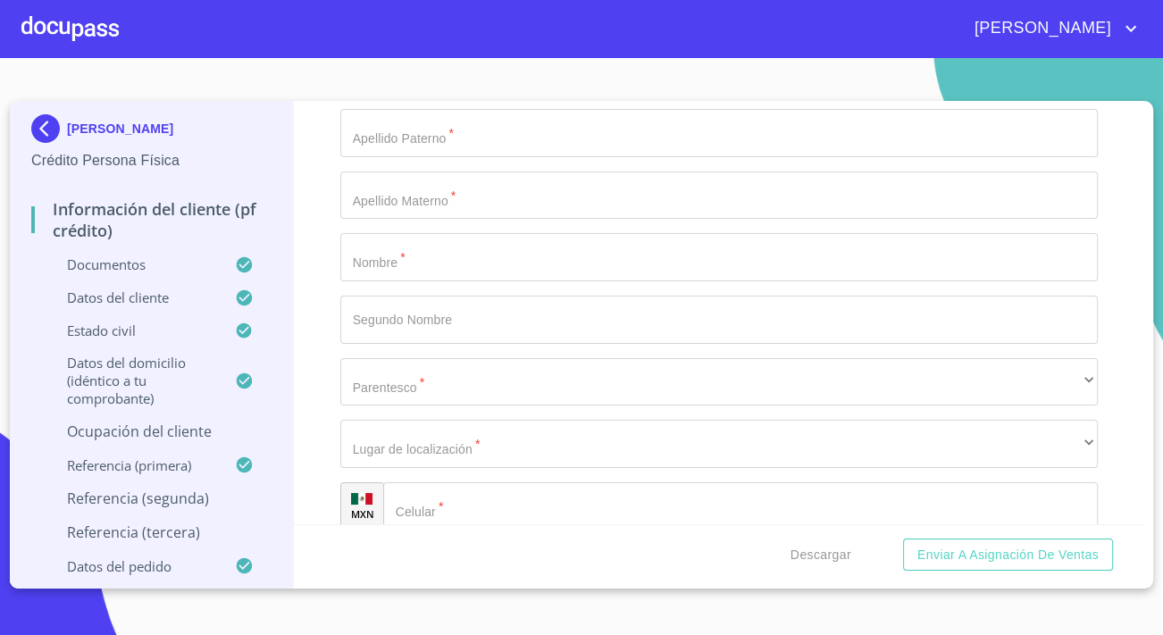
scroll to position [3563, 0]
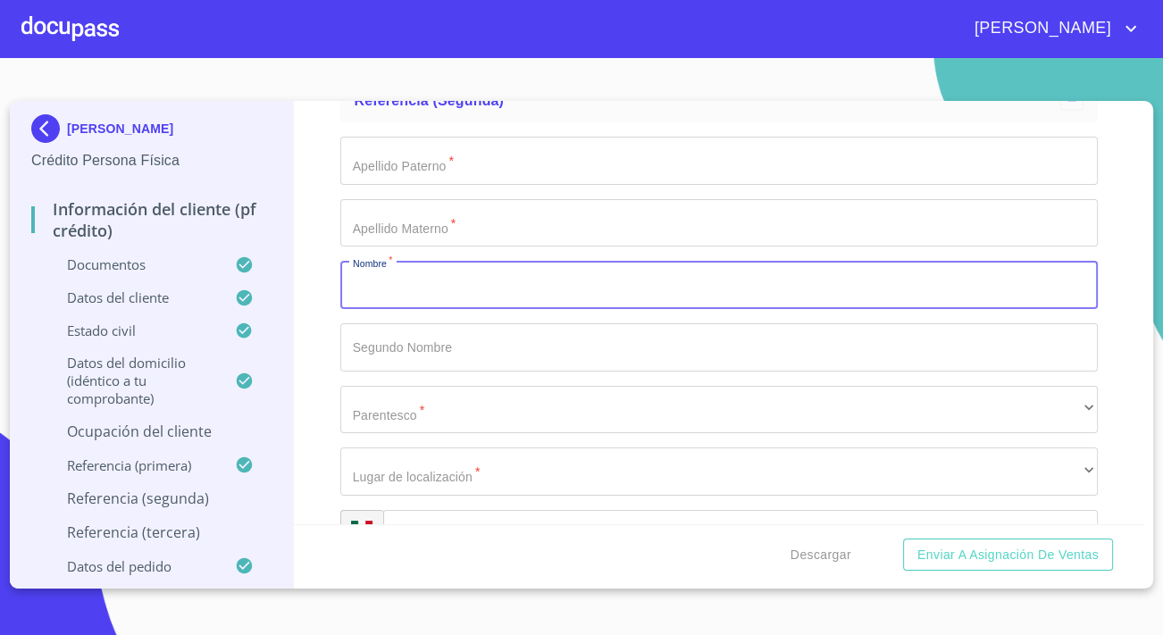
click at [429, 281] on input "Apellido Paterno   *" at bounding box center [718, 285] width 757 height 48
paste input "Jonathan Fernando Guerrero Donato 3353315281"
type input "Jonathan Fernando Guerrero Donato 3353315281"
click at [434, 351] on input "Apellido Paterno   *" at bounding box center [718, 347] width 757 height 48
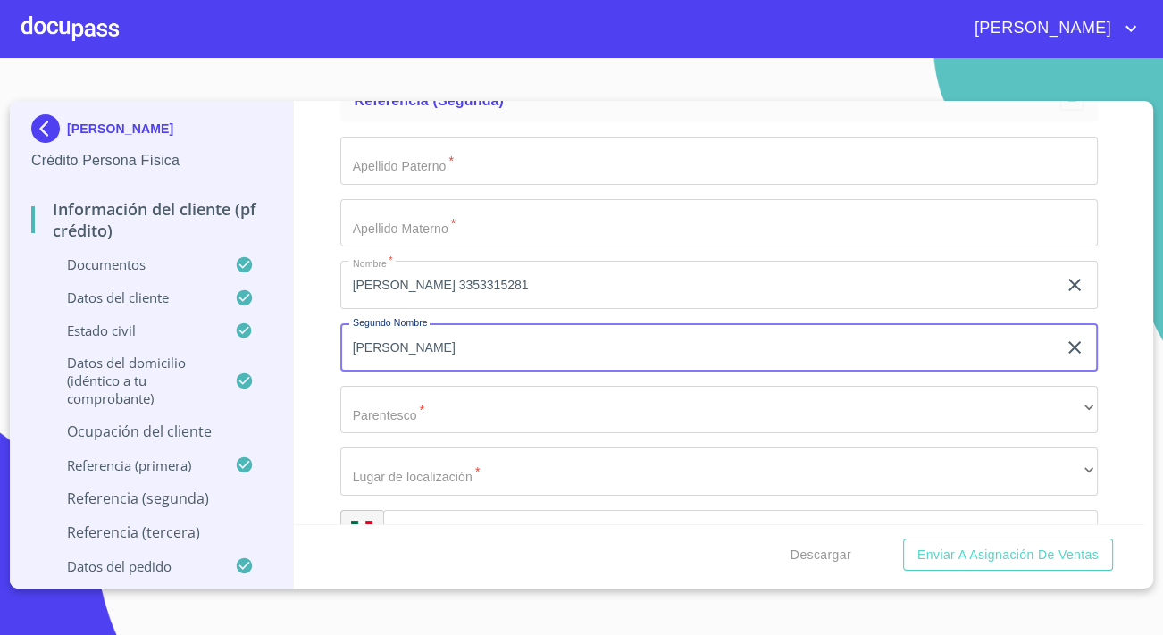
type input "[PERSON_NAME]"
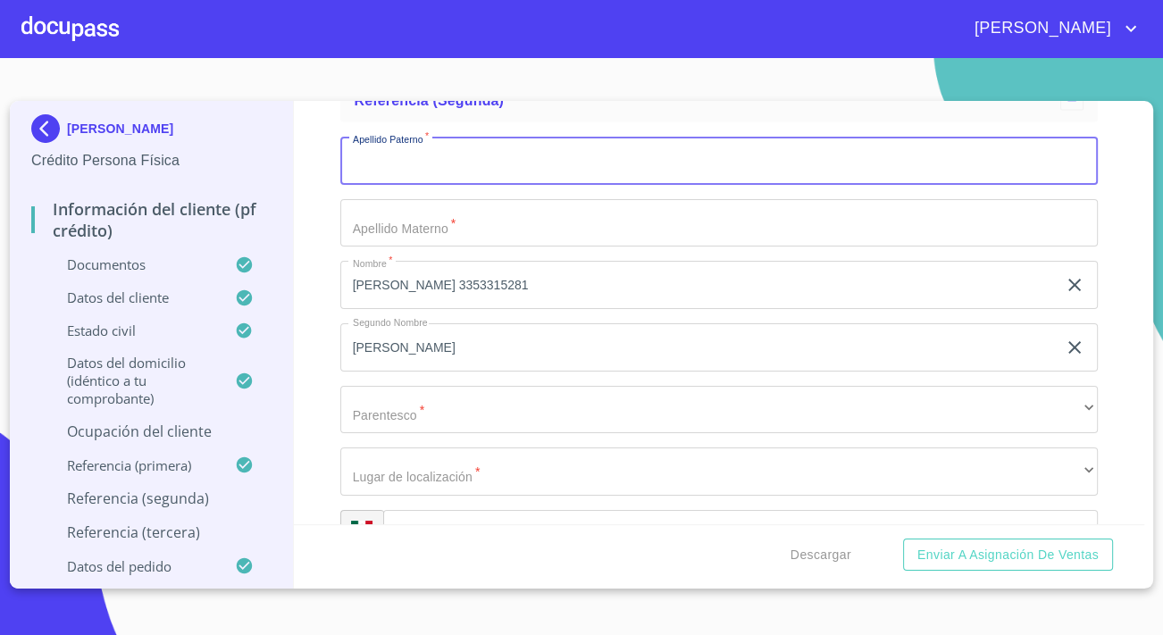
click at [542, 157] on input "Apellido Paterno   *" at bounding box center [718, 161] width 757 height 48
type input "[PERSON_NAME]"
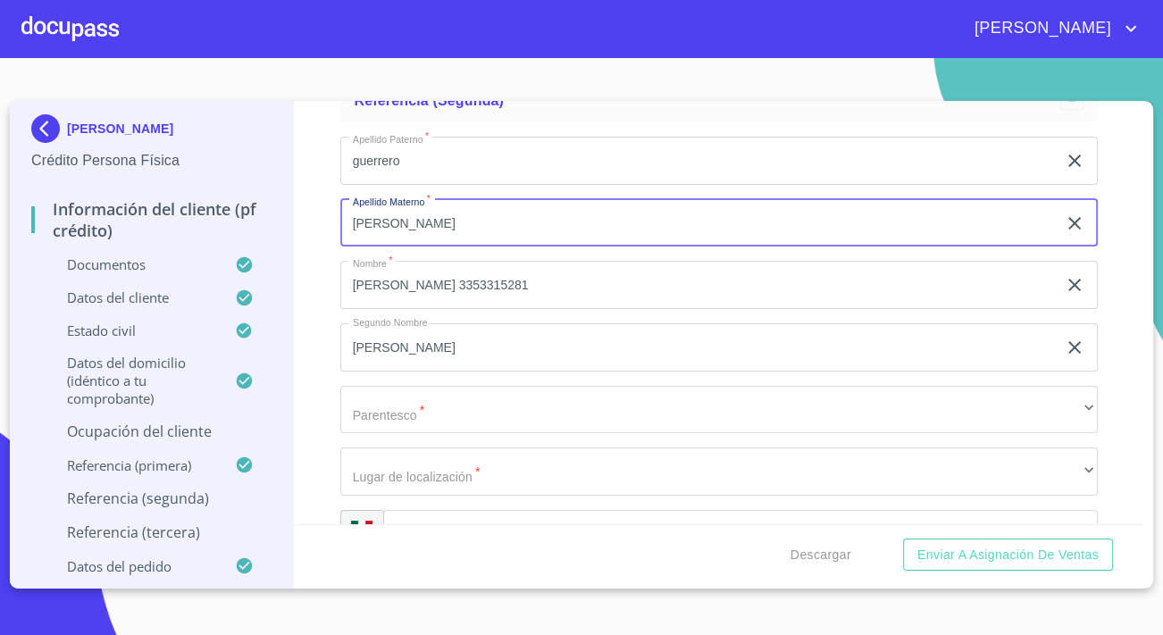
type input "[PERSON_NAME]"
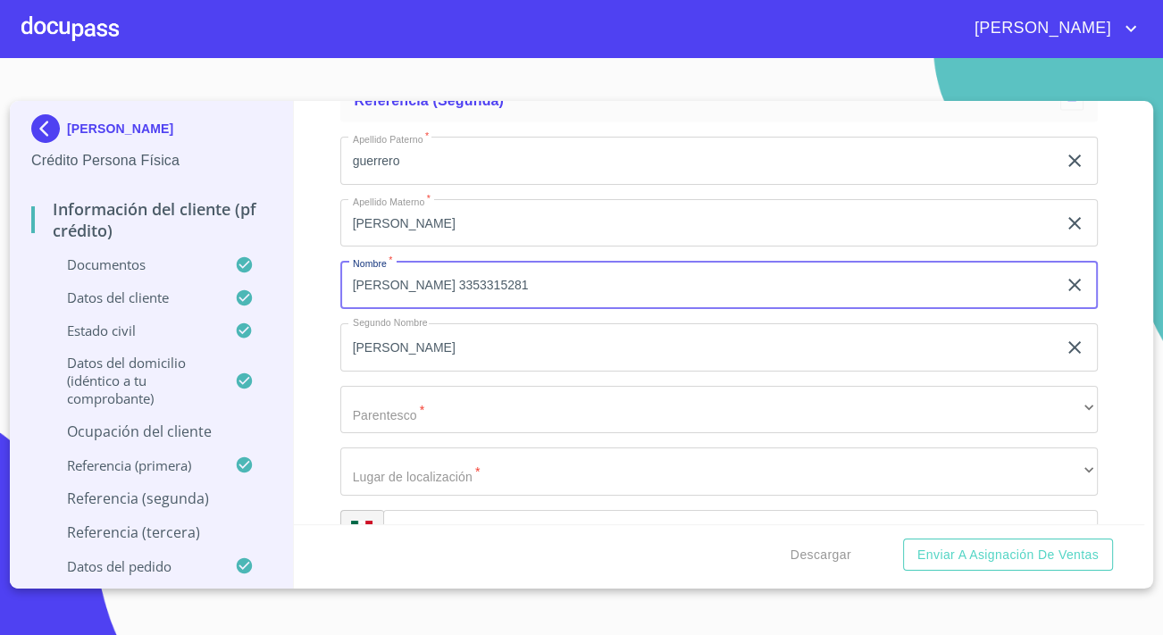
drag, startPoint x: 620, startPoint y: 287, endPoint x: 554, endPoint y: 293, distance: 65.5
click at [554, 293] on input "Jonathan Fernando Guerrero Donato 3353315281" at bounding box center [698, 285] width 716 height 48
click at [631, 280] on input "Jonathan Fernando Guerrero Donato 3353315281" at bounding box center [698, 285] width 716 height 48
drag, startPoint x: 622, startPoint y: 283, endPoint x: 557, endPoint y: 291, distance: 65.7
click at [557, 291] on input "Jonathan Fernando Guerrero Donato 3353315281" at bounding box center [698, 285] width 716 height 48
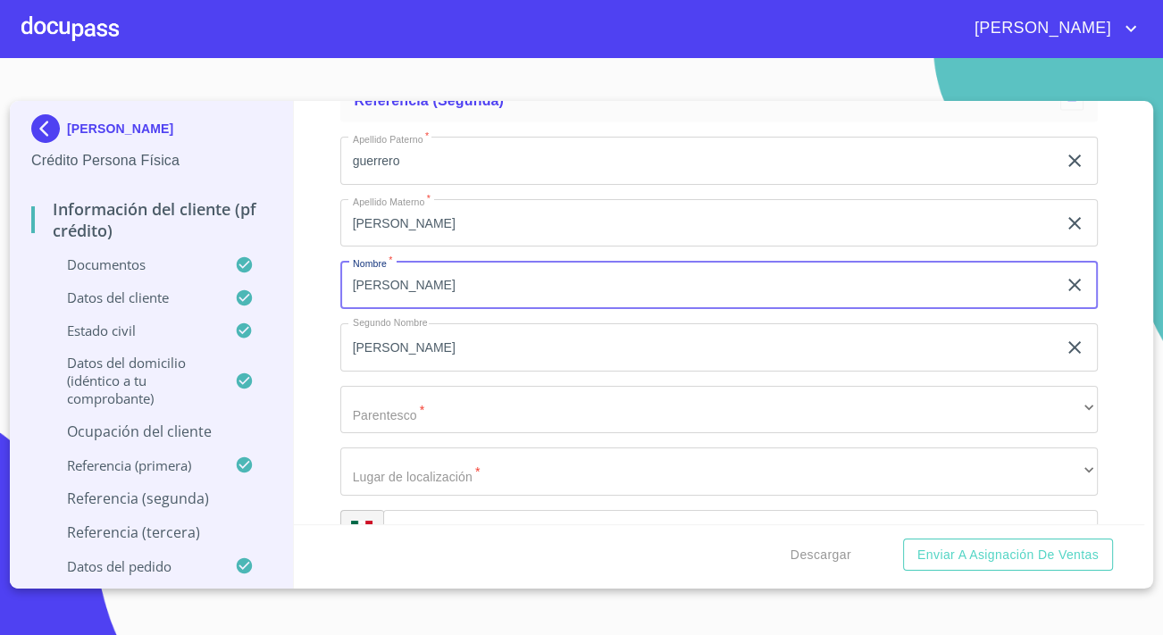
type input "Jonathan Fernando Guerrero Donato"
click at [464, 510] on input "Apellido Paterno   *" at bounding box center [740, 534] width 714 height 48
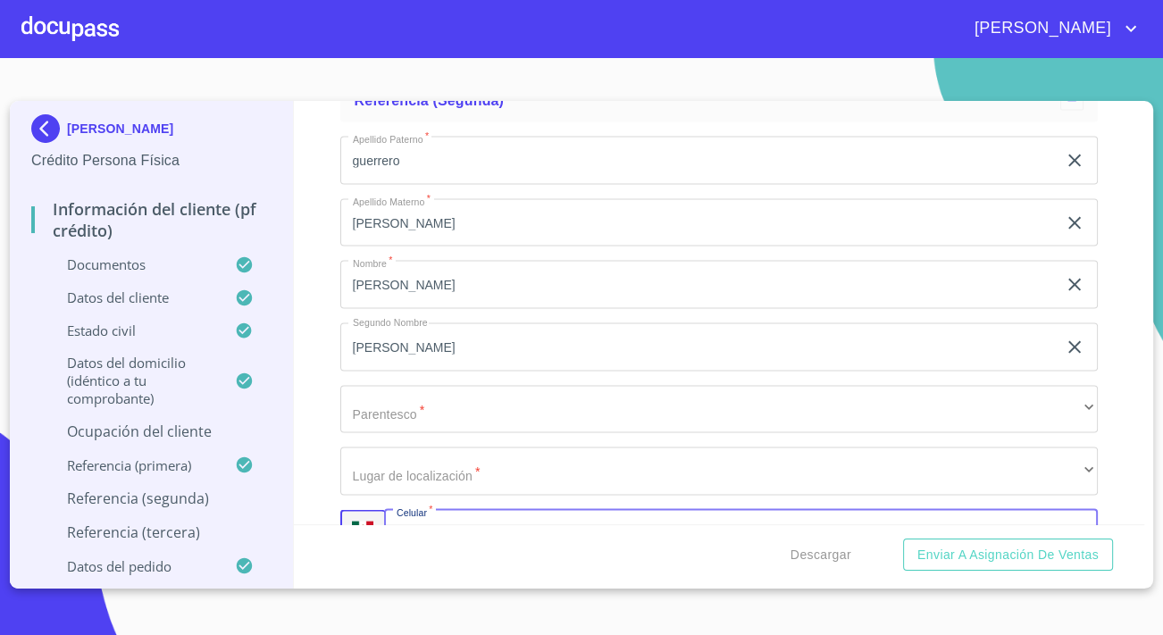
paste input "[PHONE_NUMBER]"
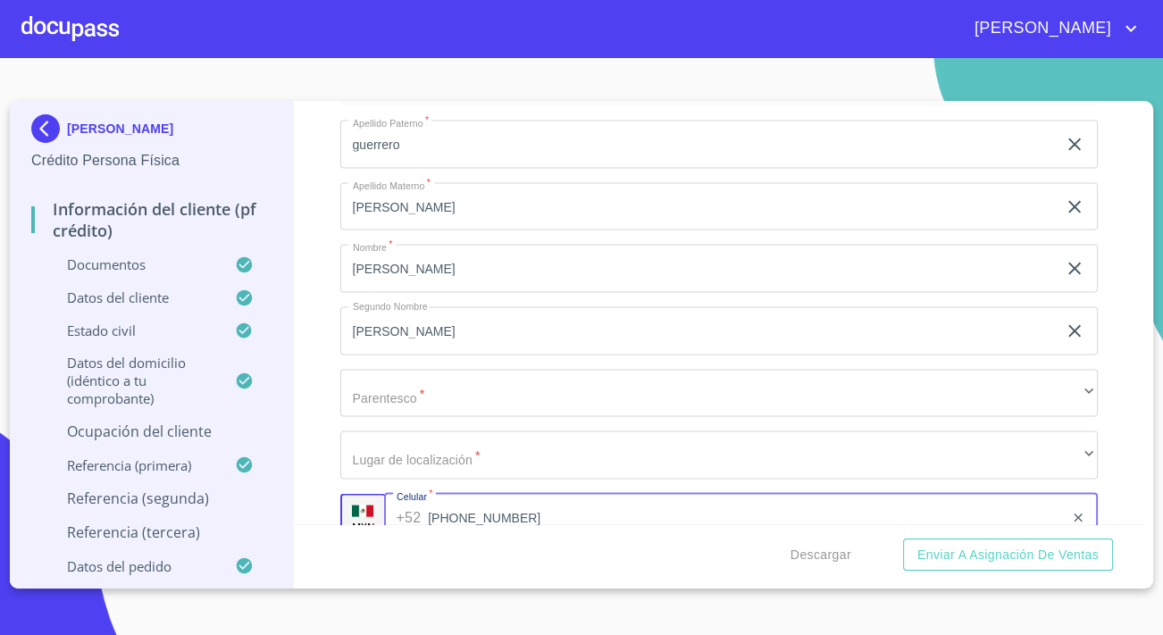
type input "[PHONE_NUMBER]"
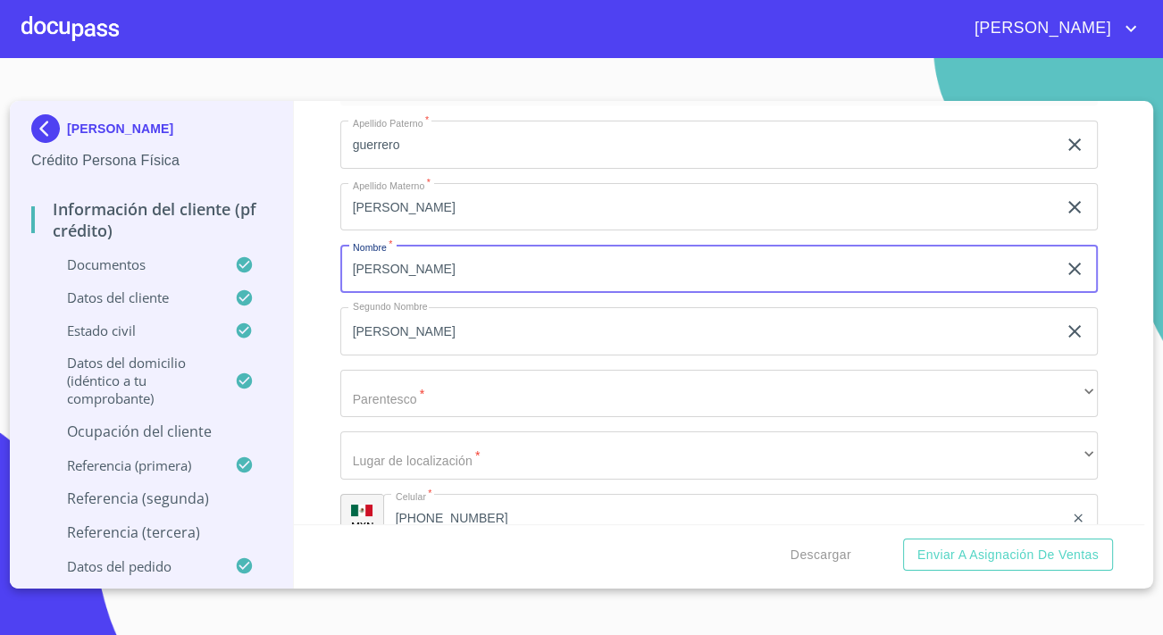
drag, startPoint x: 584, startPoint y: 272, endPoint x: 408, endPoint y: 275, distance: 175.9
click at [408, 275] on input "Jonathan Fernando Guerrero Donato" at bounding box center [698, 269] width 716 height 48
type input "[PERSON_NAME]"
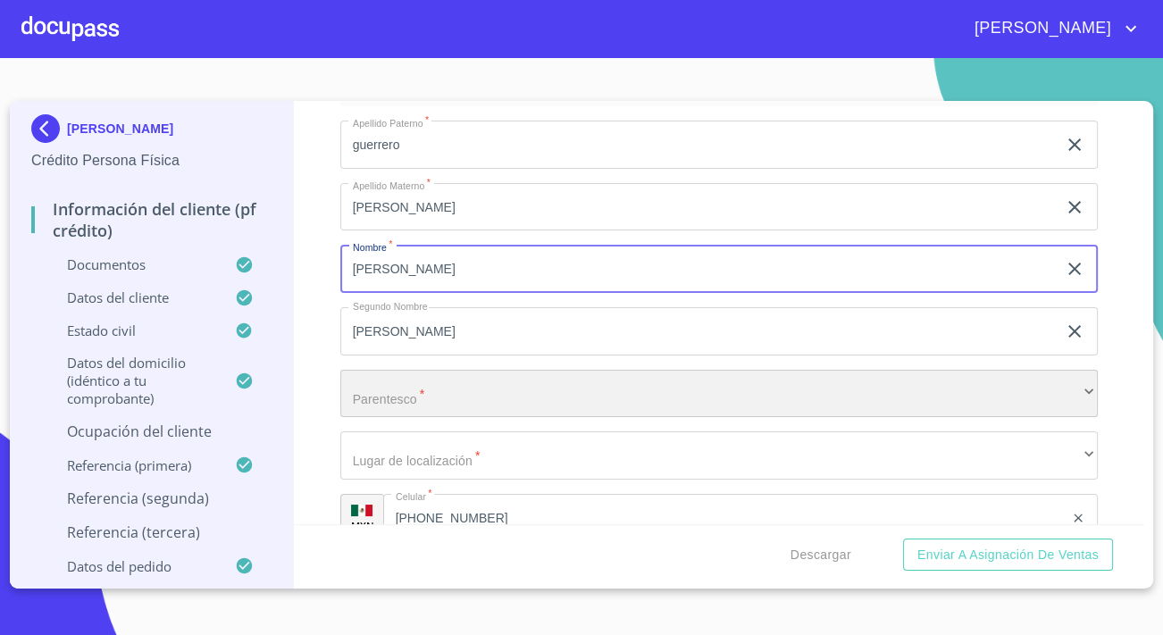
click at [348, 401] on div "​" at bounding box center [718, 394] width 757 height 48
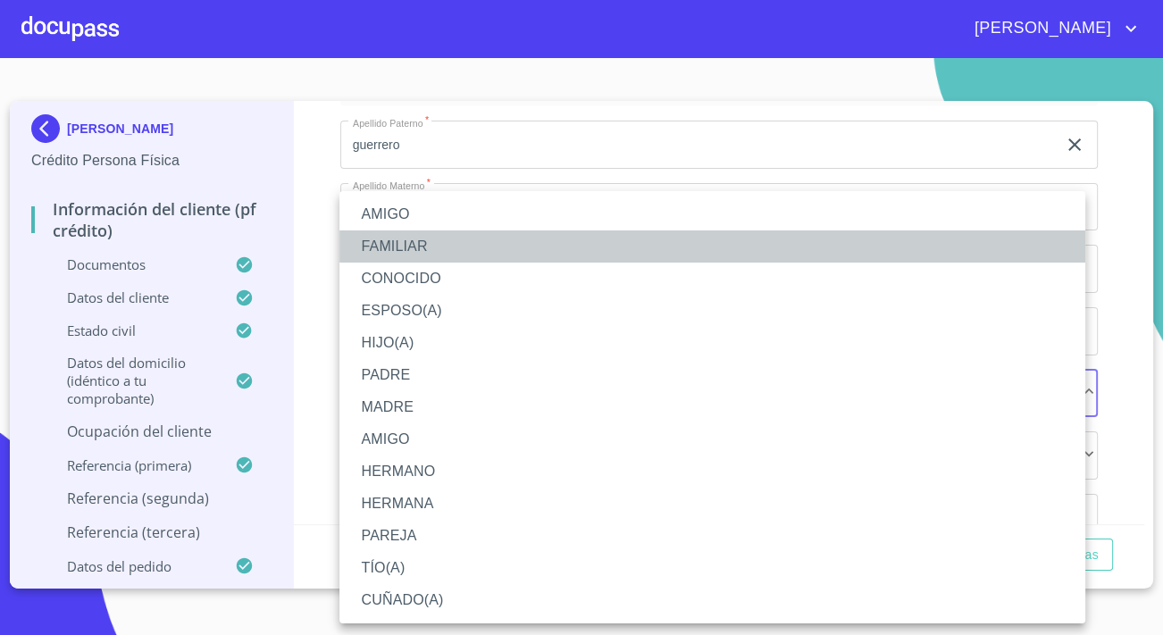
click at [385, 241] on li "FAMILIAR" at bounding box center [712, 246] width 746 height 32
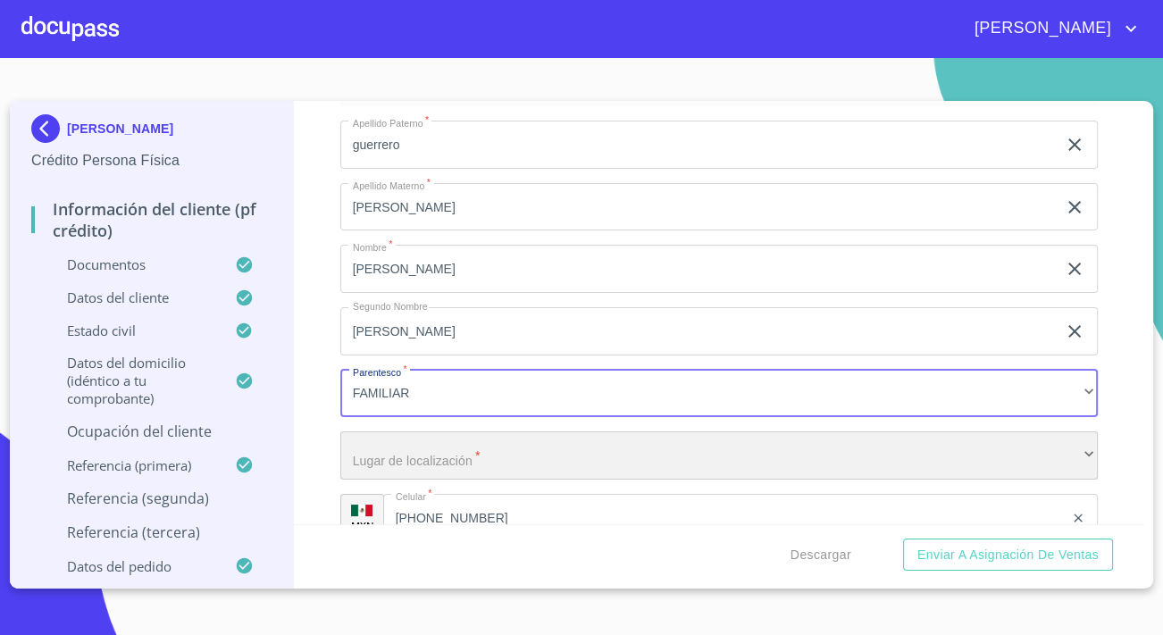
click at [364, 438] on div "​" at bounding box center [718, 455] width 757 height 48
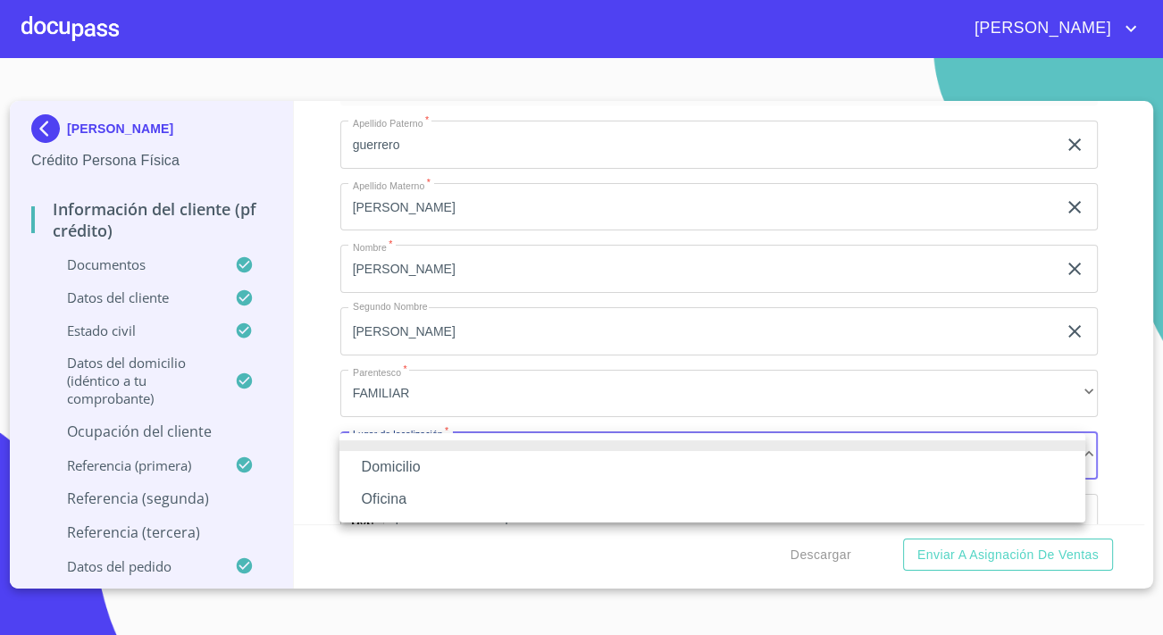
click at [378, 492] on li "Oficina" at bounding box center [712, 499] width 746 height 32
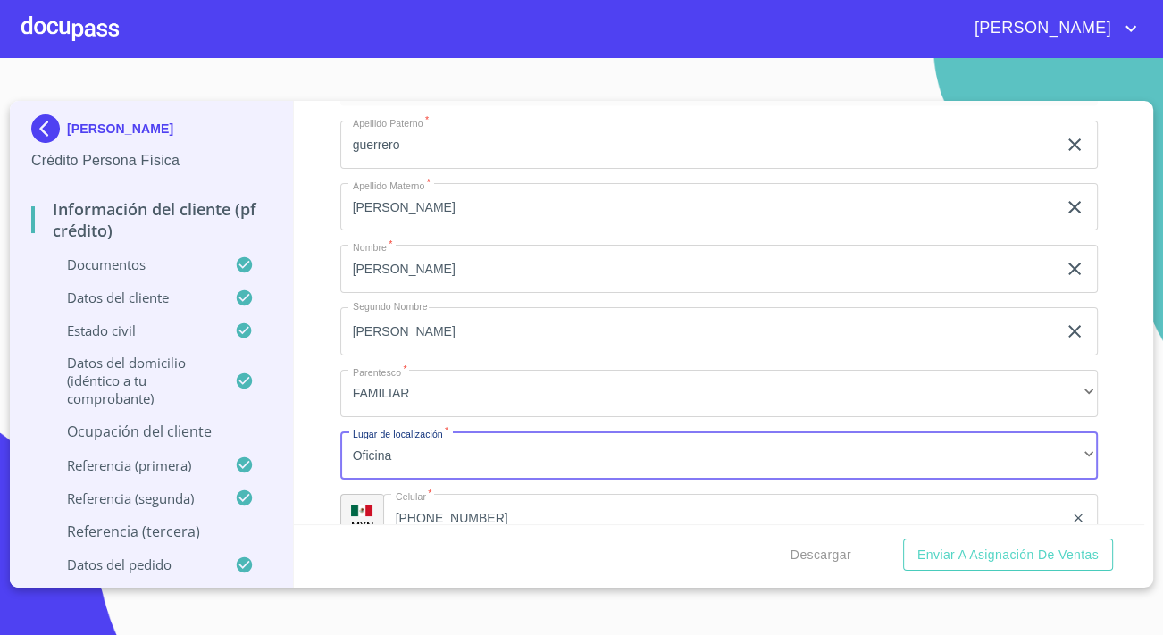
click at [310, 438] on div "Información del cliente (PF crédito) Documentos Datos del cliente Apellido Pate…" at bounding box center [719, 312] width 851 height 423
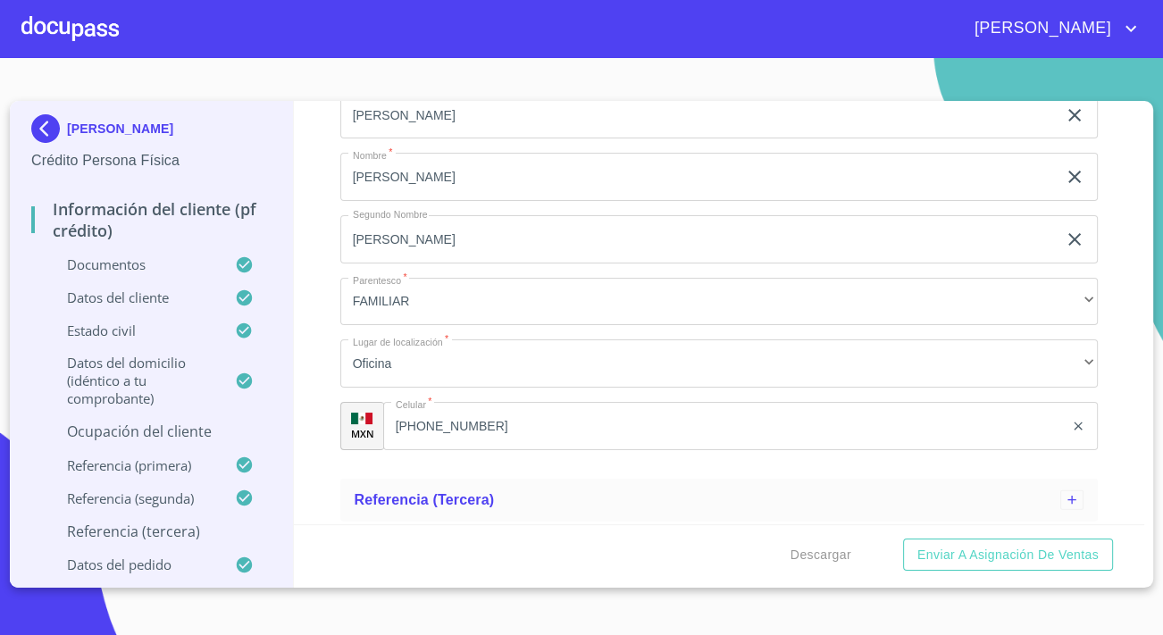
scroll to position [3731, 0]
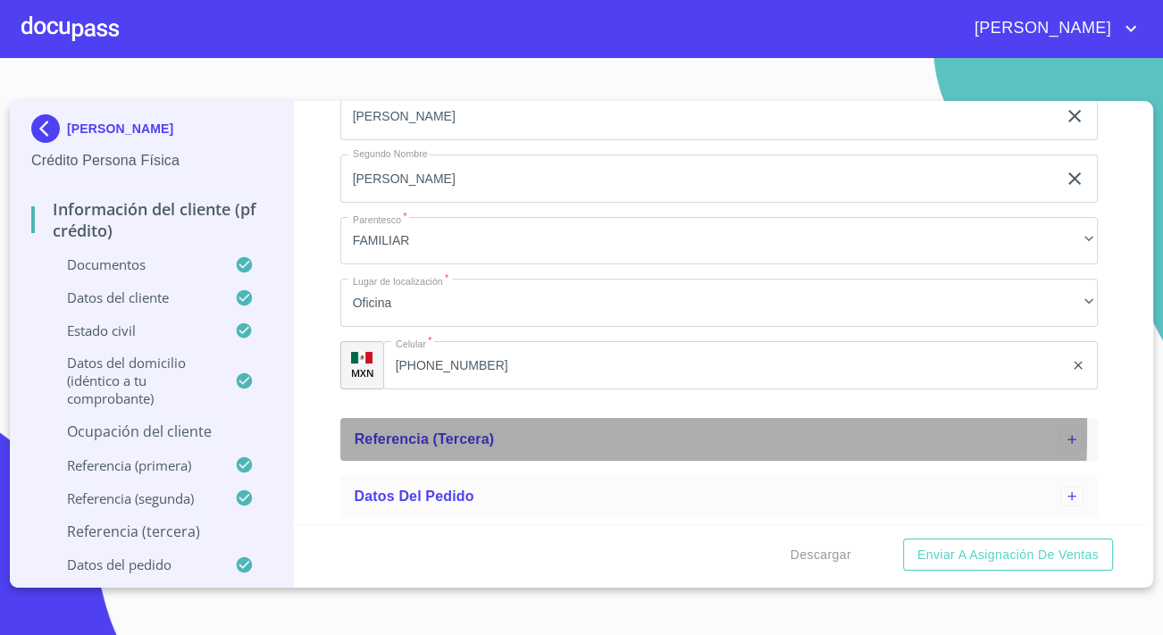
click at [368, 431] on span "Referencia (tercera)" at bounding box center [424, 438] width 140 height 15
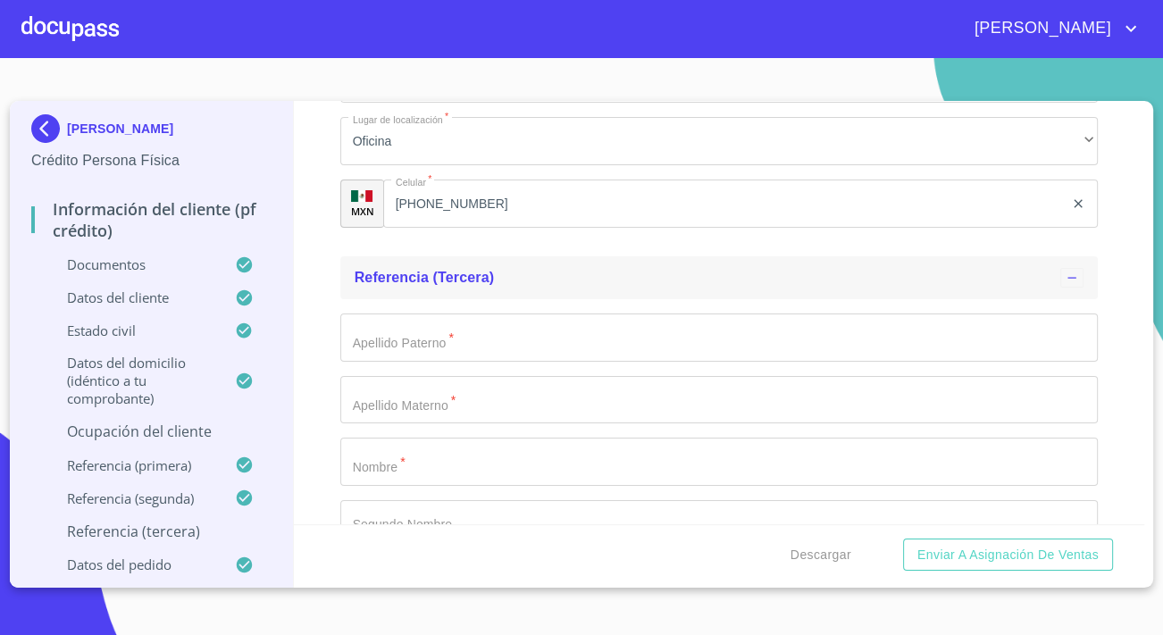
scroll to position [3974, 0]
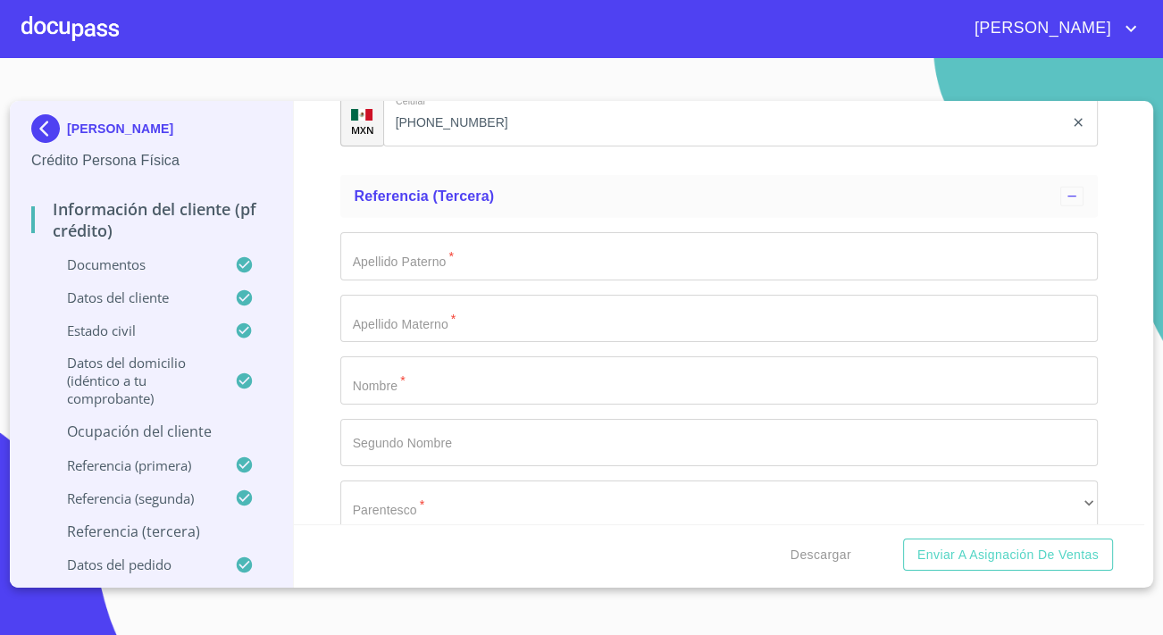
click at [399, 388] on input "Apellido Paterno   *" at bounding box center [718, 380] width 757 height 48
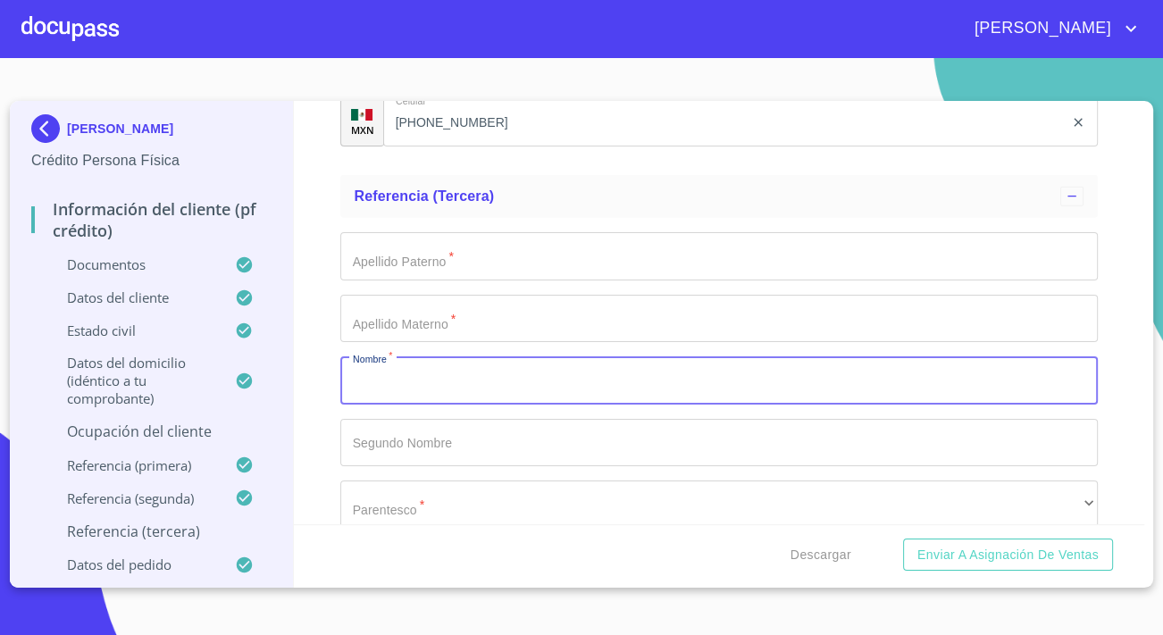
paste input "Antonio Zepeda 3324091137"
type input "Antonio Zepeda 3324091137"
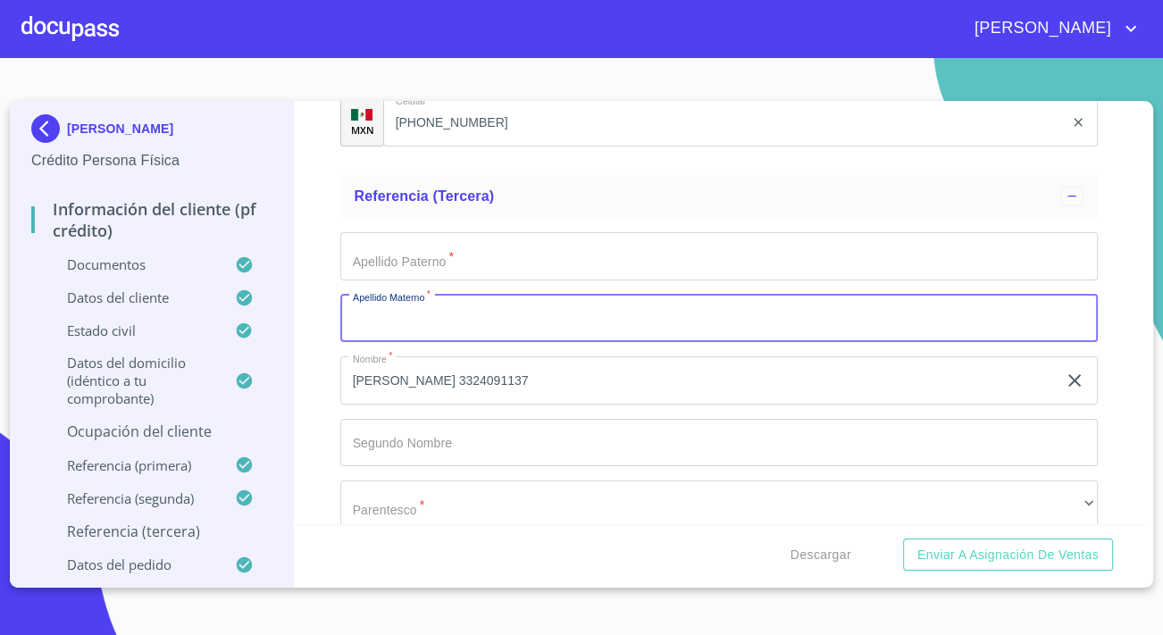
click at [410, 325] on input "Apellido Paterno   *" at bounding box center [718, 319] width 757 height 48
click at [427, 244] on input "Apellido Paterno   *" at bounding box center [718, 256] width 757 height 48
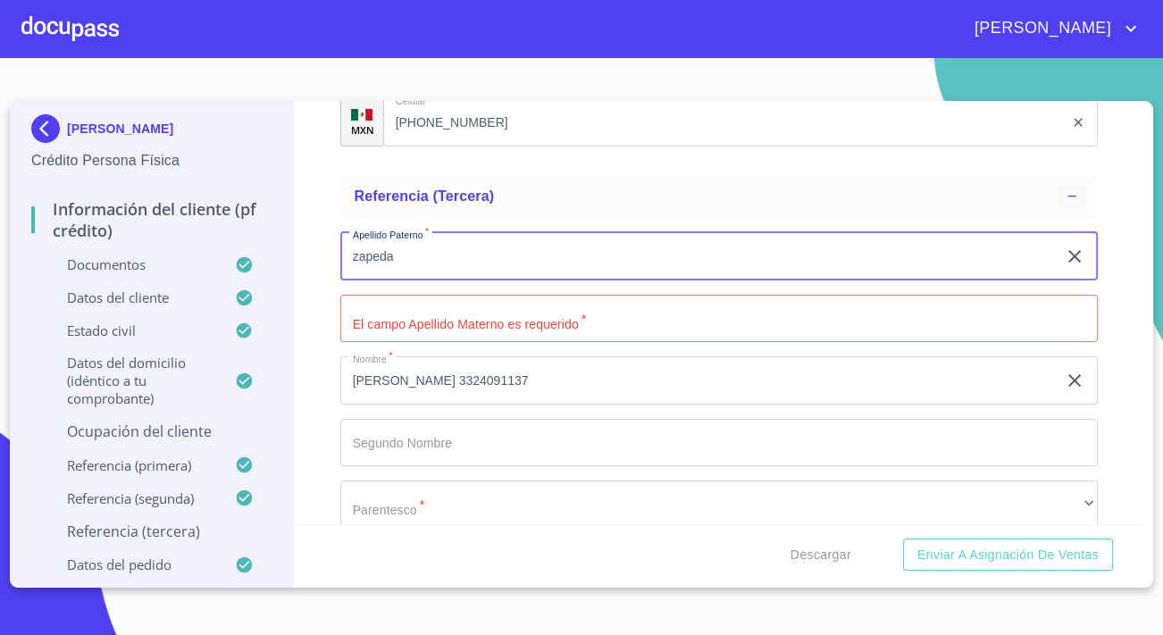
type input "zapeda"
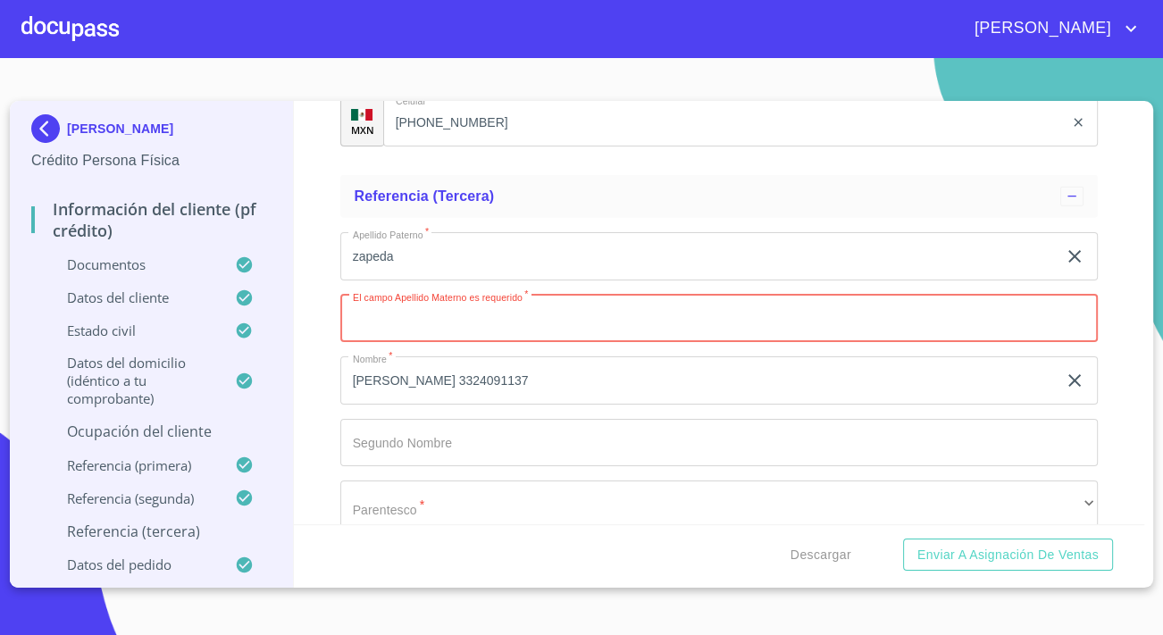
click at [433, 309] on input "Apellido Paterno   *" at bounding box center [718, 319] width 757 height 48
type input "."
click at [318, 289] on div "Información del cliente (PF crédito) Documentos Datos del cliente Apellido Pate…" at bounding box center [719, 312] width 851 height 423
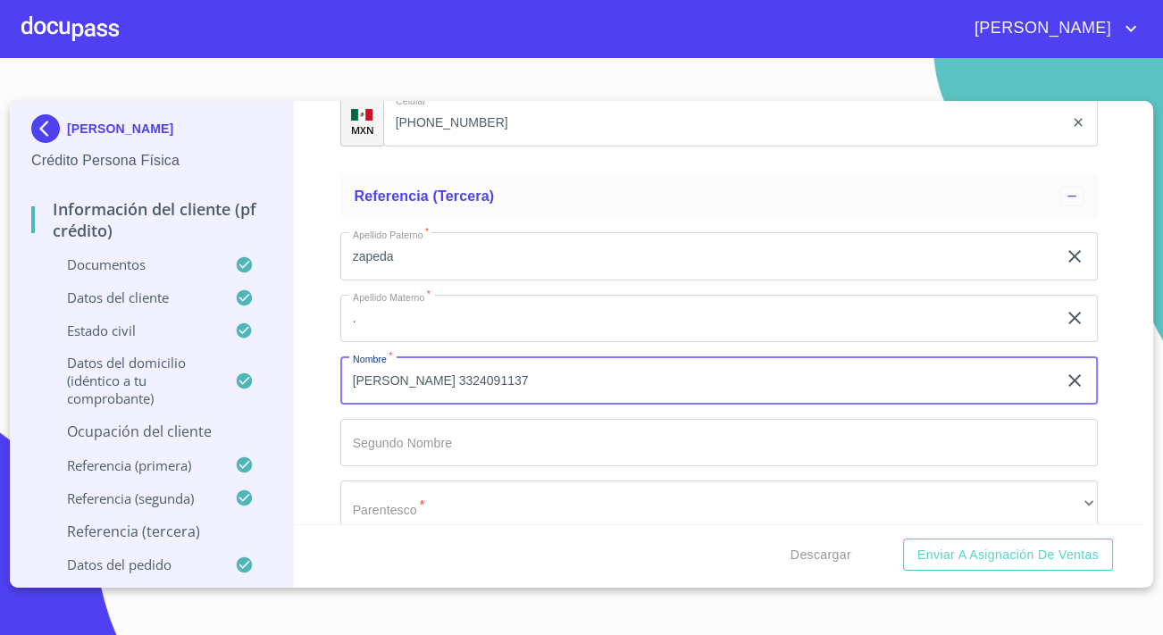
drag, startPoint x: 526, startPoint y: 379, endPoint x: 444, endPoint y: 383, distance: 82.3
click at [444, 383] on input "Antonio Zepeda 3324091137" at bounding box center [698, 380] width 716 height 48
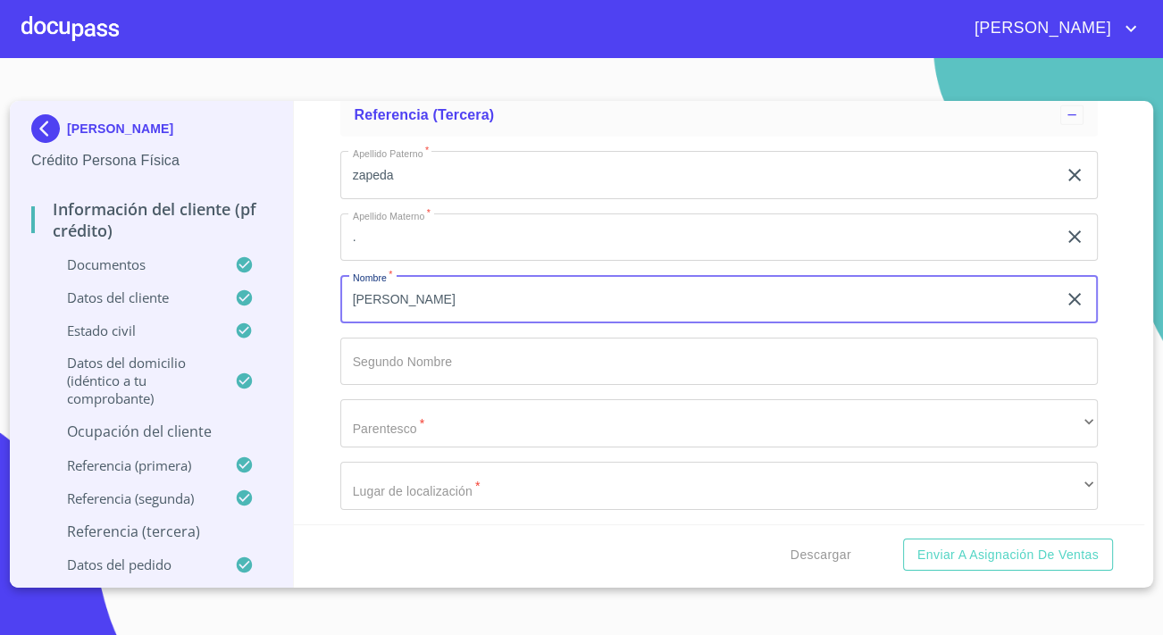
scroll to position [4137, 0]
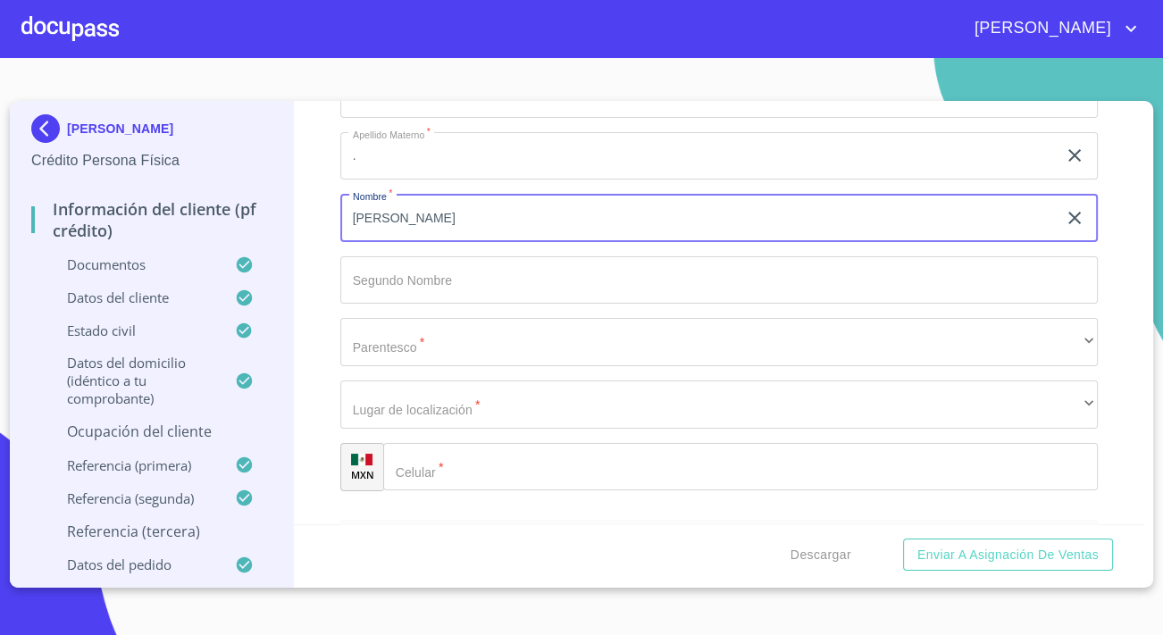
type input "Antonio Zepeda"
click at [462, 456] on input "Apellido Paterno   *" at bounding box center [740, 467] width 714 height 48
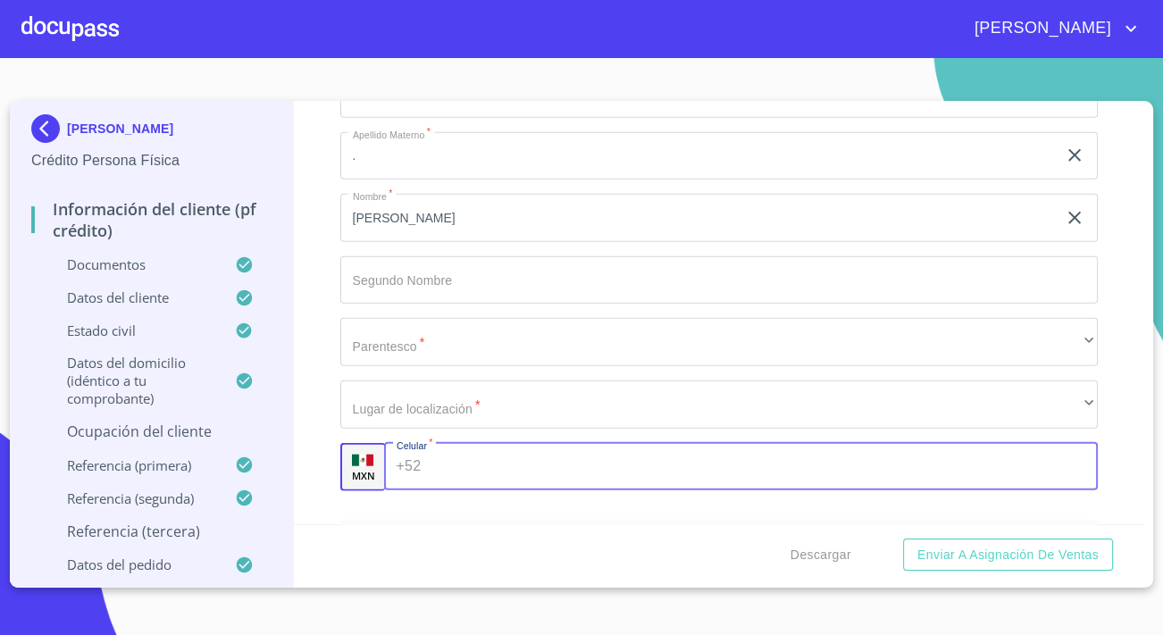
paste input "[PHONE_NUMBER]"
type input "[PHONE_NUMBER]"
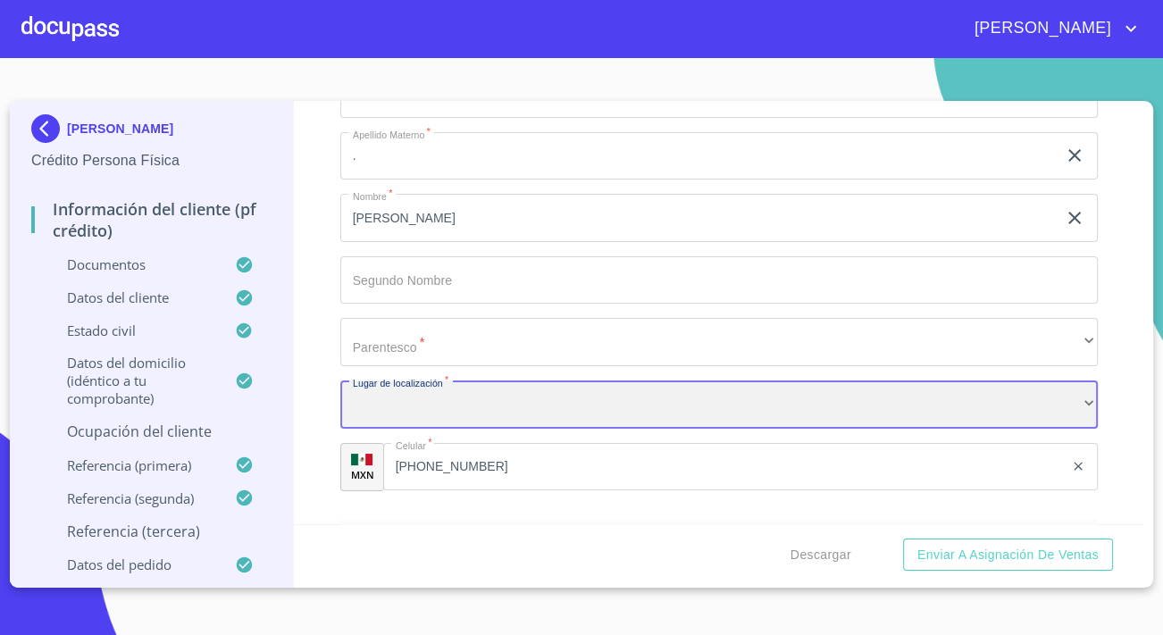
click at [433, 401] on div "​" at bounding box center [718, 404] width 757 height 48
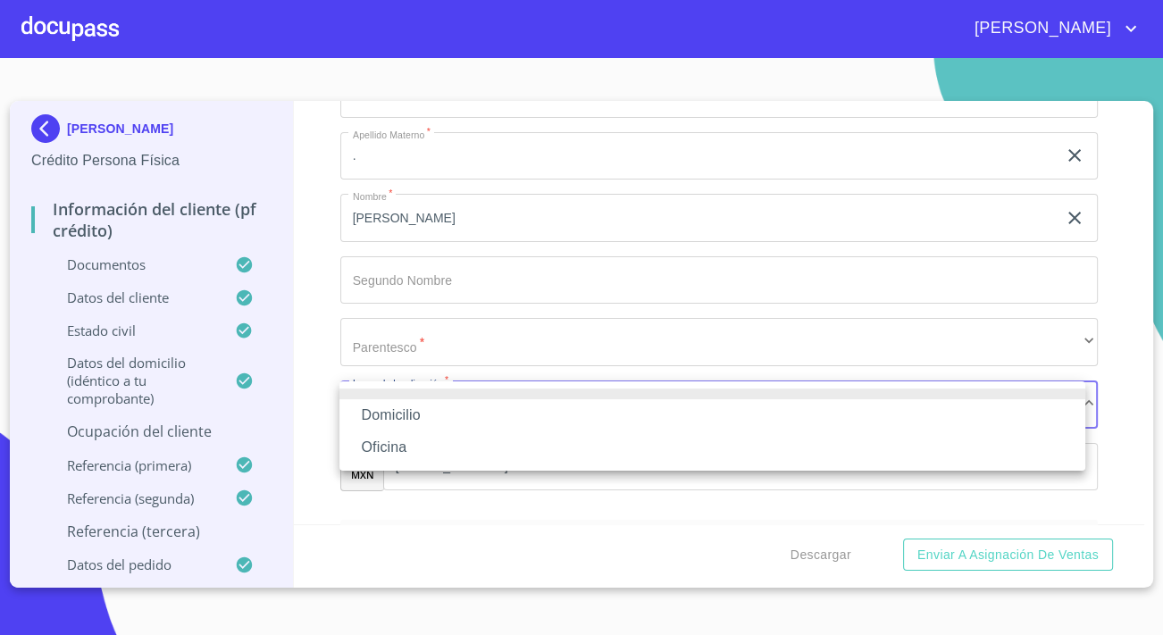
click at [396, 441] on li "Oficina" at bounding box center [712, 447] width 746 height 32
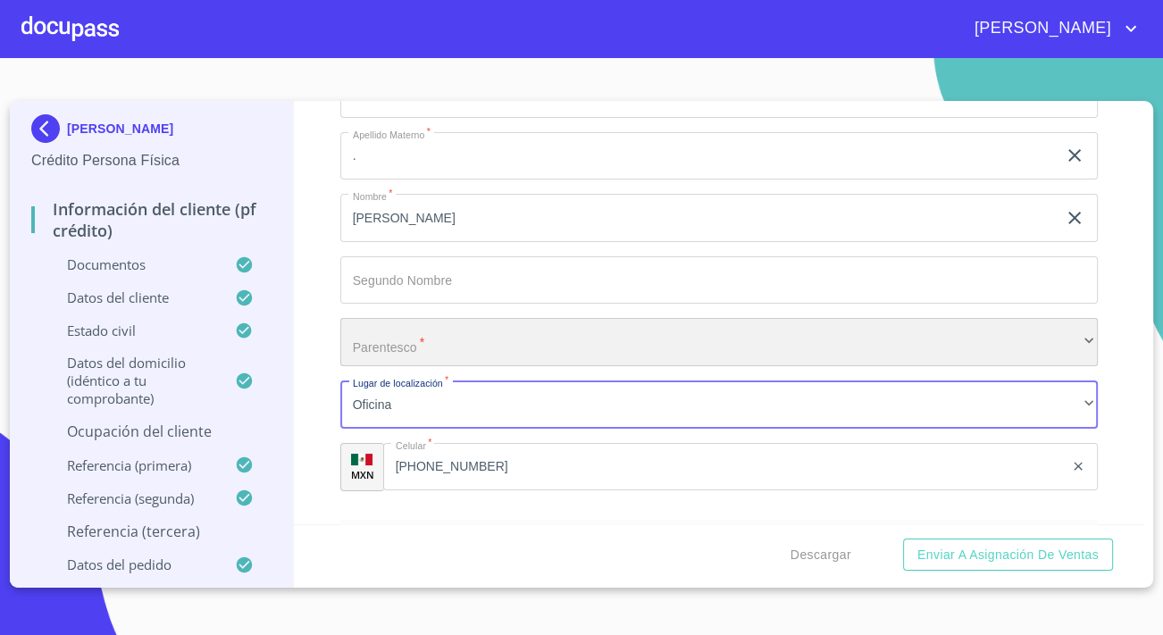
click at [402, 348] on div "​" at bounding box center [718, 342] width 757 height 48
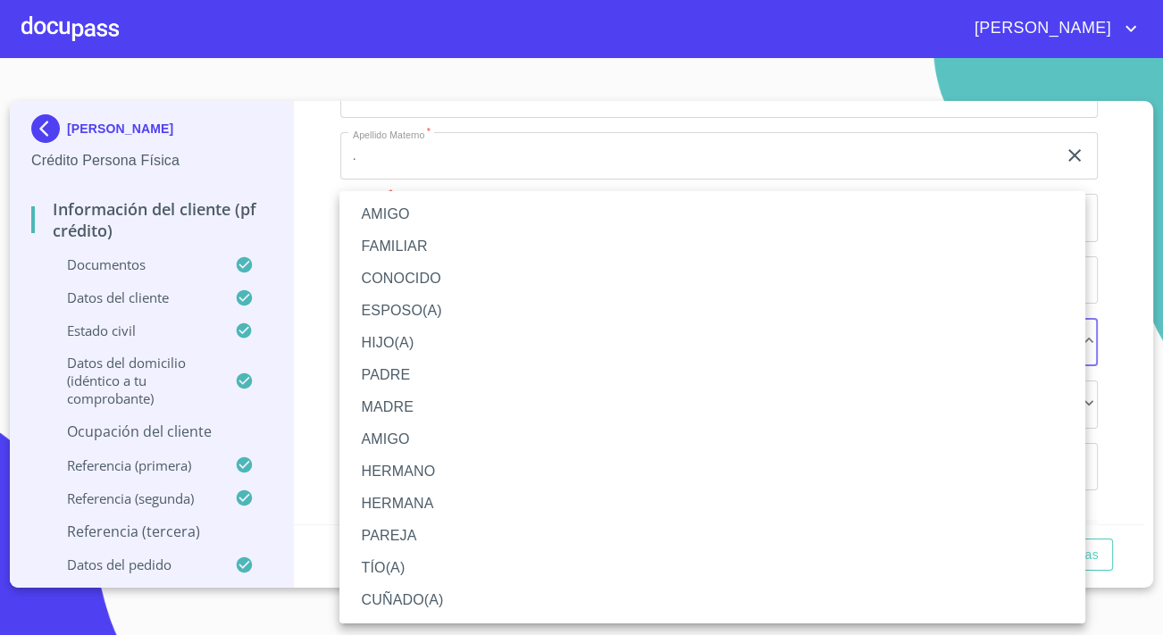
click at [377, 217] on li "AMIGO" at bounding box center [712, 214] width 746 height 32
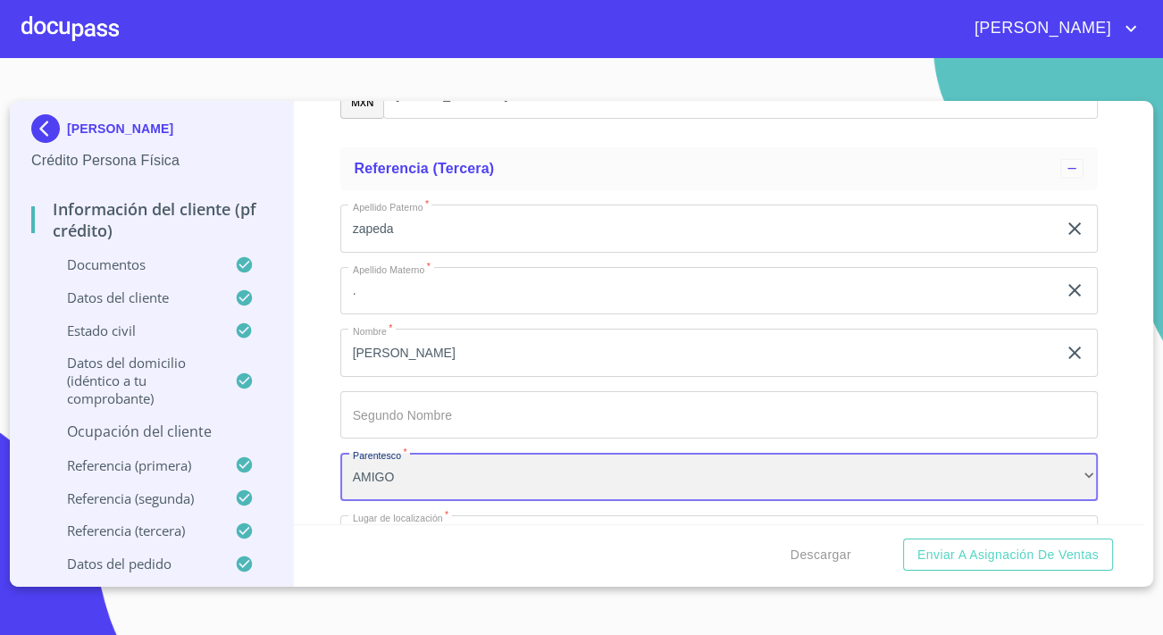
scroll to position [3974, 0]
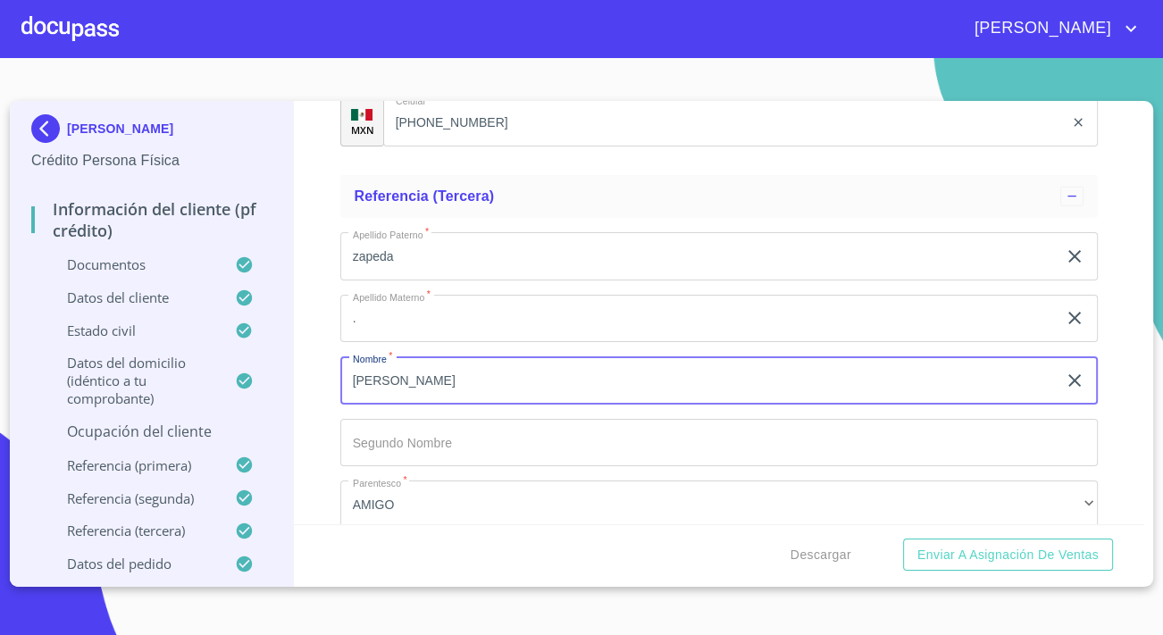
drag, startPoint x: 452, startPoint y: 382, endPoint x: 398, endPoint y: 388, distance: 53.9
click at [398, 388] on input "Antonio Zepeda" at bounding box center [698, 380] width 716 height 48
type input "[PERSON_NAME]"
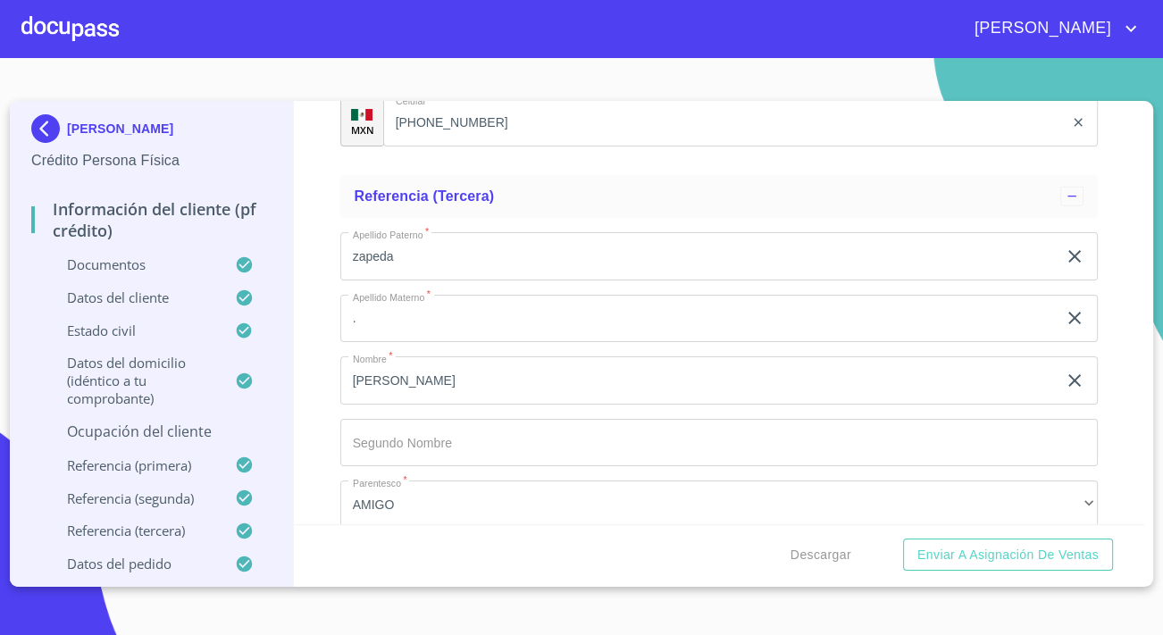
click at [315, 404] on div "Información del cliente (PF crédito) Documentos Datos del cliente Apellido Pate…" at bounding box center [719, 312] width 851 height 423
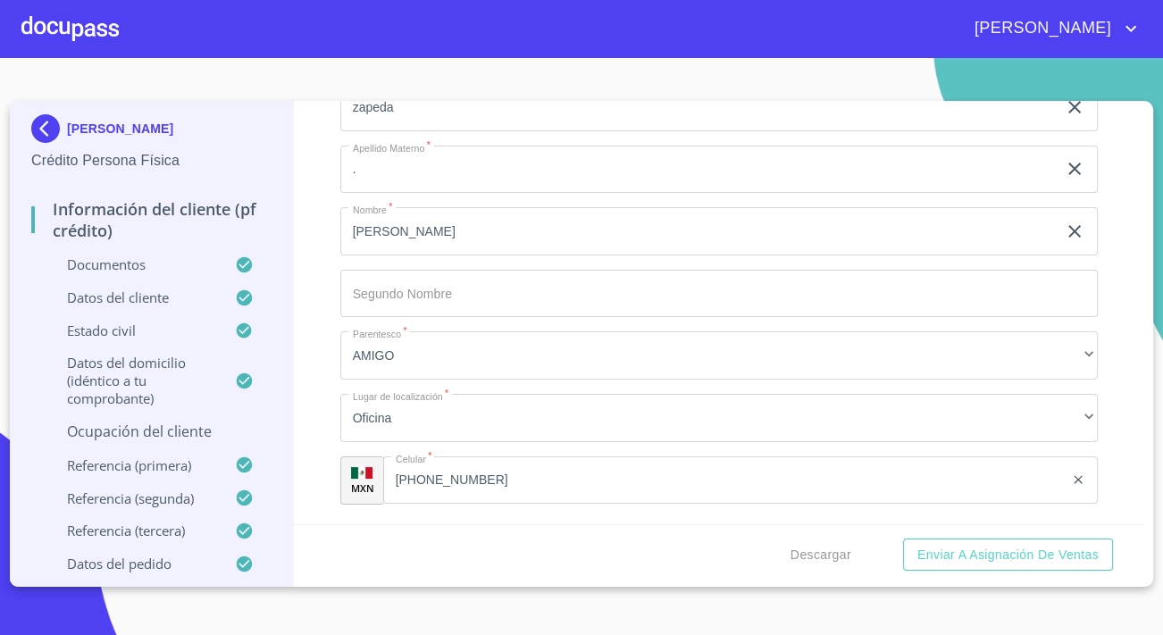
scroll to position [4180, 0]
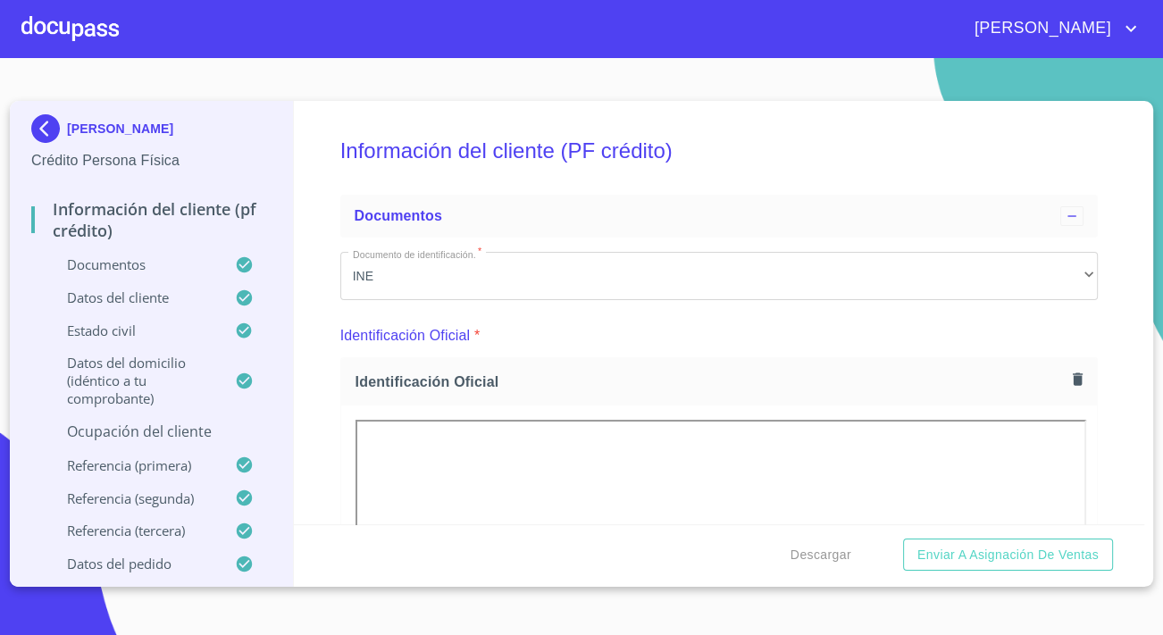
click at [152, 426] on p "Ocupación del Cliente" at bounding box center [151, 431] width 240 height 20
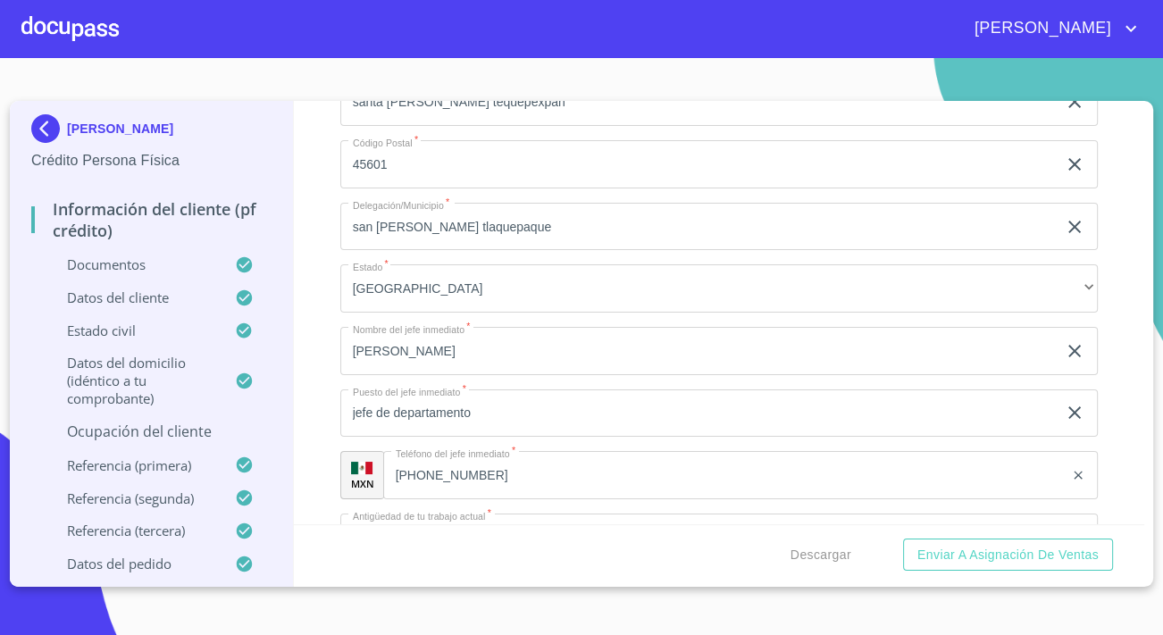
scroll to position [1217, 0]
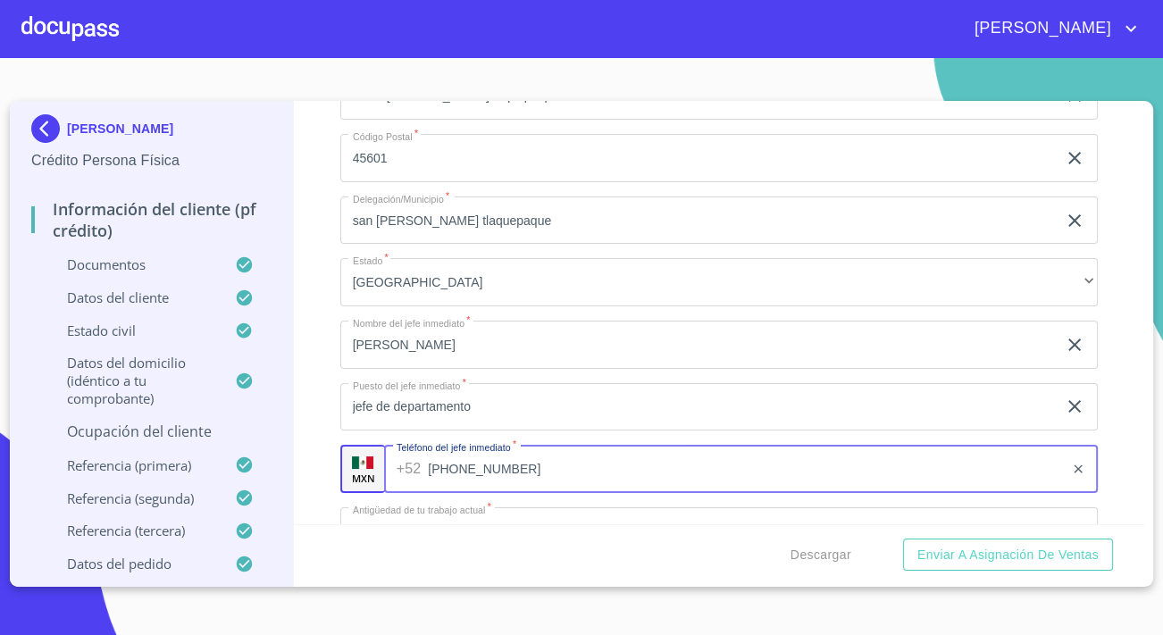
drag, startPoint x: 487, startPoint y: 473, endPoint x: 373, endPoint y: 484, distance: 113.9
click at [373, 484] on div "MXN Teléfono del jefe inmediato   * [PHONE_NUMBER] ​" at bounding box center [718, 469] width 757 height 48
click at [549, 470] on input "[PHONE_NUMBER]" at bounding box center [746, 469] width 636 height 48
drag, startPoint x: 549, startPoint y: 470, endPoint x: 406, endPoint y: 462, distance: 143.1
click at [406, 462] on div "[PHONE_NUMBER] ​" at bounding box center [740, 469] width 713 height 48
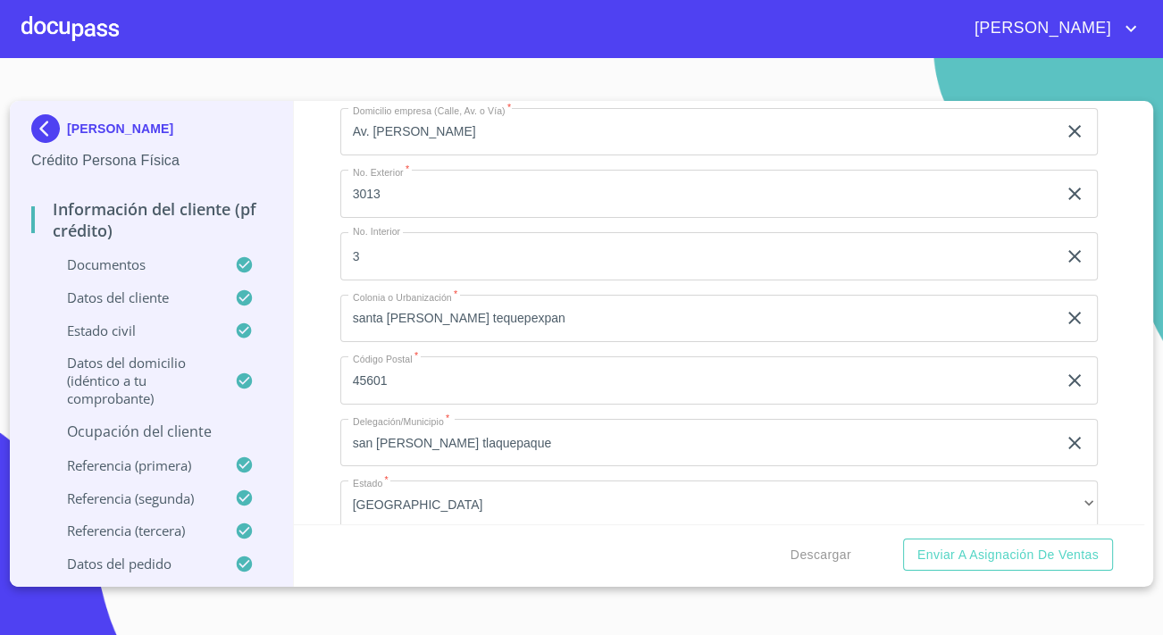
scroll to position [893, 0]
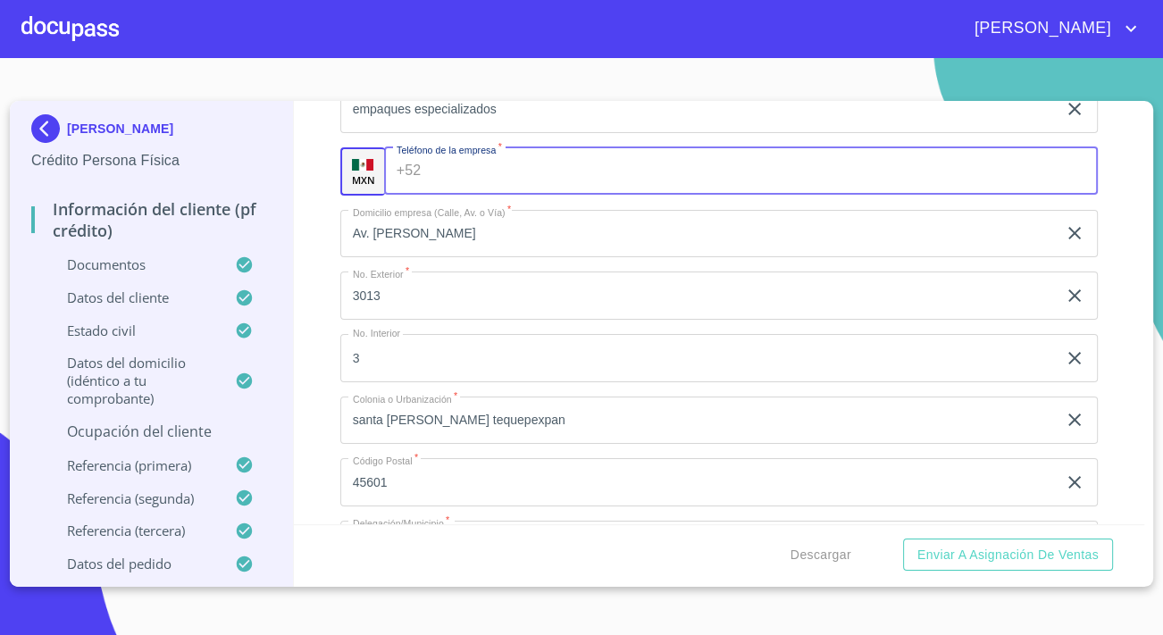
click at [464, 185] on input "Ocupación   *" at bounding box center [763, 171] width 670 height 48
paste input "[PHONE_NUMBER]"
type input "[PHONE_NUMBER]"
click at [318, 212] on div "Información del cliente (PF crédito) Documentos Datos del cliente Estado Civil …" at bounding box center [719, 312] width 851 height 423
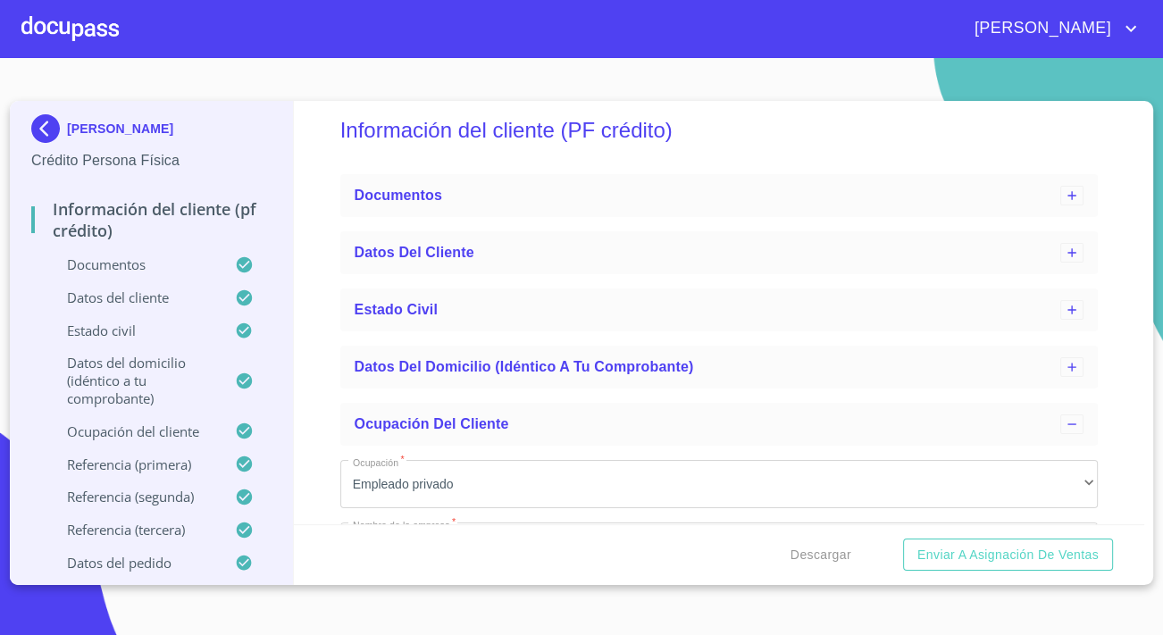
scroll to position [80, 0]
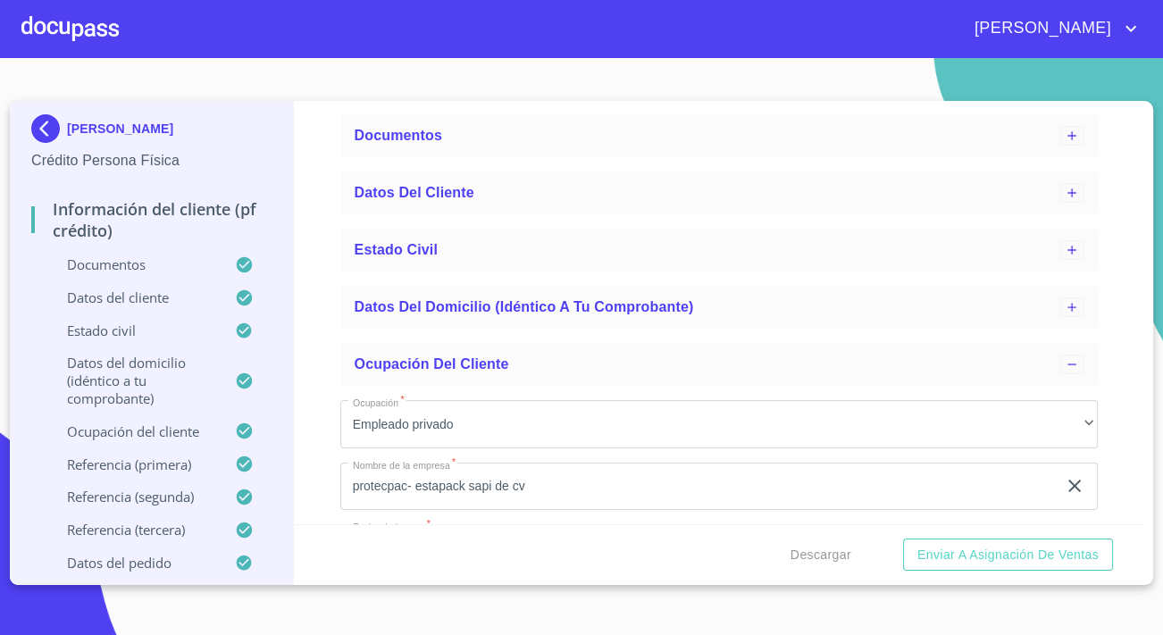
click at [36, 127] on img at bounding box center [49, 128] width 36 height 29
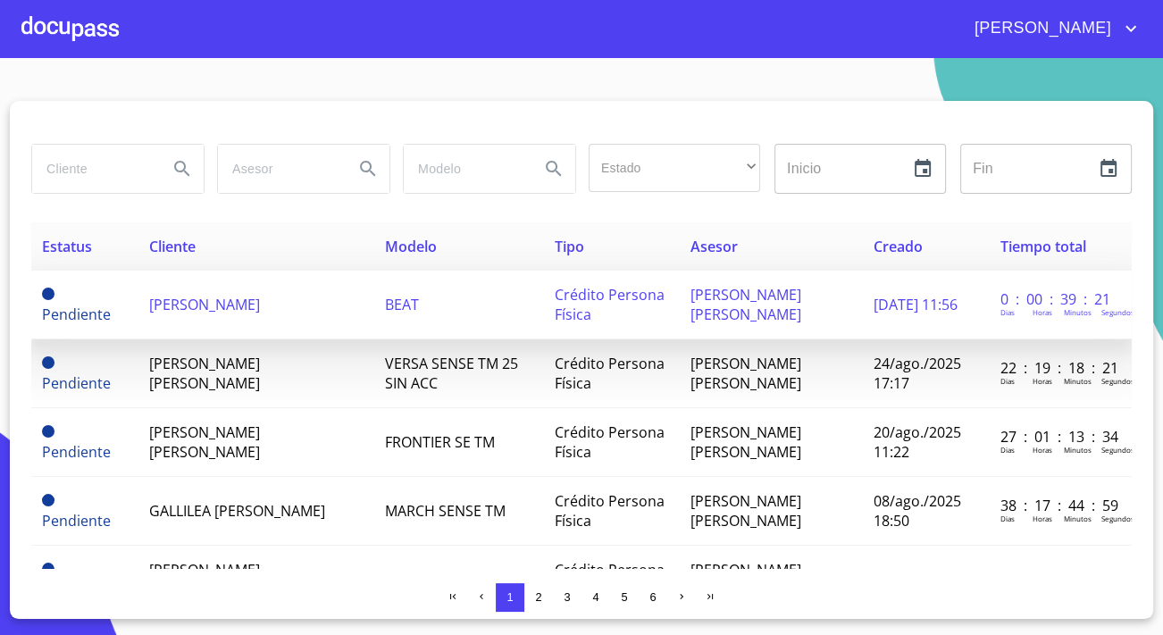
click at [170, 314] on span "[PERSON_NAME]" at bounding box center [204, 305] width 111 height 20
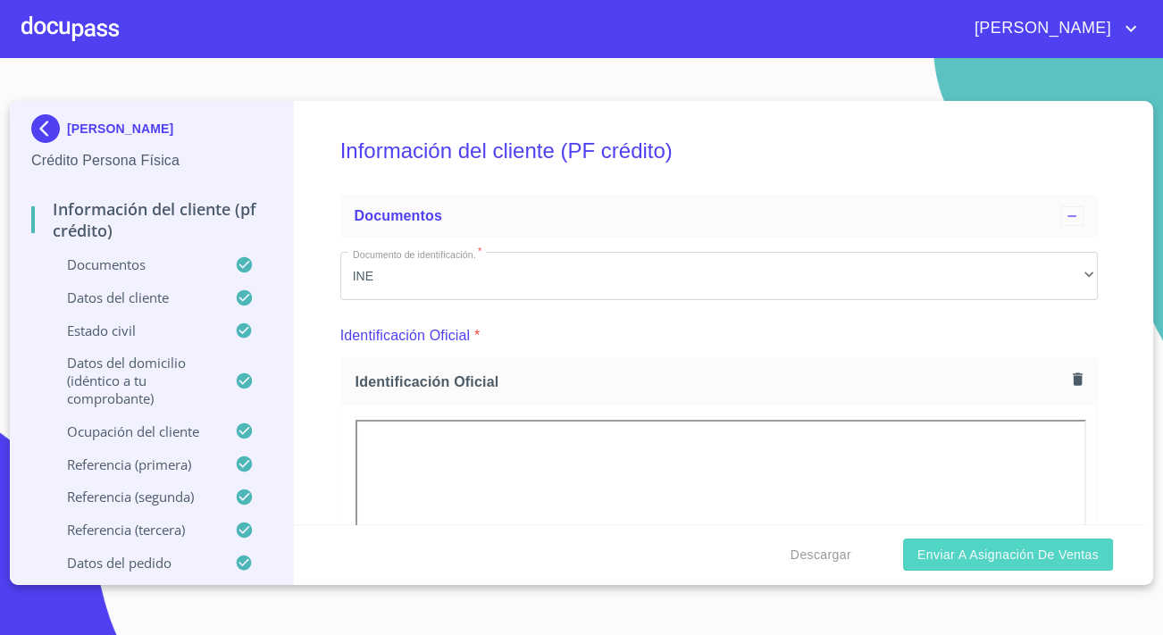
click at [1031, 540] on button "Enviar a Asignación de Ventas" at bounding box center [1008, 554] width 210 height 33
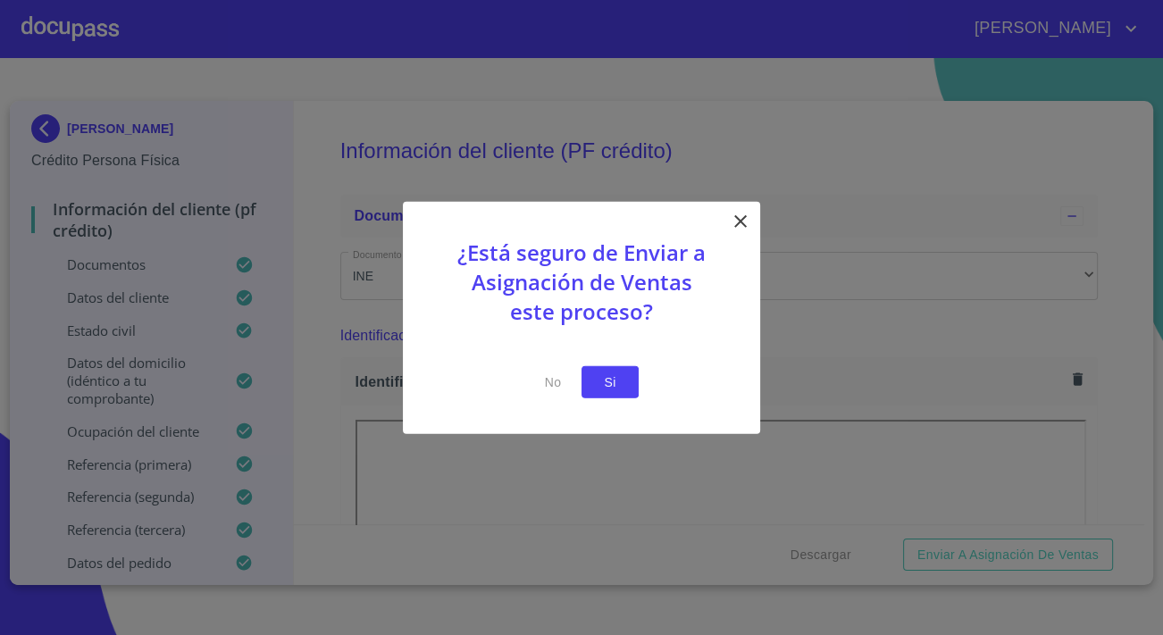
click at [610, 384] on span "Si" at bounding box center [610, 382] width 29 height 22
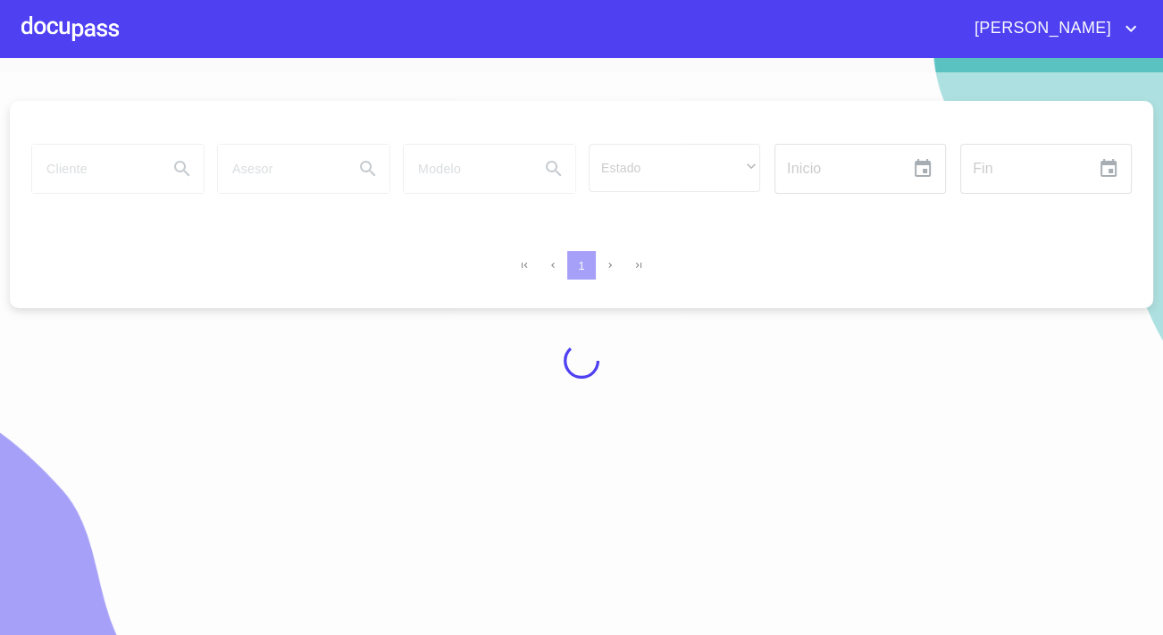
click at [77, 23] on div at bounding box center [69, 28] width 97 height 57
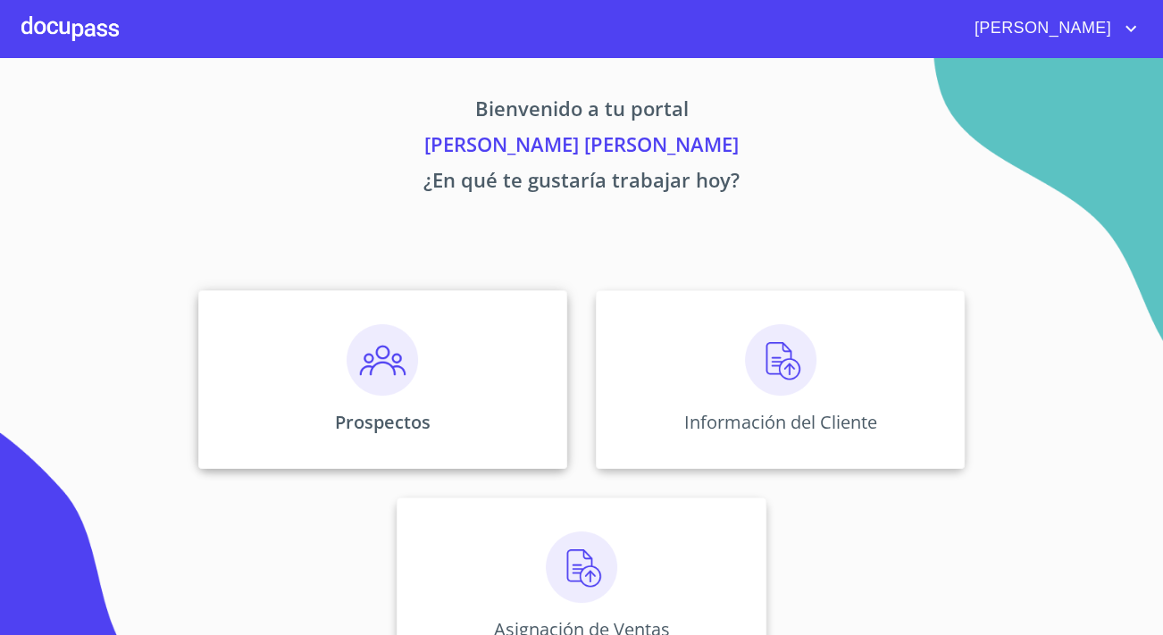
click at [350, 403] on div "Prospectos" at bounding box center [382, 379] width 369 height 179
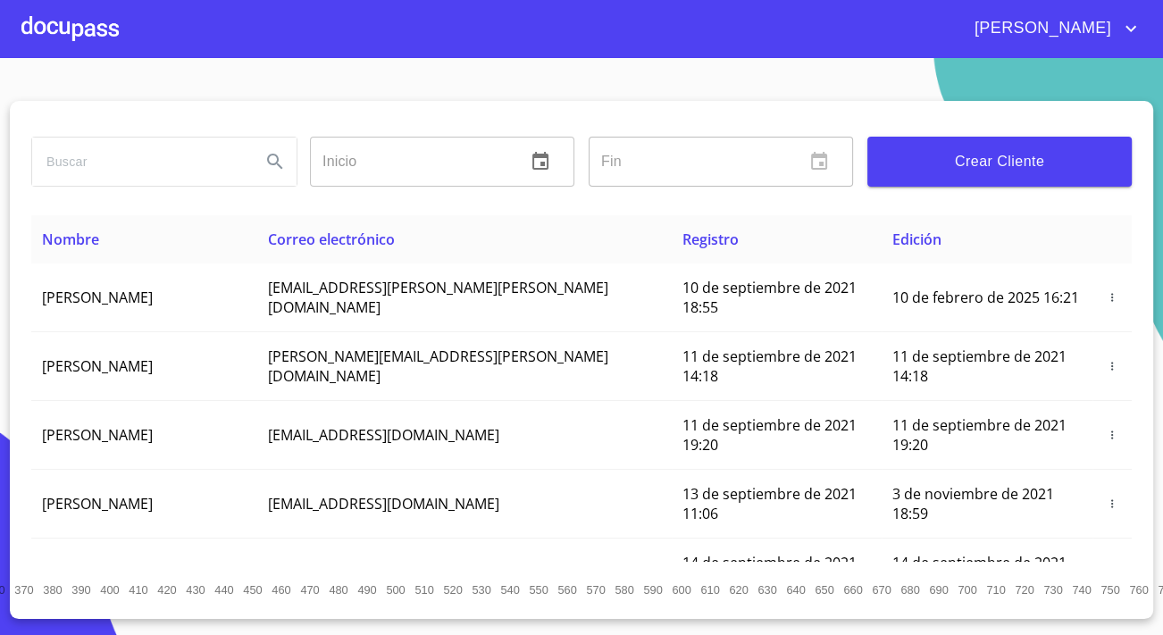
click at [142, 169] on input "search" at bounding box center [139, 162] width 214 height 48
type input "[PERSON_NAME]"
click at [275, 158] on icon "Search" at bounding box center [274, 161] width 21 height 21
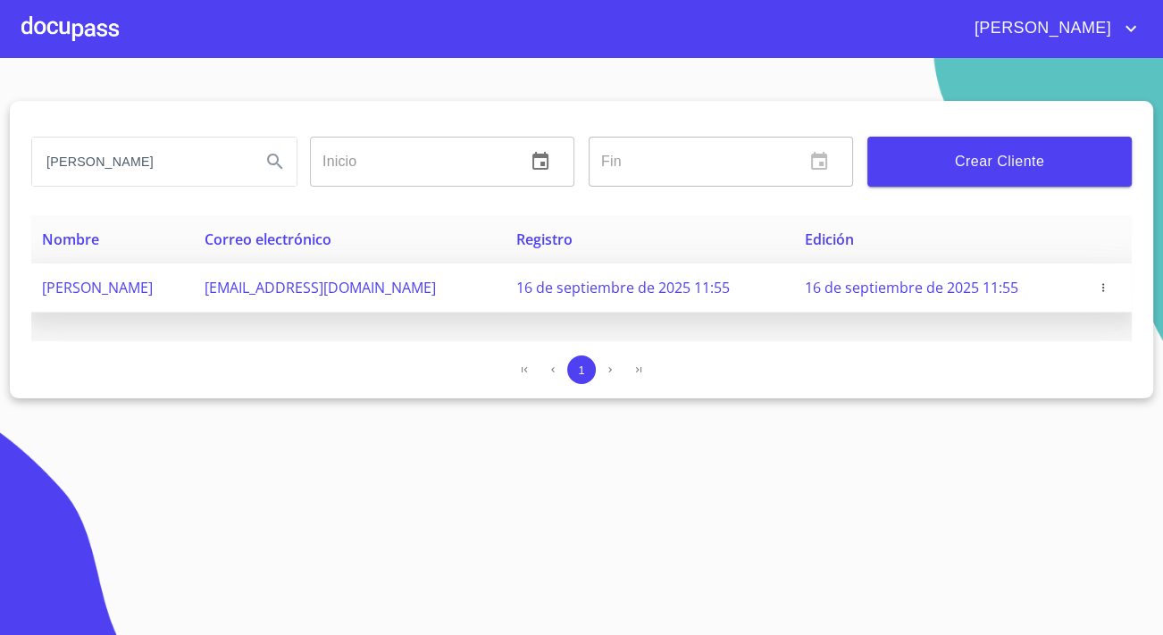
click at [1108, 289] on icon "button" at bounding box center [1102, 287] width 13 height 13
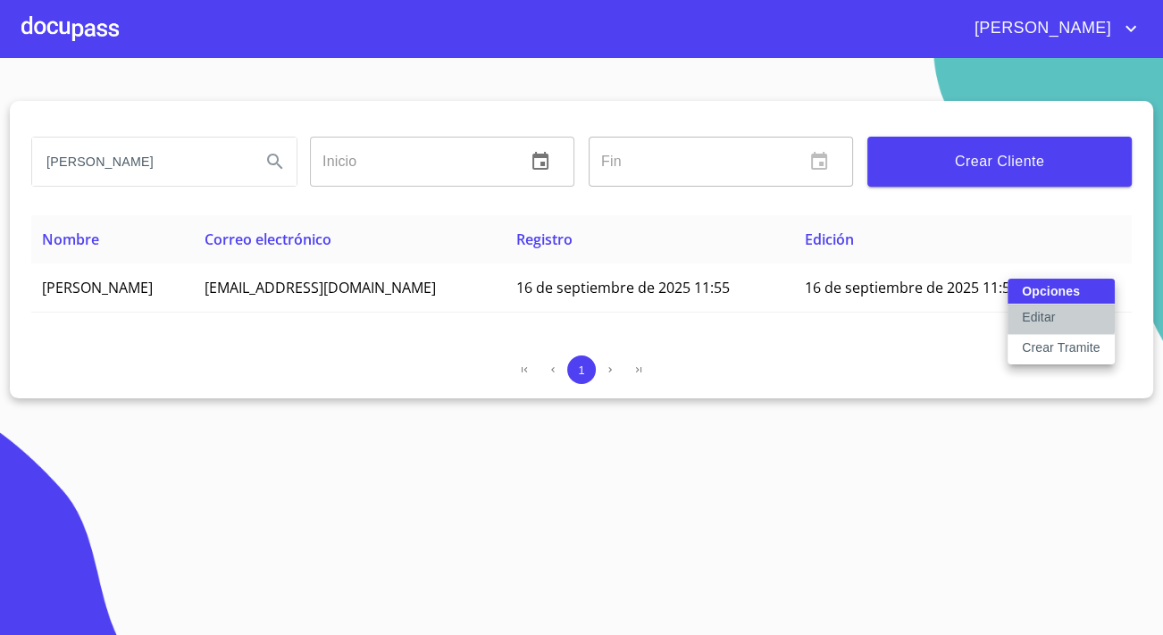
click at [1058, 312] on button "Editar" at bounding box center [1060, 319] width 107 height 30
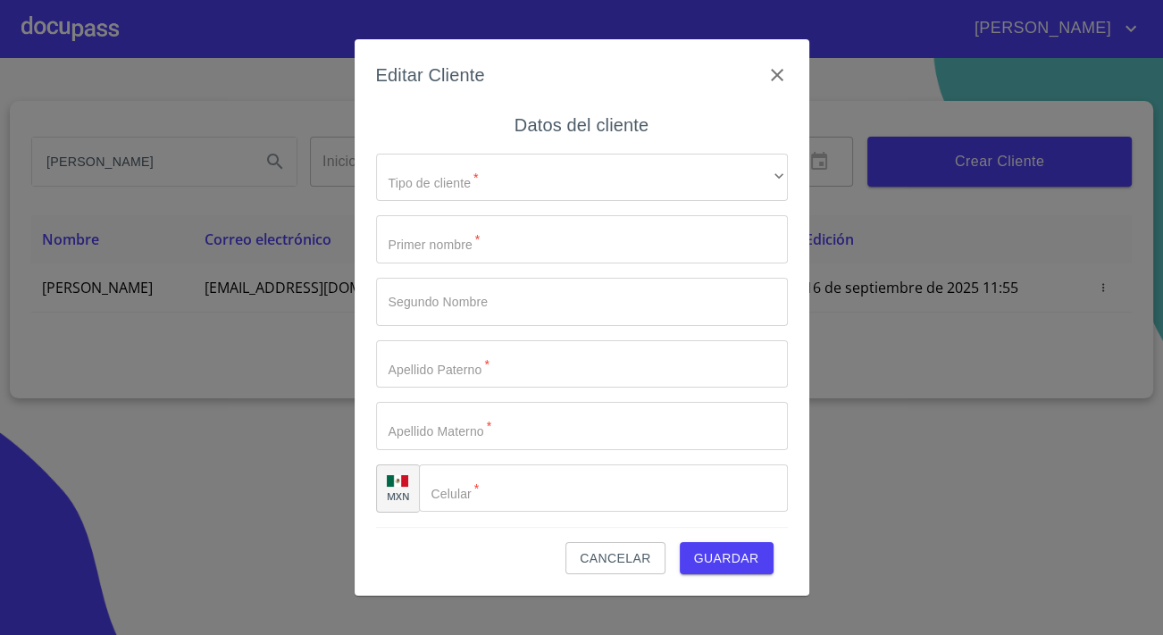
type input "[PERSON_NAME]"
type input "[PHONE_NUMBER]"
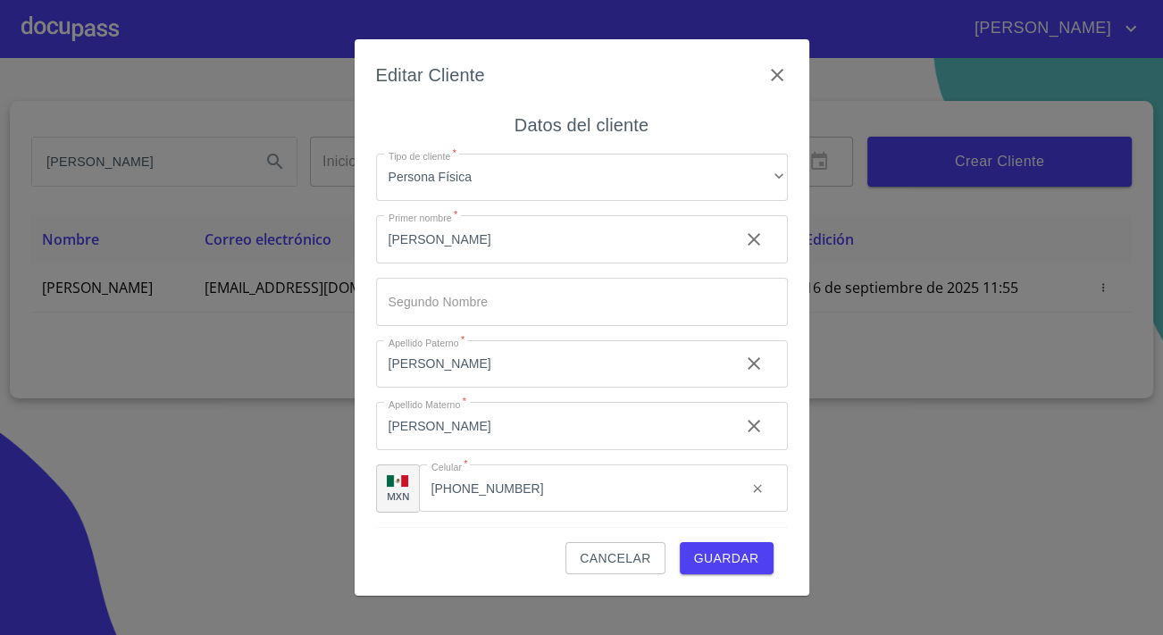
click at [399, 364] on input "[PERSON_NAME]" at bounding box center [550, 364] width 349 height 48
type input "[PERSON_NAME]"
click at [565, 304] on input "Tipo de cliente   *" at bounding box center [582, 302] width 412 height 48
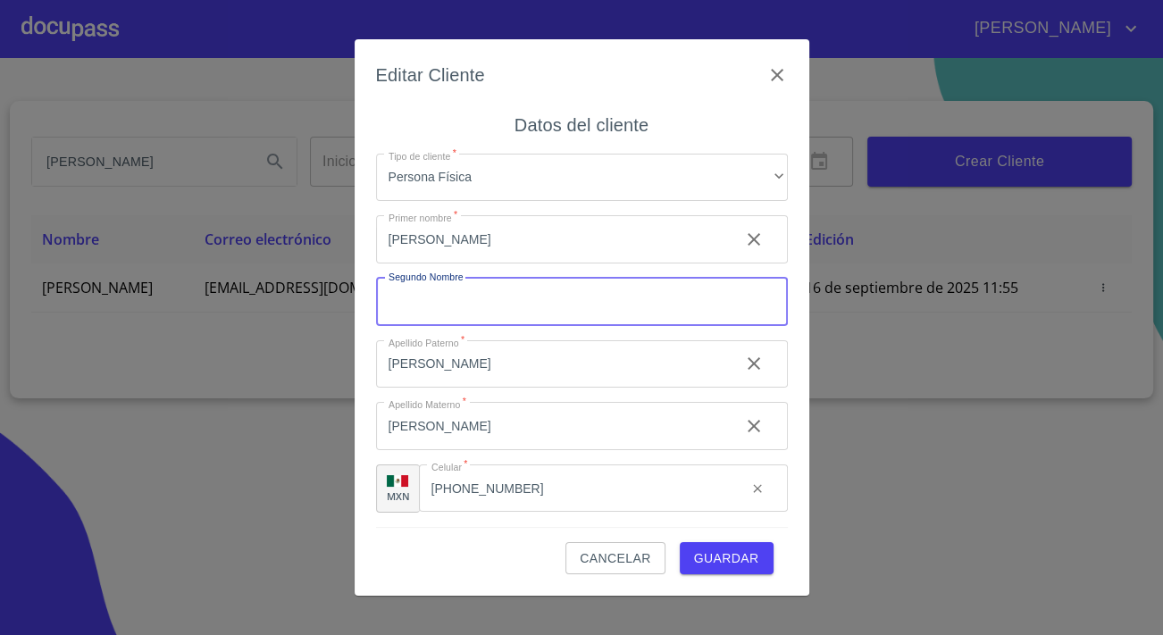
click at [704, 554] on span "Guardar" at bounding box center [726, 558] width 65 height 22
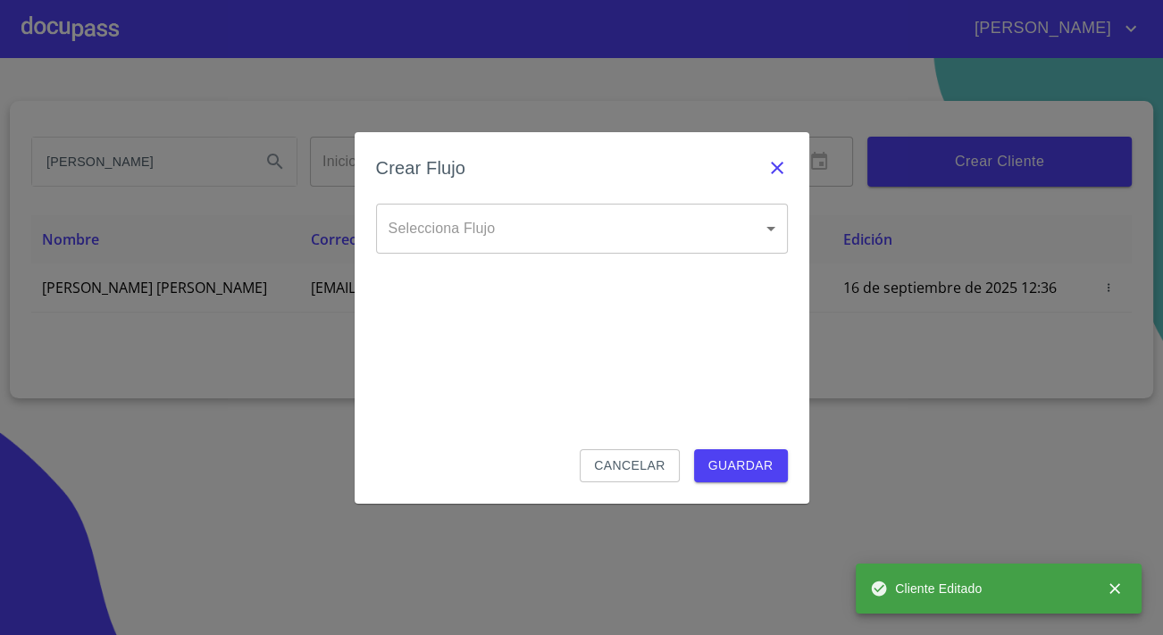
click at [776, 164] on icon "button" at bounding box center [776, 167] width 21 height 21
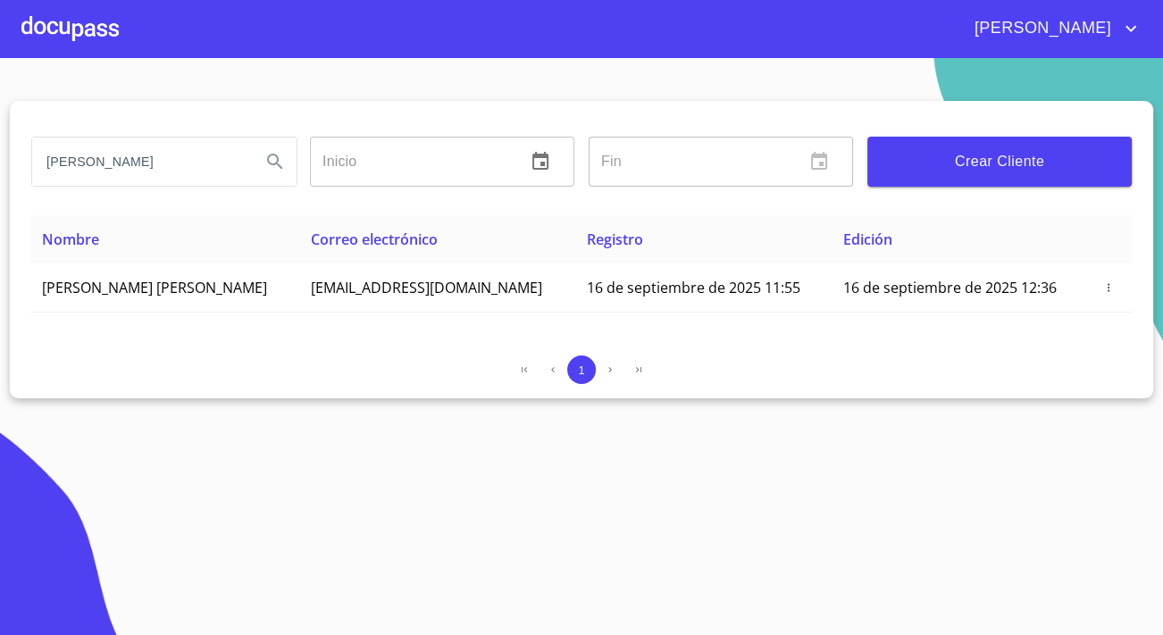
click at [79, 47] on div at bounding box center [69, 28] width 97 height 57
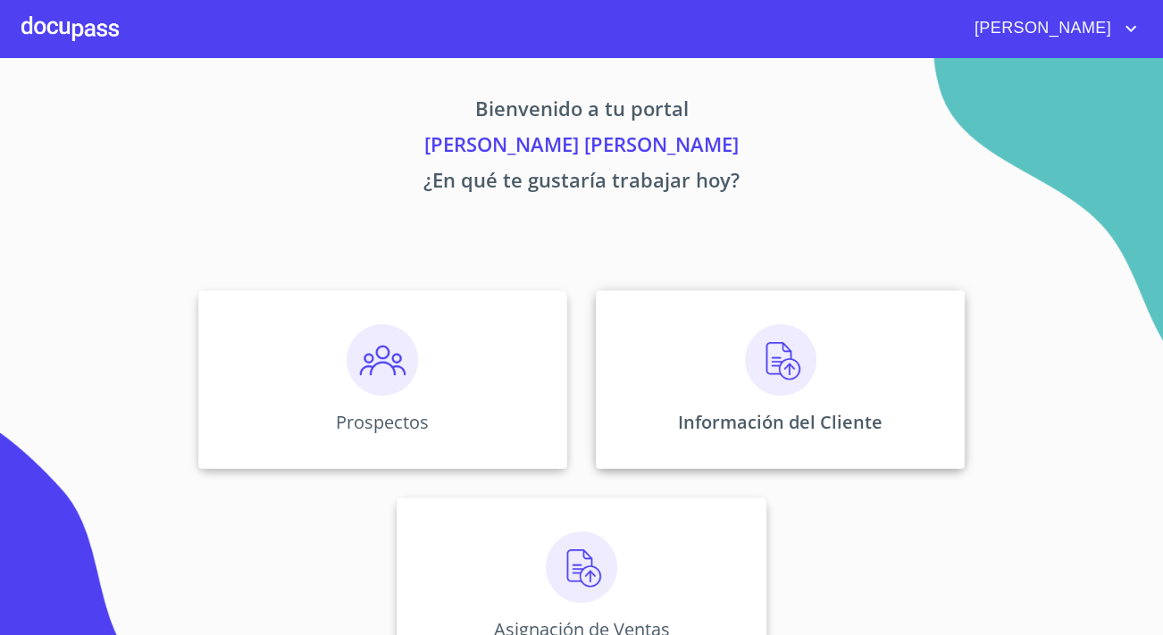
click at [644, 363] on div "Información del Cliente" at bounding box center [780, 379] width 369 height 179
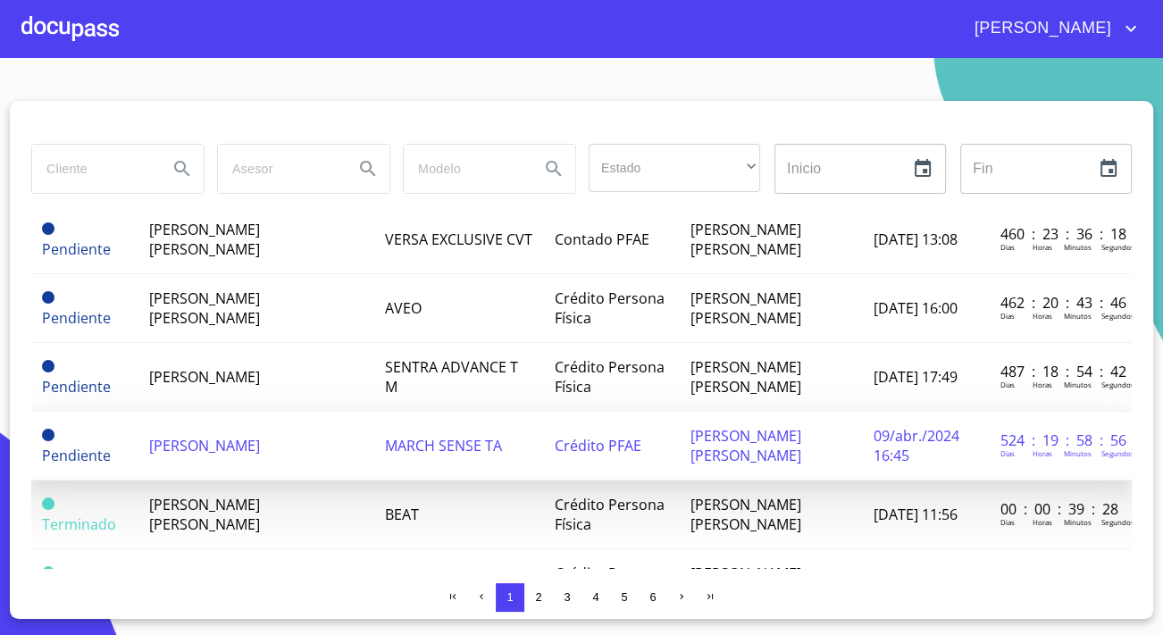
scroll to position [1217, 0]
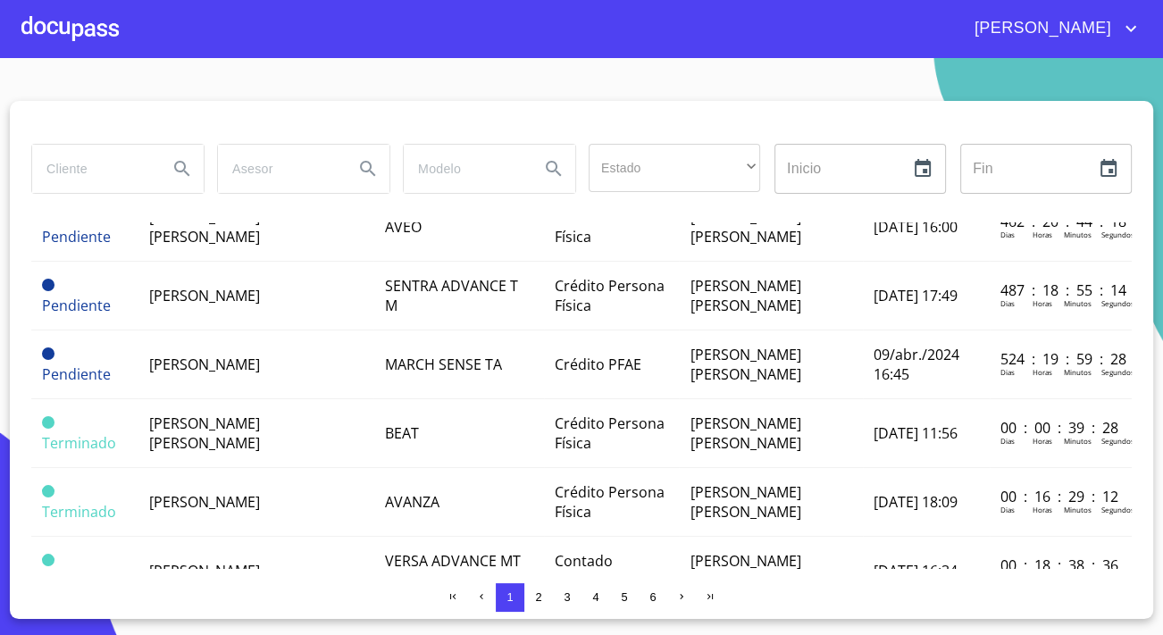
click at [63, 28] on div at bounding box center [69, 28] width 97 height 57
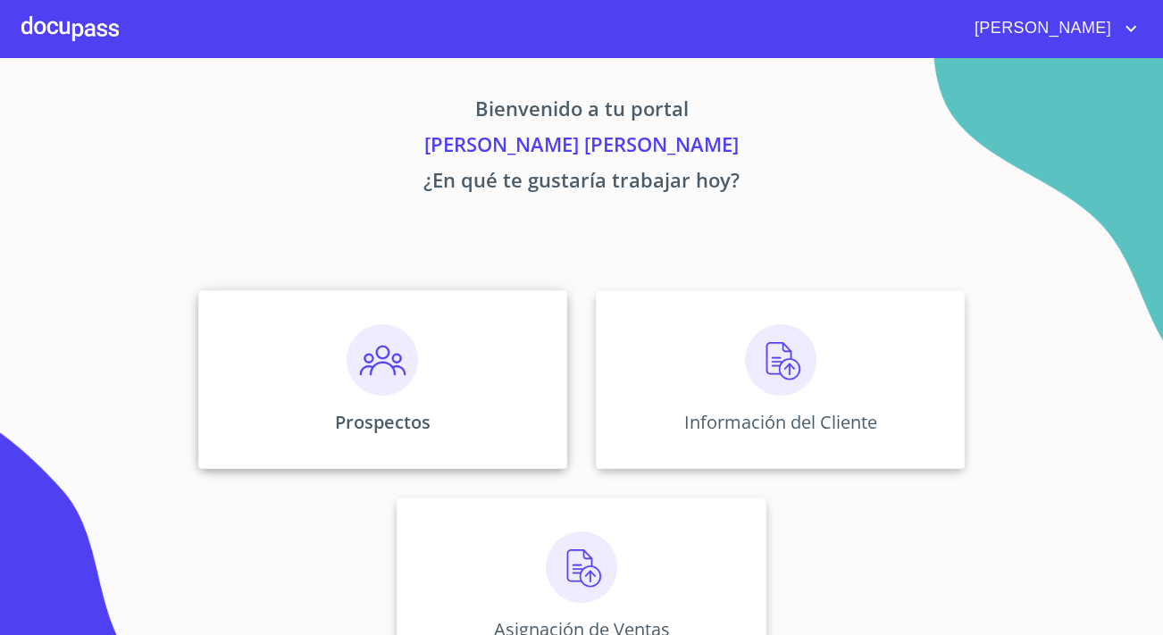
click at [414, 313] on div "Prospectos" at bounding box center [382, 379] width 369 height 179
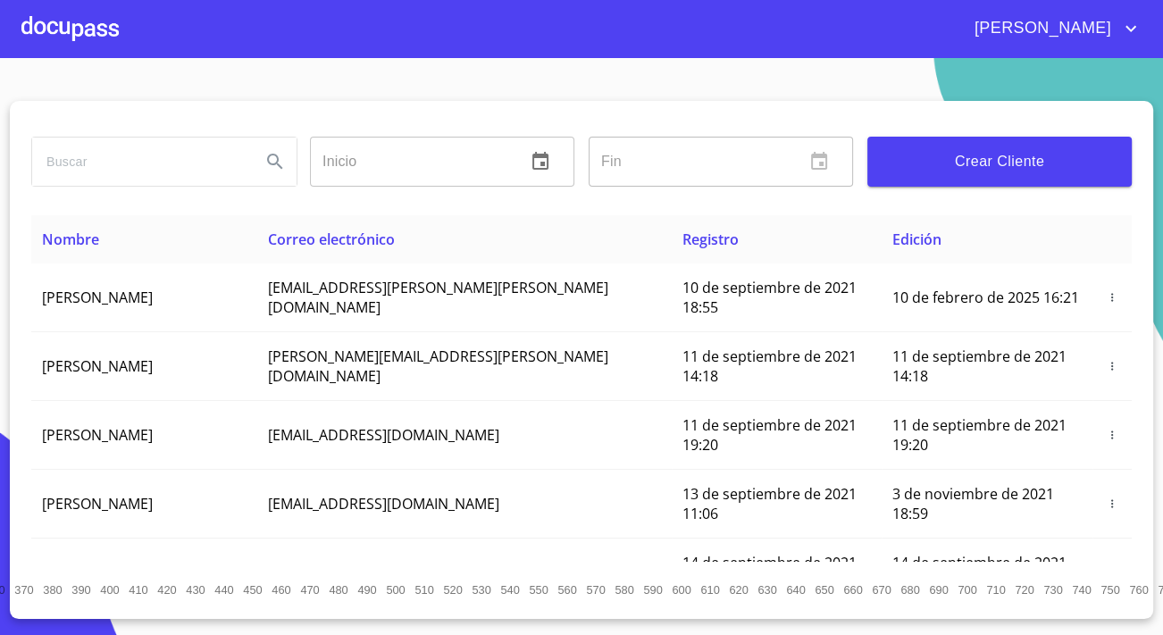
click at [888, 149] on span "Crear Cliente" at bounding box center [999, 161] width 236 height 25
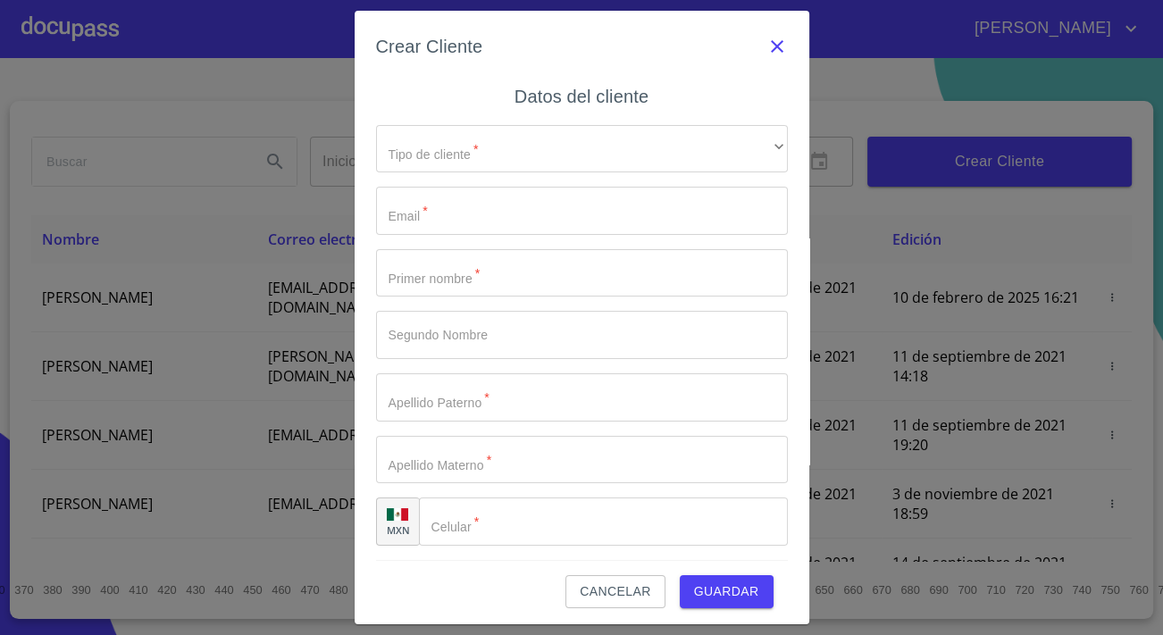
click at [767, 37] on icon "button" at bounding box center [776, 46] width 21 height 21
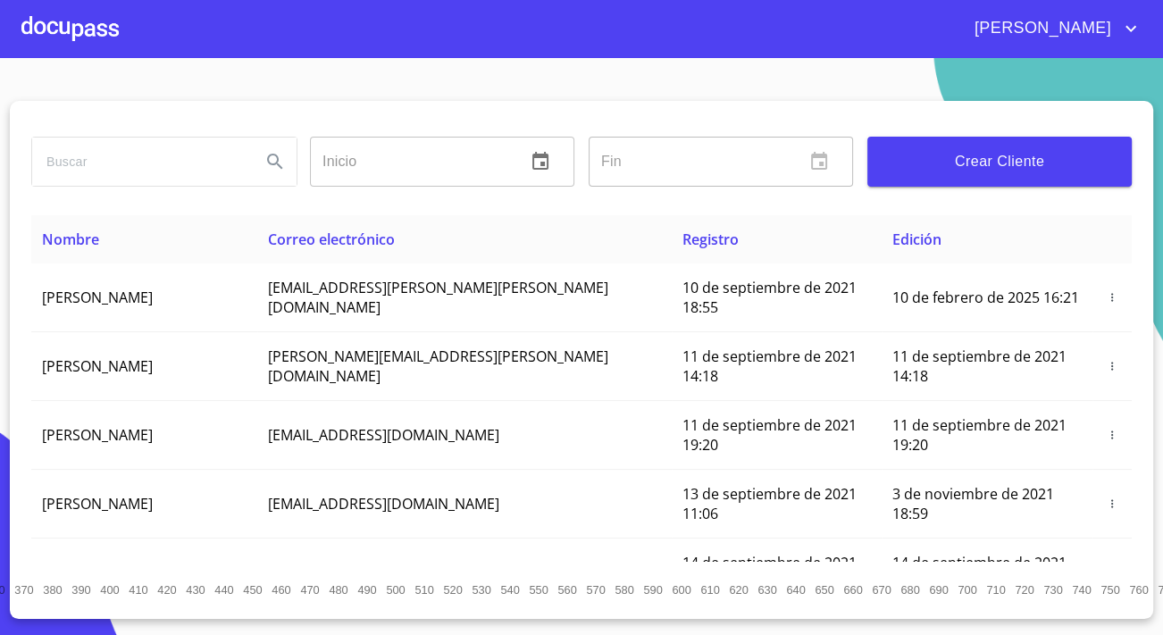
click at [154, 176] on input "search" at bounding box center [139, 162] width 214 height 48
type input "[PERSON_NAME]"
click at [275, 164] on icon "Search" at bounding box center [274, 161] width 21 height 21
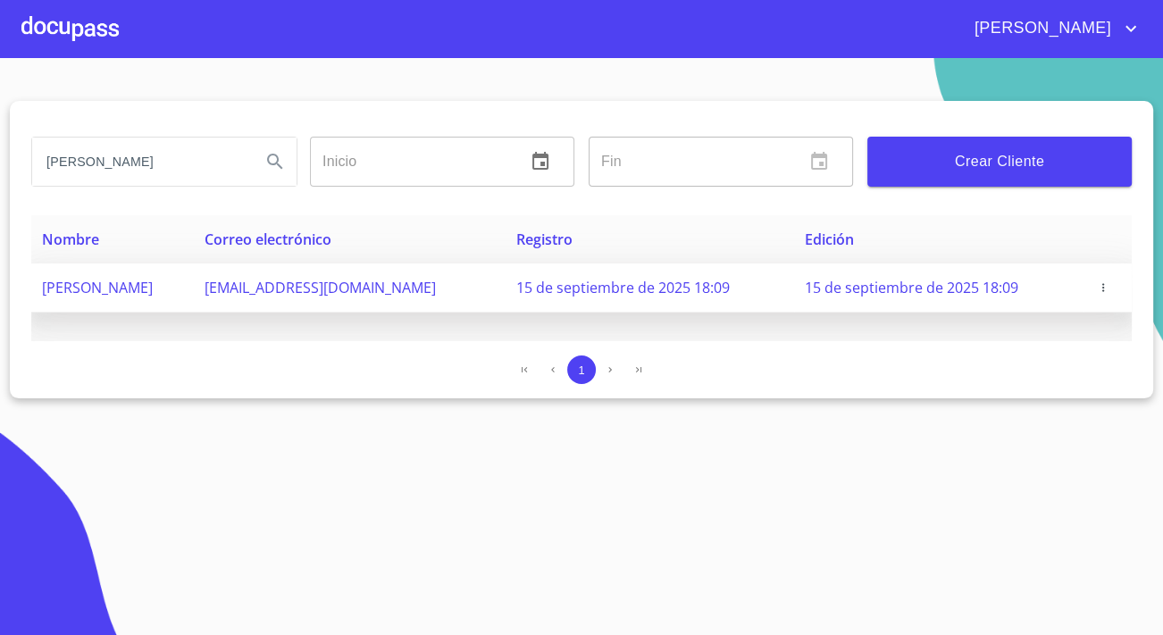
click at [1105, 291] on icon "button" at bounding box center [1102, 287] width 13 height 13
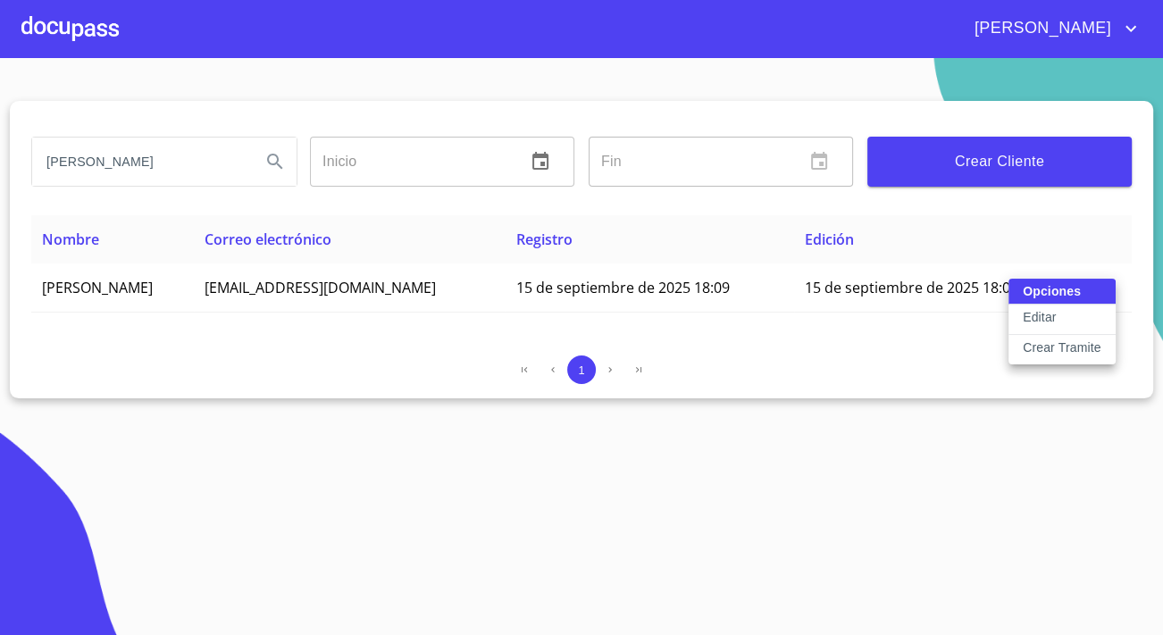
click at [1068, 322] on button "Editar" at bounding box center [1061, 319] width 107 height 30
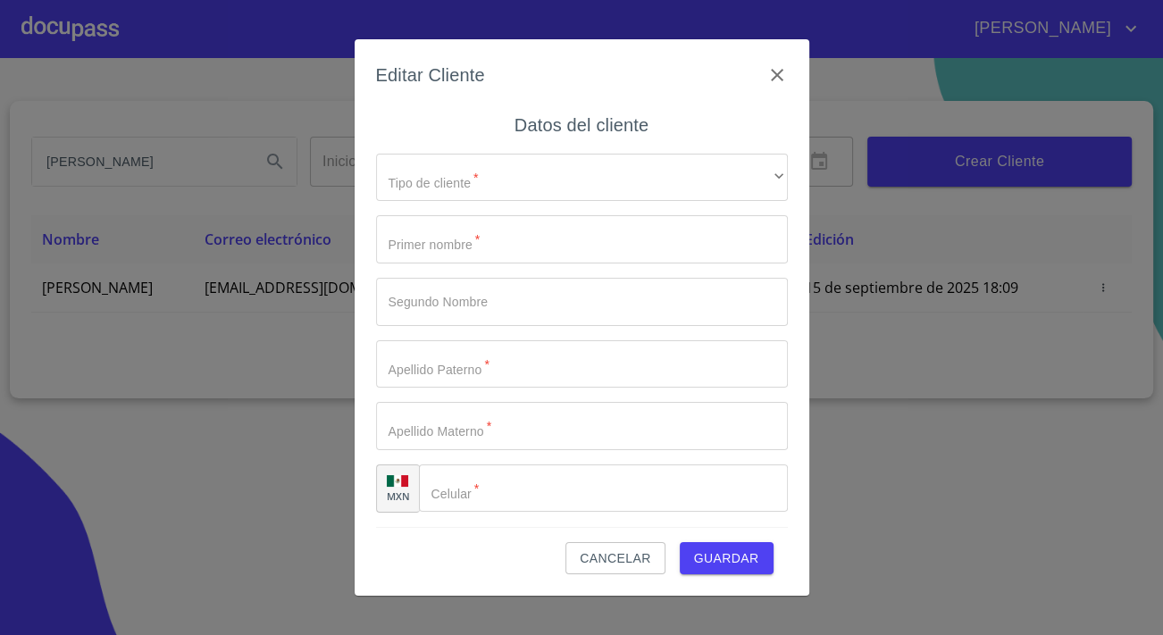
type input "[PERSON_NAME]"
type input "[PHONE_NUMBER]"
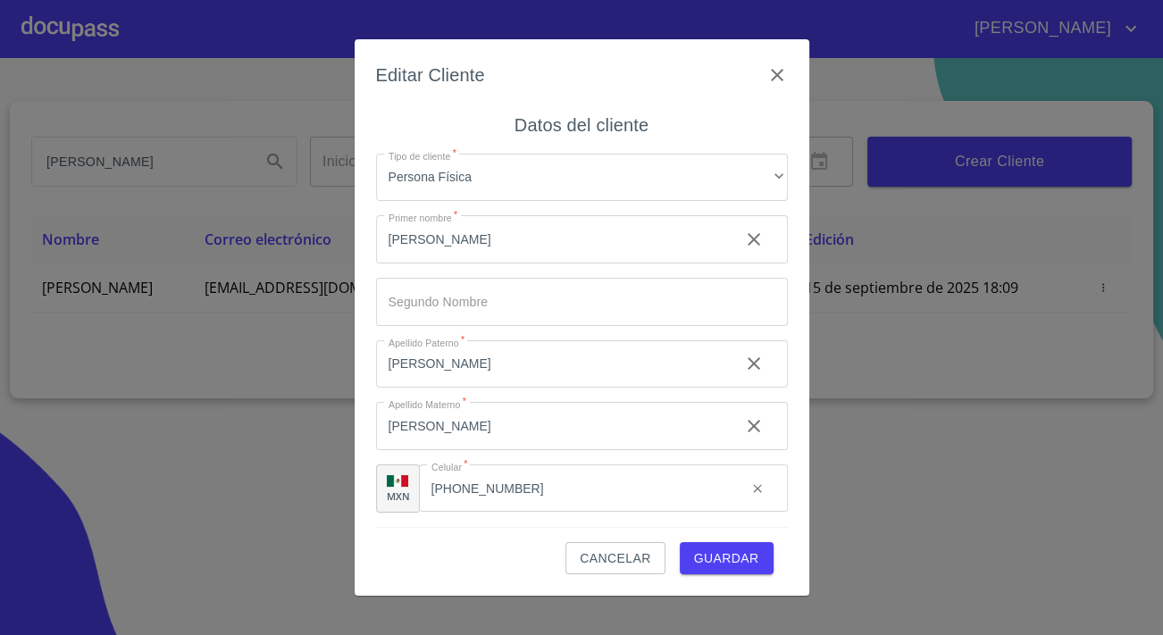
click at [418, 424] on input "[PERSON_NAME]" at bounding box center [550, 426] width 349 height 48
type input "[PERSON_NAME]"
click at [728, 558] on span "Guardar" at bounding box center [726, 558] width 65 height 22
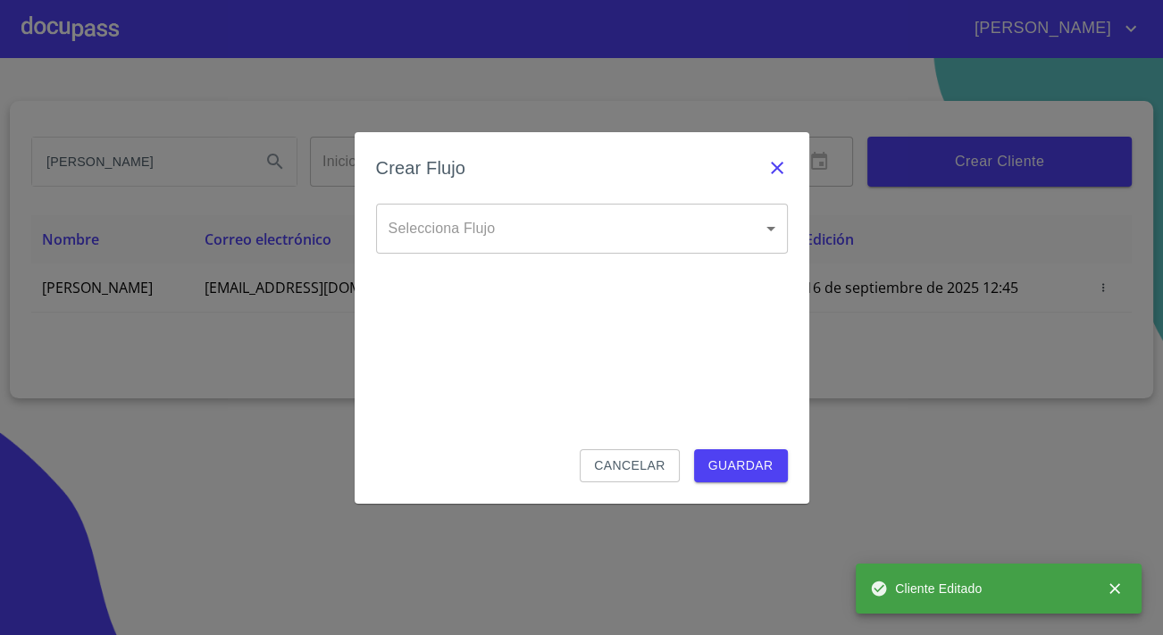
click at [773, 166] on icon "button" at bounding box center [776, 167] width 21 height 21
